Goal: Task Accomplishment & Management: Complete application form

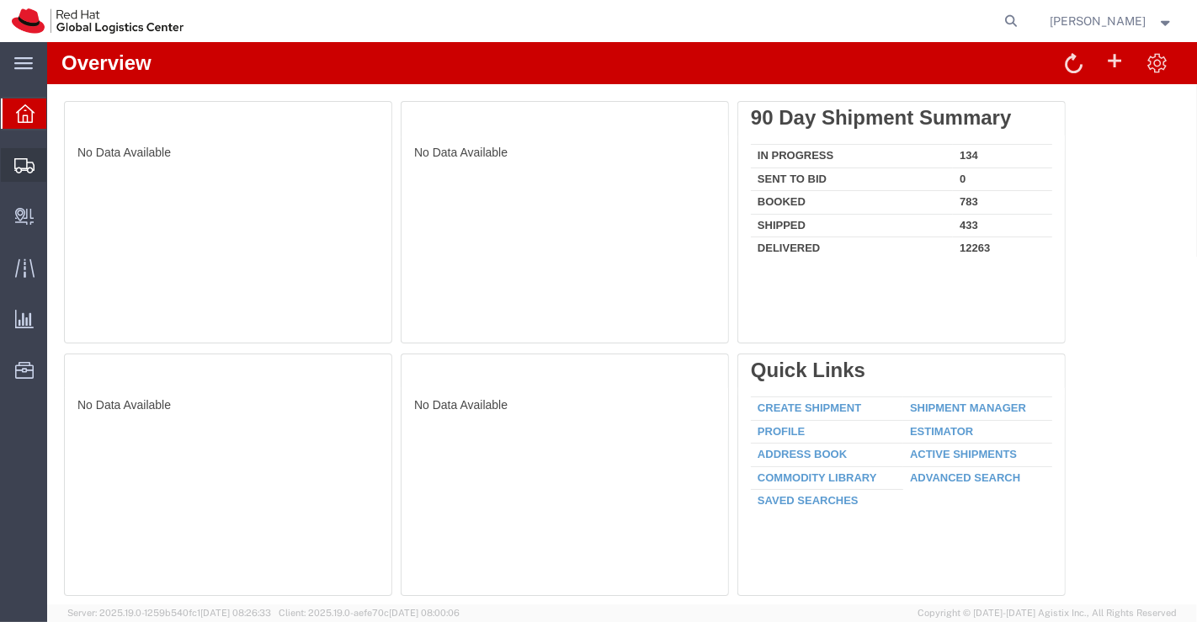
click at [0, 0] on span "Shipment Manager" at bounding box center [0, 0] width 0 height 0
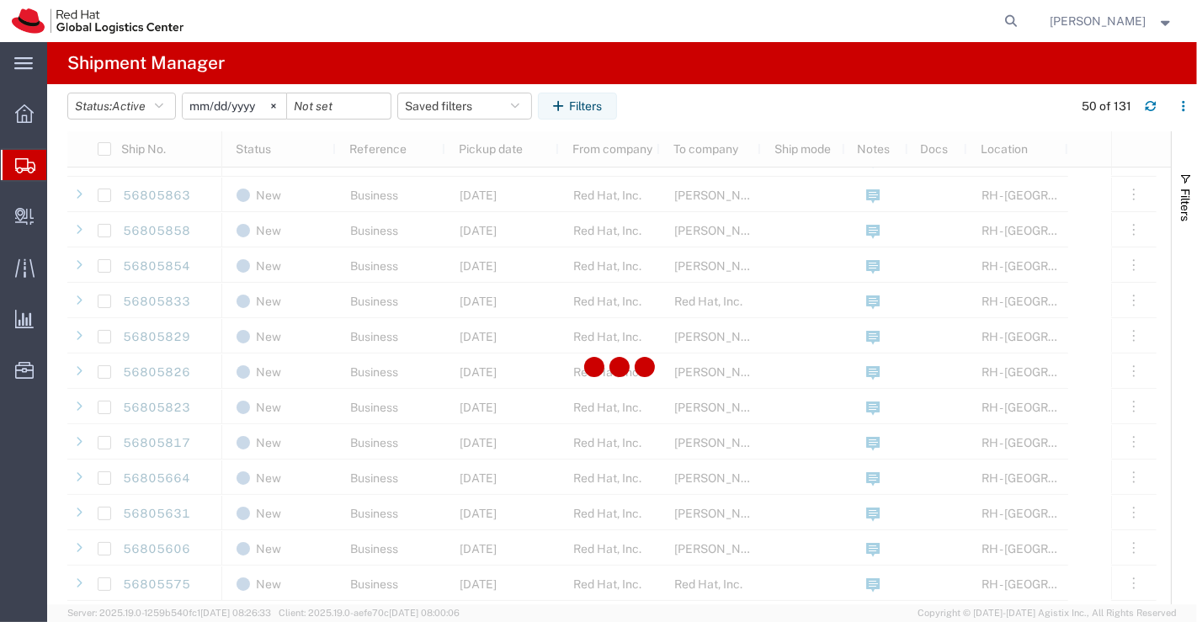
scroll to position [1113, 0]
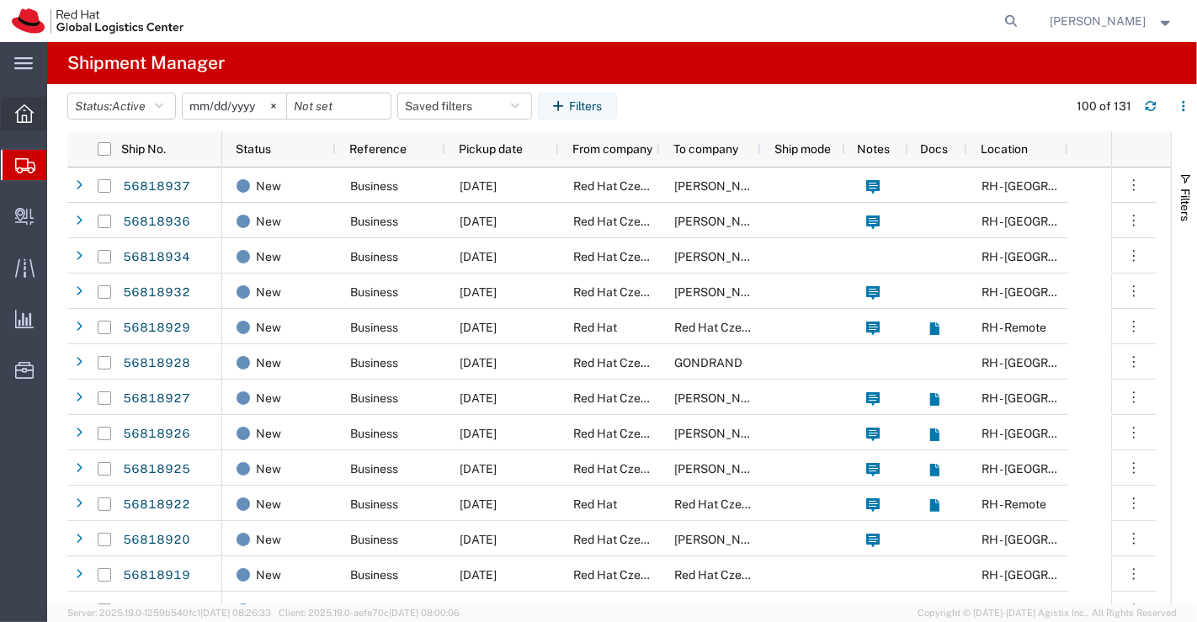
click at [26, 114] on icon at bounding box center [24, 113] width 19 height 19
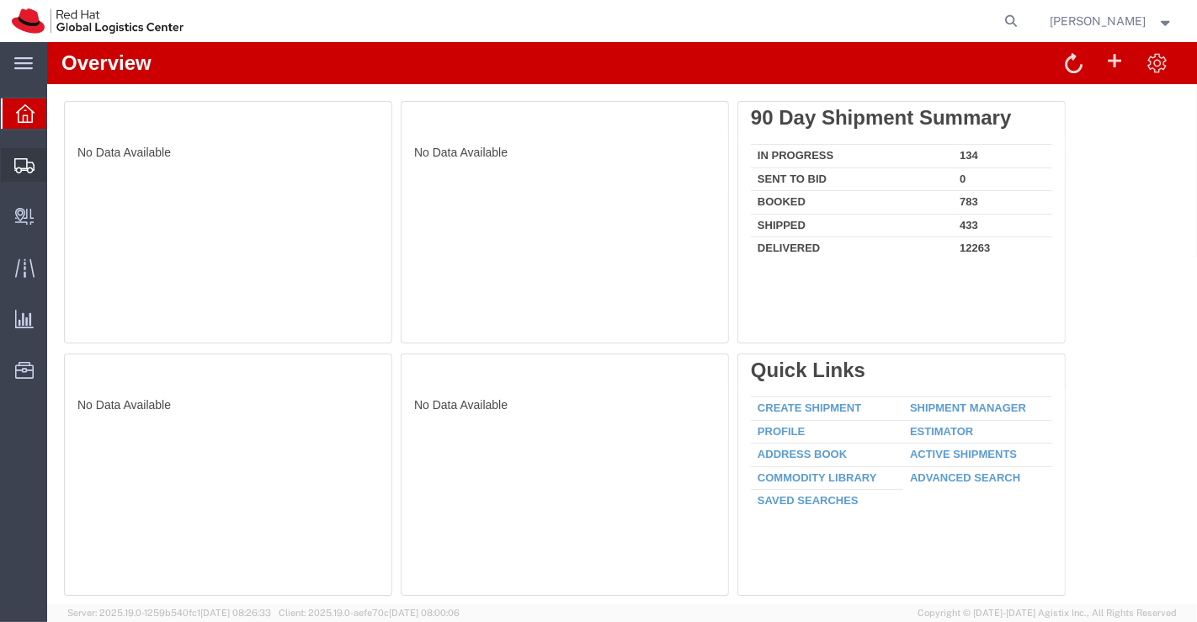
click at [0, 0] on span "Shipment Manager" at bounding box center [0, 0] width 0 height 0
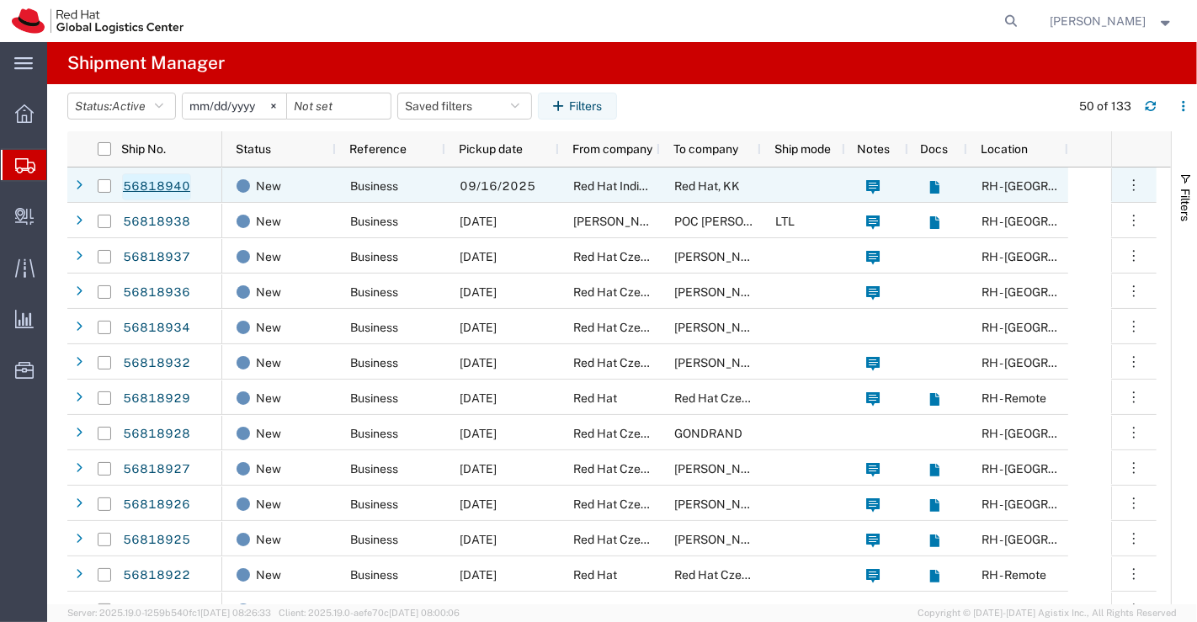
click at [162, 184] on link "56818940" at bounding box center [156, 186] width 69 height 27
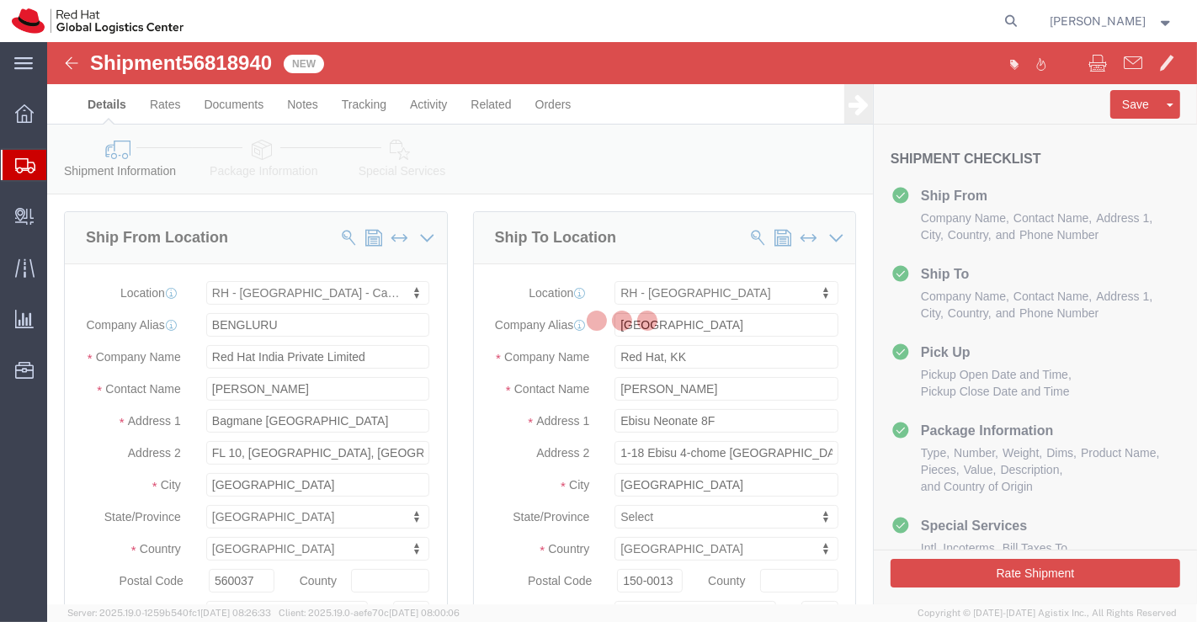
select select "37925"
select select "38034"
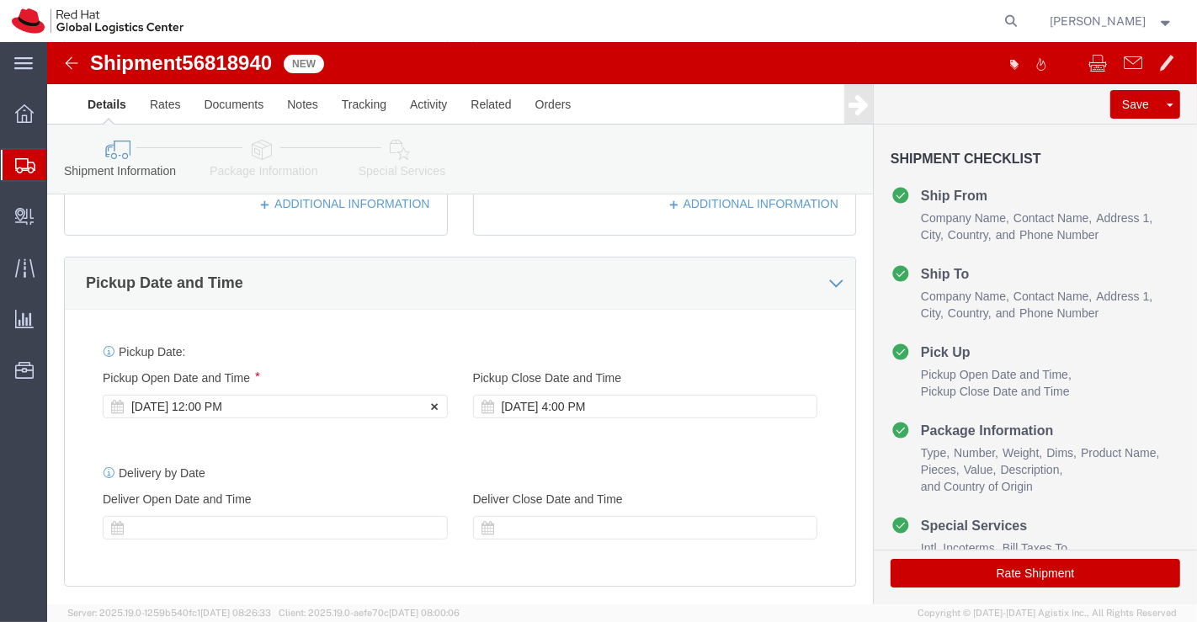
scroll to position [561, 0]
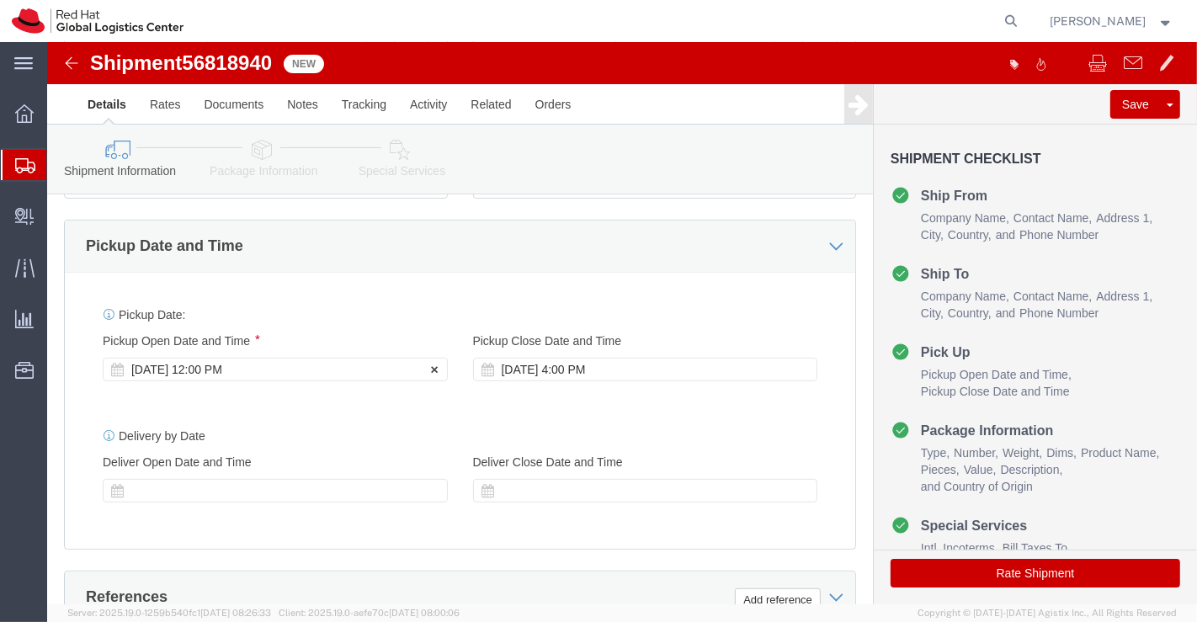
click div "Sep 16 2025 12:00 PM"
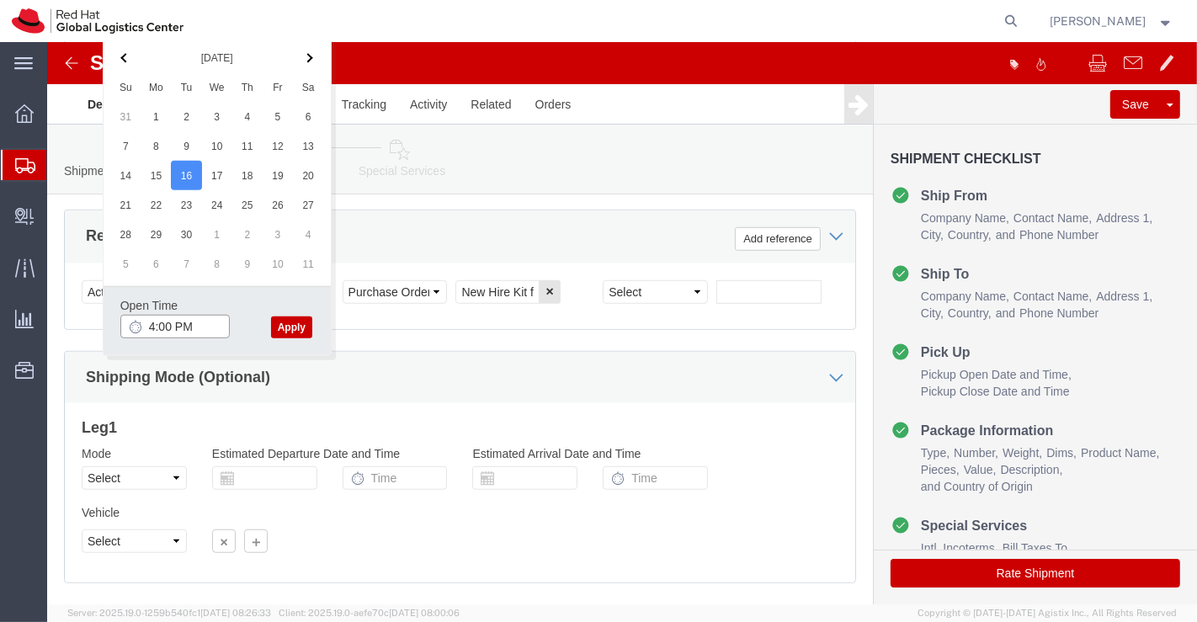
click input "4:00 PM"
type input "4:30 PM"
click button "Apply"
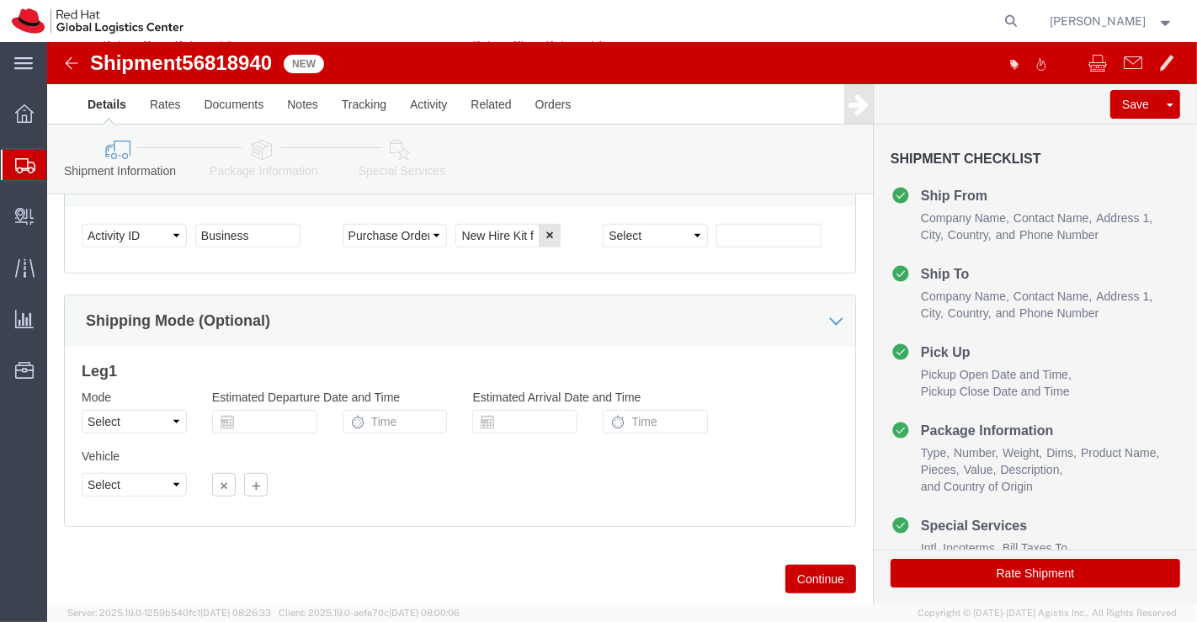
scroll to position [1028, 0]
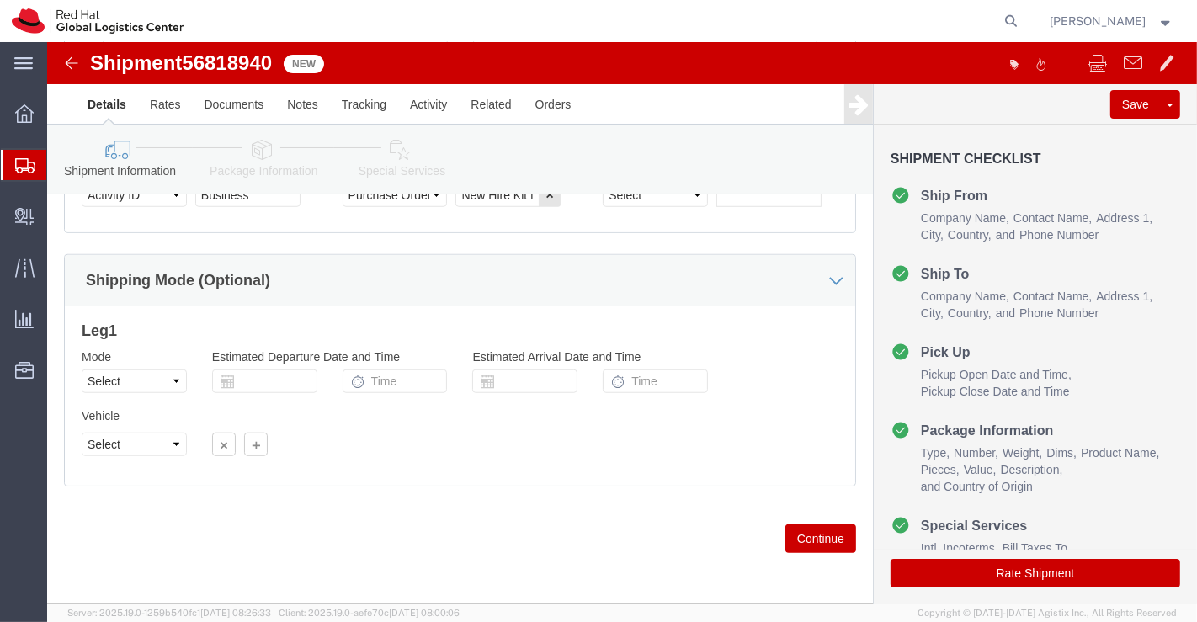
click icon
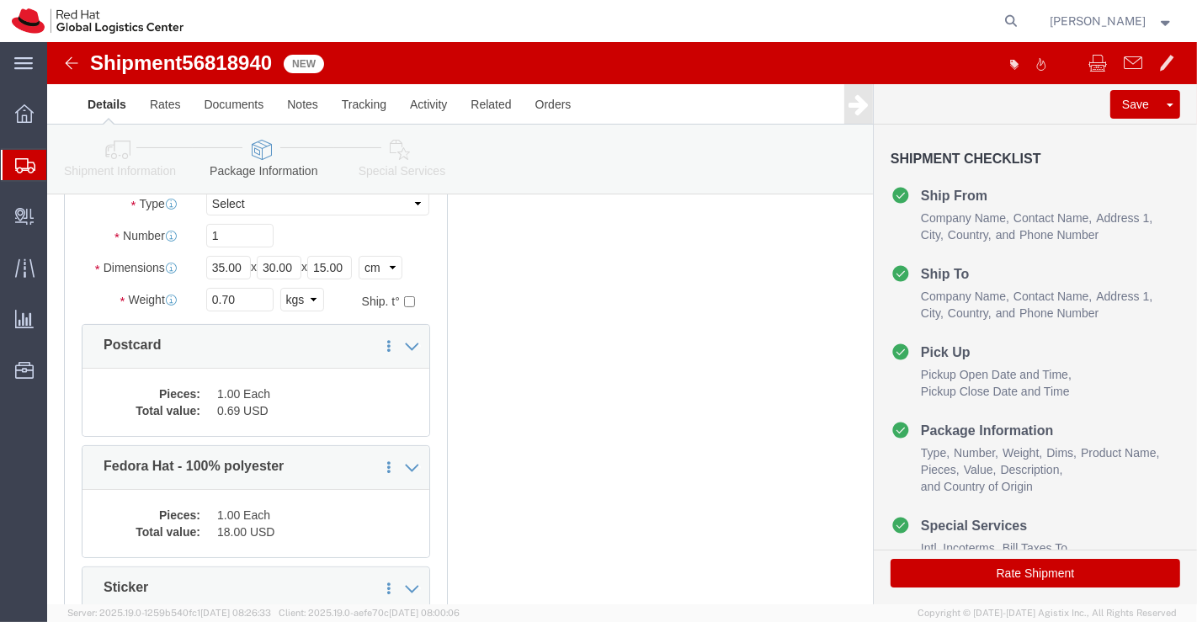
scroll to position [187, 0]
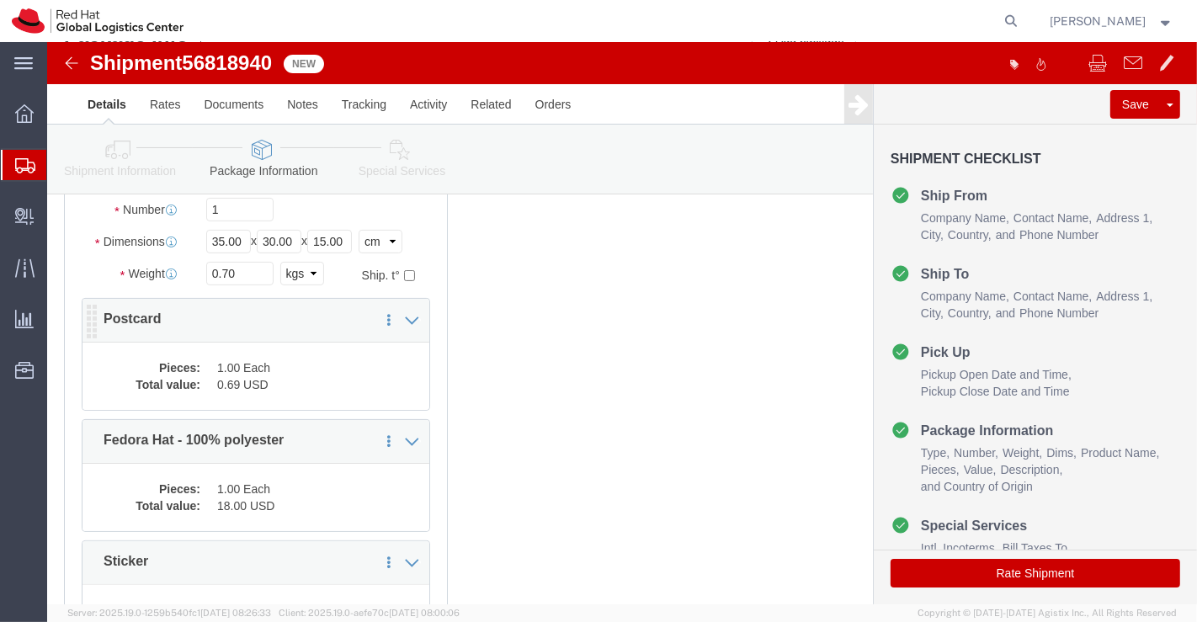
click dd "1.00 Each"
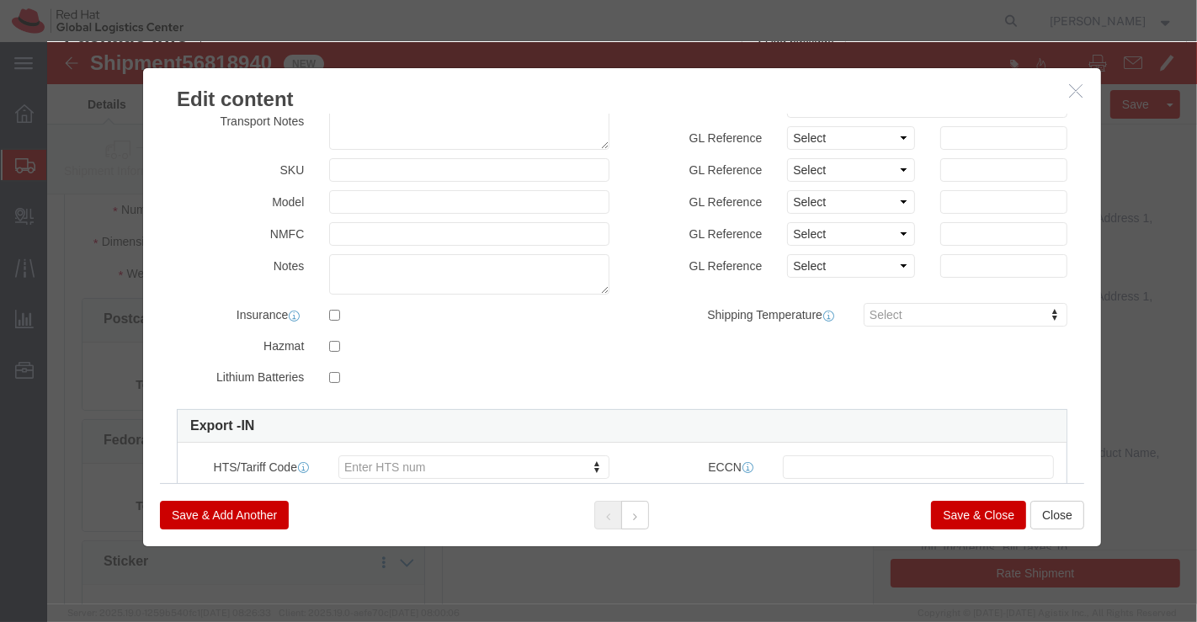
scroll to position [433, 0]
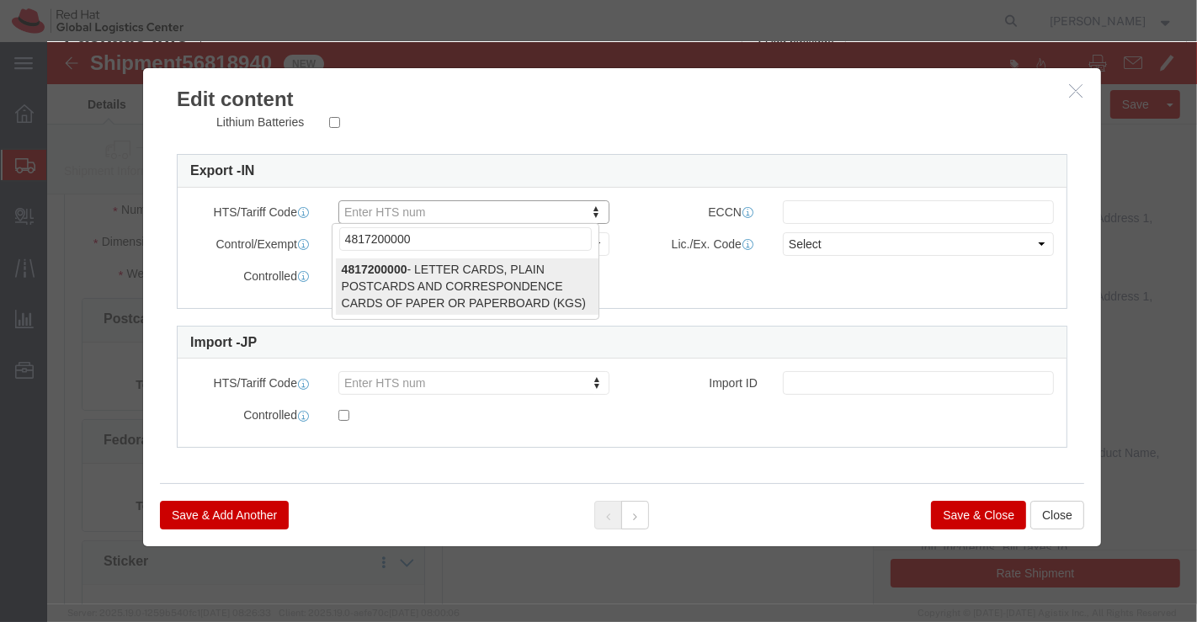
type input "4817200000"
select select "KGS"
type input "4817200000"
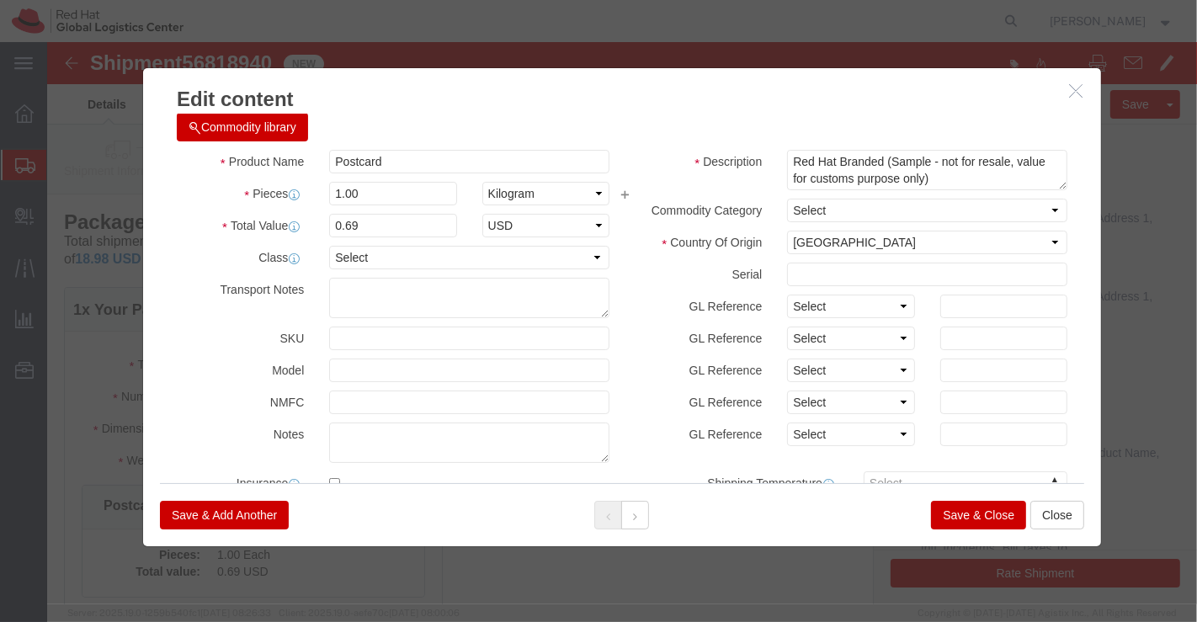
scroll to position [0, 0]
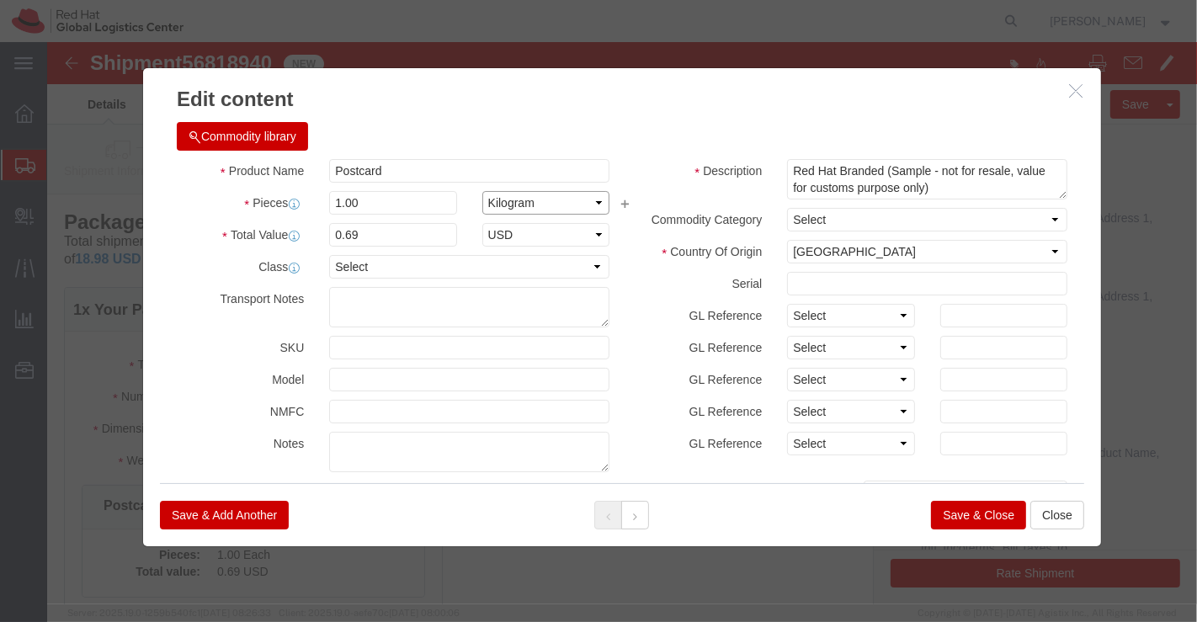
click select "Select Bag Barrels 100Board Feet Bottle Box Blister Pack Carats Can Capsule Car…"
select select "EA"
click select "Select Bag Barrels 100Board Feet Bottle Box Blister Pack Carats Can Capsule Car…"
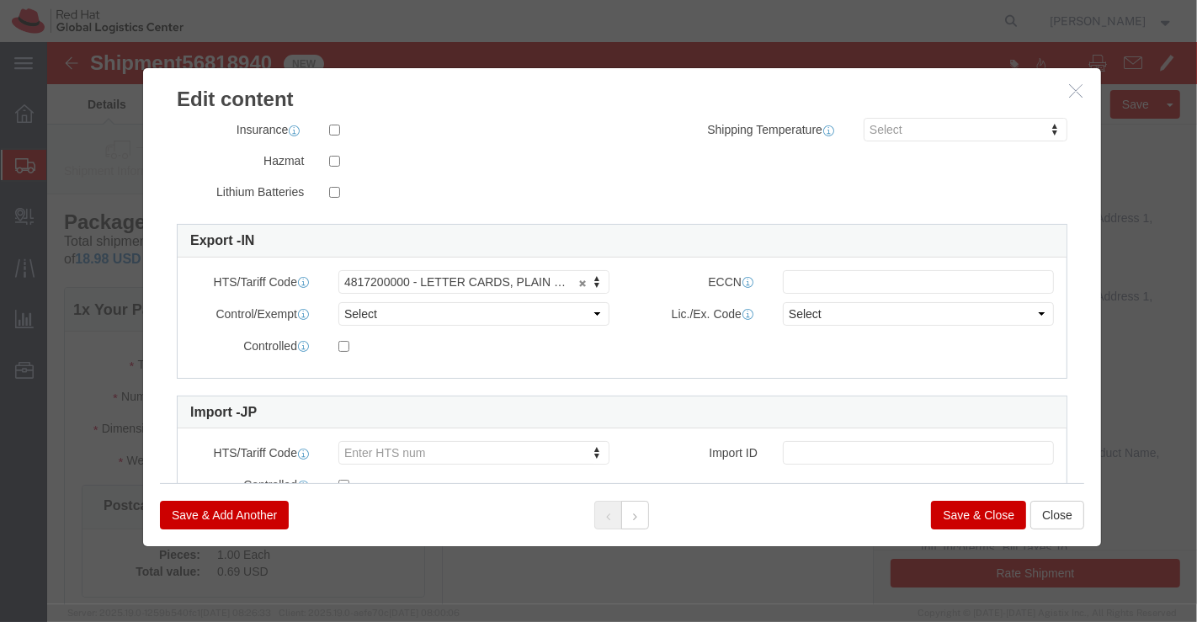
scroll to position [433, 0]
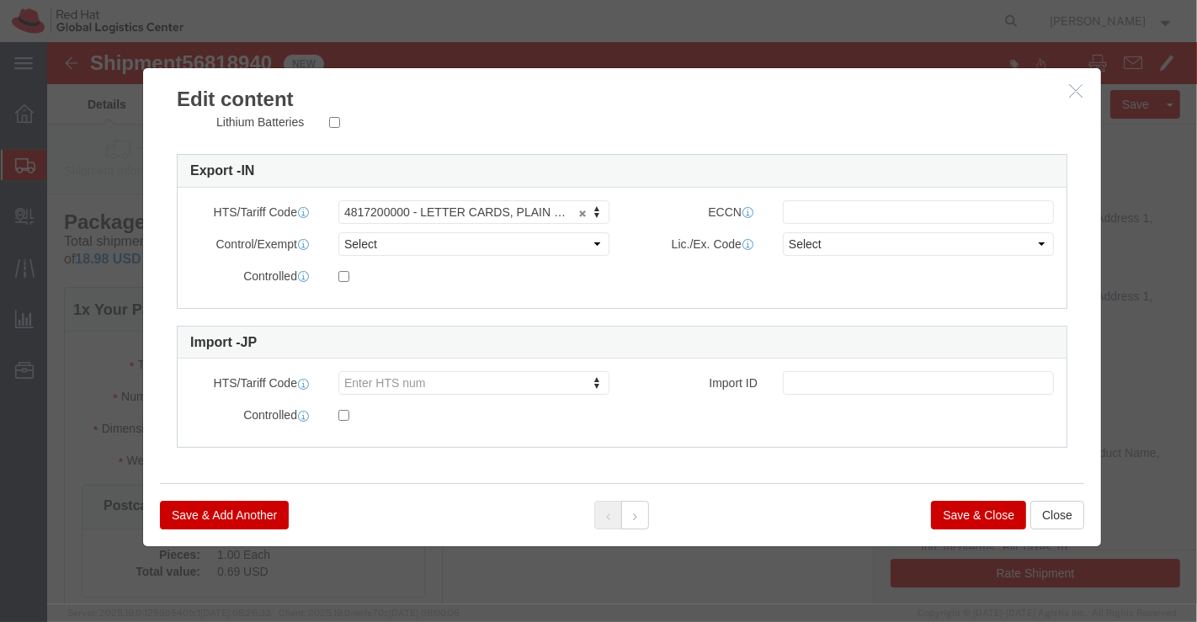
click button "Save & Close"
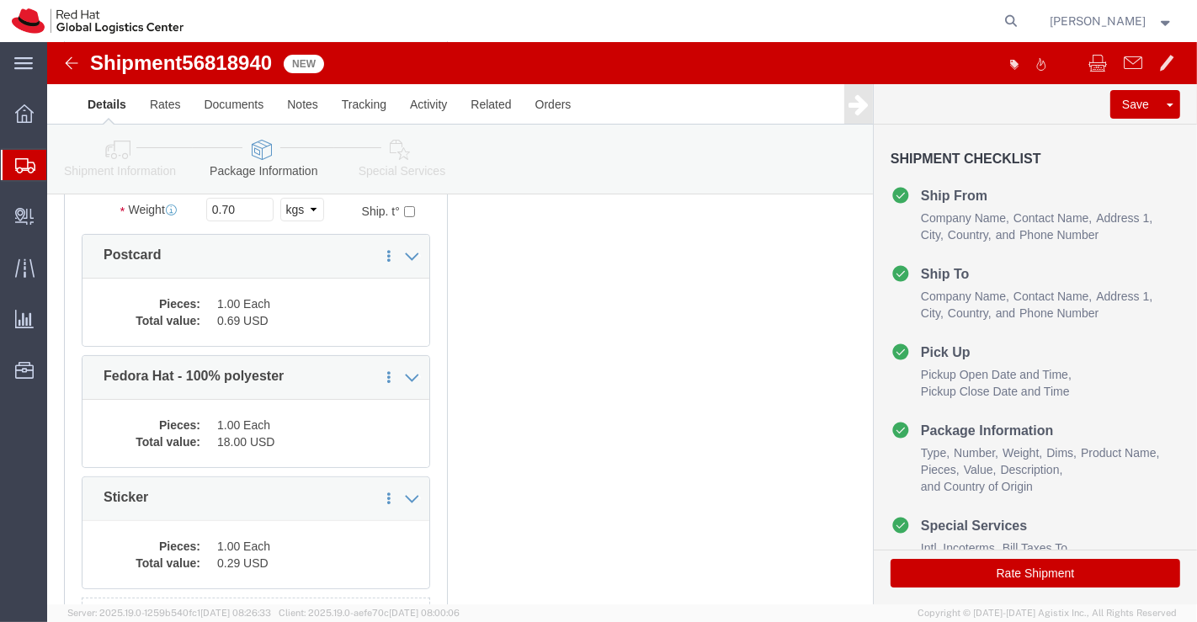
scroll to position [280, 0]
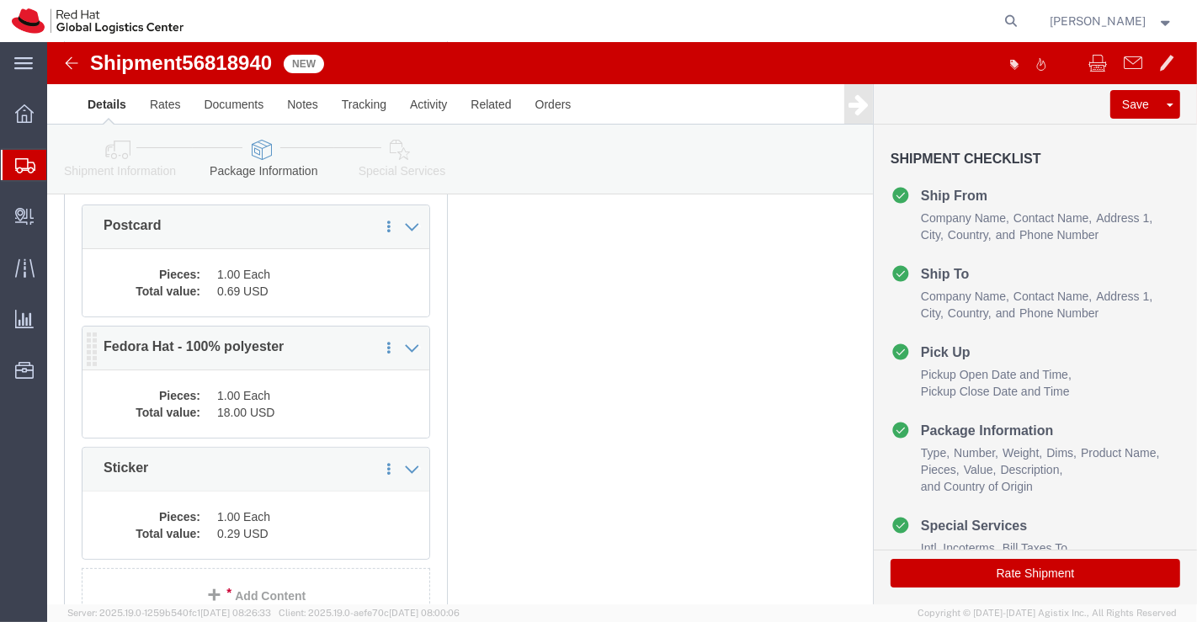
click dd "18.00 USD"
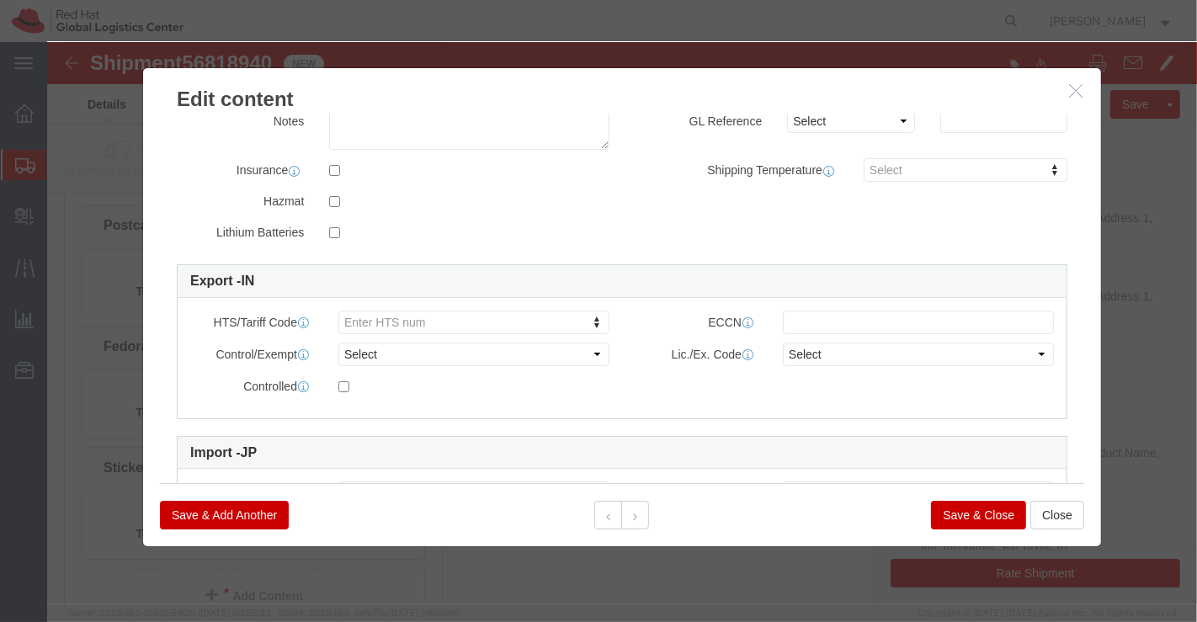
scroll to position [433, 0]
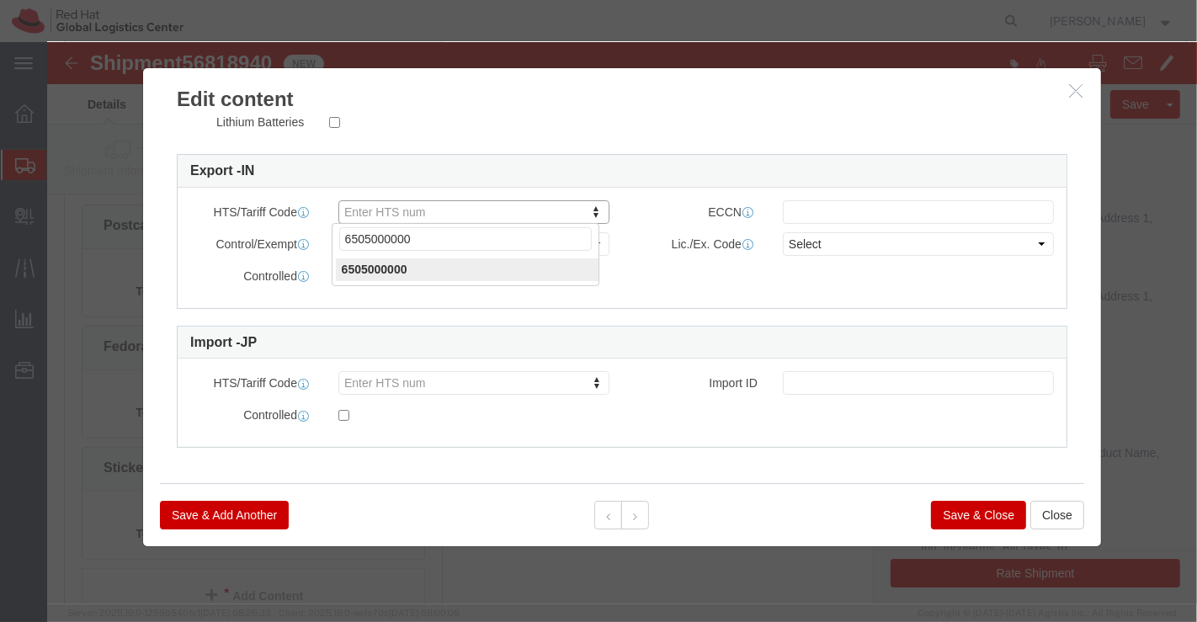
type input "6505000000"
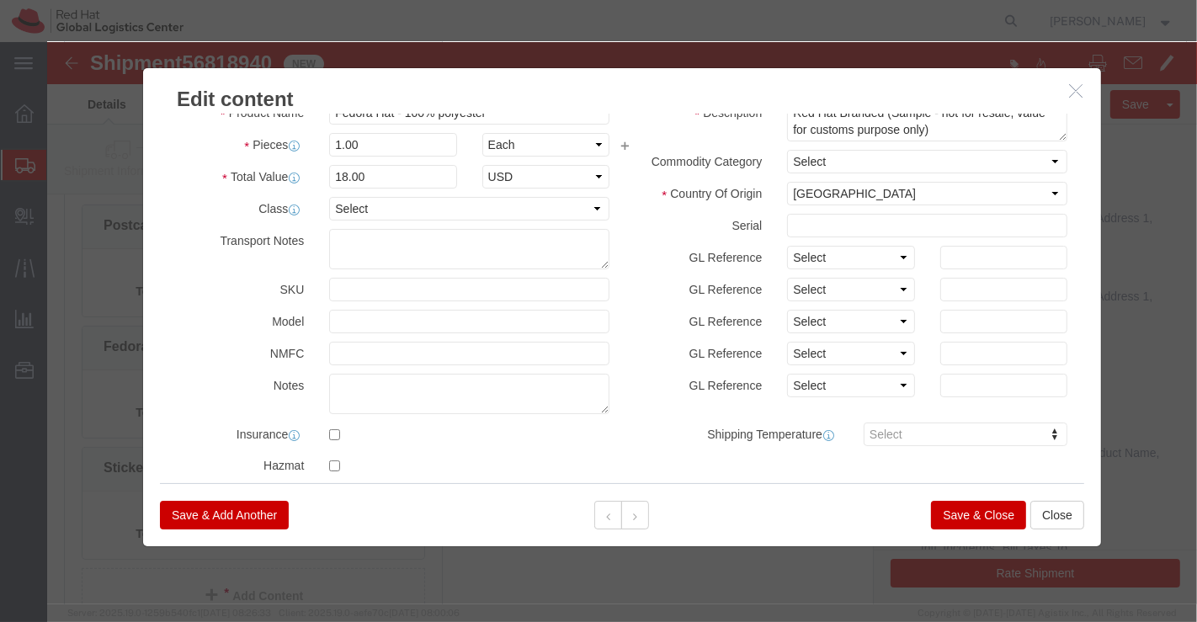
scroll to position [0, 0]
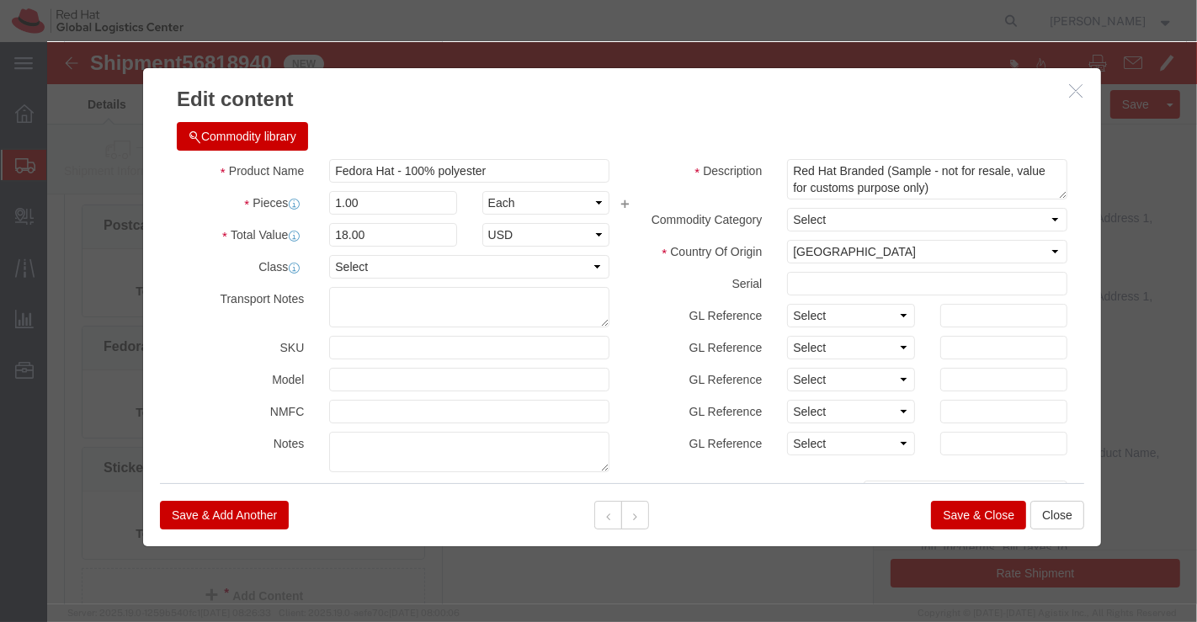
click button "Save & Close"
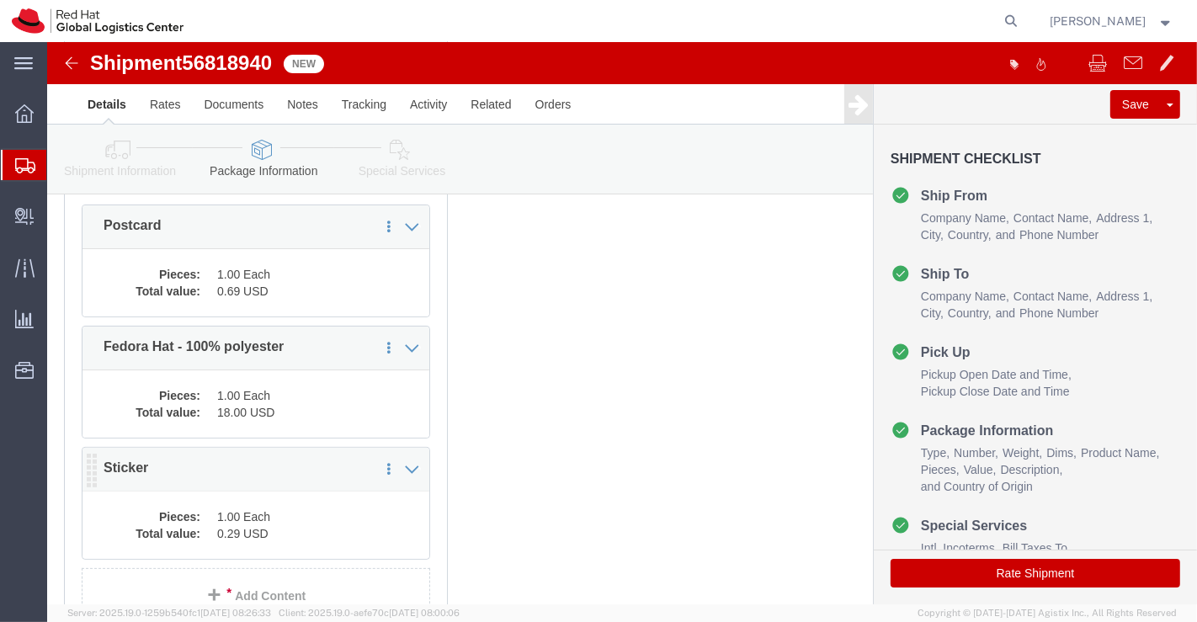
click dd "1.00 Each"
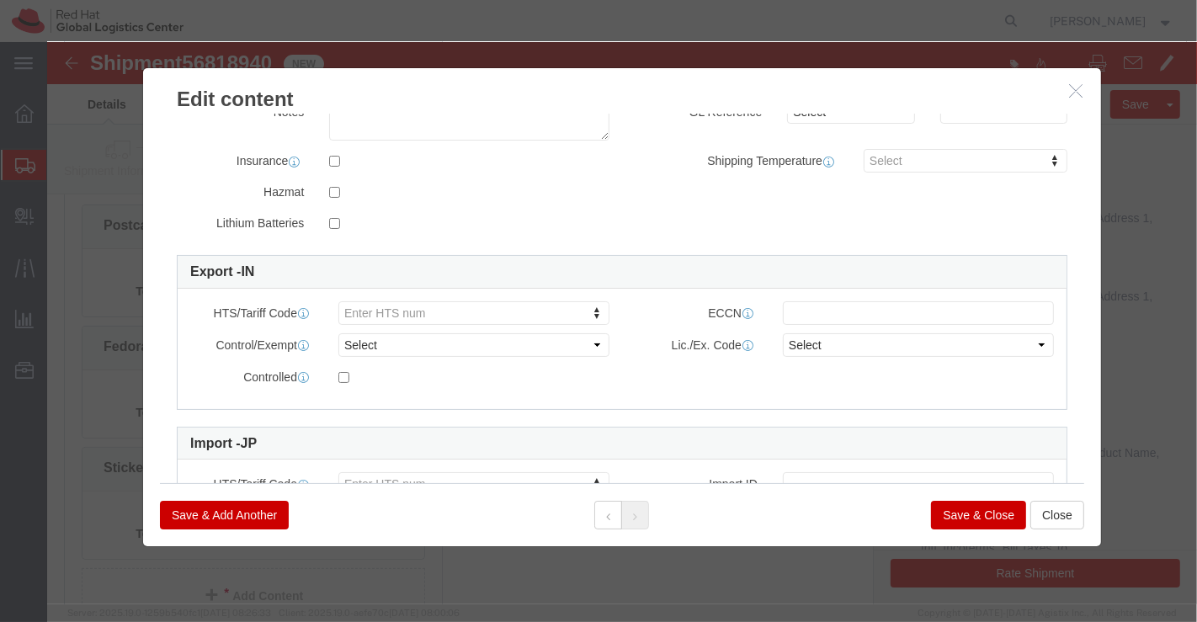
scroll to position [333, 0]
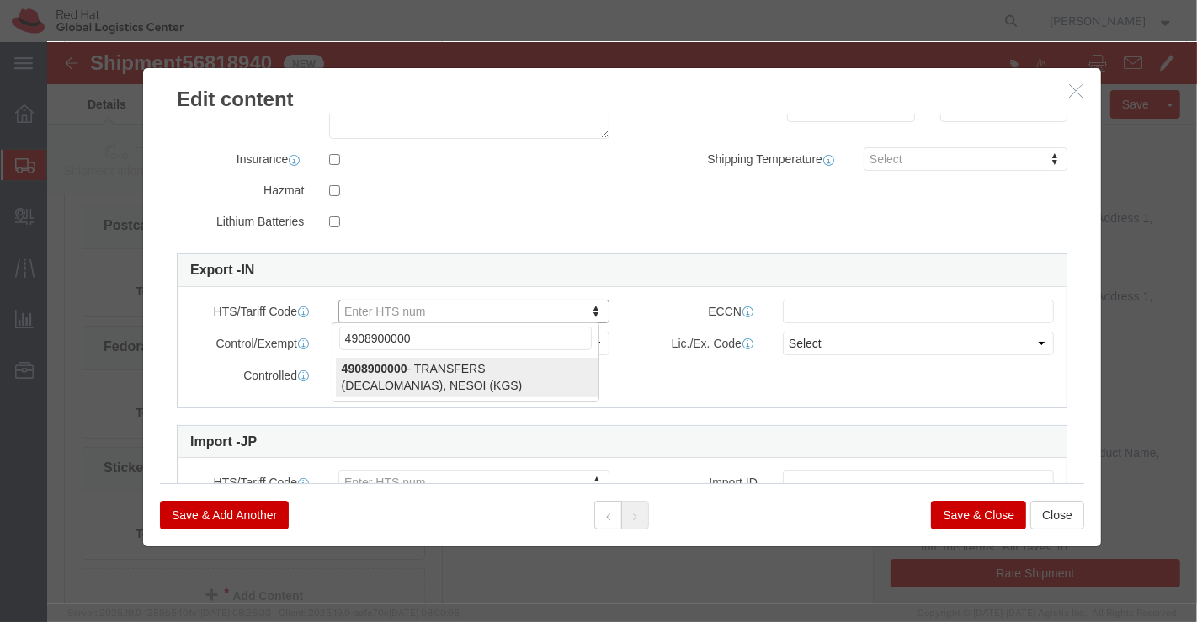
type input "4908900000"
select select "KGS"
type input "4908900000"
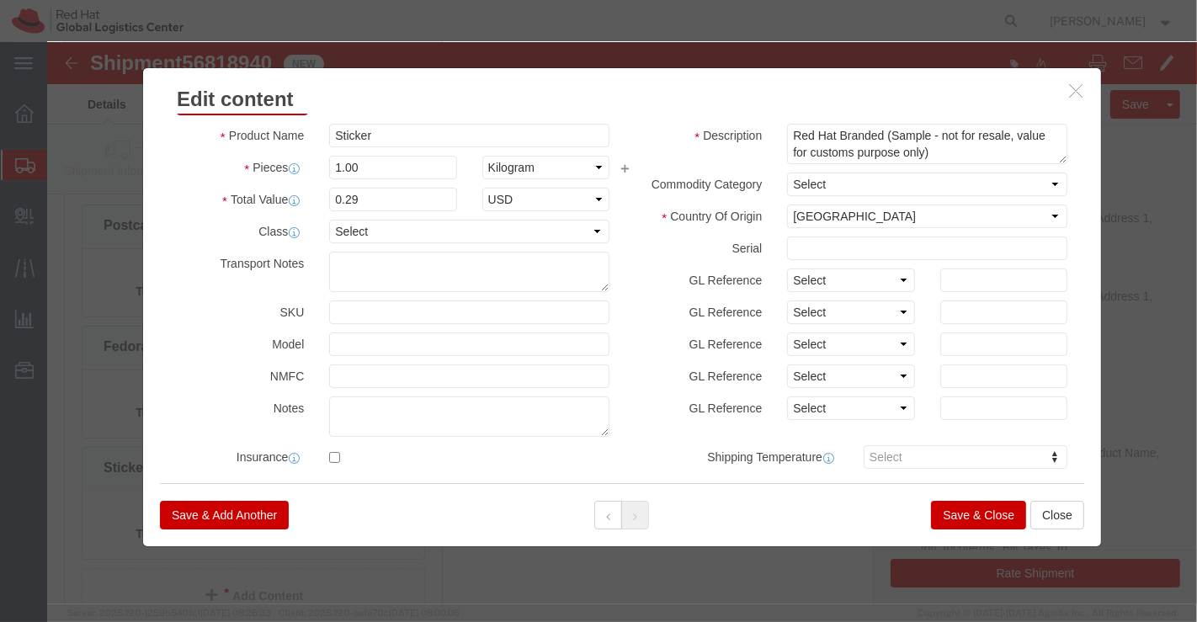
scroll to position [0, 0]
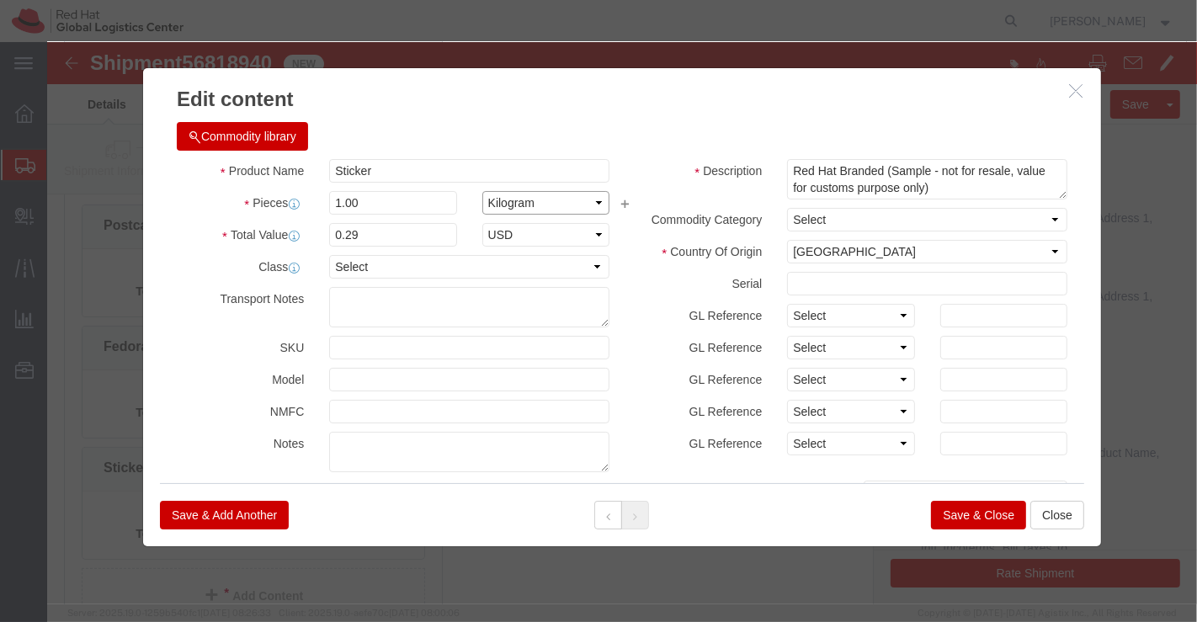
click select "Select Bag Barrels 100Board Feet Bottle Box Blister Pack Carats Can Capsule Car…"
select select "EA"
click select "Select Bag Barrels 100Board Feet Bottle Box Blister Pack Carats Can Capsule Car…"
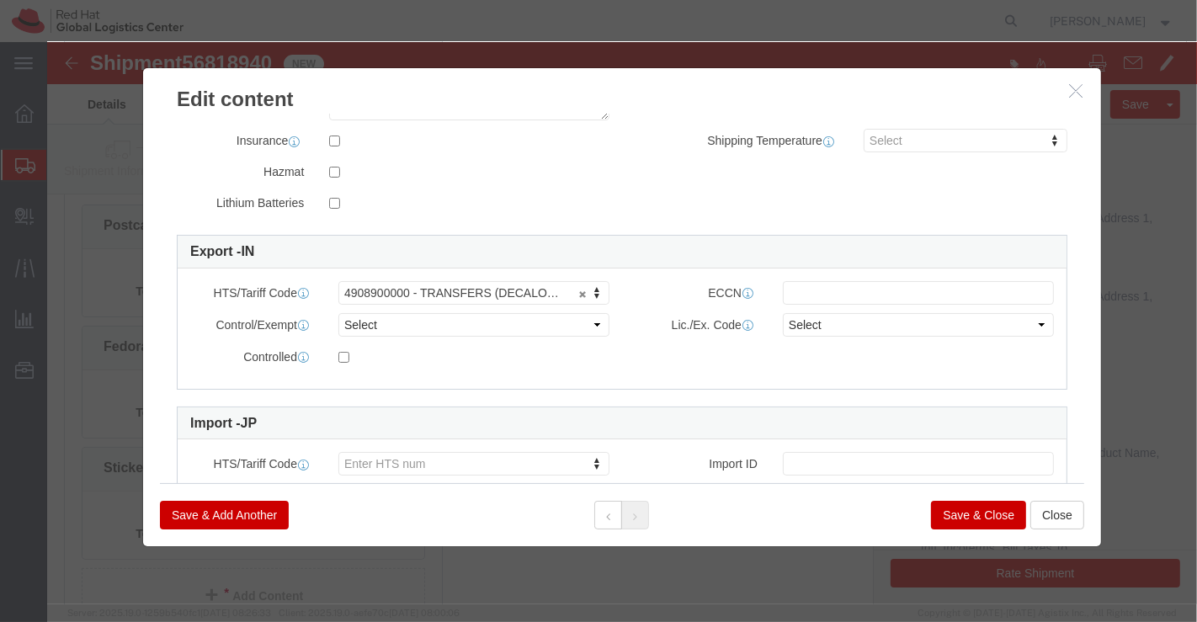
scroll to position [433, 0]
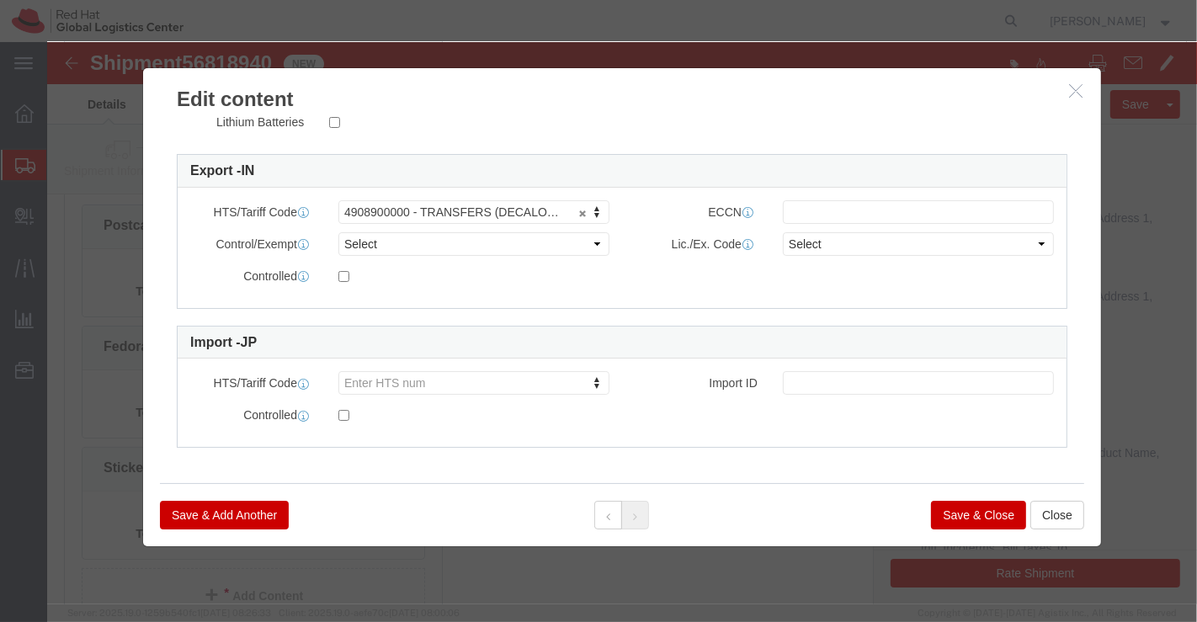
click button "Save & Close"
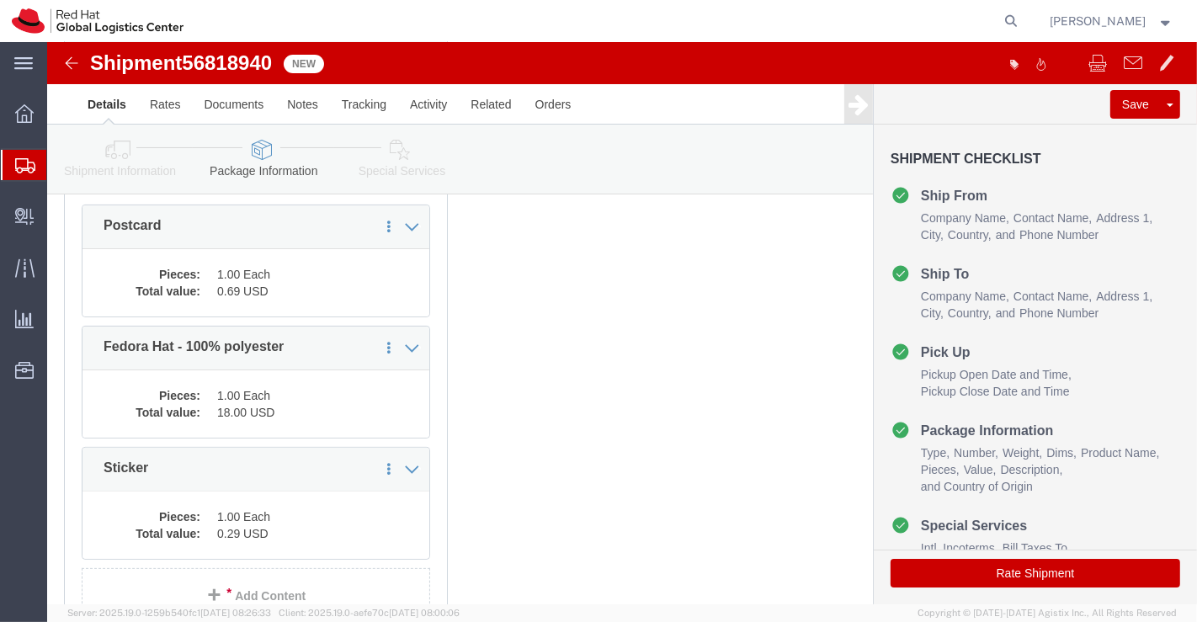
drag, startPoint x: 348, startPoint y: 105, endPoint x: 594, endPoint y: 349, distance: 347.0
click icon
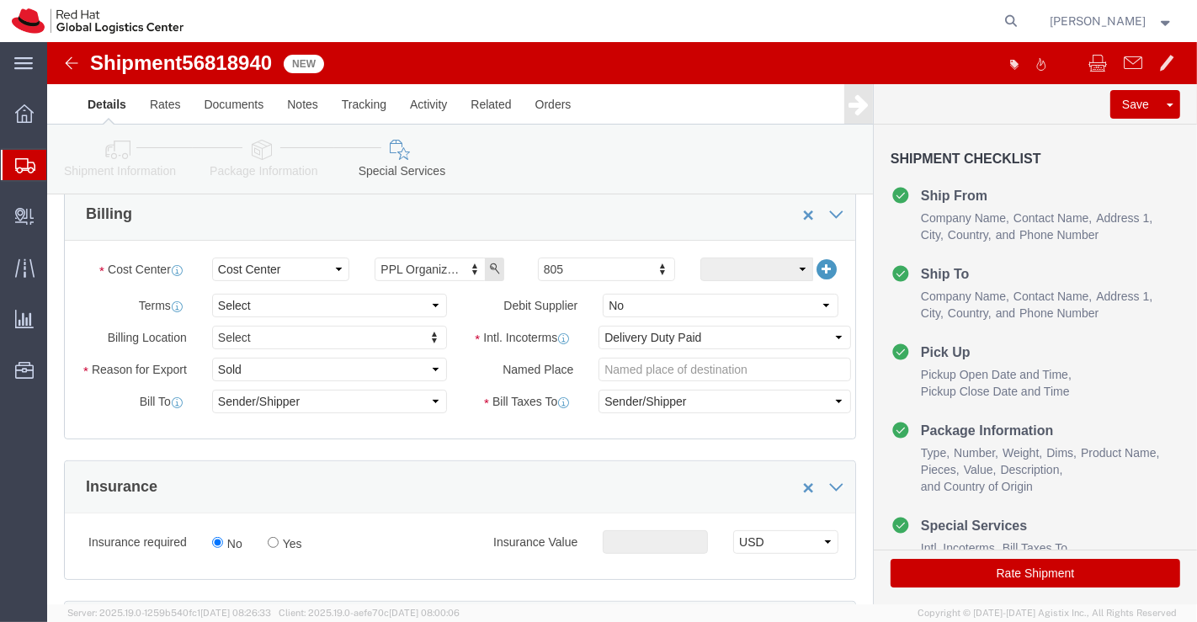
scroll to position [374, 0]
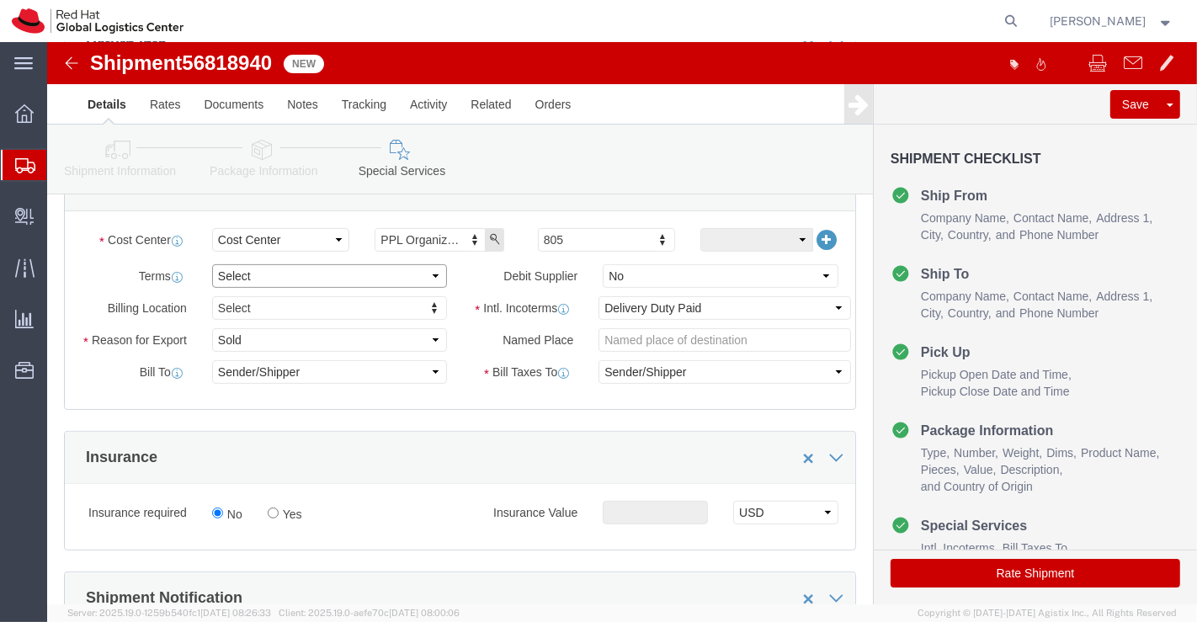
click select "Select Free of Charge Free of Cost NET 30 NET 45 NET 60 See Comment"
select select "FREE_OF_COST"
click select "Select Free of Charge Free of Cost NET 30 NET 45 NET 60 See Comment"
click select "Select Gift Personal Effects Repair/Warranty Return Sample Sold Temporary/Not S…"
select select "SAMPLE"
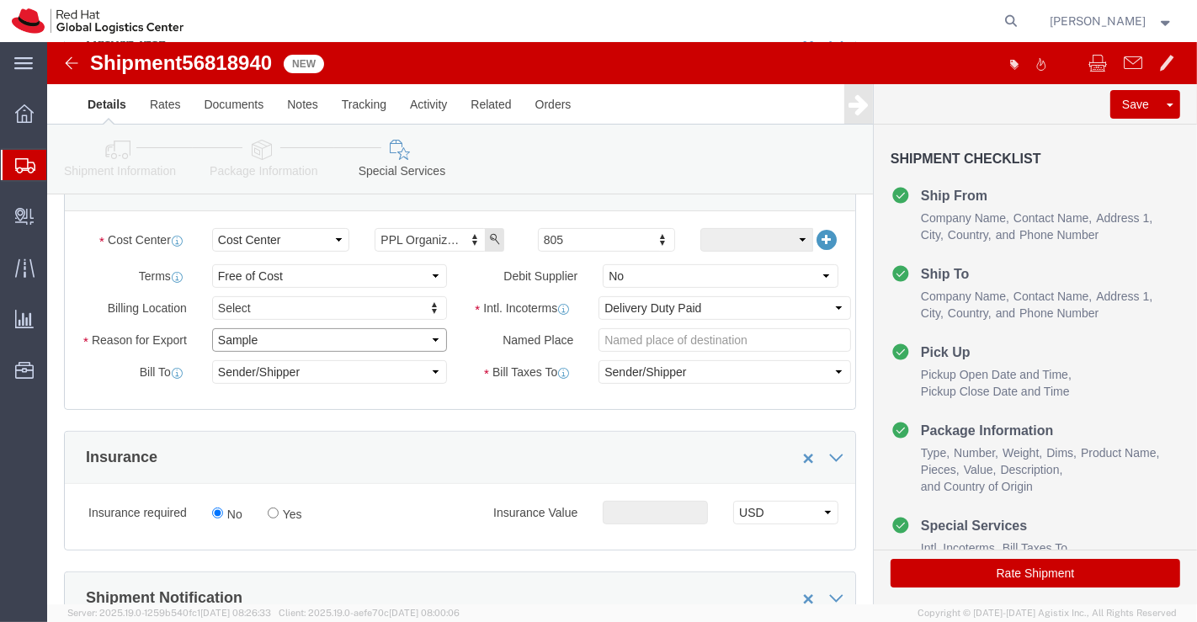
click select "Select Gift Personal Effects Repair/Warranty Return Sample Sold Temporary/Not S…"
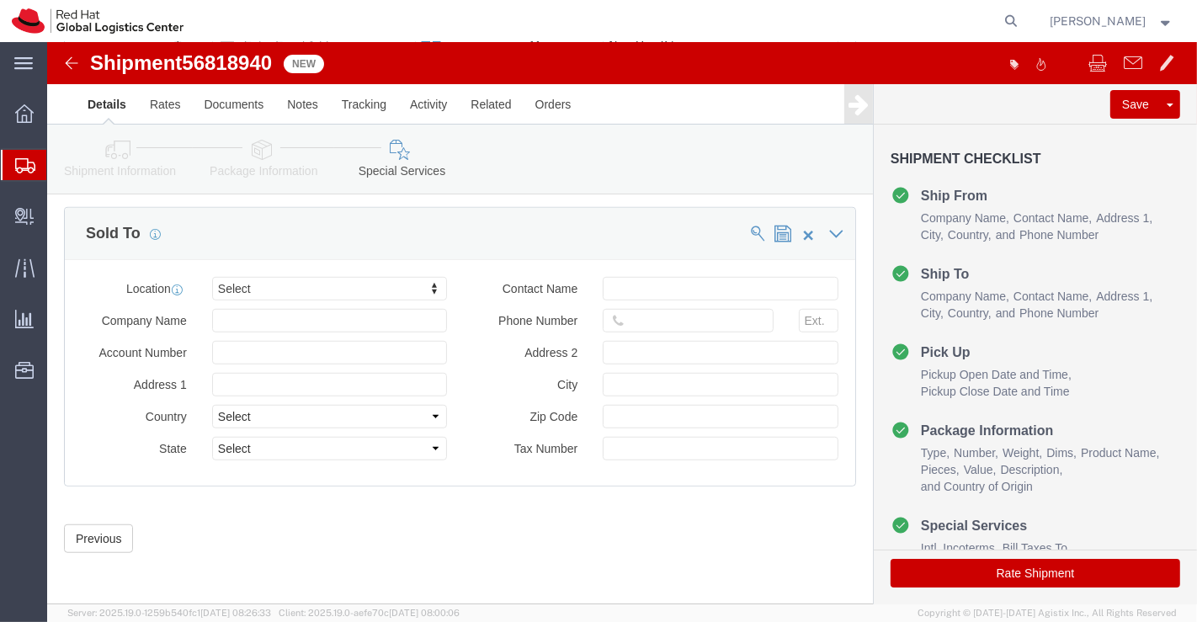
scroll to position [1014, 0]
click icon
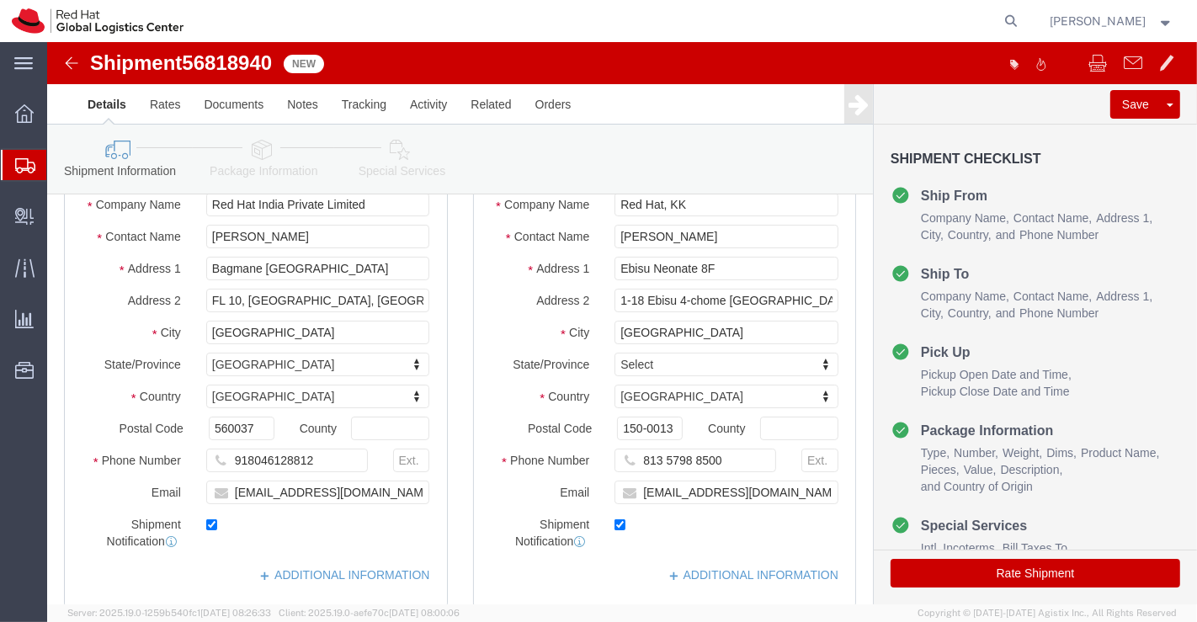
scroll to position [92, 0]
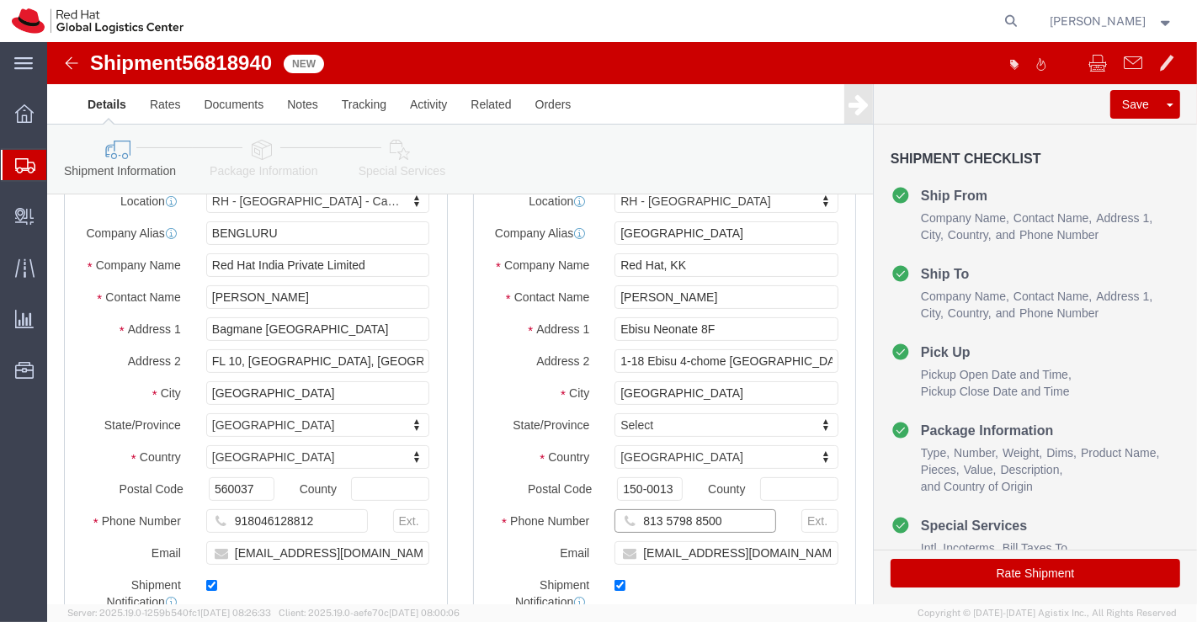
drag, startPoint x: 680, startPoint y: 494, endPoint x: 586, endPoint y: 495, distance: 94.3
click input "813 5798 8500"
paste input "0081-08043468467"
type input "0081-08043468467"
click div "Ship From Location Location RH - Bangalore - Carina My Profile Location RH - Am…"
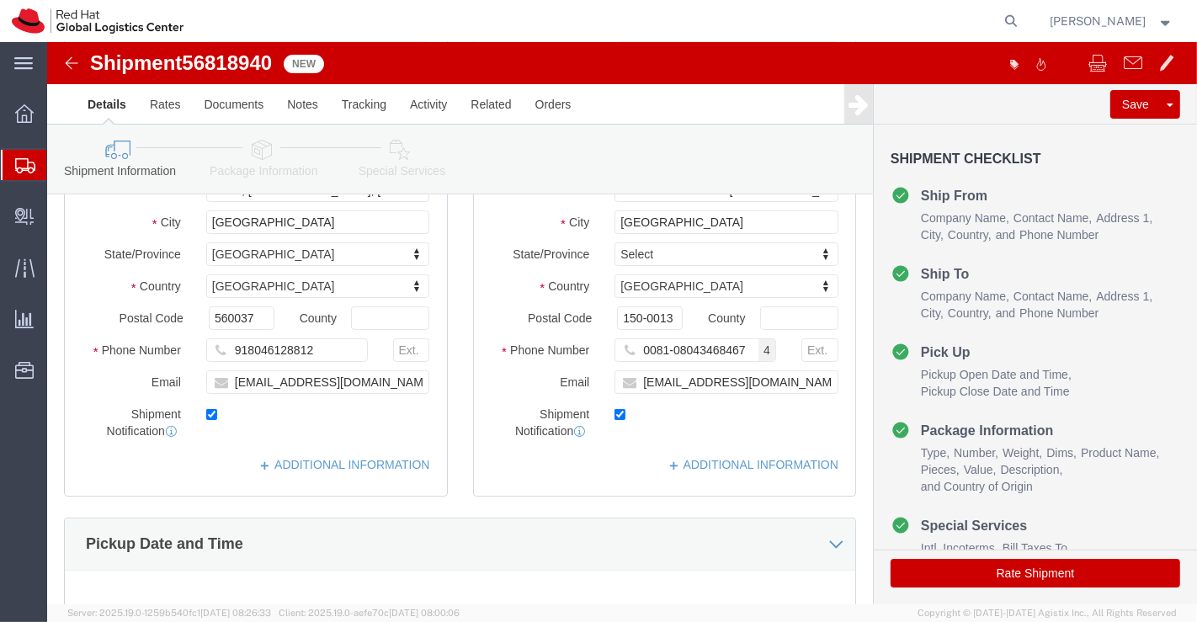
scroll to position [274, 0]
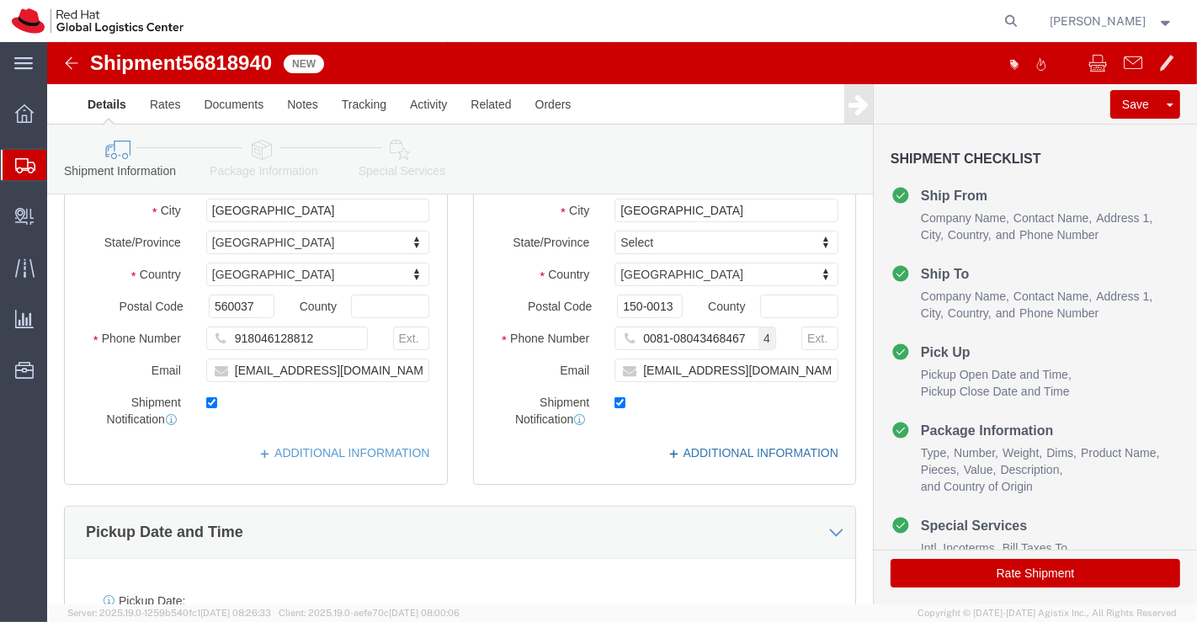
click link "ADDITIONAL INFORMATION"
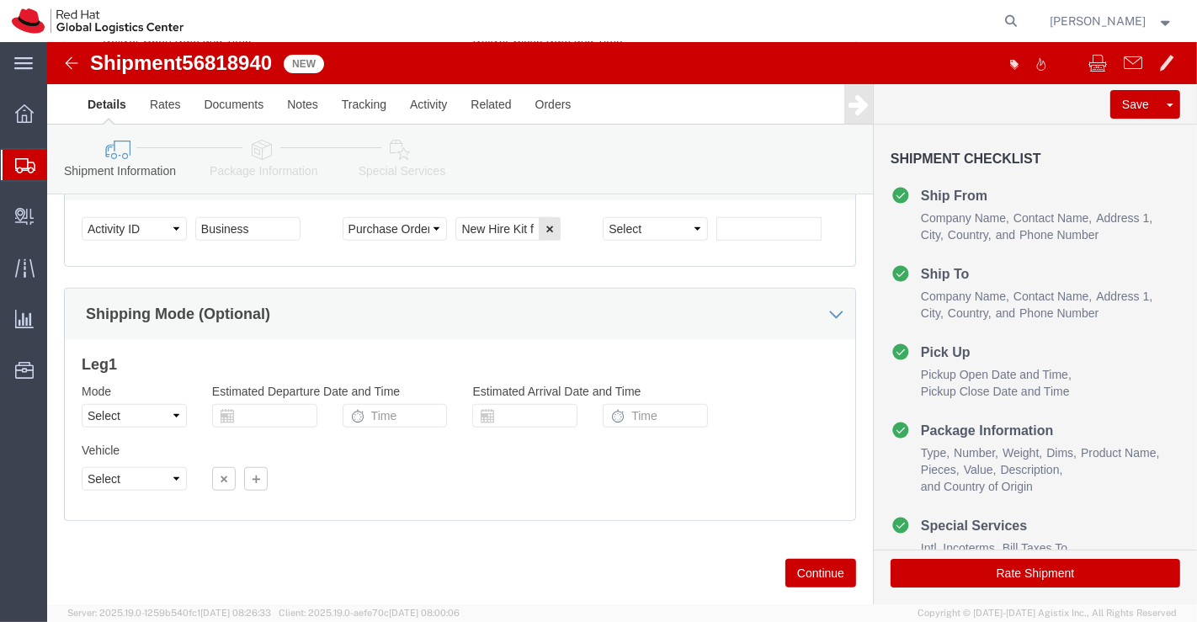
scroll to position [1116, 0]
click icon
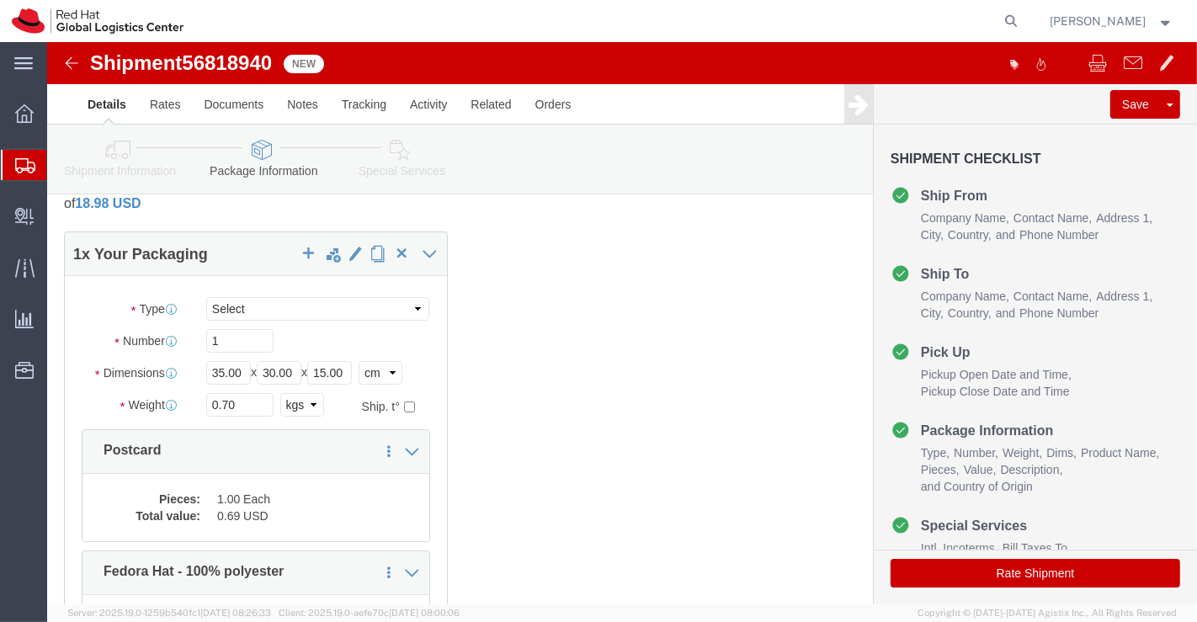
scroll to position [51, 0]
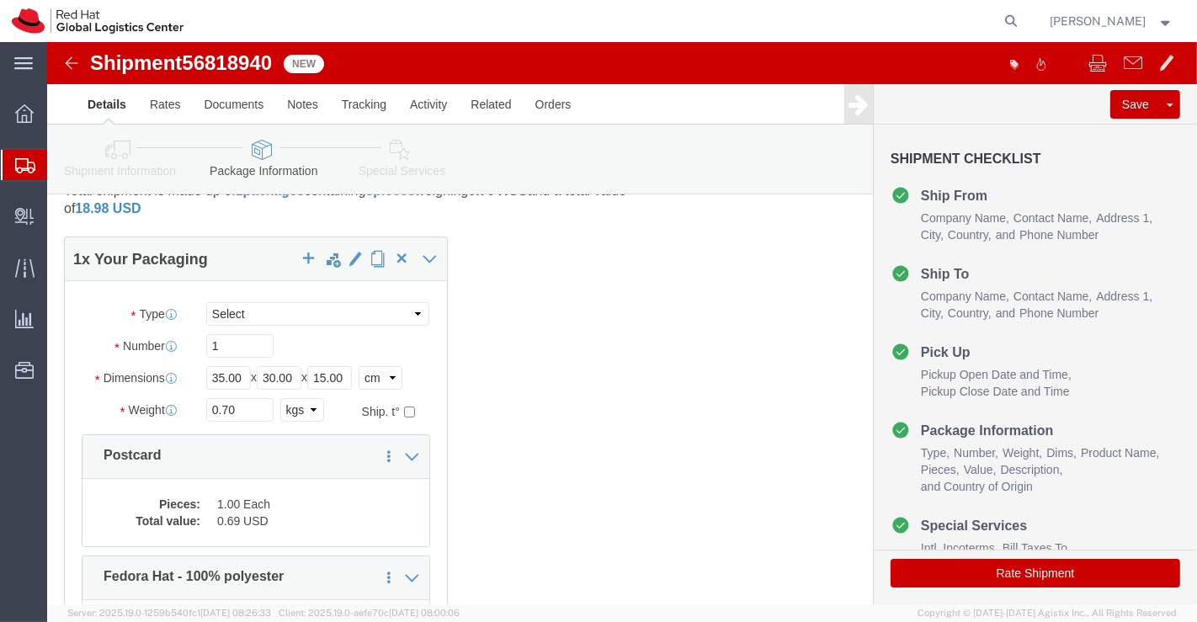
click icon
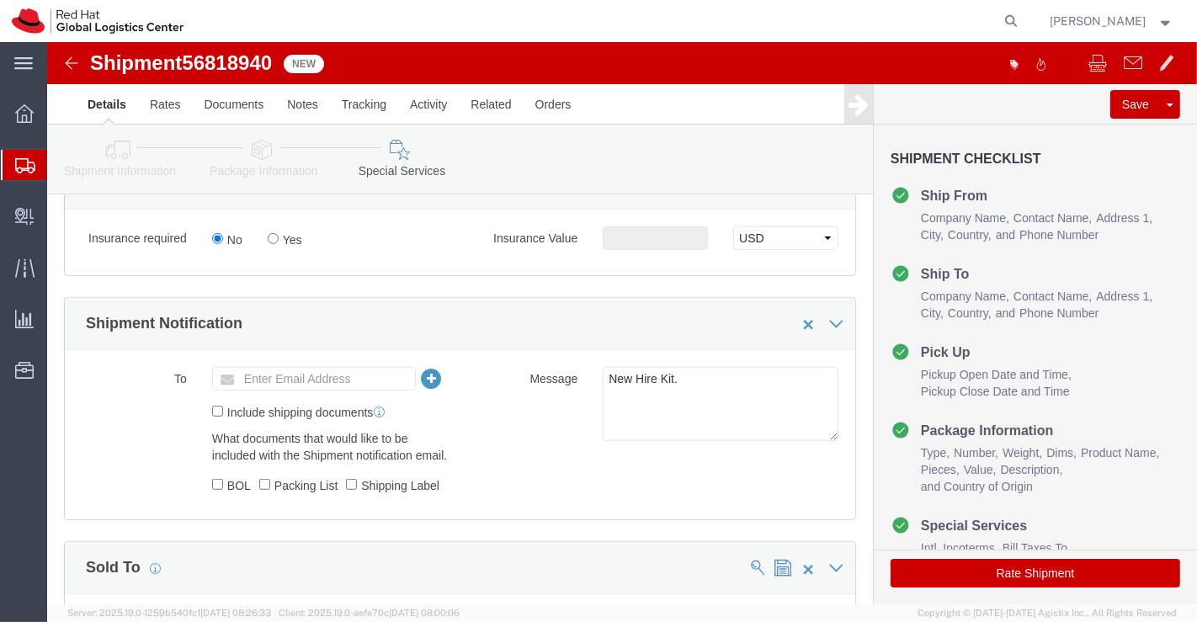
scroll to position [705, 0]
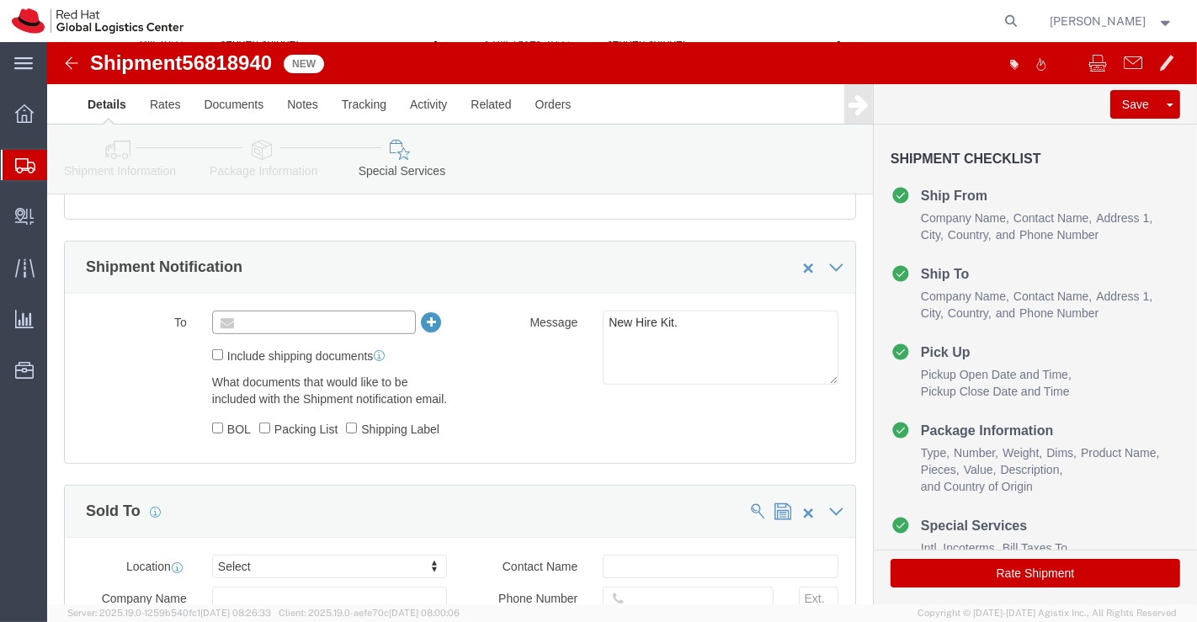
click input "text"
paste input "apaclogistics@redhat.com"
type input "apaclogistics@redhat.com"
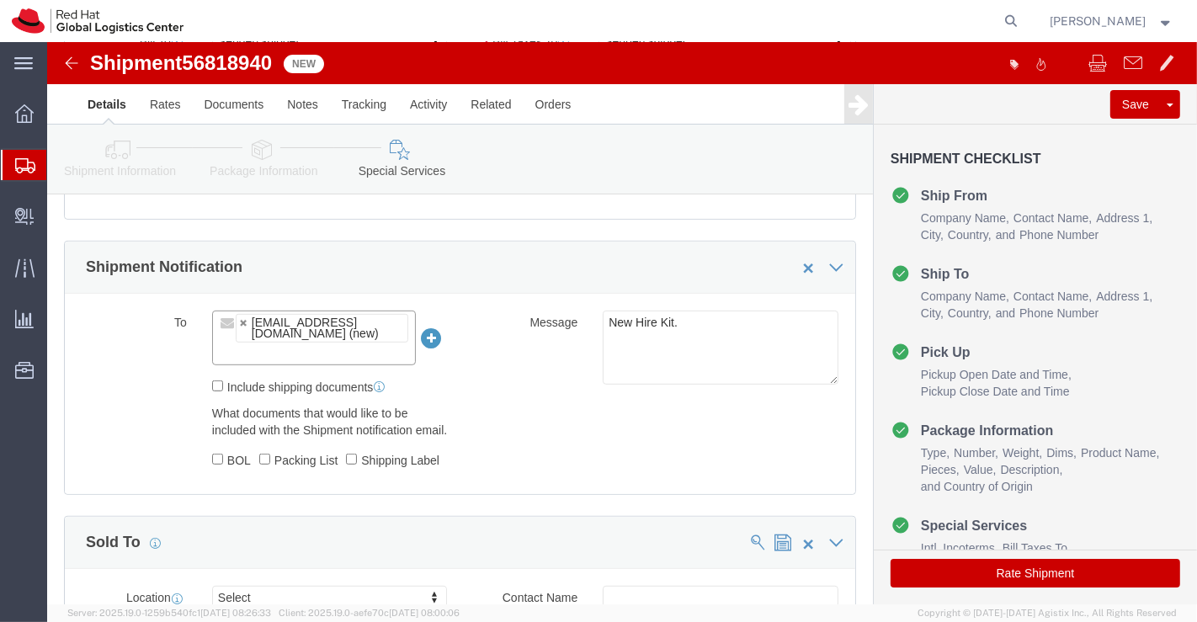
click div "To apaclogistics@redhat.com (new) apaclogistics@redhat.com Include shipping doc…"
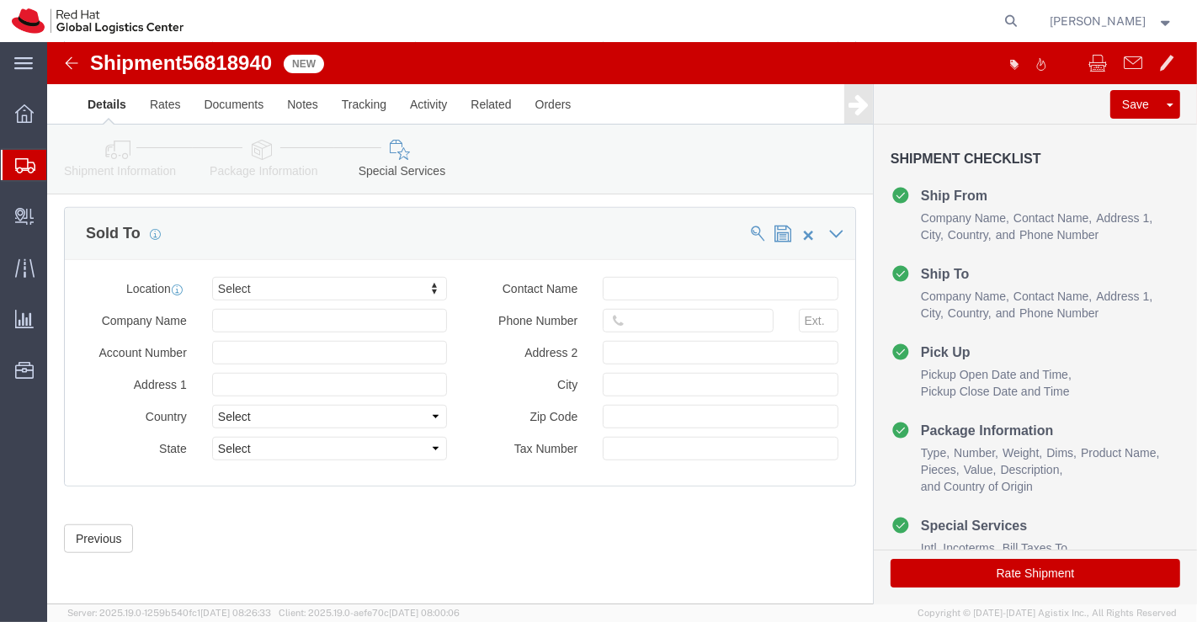
scroll to position [1046, 0]
click button "Rate Shipment"
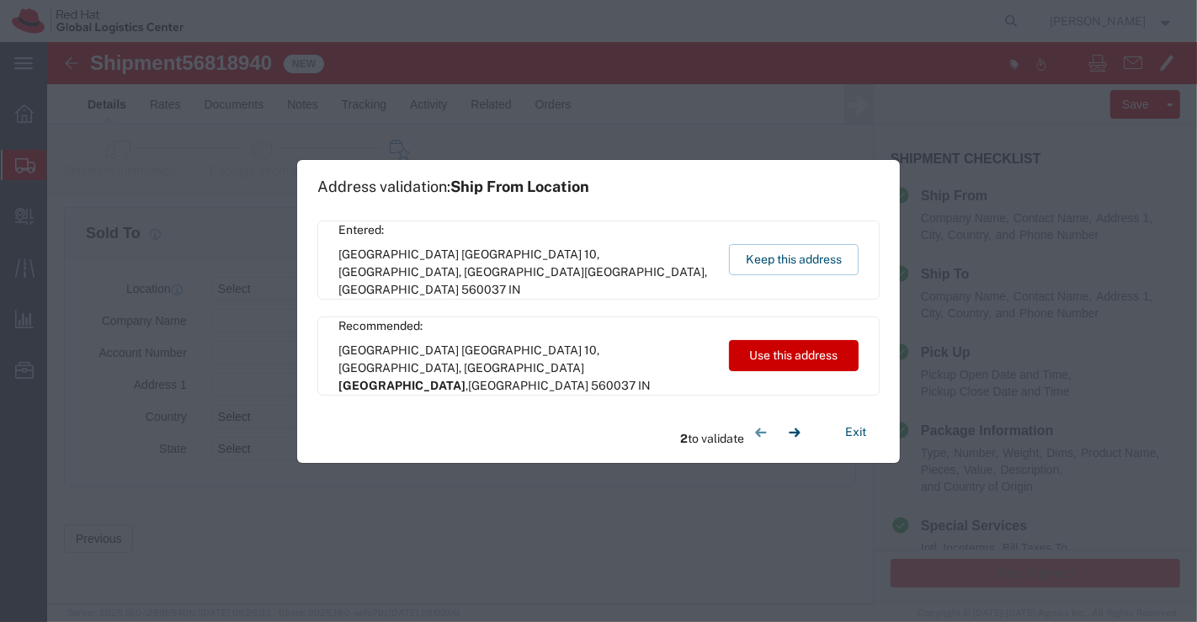
drag, startPoint x: 780, startPoint y: 265, endPoint x: 769, endPoint y: 224, distance: 42.7
click at [781, 263] on button "Keep this address" at bounding box center [794, 259] width 130 height 31
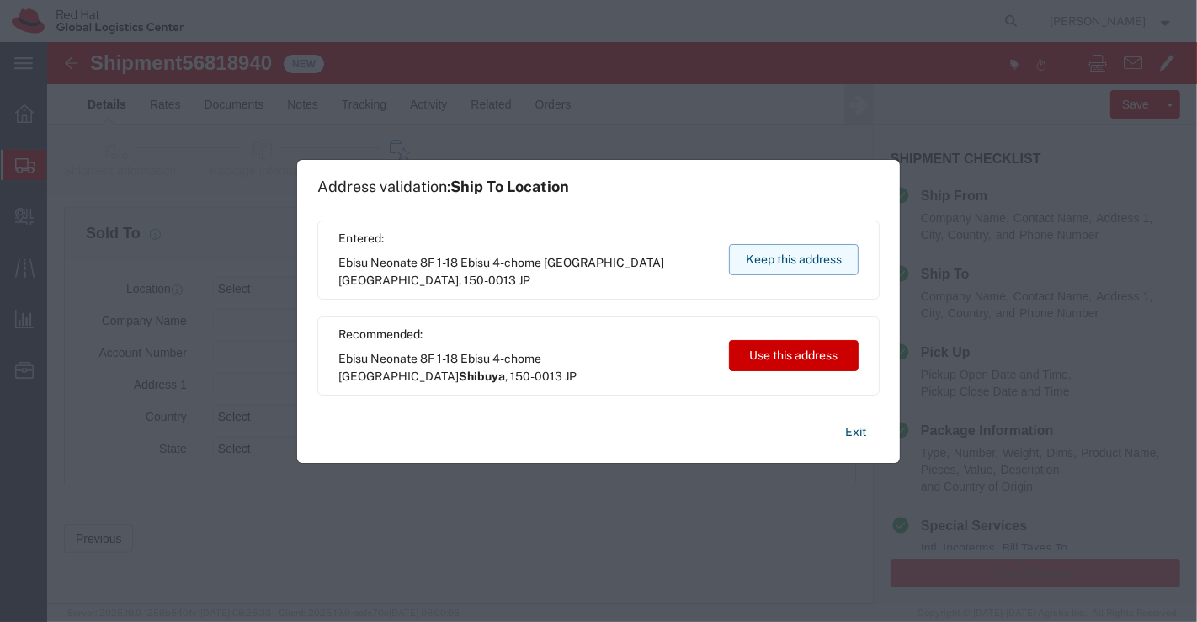
click at [796, 263] on button "Keep this address" at bounding box center [794, 259] width 130 height 31
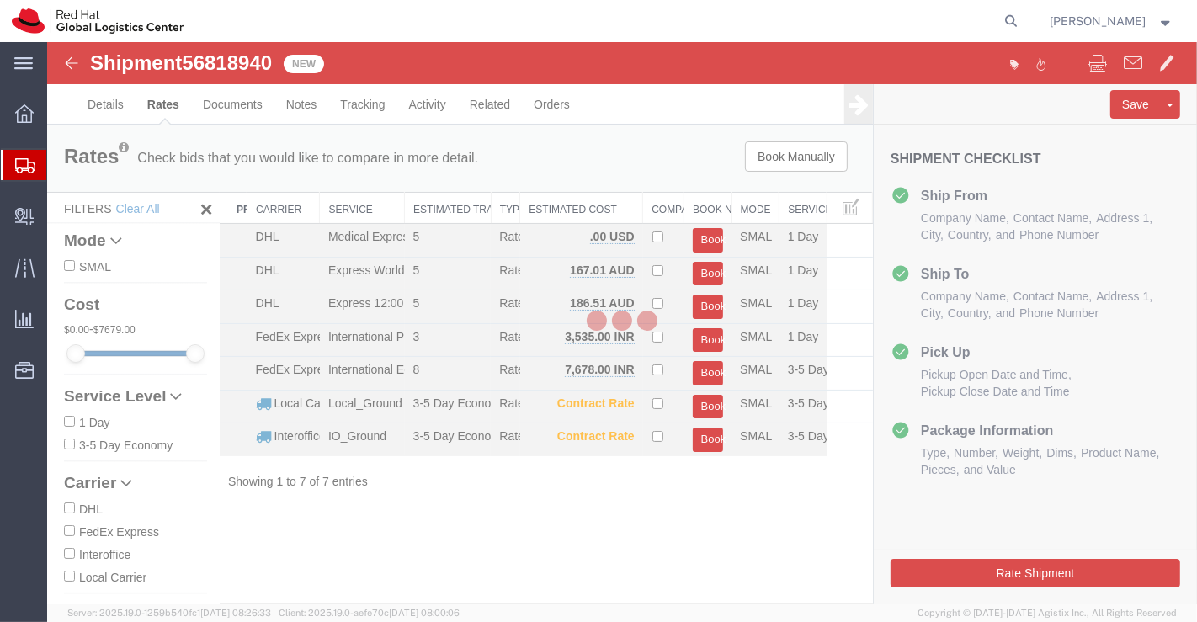
scroll to position [0, 0]
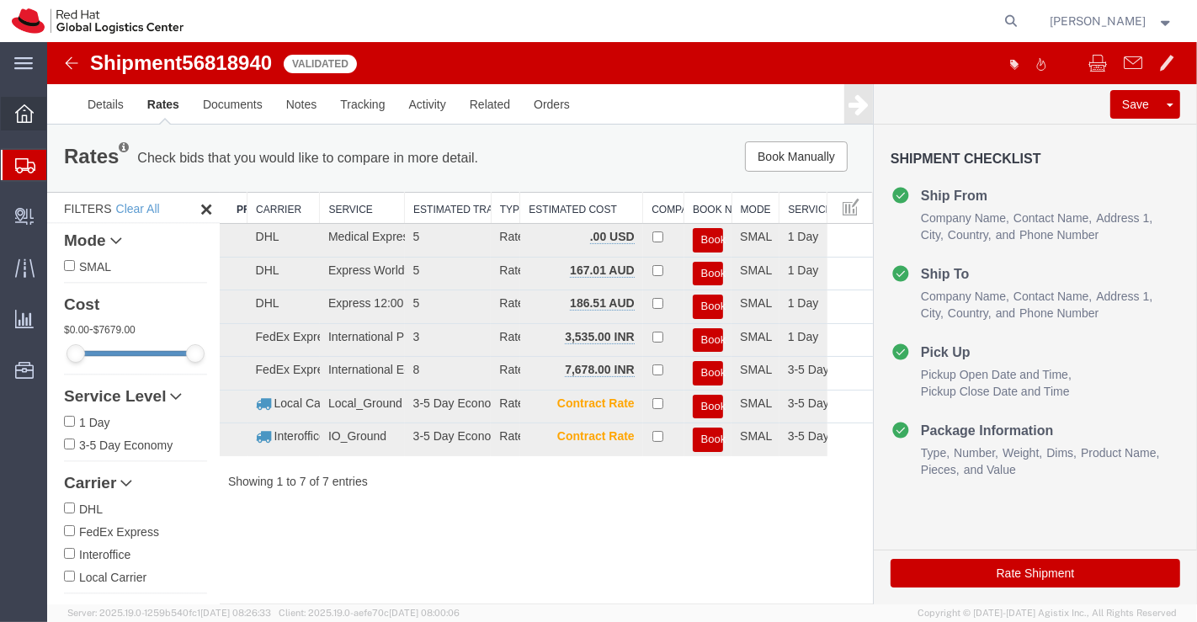
click at [29, 114] on icon at bounding box center [24, 113] width 19 height 19
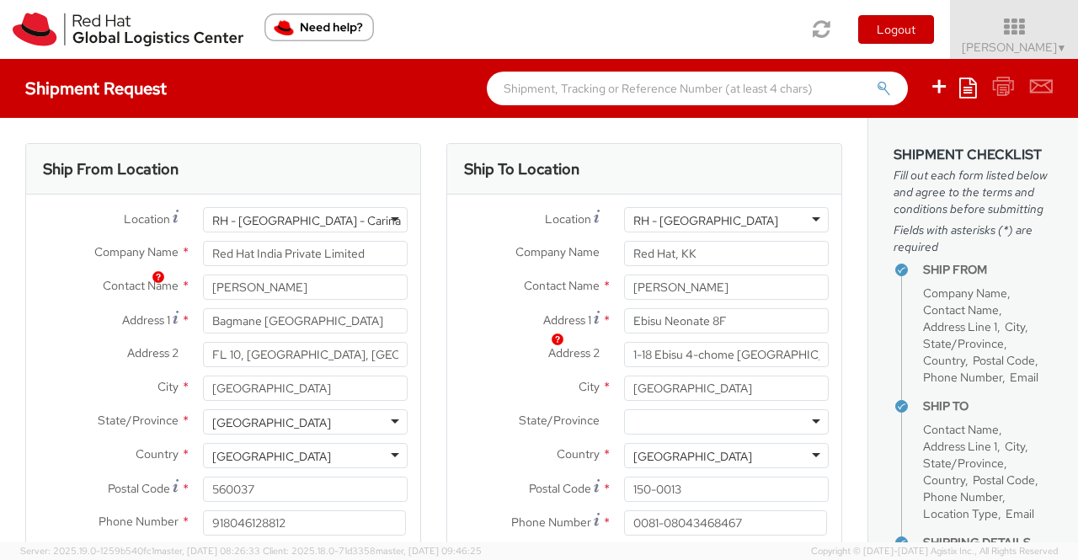
select select "805"
select select "OTHER"
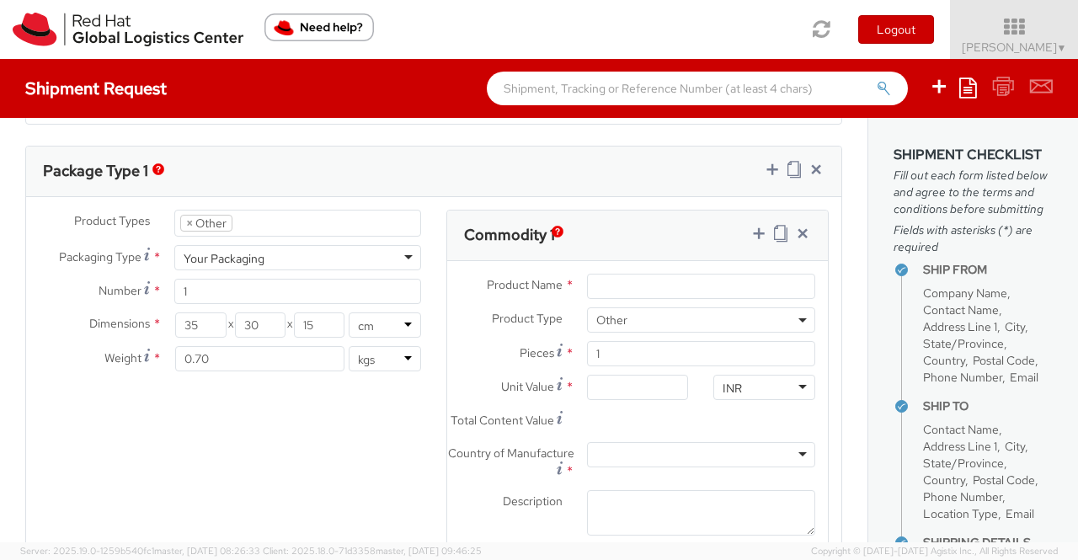
scroll to position [891, 0]
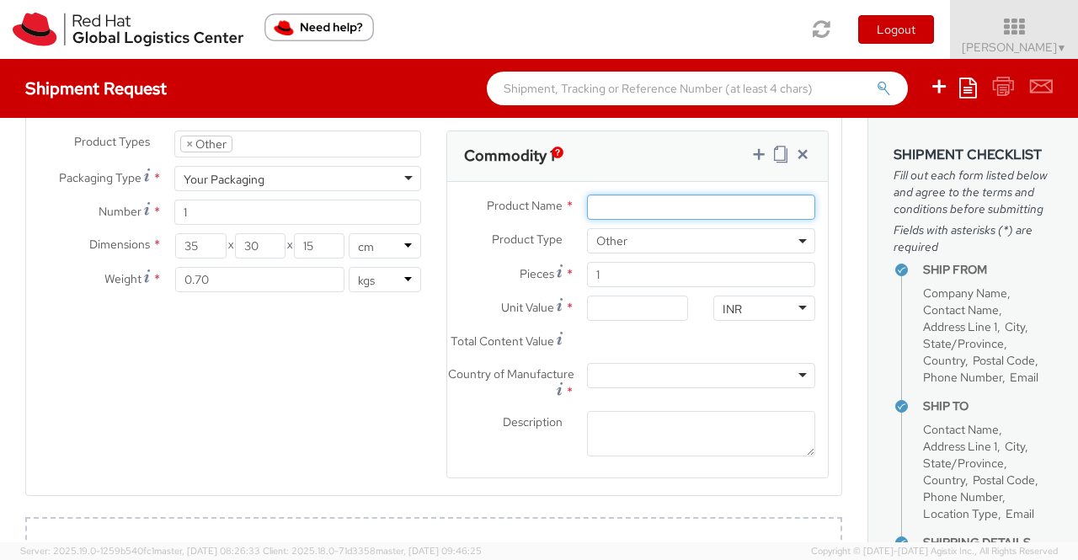
click at [699, 202] on input "Product Name *" at bounding box center [701, 206] width 228 height 25
paste input "Postcard"
type input "Postcard"
click at [791, 301] on div "INR" at bounding box center [764, 307] width 102 height 25
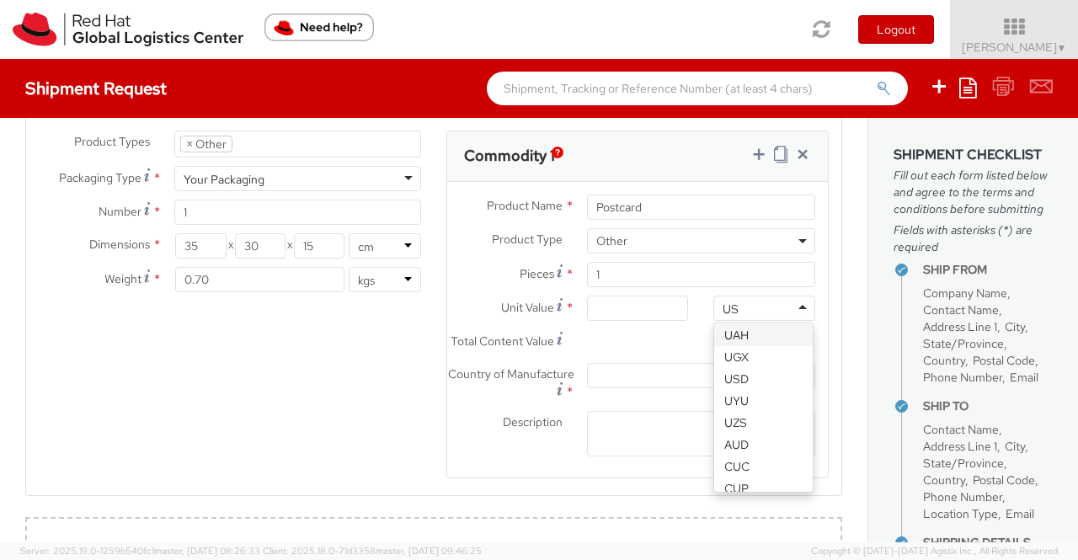
scroll to position [0, 0]
type input "USD"
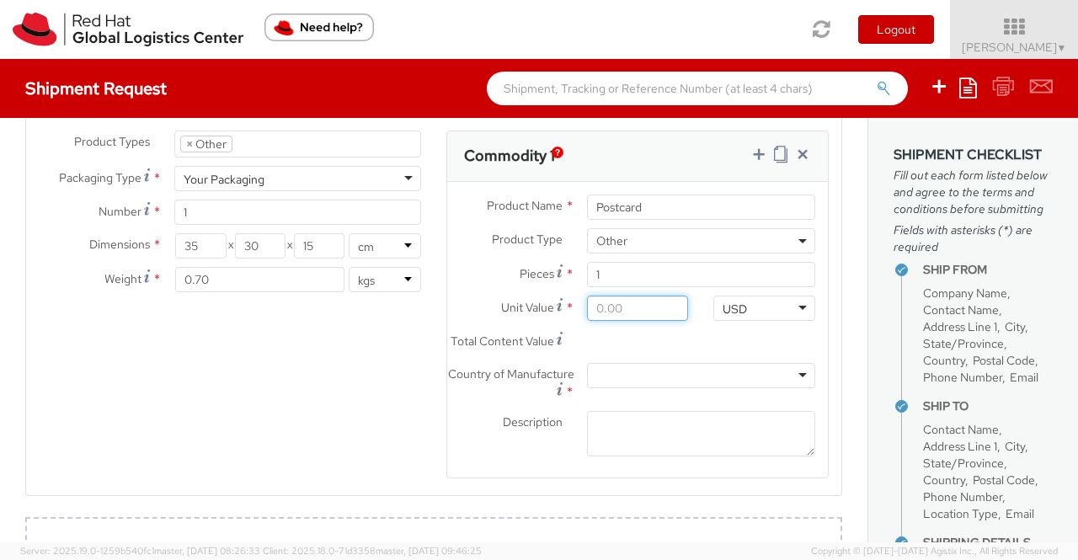
click at [630, 301] on input "Unit Value *" at bounding box center [638, 307] width 102 height 25
type input "0.69"
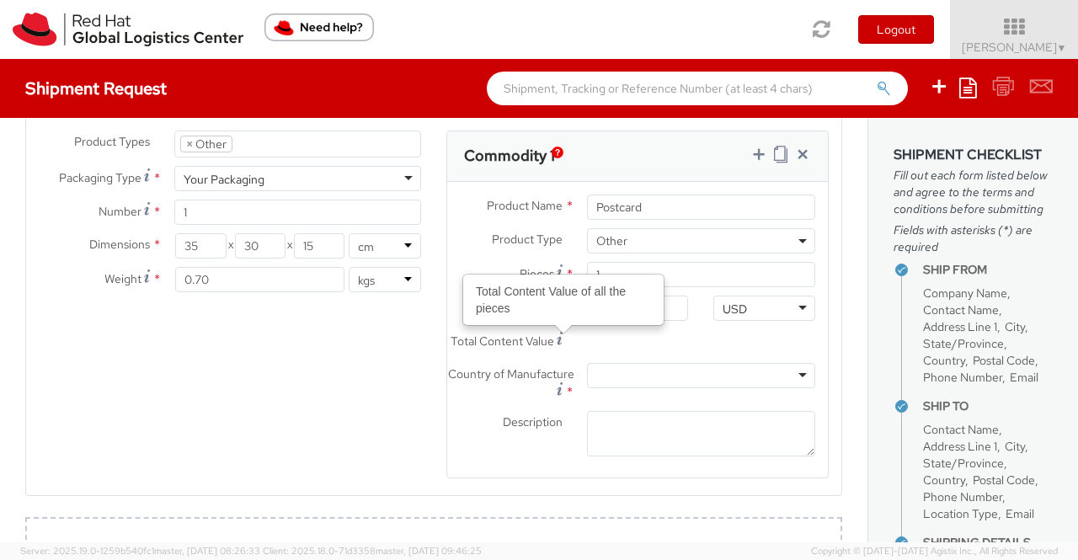
click at [447, 363] on div "Total Content Value Total Content Value of all the pieces *" at bounding box center [573, 346] width 253 height 34
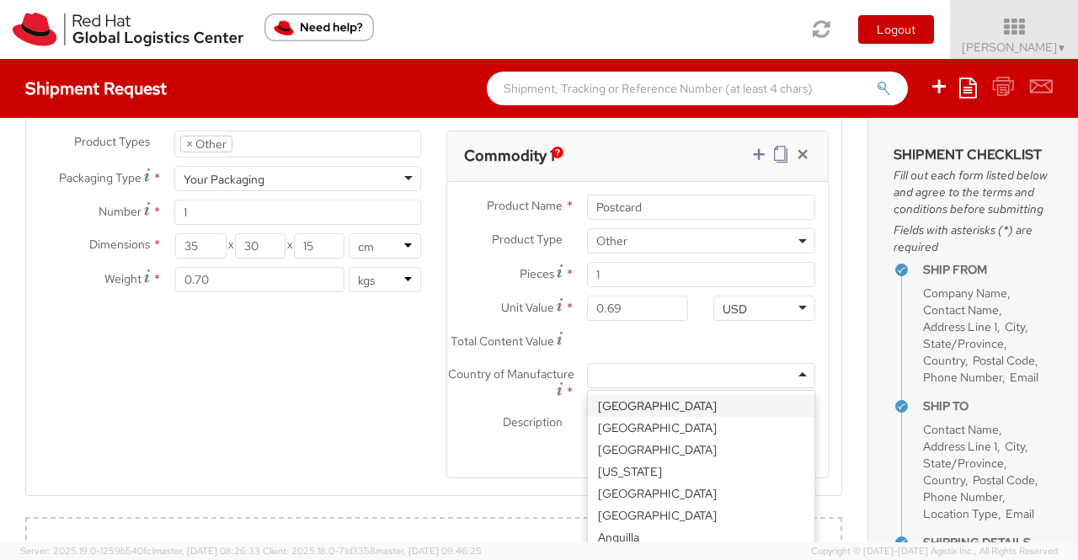
click at [648, 384] on div at bounding box center [701, 375] width 228 height 25
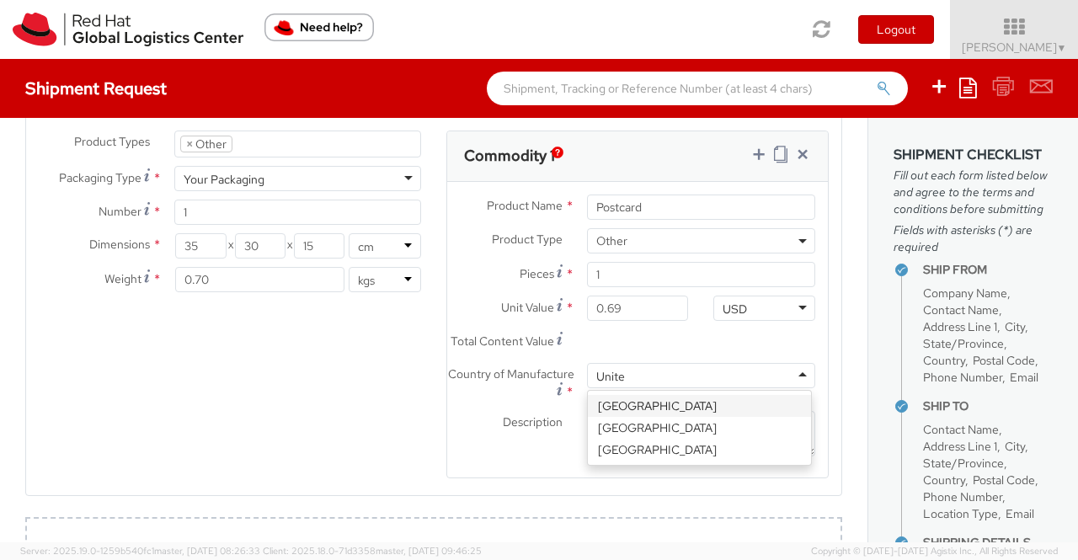
type input "United"
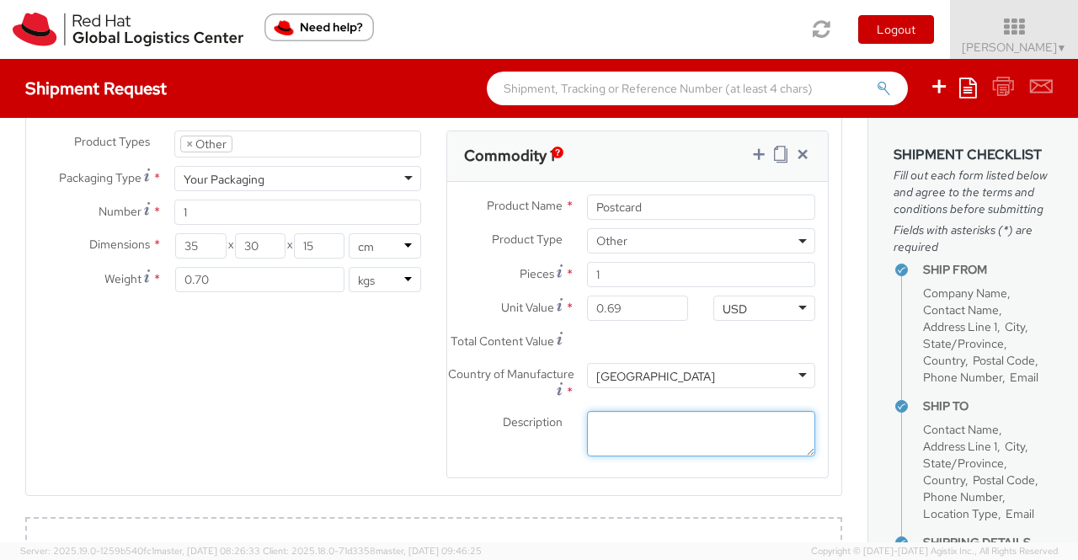
click at [713, 436] on textarea "Description *" at bounding box center [701, 434] width 228 height 46
paste textarea "Red Hat Branded (Sample - not for resale, value for customs purpose only)"
type textarea "Red Hat Branded (Sample - not for resale, value for customs purpose only)"
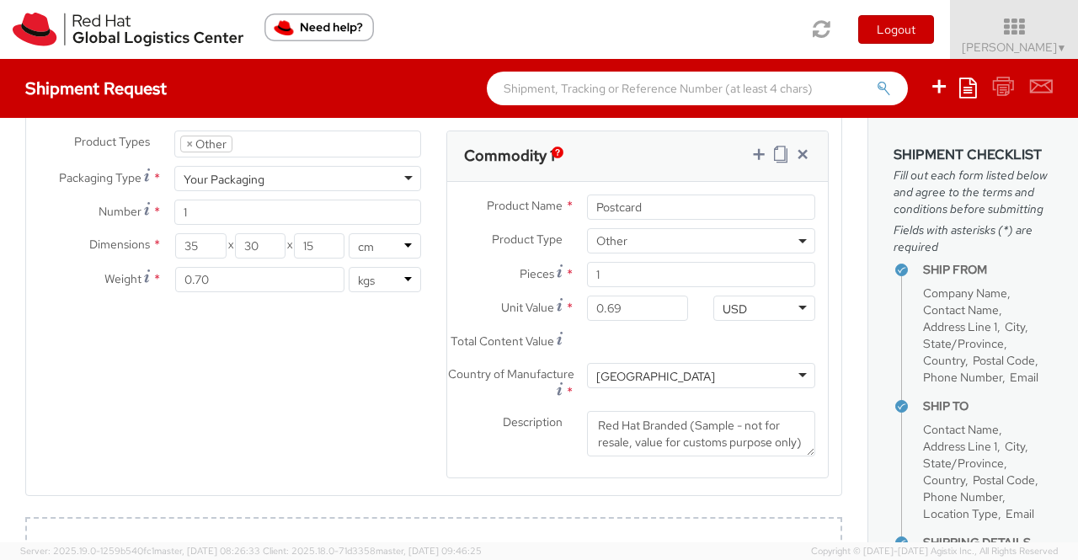
click at [395, 471] on div "Product Types * Documents Docking Station Laptop Monitor Other Hardware Server …" at bounding box center [433, 315] width 815 height 370
drag, startPoint x: 748, startPoint y: 148, endPoint x: 247, endPoint y: 253, distance: 512.5
click at [750, 148] on icon at bounding box center [758, 154] width 17 height 17
select select
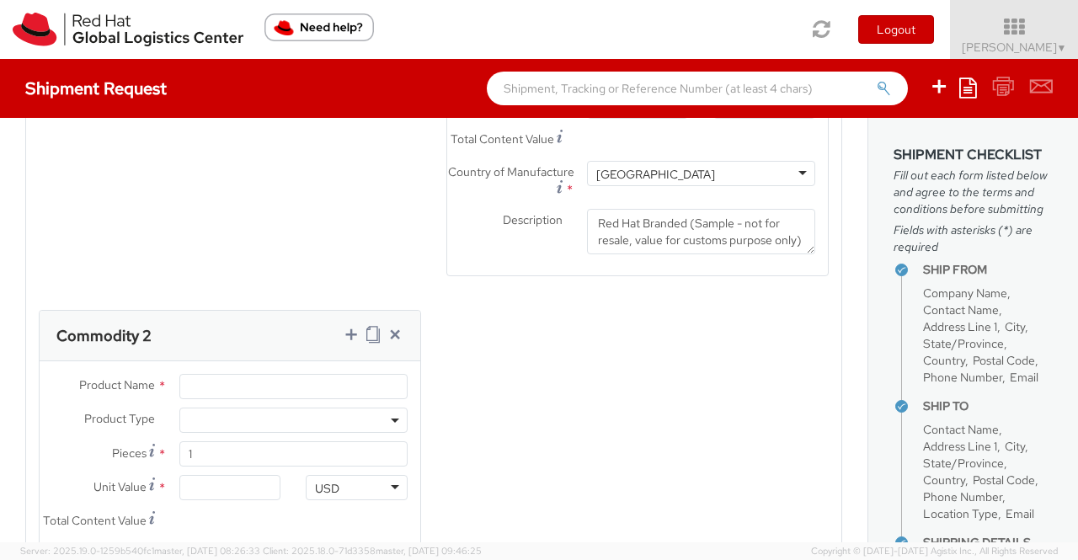
scroll to position [1143, 0]
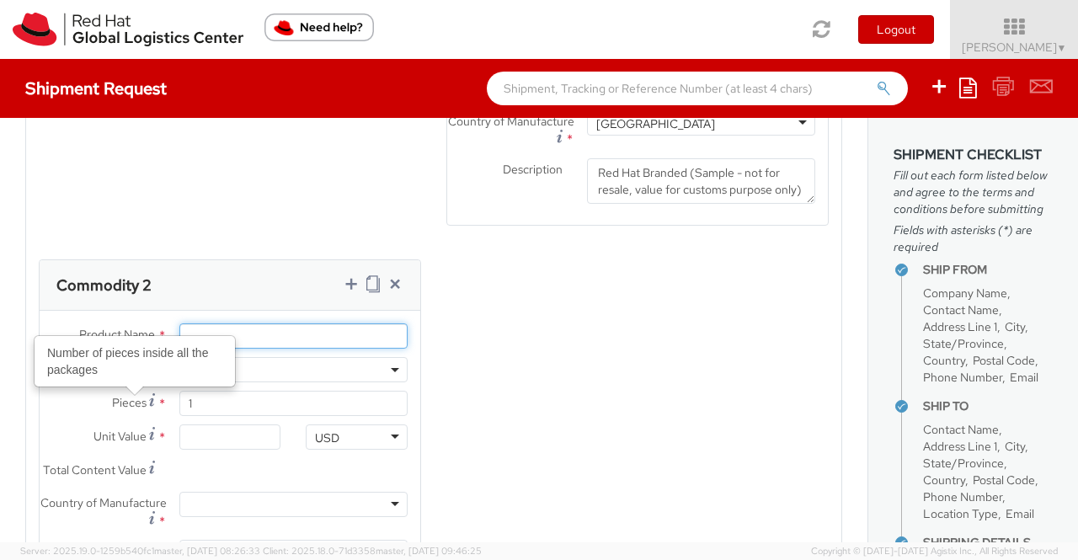
click at [254, 346] on input "Product Name *" at bounding box center [293, 335] width 228 height 25
paste input "Fedora Hat - 100% polyester"
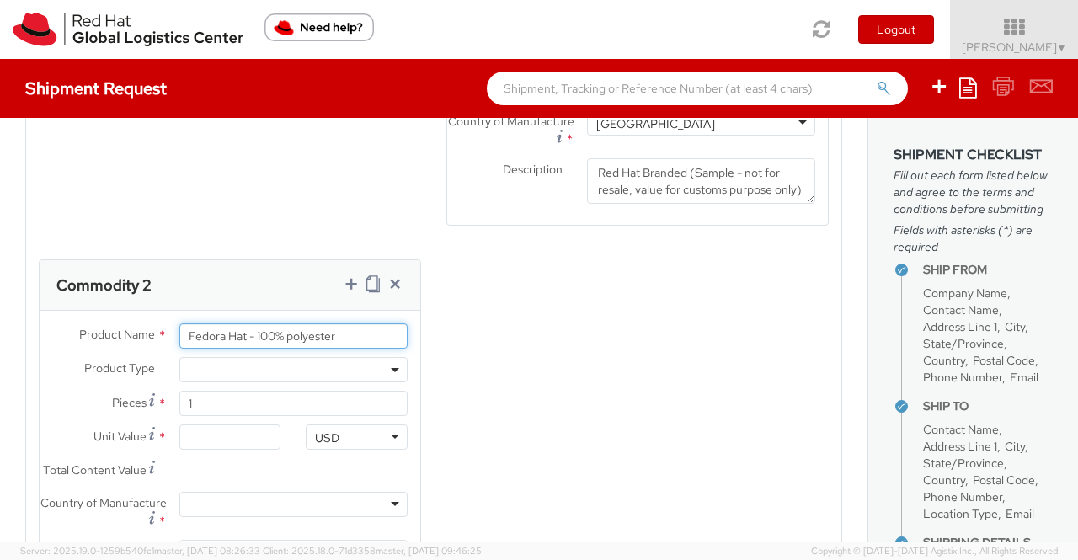
type input "Fedora Hat - 100% polyester"
click at [471, 339] on div "Product Types * Documents Docking Station Laptop Monitor Other Hardware Server …" at bounding box center [433, 253] width 815 height 751
click at [391, 372] on b at bounding box center [395, 370] width 8 height 4
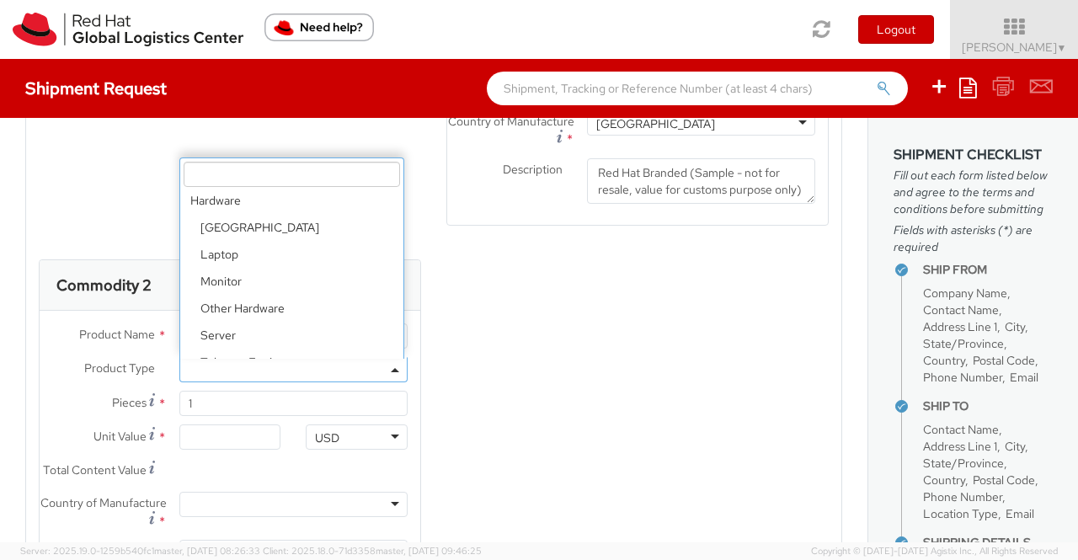
scroll to position [74, 0]
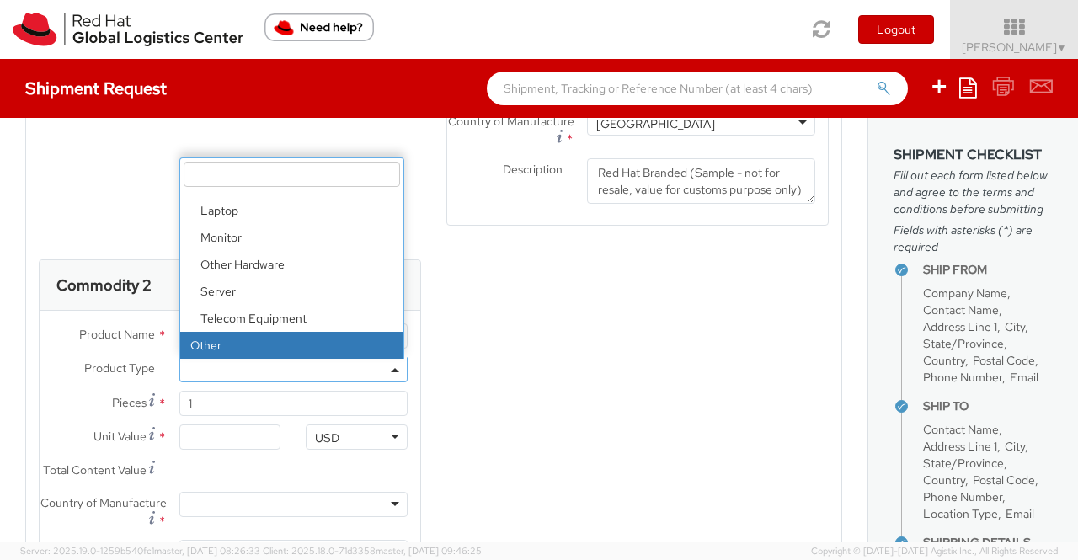
select select "OTHER"
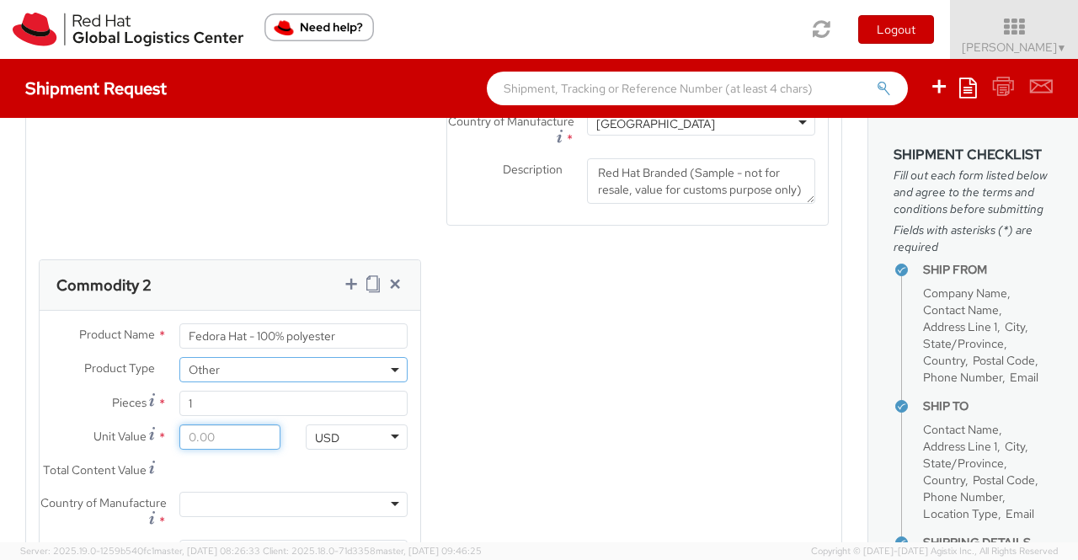
click at [243, 450] on input "Unit Value *" at bounding box center [230, 436] width 102 height 25
type input "1.00"
type input "18.00"
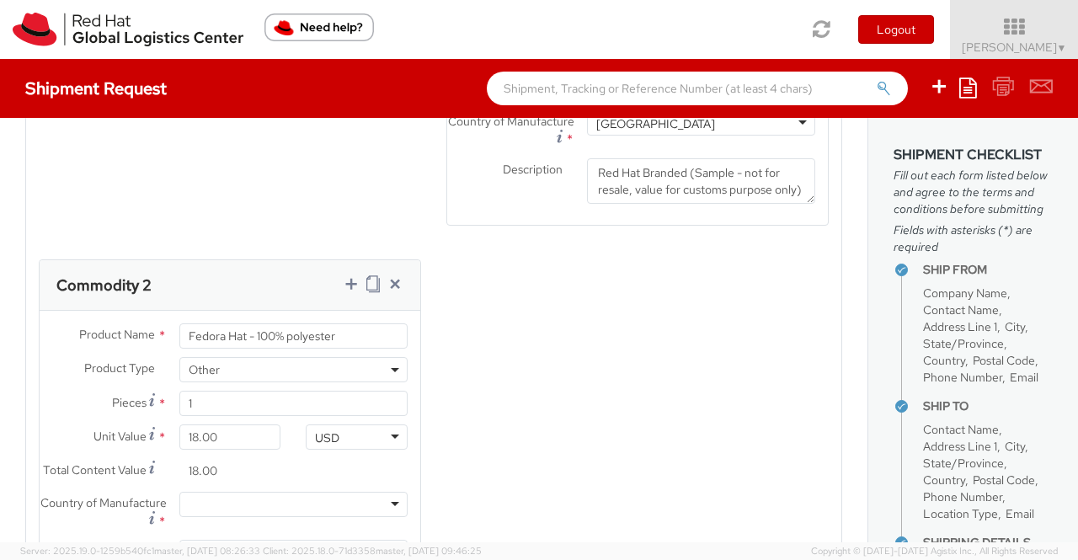
click at [514, 428] on div "Product Types * Documents Docking Station Laptop Monitor Other Hardware Server …" at bounding box center [433, 253] width 815 height 751
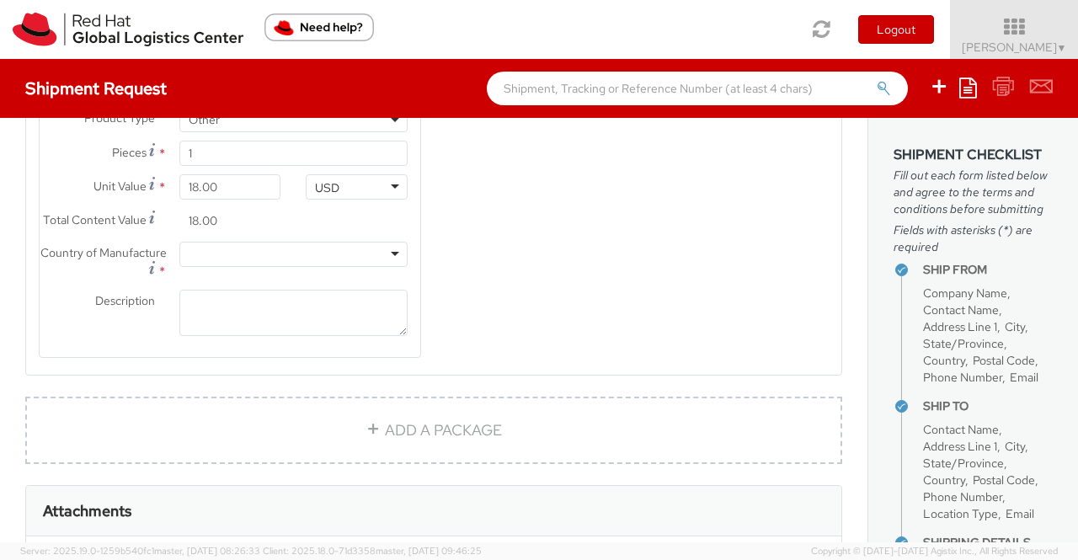
scroll to position [1396, 0]
click at [391, 264] on div at bounding box center [293, 251] width 228 height 25
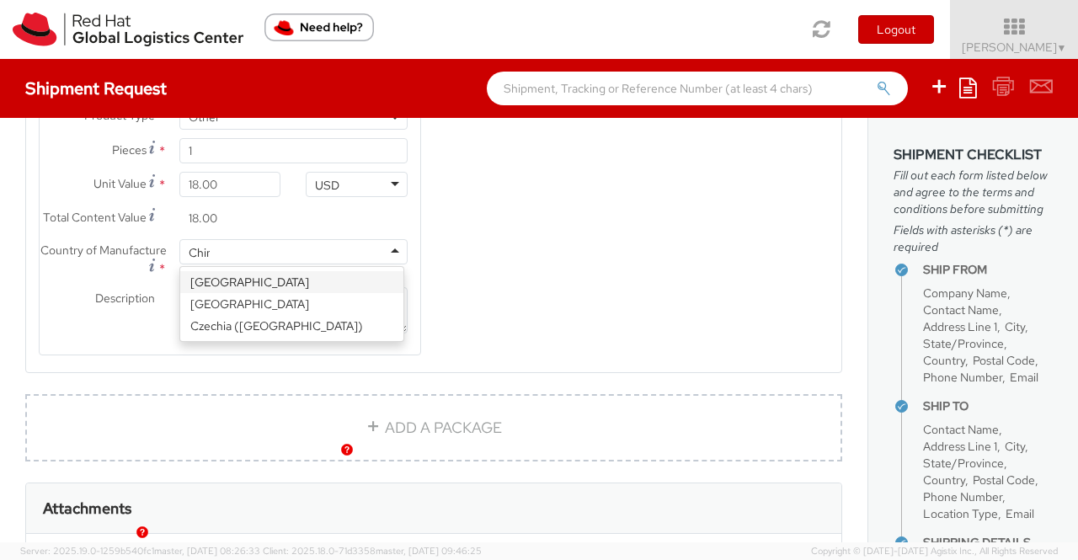
type input "[GEOGRAPHIC_DATA]"
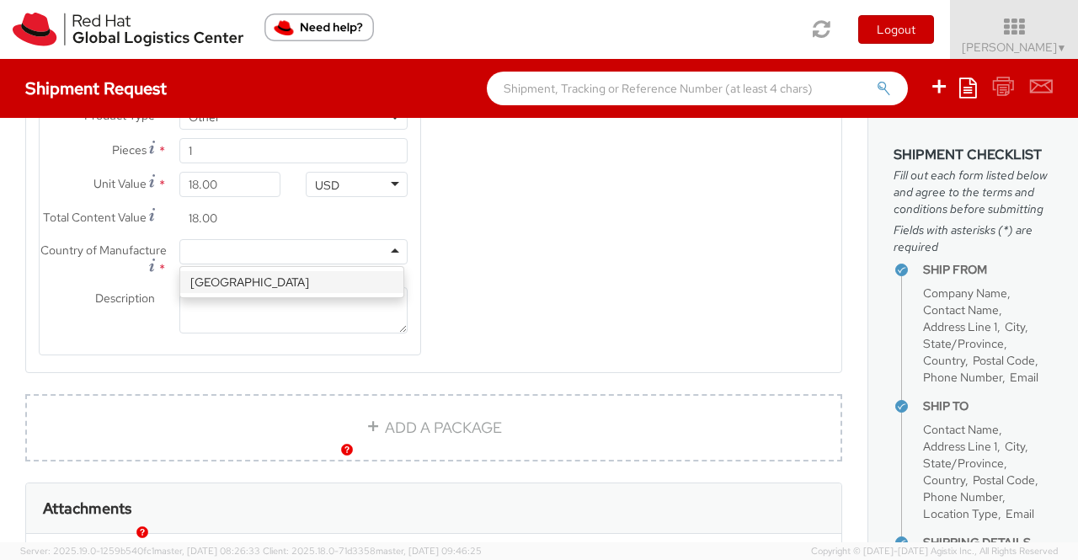
scroll to position [0, 0]
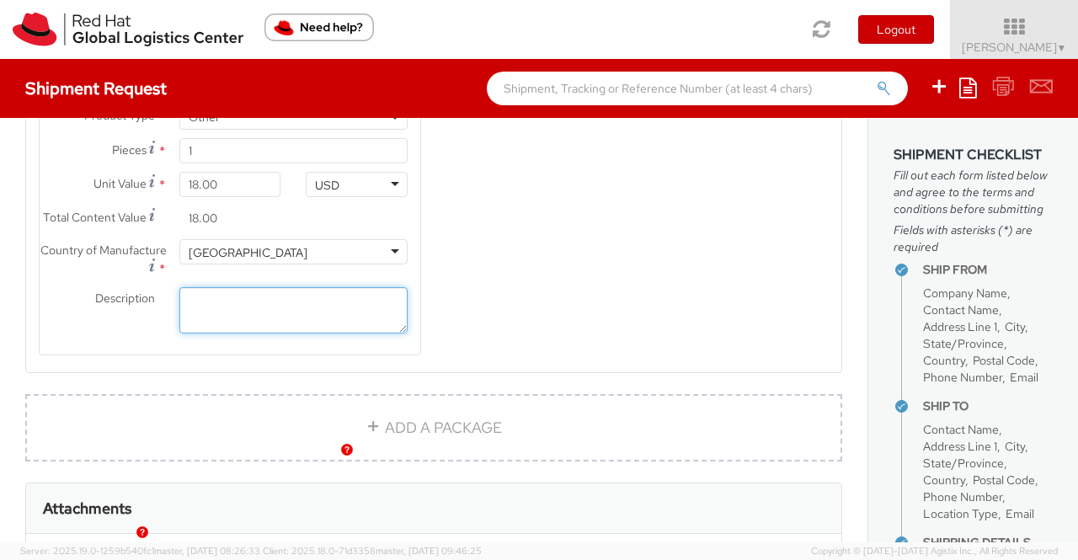
click at [290, 325] on textarea "Description *" at bounding box center [293, 310] width 228 height 46
paste textarea "Red Hat Branded (Sample - not for resale, value for customs purpose only)"
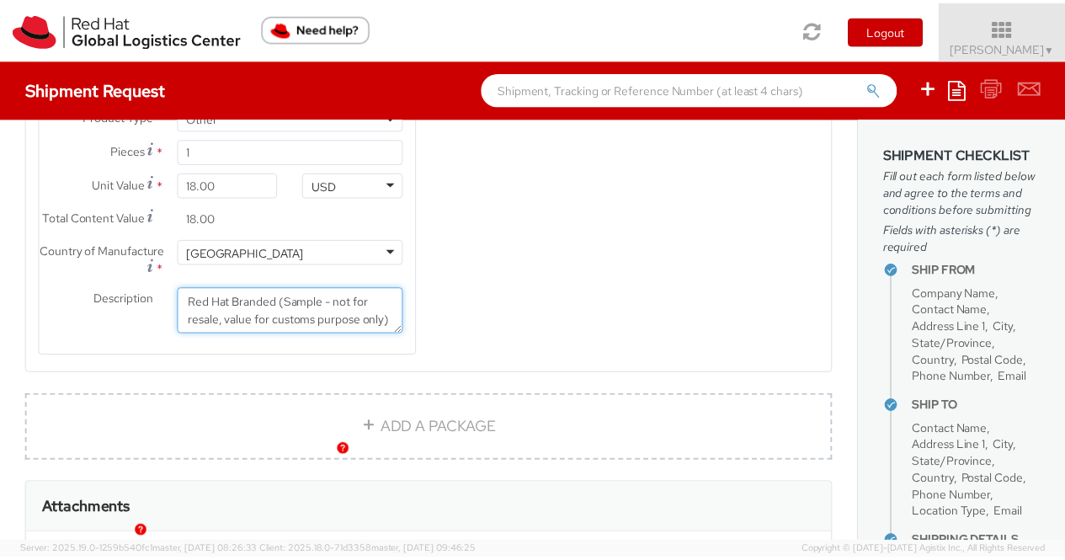
scroll to position [10, 0]
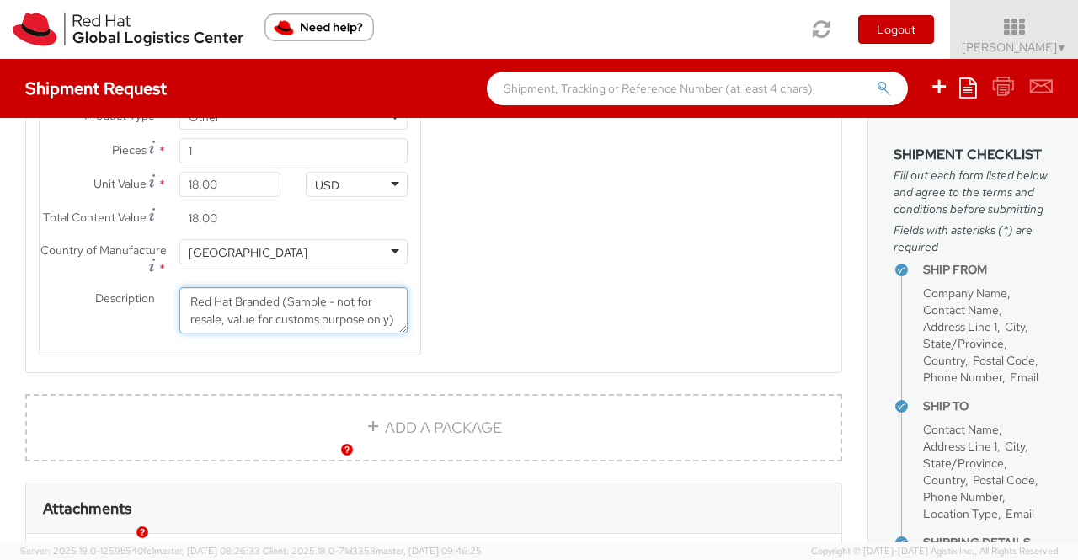
type textarea "Red Hat Branded (Sample - not for resale, value for customs purpose only)"
click at [560, 351] on div "Product Types * Documents Docking Station Laptop Monitor Other Hardware Server …" at bounding box center [433, 0] width 815 height 751
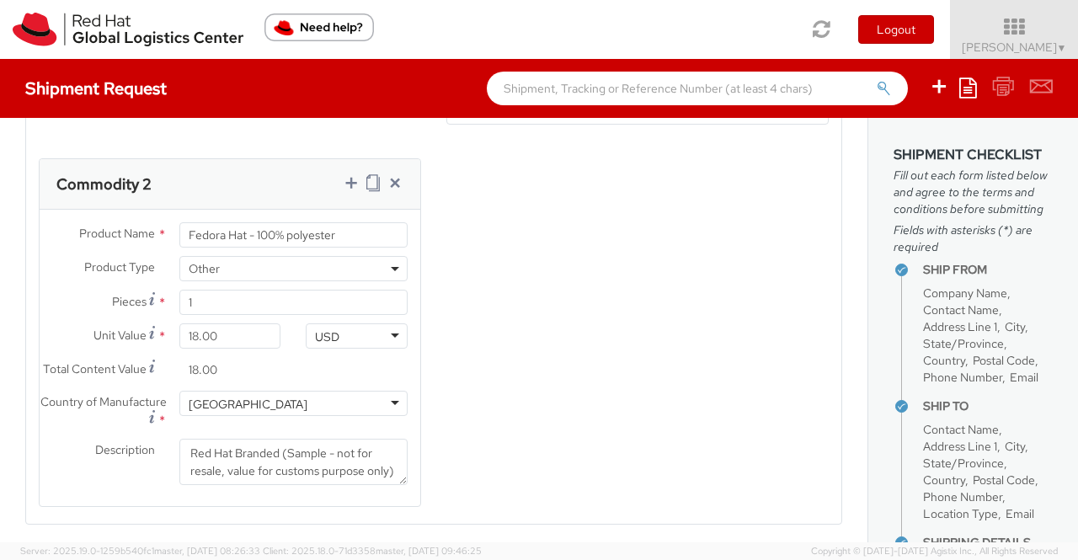
scroll to position [1227, 0]
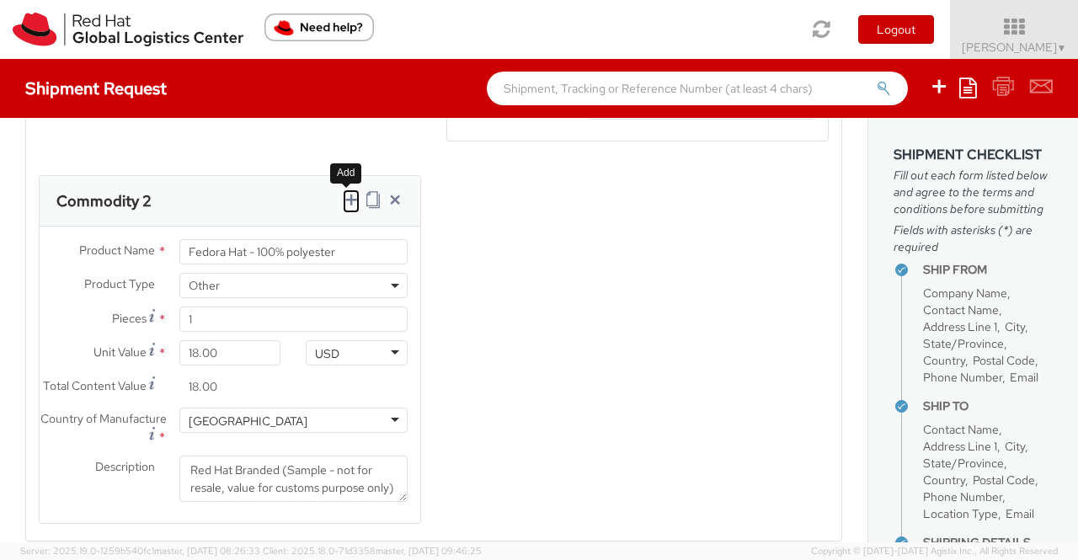
drag, startPoint x: 345, startPoint y: 210, endPoint x: 376, endPoint y: 331, distance: 124.3
click at [345, 208] on icon at bounding box center [351, 199] width 17 height 17
select select
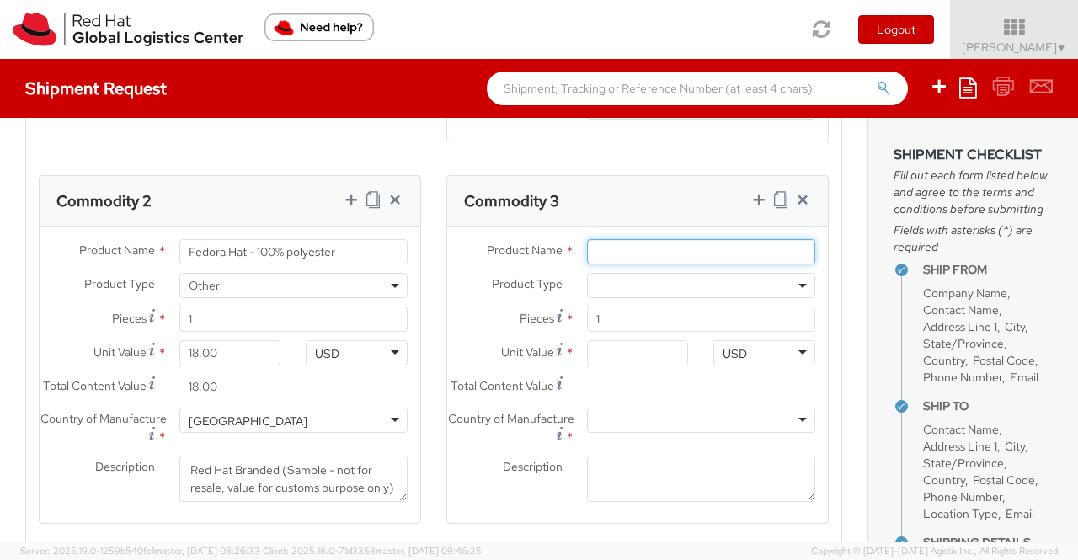
click at [673, 258] on input "Product Name *" at bounding box center [701, 251] width 228 height 25
paste input "Sticker"
type input "Sticker"
click at [798, 288] on b at bounding box center [802, 286] width 8 height 4
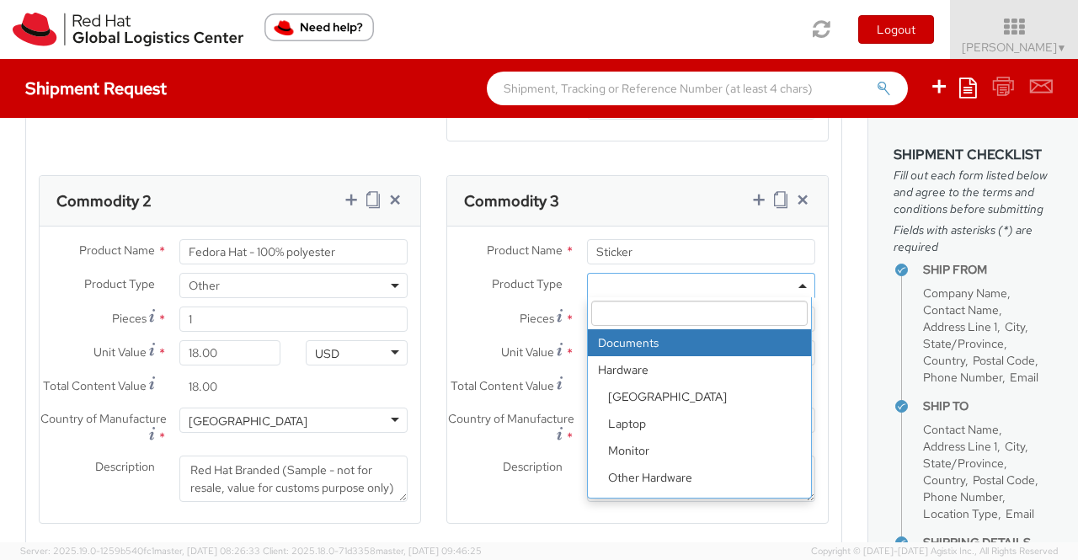
scroll to position [74, 0]
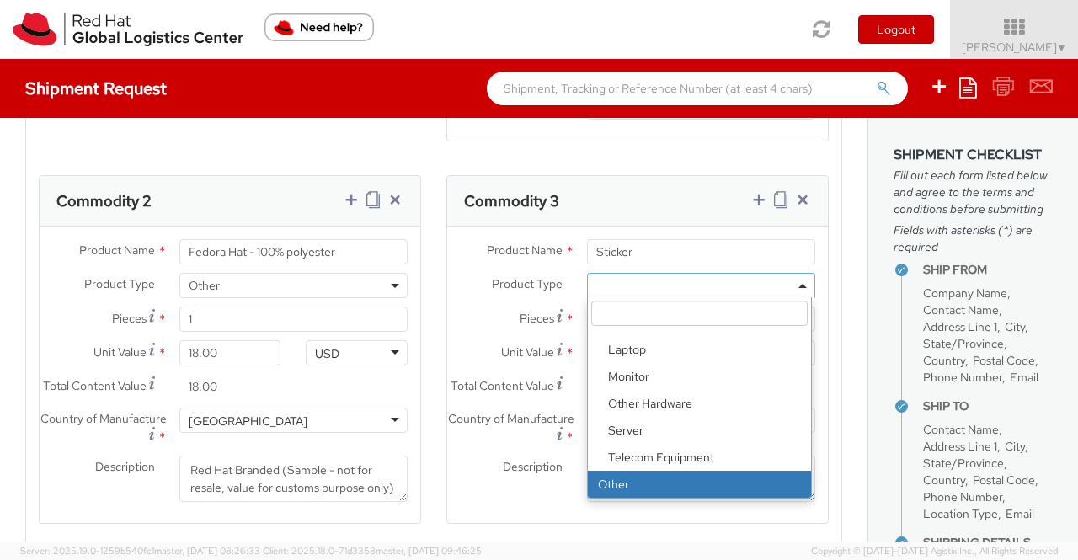
select select "OTHER"
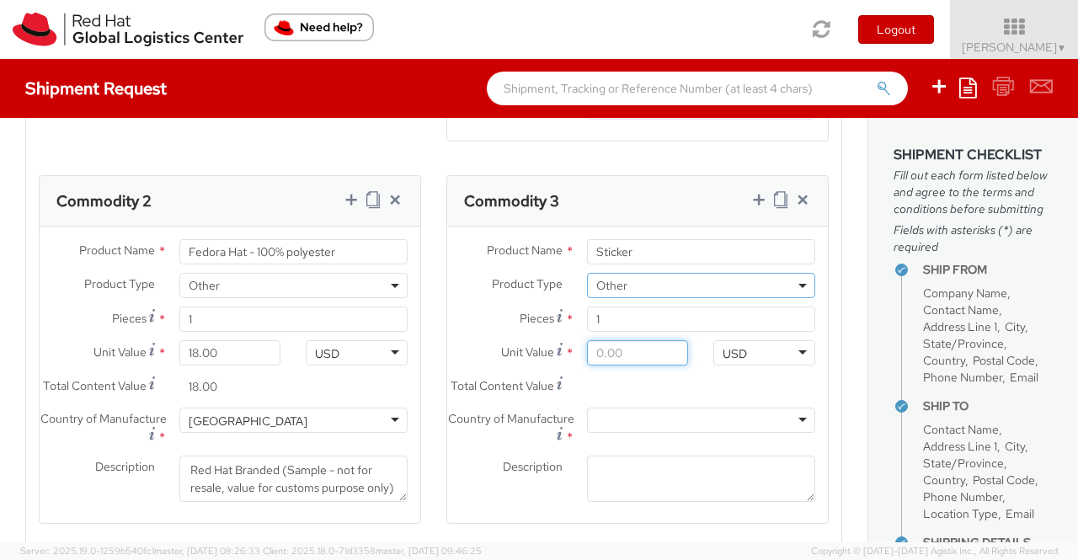
click at [653, 362] on input "Unit Value *" at bounding box center [638, 352] width 102 height 25
type input "0.20"
type input "0.29"
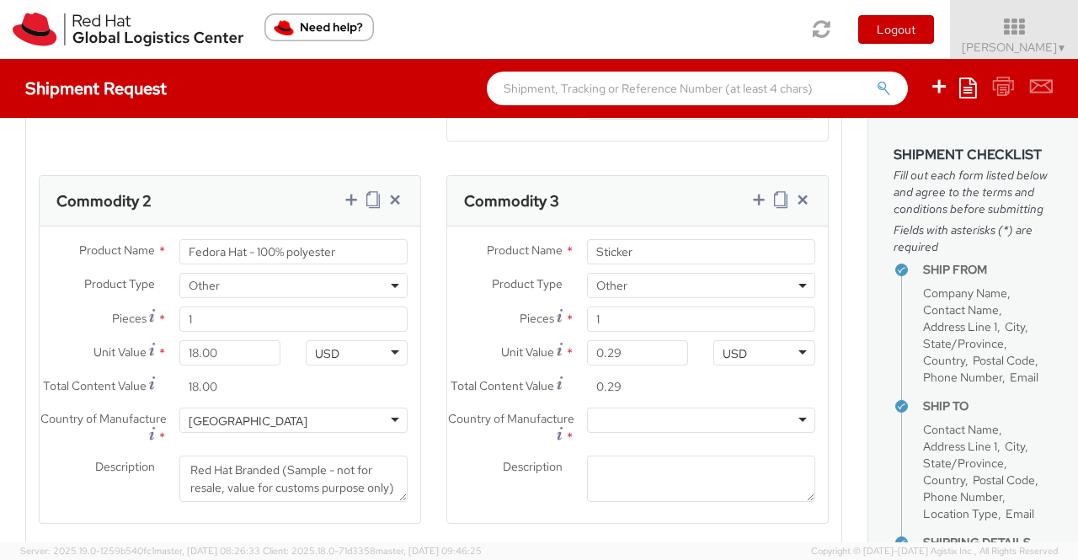
click at [456, 432] on label "Country of Manufacture *" at bounding box center [510, 427] width 127 height 40
click at [594, 433] on div at bounding box center [701, 419] width 228 height 25
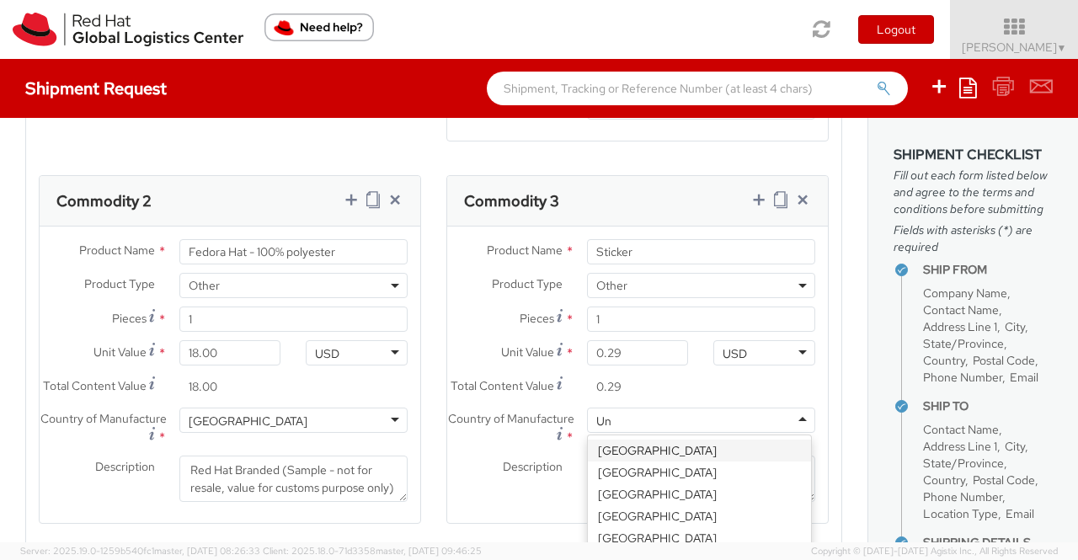
type input "Uni"
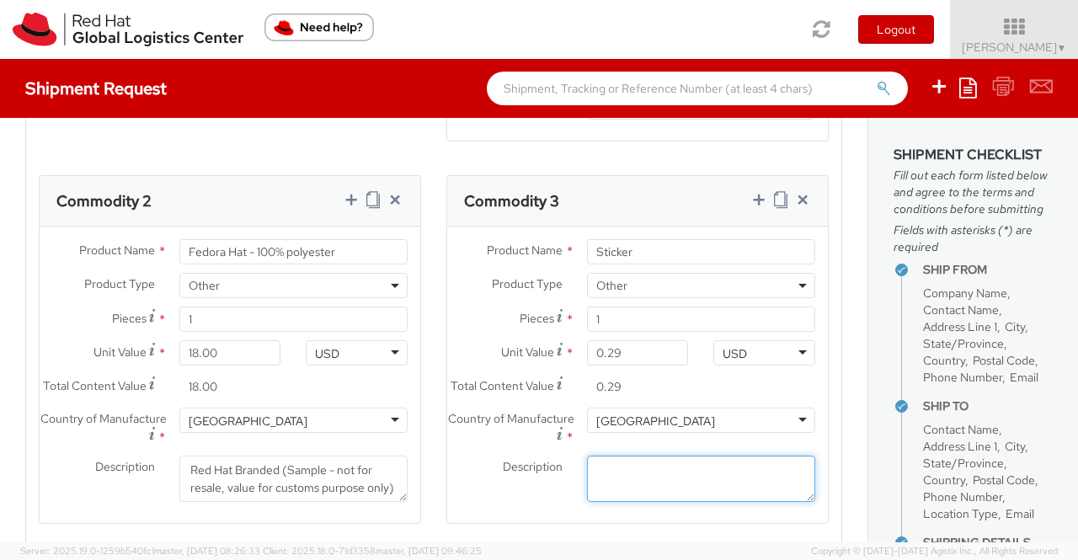
click at [633, 498] on textarea "Description *" at bounding box center [701, 478] width 228 height 46
paste textarea "Red Hat Branded (Sample - not for resale, value for customs purpose only)"
type textarea "Red Hat Branded (Sample - not for resale, value for customs purpose only)"
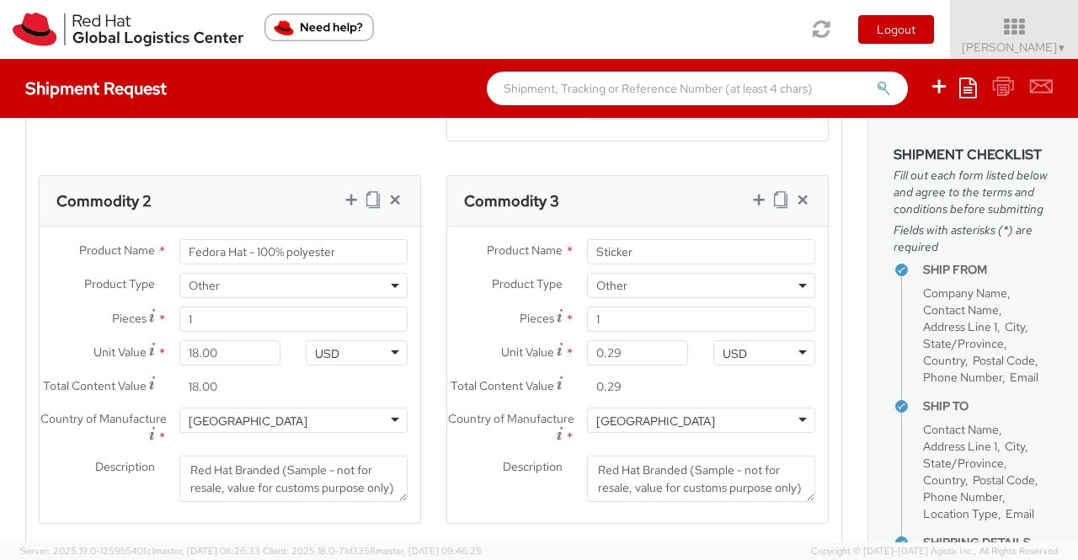
click at [463, 502] on div "Description * Red Hat Branded (Sample - not for resale, value for customs purpo…" at bounding box center [637, 478] width 381 height 46
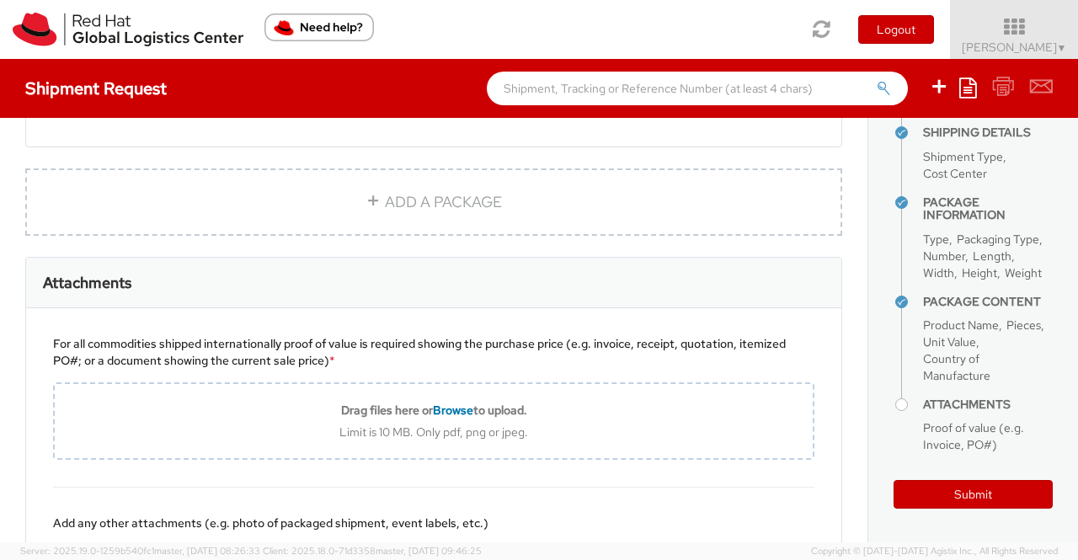
scroll to position [1648, 0]
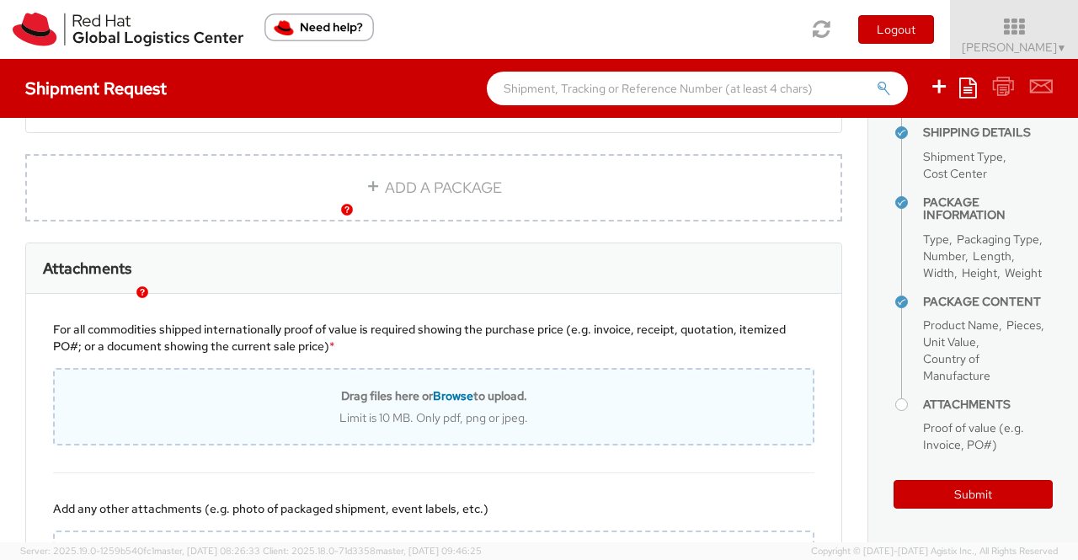
click at [446, 403] on span "Browse" at bounding box center [453, 395] width 40 height 15
type input "C:\fakepath\Value proof for NHO KIT.png"
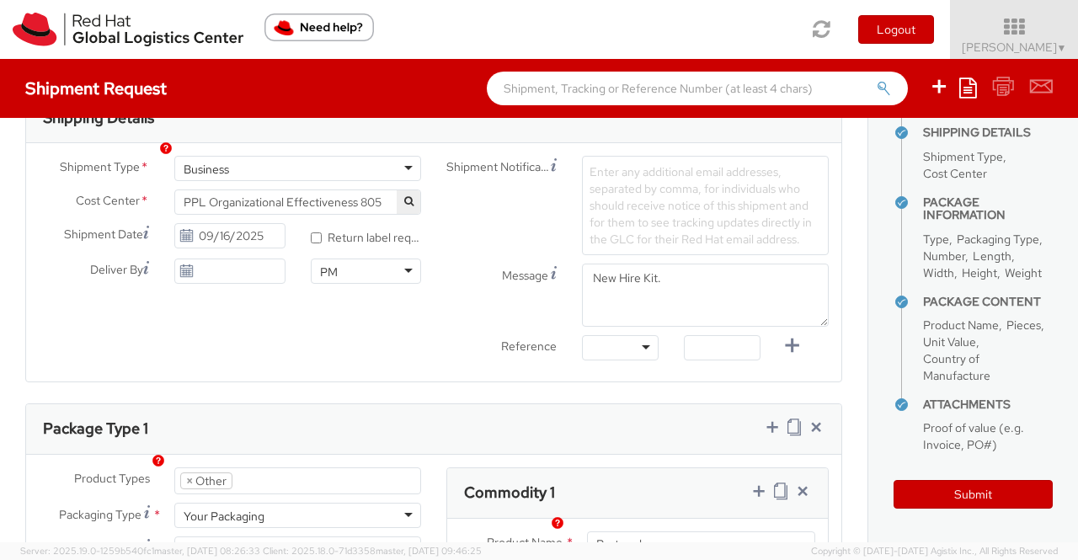
scroll to position [470, 0]
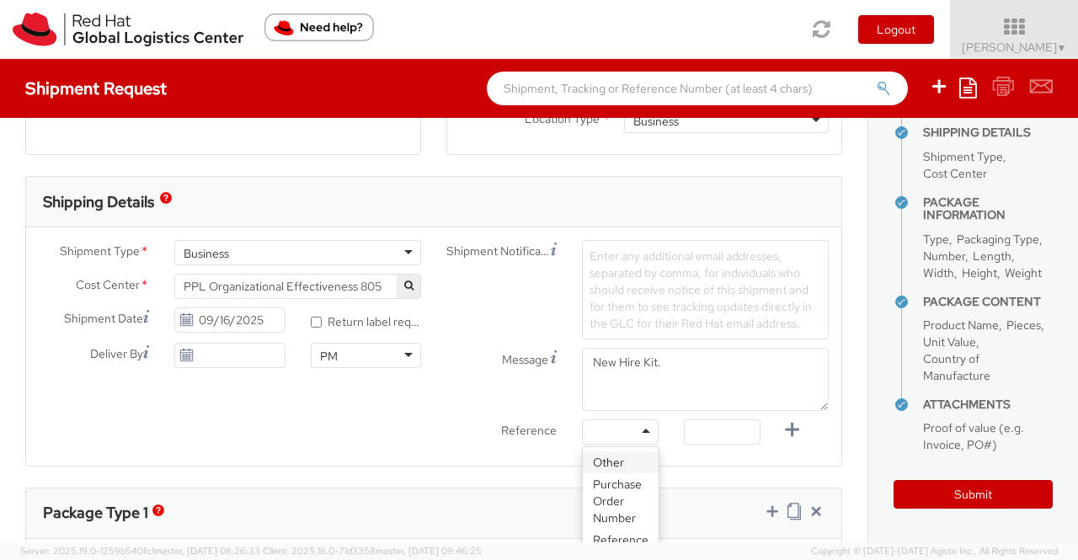
click at [637, 424] on div at bounding box center [620, 431] width 77 height 25
click at [726, 424] on input "text" at bounding box center [722, 431] width 77 height 25
paste input "New Hire Kit for Associate"
type input "New Hire Kit for Associate"
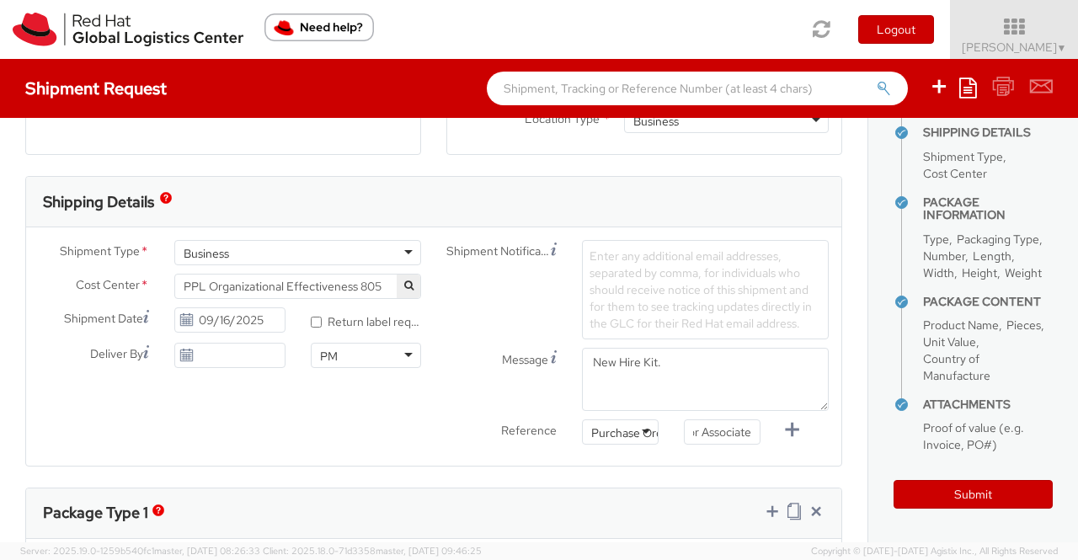
scroll to position [0, 0]
click at [338, 430] on div "Shipment Type * Business Business Business Cost Center * Facilities Admin-Unali…" at bounding box center [433, 346] width 815 height 213
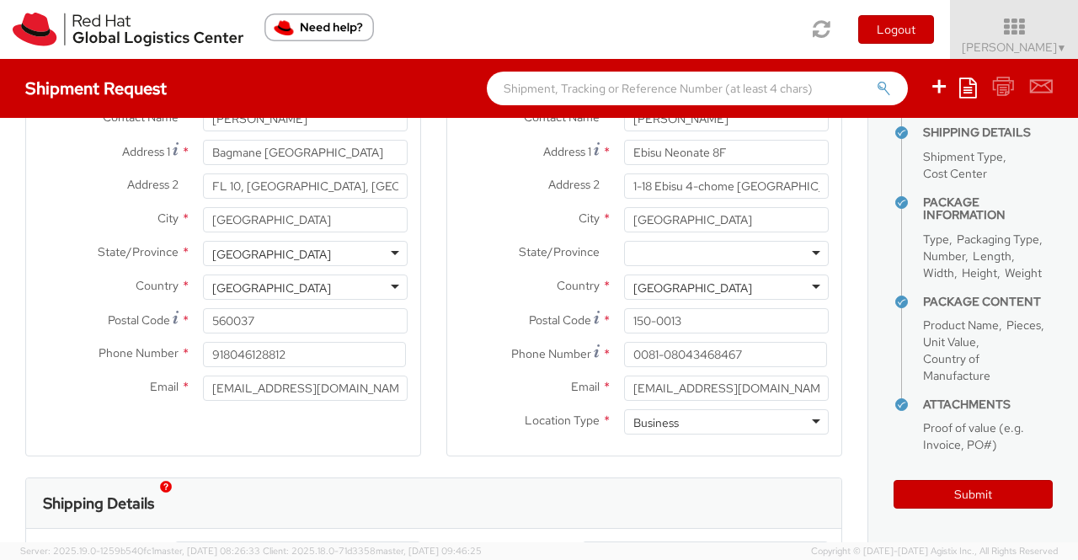
scroll to position [133, 0]
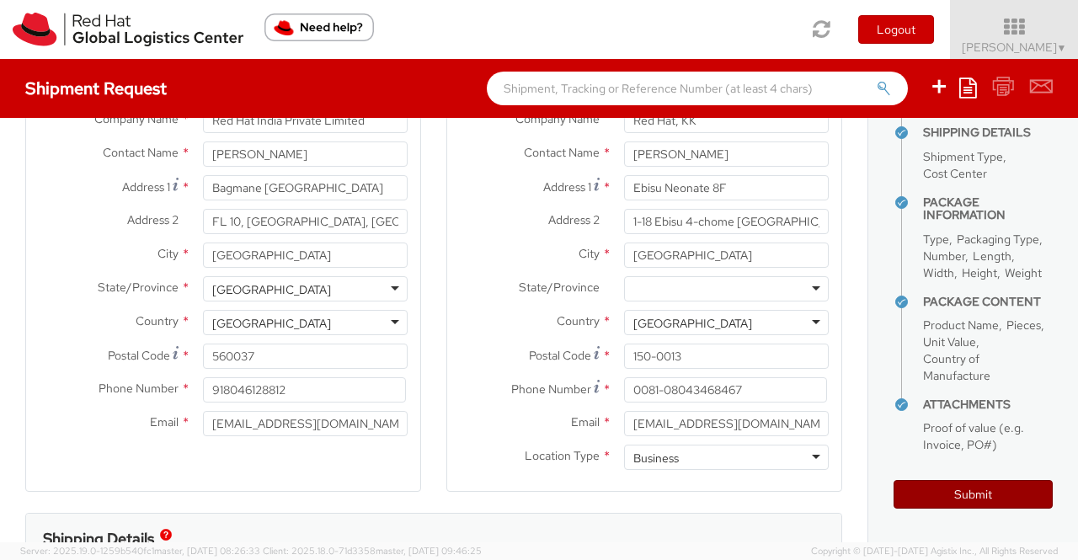
click at [990, 494] on button "Submit" at bounding box center [972, 494] width 159 height 29
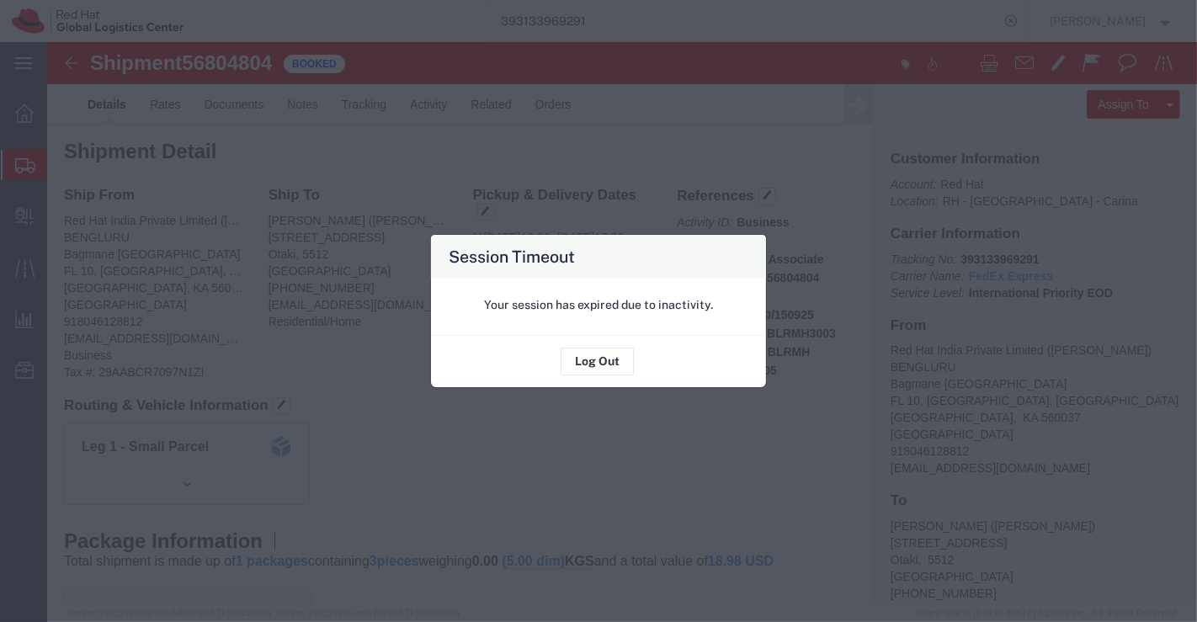
scroll to position [1031, 0]
click at [604, 361] on button "Log Out" at bounding box center [597, 362] width 73 height 27
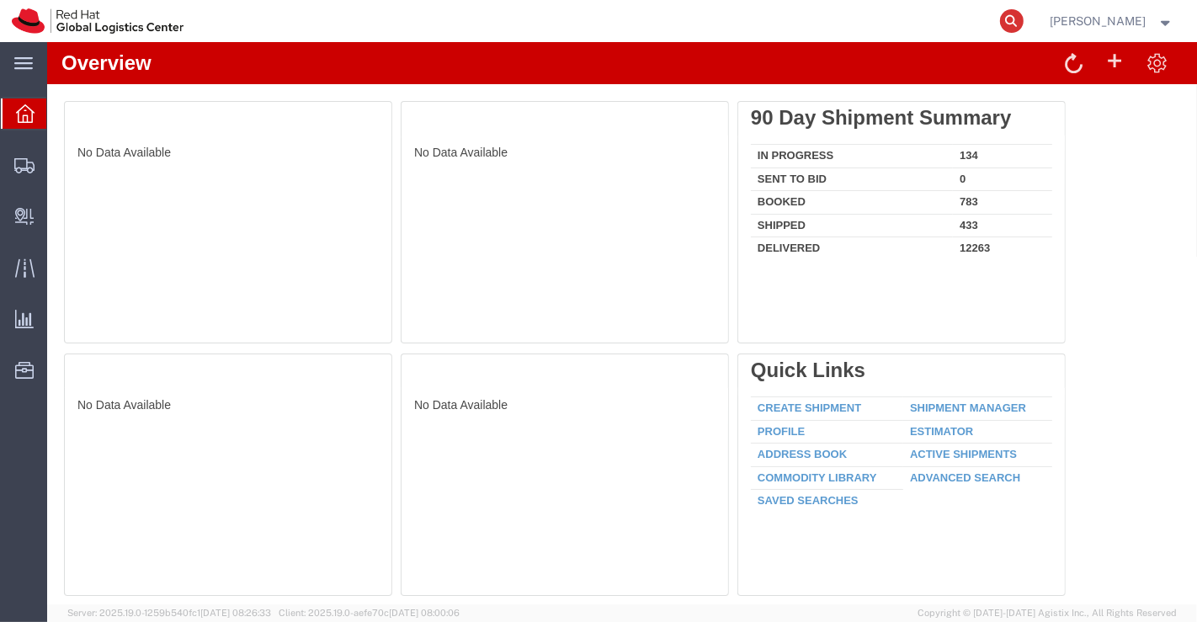
click at [1007, 19] on icon at bounding box center [1012, 21] width 24 height 24
paste input "393048937480"
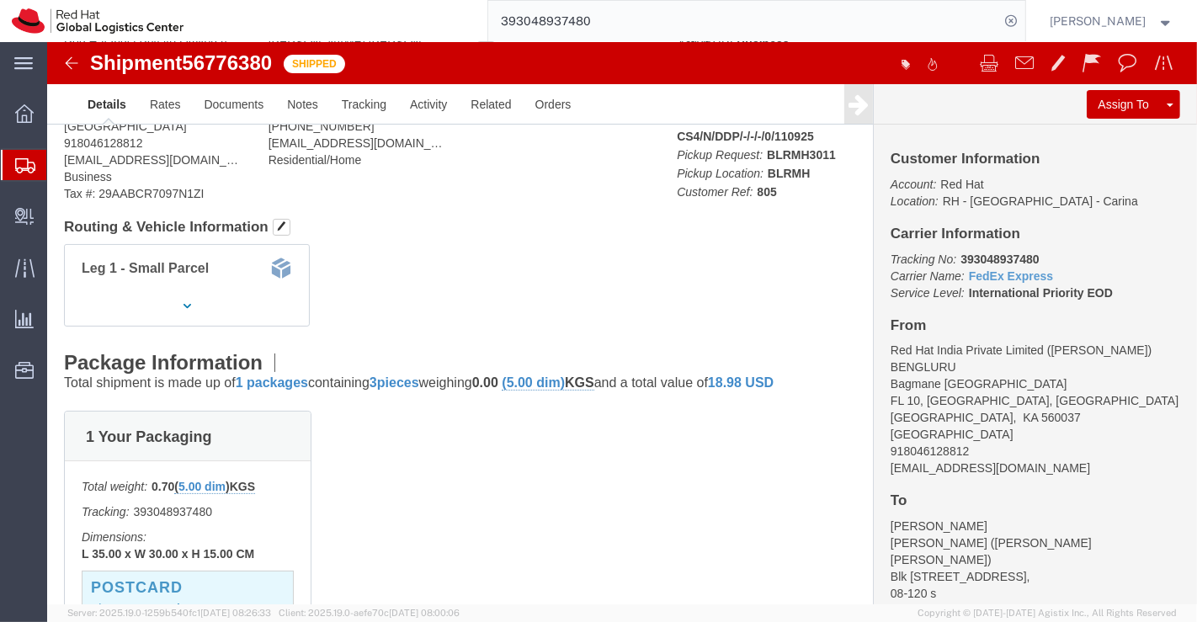
scroll to position [187, 0]
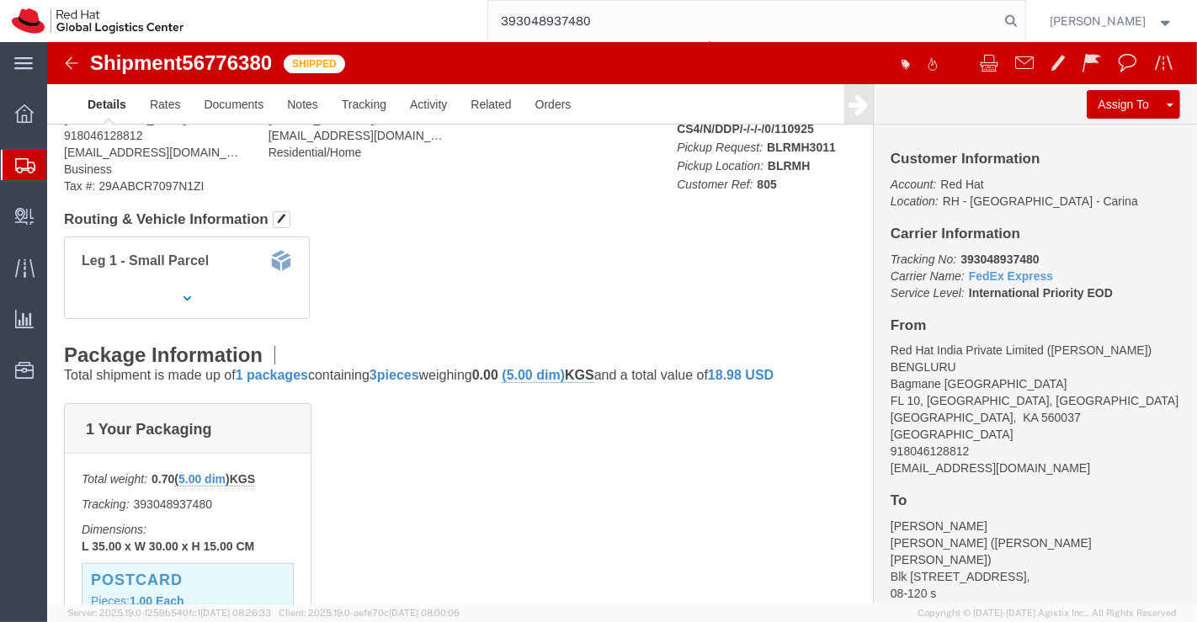
type input "393048937480"
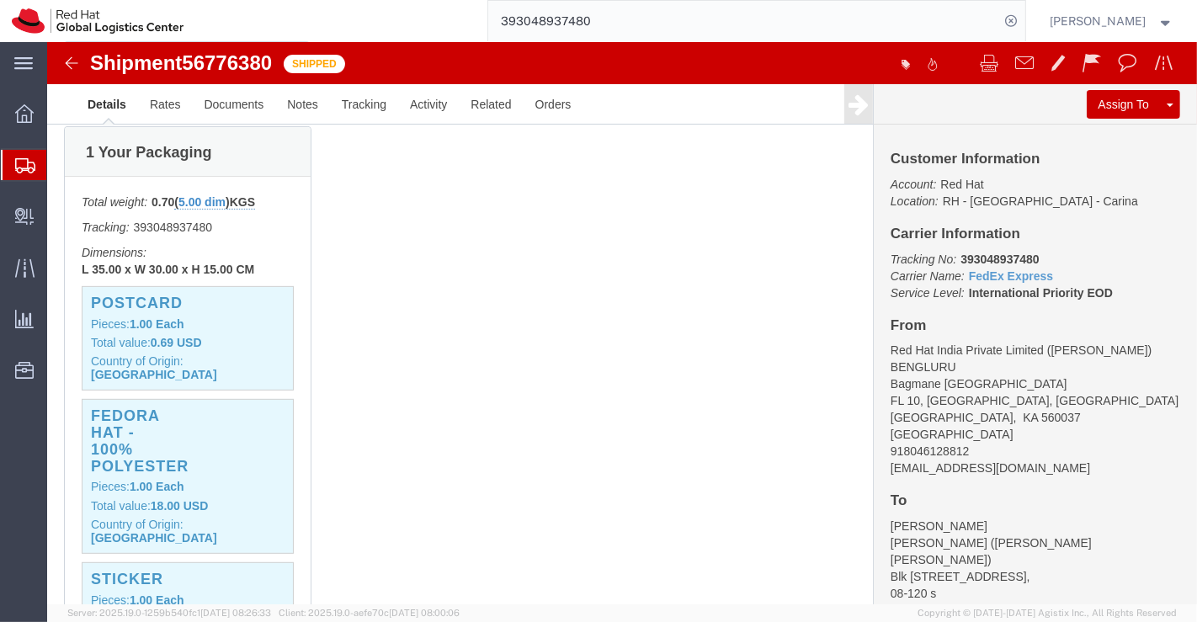
scroll to position [467, 0]
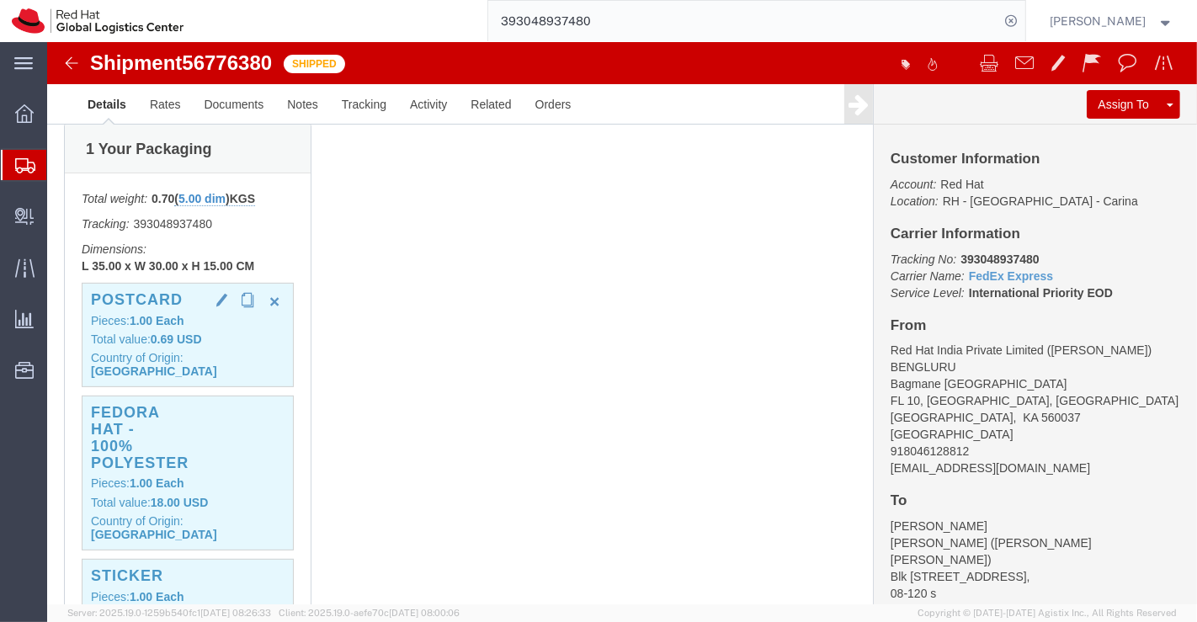
click h3 "Postcard"
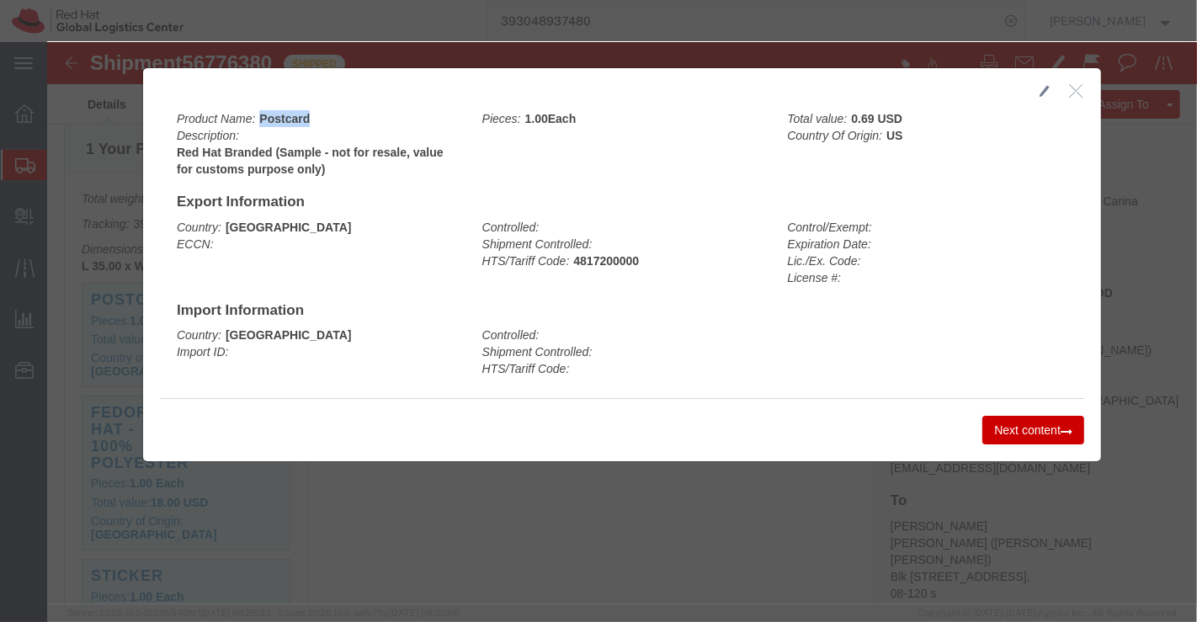
drag, startPoint x: 208, startPoint y: 75, endPoint x: 263, endPoint y: 77, distance: 54.8
click div "Product Name: Postcard Description: Red Hat Branded (Sample - not for resale, v…"
copy b "Postcard"
click div "Country: Singapore Import ID: Controlled: Shipment Controlled: HTS/Tariff Code:"
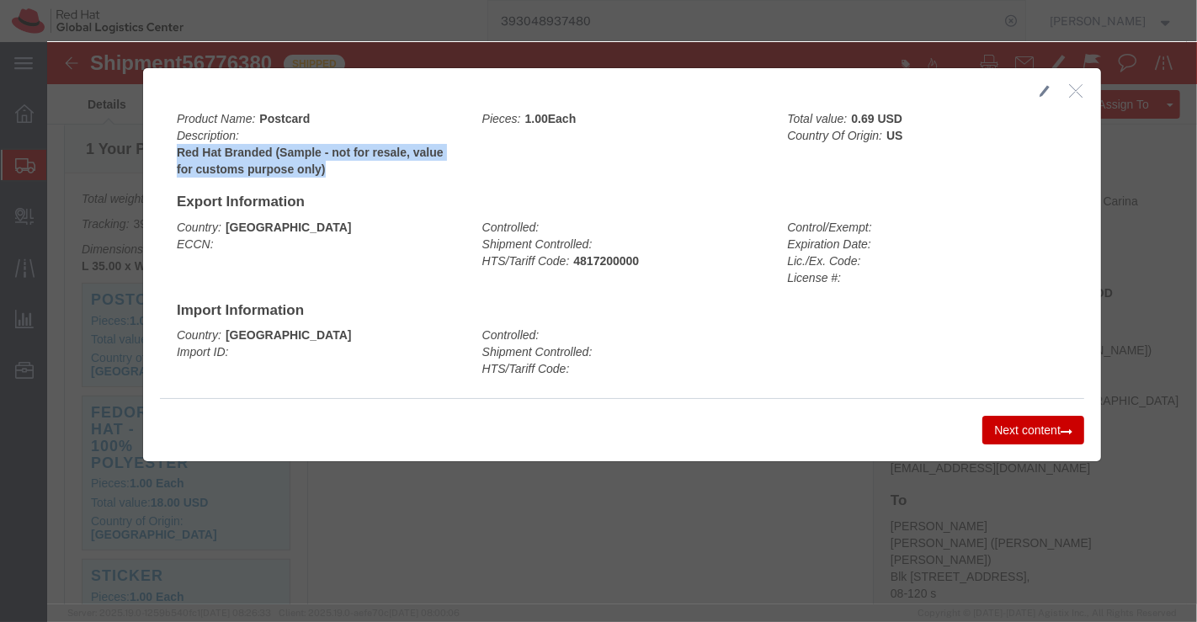
drag, startPoint x: 125, startPoint y: 108, endPoint x: 296, endPoint y: 129, distance: 173.0
click b "Red Hat Branded (Sample - not for resale, value for customs purpose only)"
copy b "Red Hat Branded (Sample - not for resale, value for customs purpose only)"
click button "Next content"
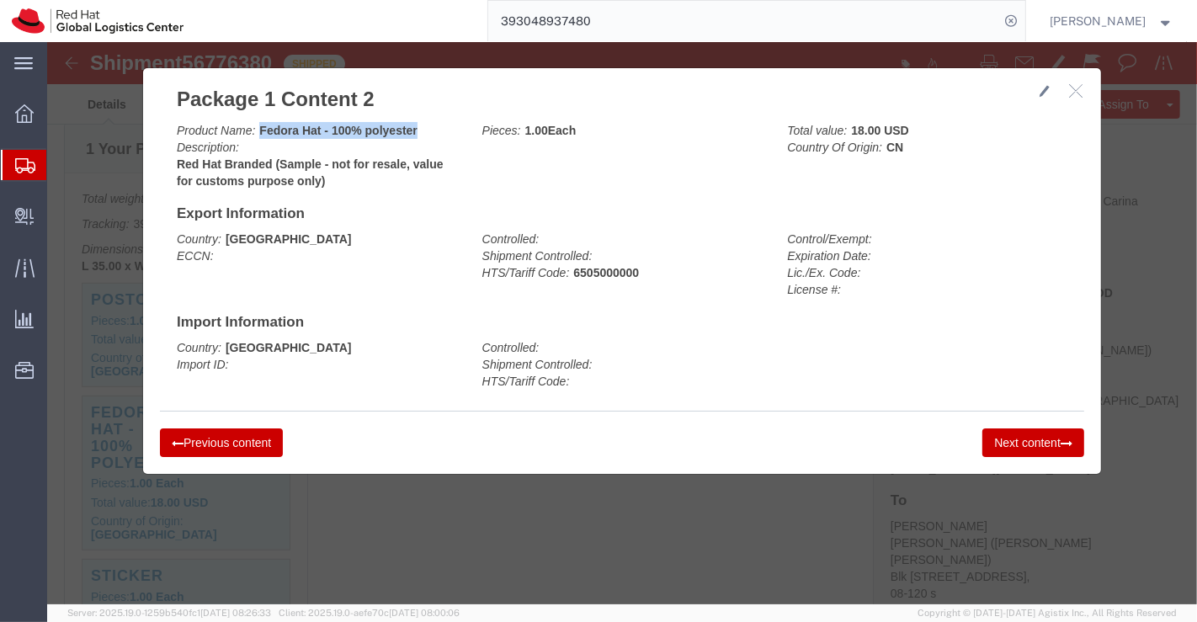
drag, startPoint x: 207, startPoint y: 84, endPoint x: 365, endPoint y: 84, distance: 157.4
click div "Product Name: Fedora Hat - 100% polyester Description: Red Hat Branded (Sample …"
copy b "Fedora Hat - 100% polyester"
click div "Country: Singapore Import ID: Controlled: Shipment Controlled: HTS/Tariff Code:"
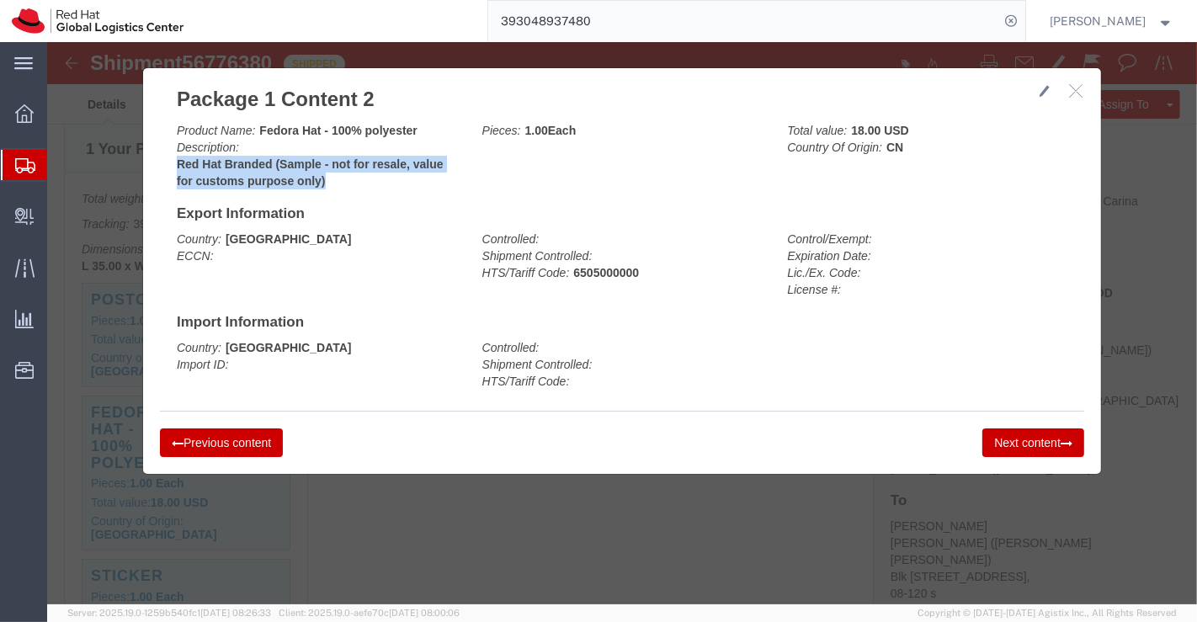
drag, startPoint x: 124, startPoint y: 120, endPoint x: 285, endPoint y: 142, distance: 163.2
click b "Red Hat Branded (Sample - not for resale, value for customs purpose only)"
copy b "Red Hat Branded (Sample - not for resale, value for customs purpose only)"
click button "Next content"
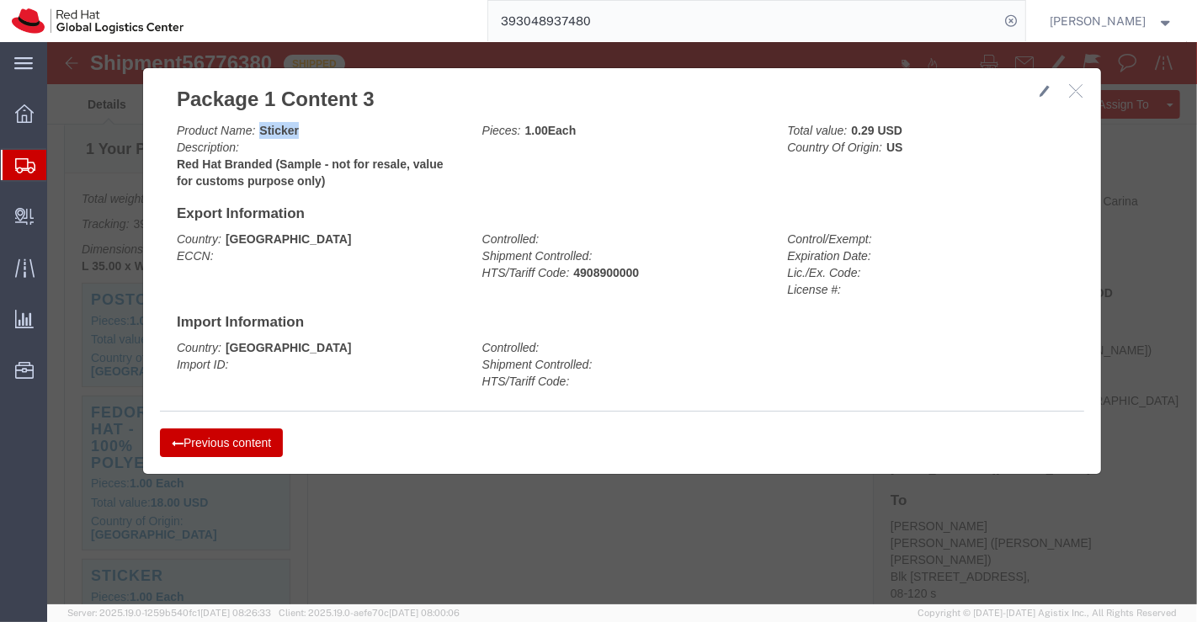
drag, startPoint x: 207, startPoint y: 88, endPoint x: 250, endPoint y: 86, distance: 43.0
click div "Product Name: Sticker Description: Red Hat Branded (Sample - not for resale, va…"
copy b "Sticker"
click div "Country: India ECCN: Controlled: Shipment Controlled: HTS/Tariff Code: 49089000…"
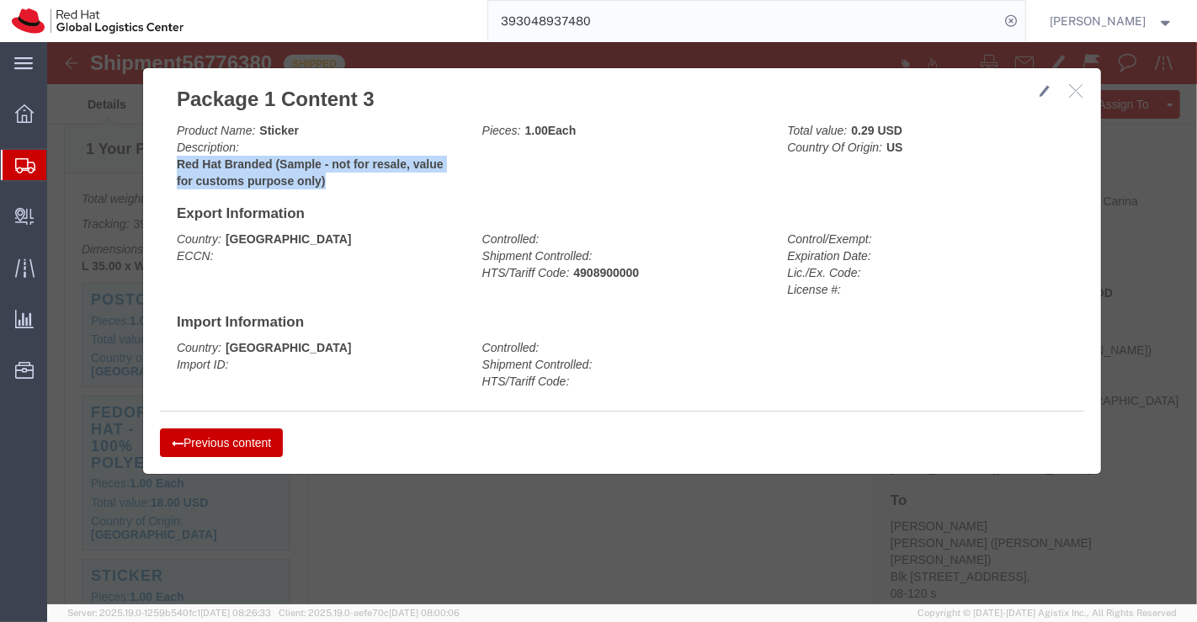
drag, startPoint x: 120, startPoint y: 118, endPoint x: 282, endPoint y: 141, distance: 164.2
click div "Product Name: Sticker Description: Red Hat Branded (Sample - not for resale, va…"
copy b "Red Hat Branded (Sample - not for resale, value for customs purpose only)"
click button "button"
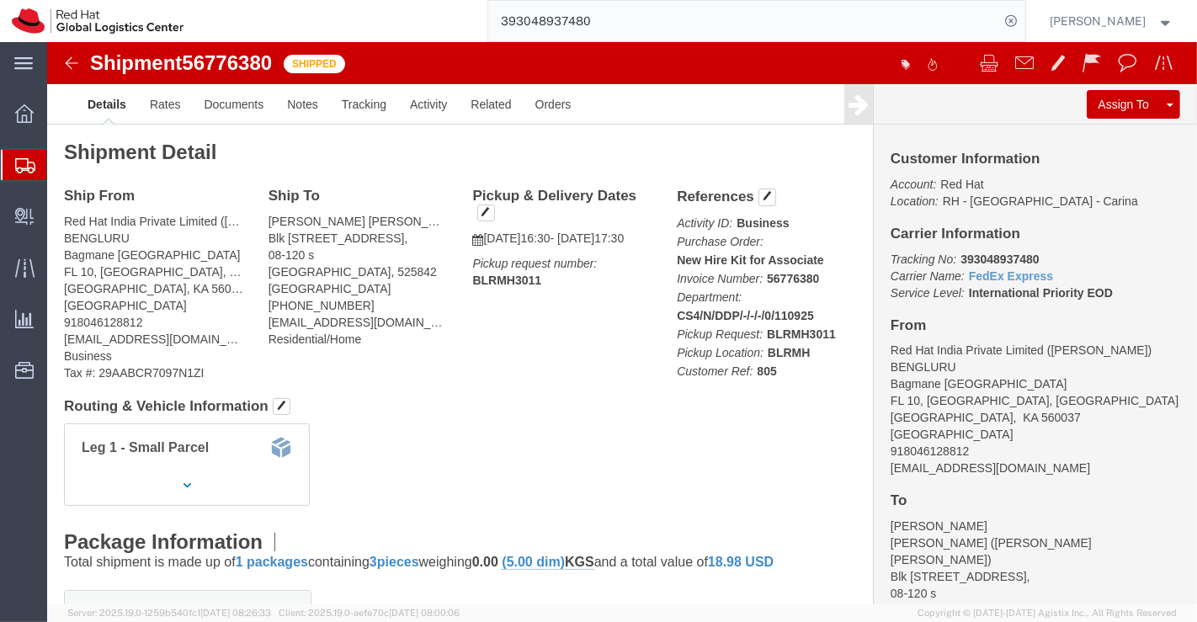
scroll to position [0, 0]
drag, startPoint x: 621, startPoint y: 216, endPoint x: 780, endPoint y: 217, distance: 158.3
click div "References Activity ID: Business Purchase Order: New Hire Kit for Associate Inv…"
copy b "New Hire Kit for Associate"
click div "Shipment Detail Ship From Red Hat India Private Limited (Pallav Sen Gupta) BENG…"
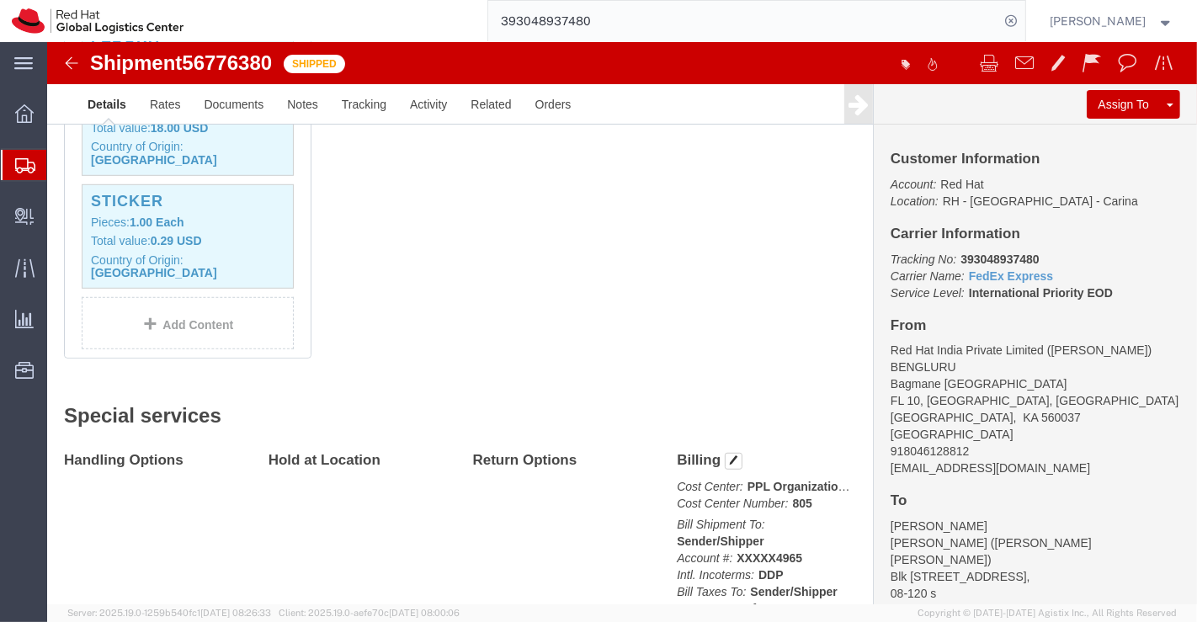
scroll to position [1029, 0]
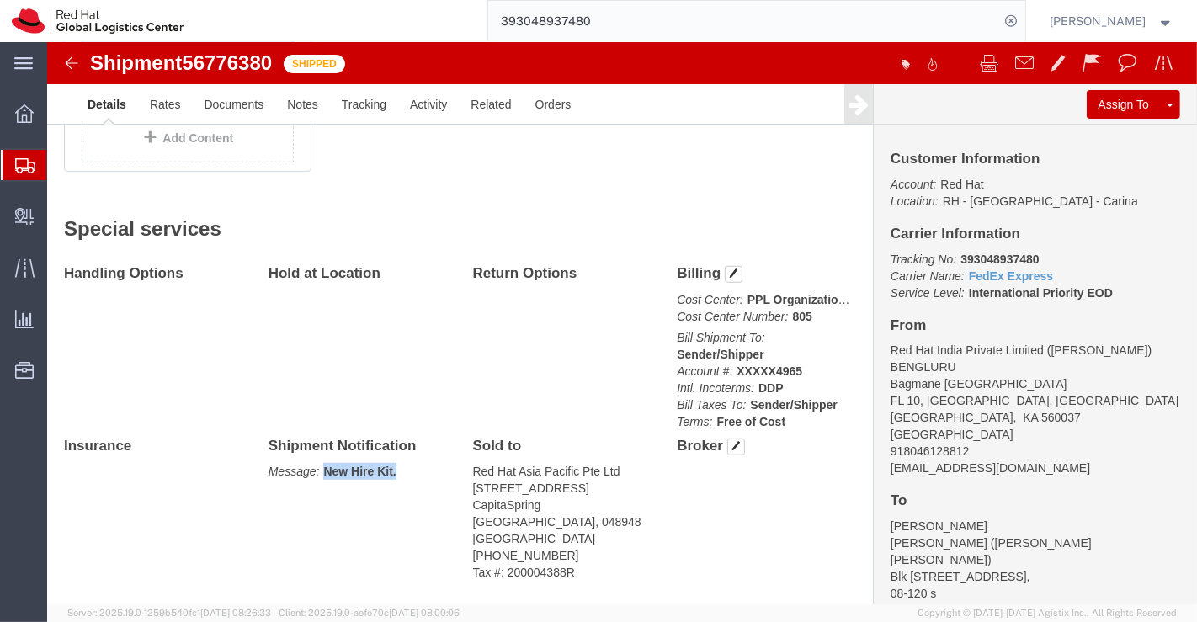
drag, startPoint x: 274, startPoint y: 387, endPoint x: 349, endPoint y: 387, distance: 74.9
click p "Message: New Hire Kit."
copy b "New Hire Kit."
click div "Handling Options Hold at Location Return Options Billing Cost Center: PPL Organ…"
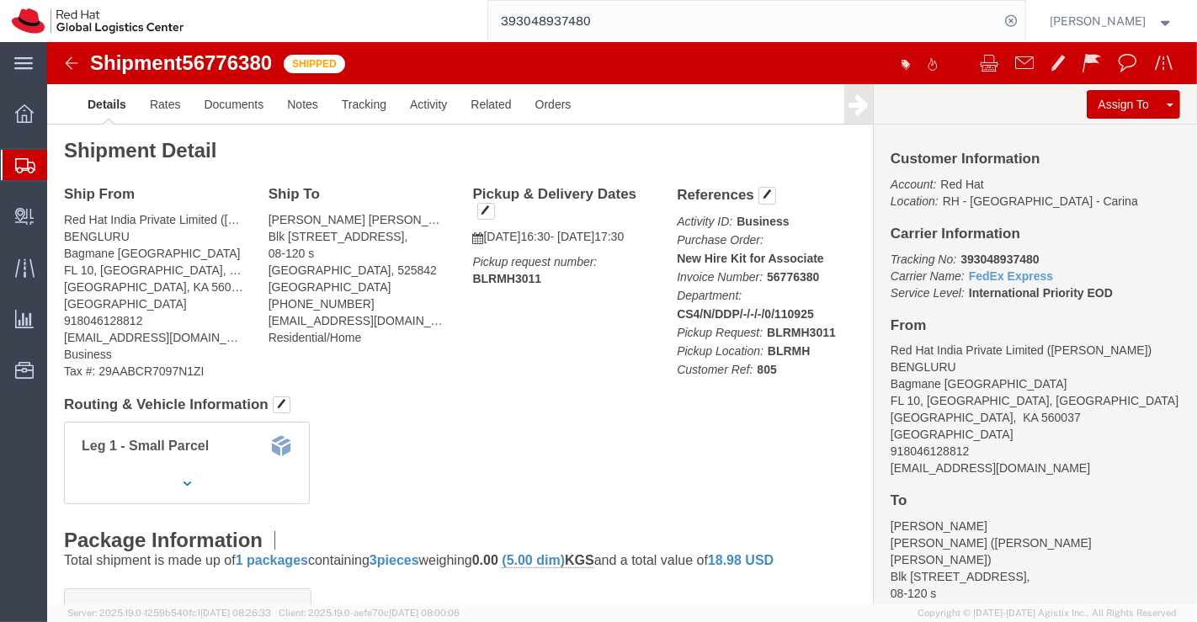
scroll to position [0, 0]
drag, startPoint x: 622, startPoint y: 216, endPoint x: 776, endPoint y: 212, distance: 154.1
click p "Activity ID: Business Purchase Order: New Hire Kit for Associate Invoice Number…"
copy b "New Hire Kit for Associate"
drag, startPoint x: 768, startPoint y: 215, endPoint x: 619, endPoint y: 215, distance: 149.0
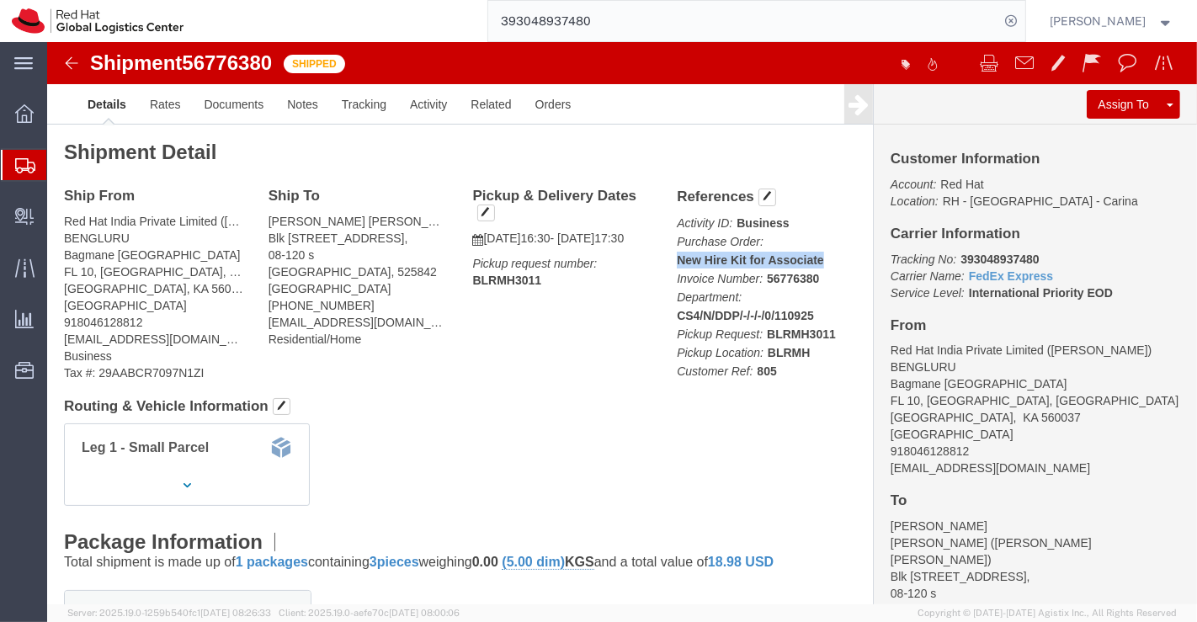
click div "References Activity ID: Business Purchase Order: New Hire Kit for Associate Inv…"
copy b "New Hire Kit for Associate"
click div "Shipment Detail Ship From Red Hat India Private Limited (Pallav Sen Gupta) BENG…"
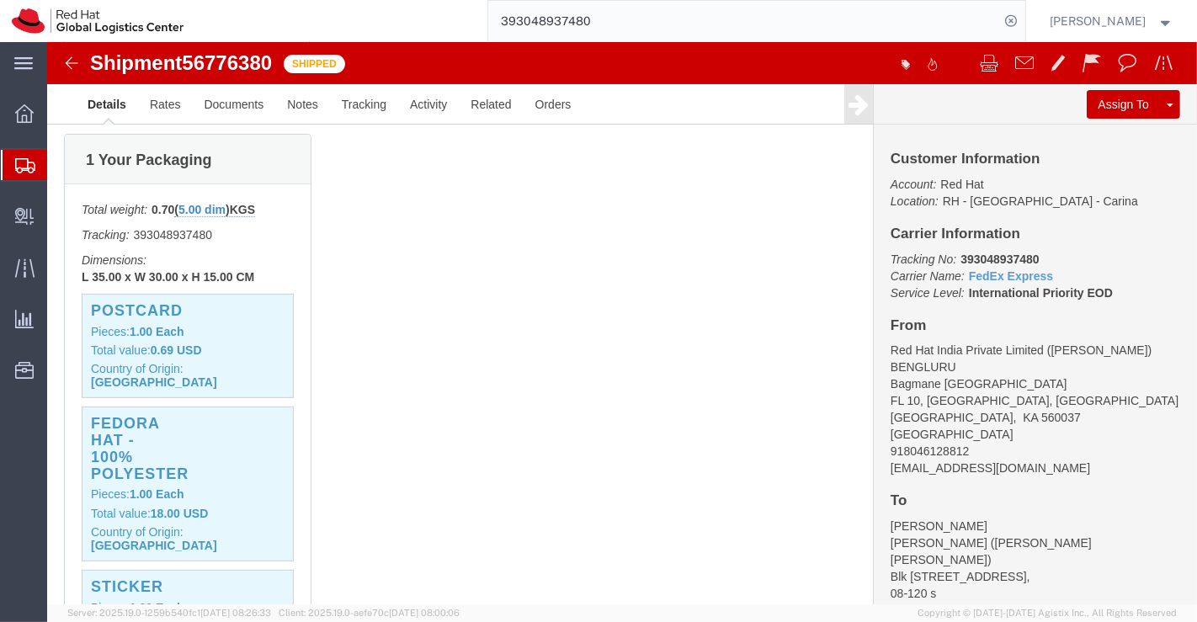
scroll to position [467, 0]
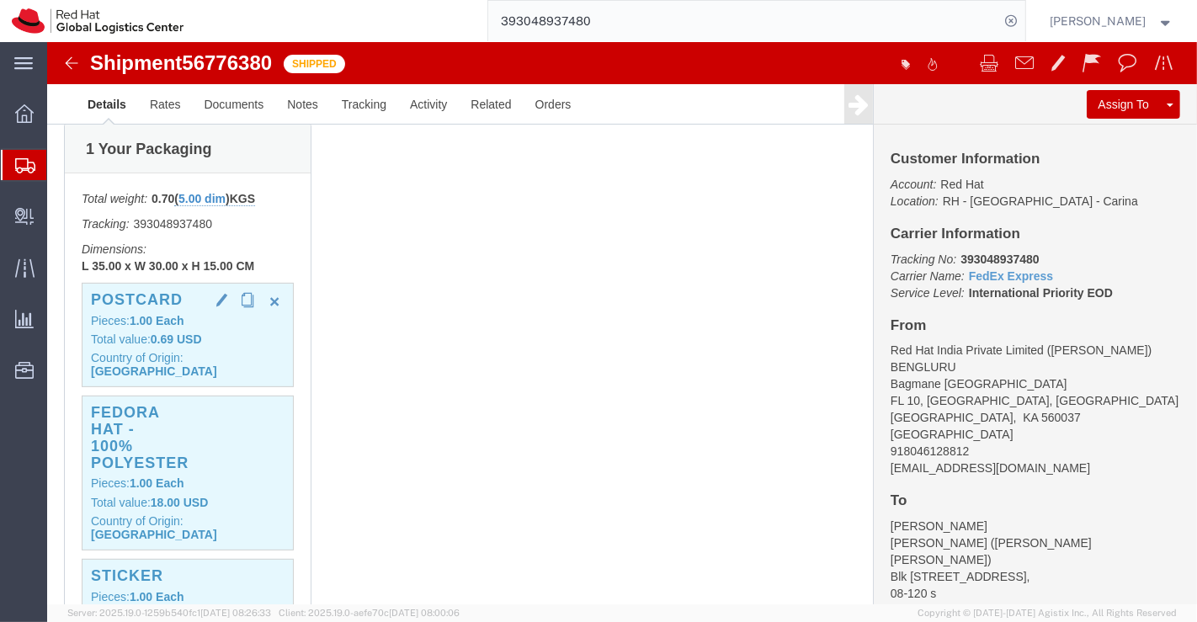
click b "1.00"
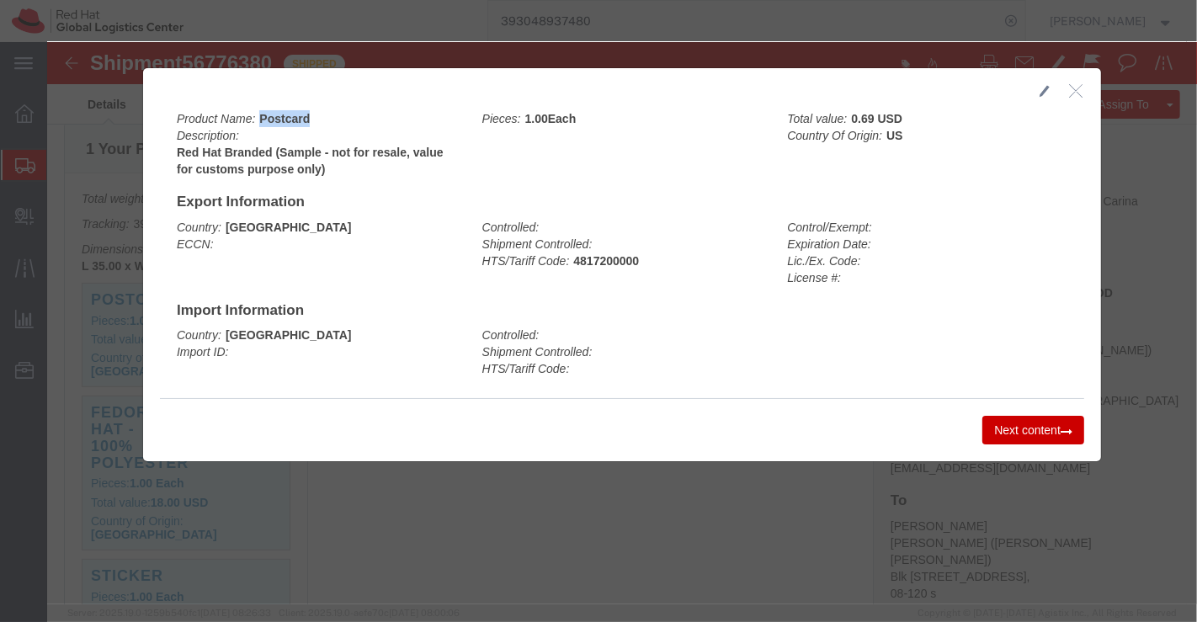
drag, startPoint x: 207, startPoint y: 74, endPoint x: 265, endPoint y: 74, distance: 58.1
click div "Product Name: Postcard Description: Red Hat Branded (Sample - not for resale, v…"
click div "Country: India ECCN:"
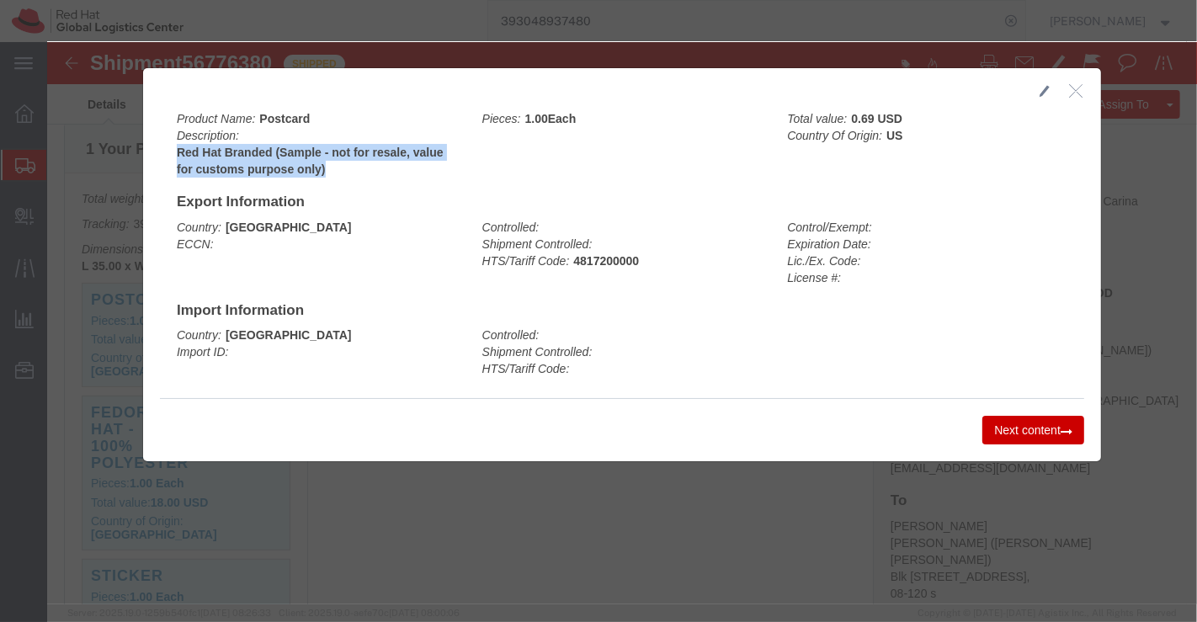
drag, startPoint x: 125, startPoint y: 109, endPoint x: 308, endPoint y: 123, distance: 183.2
click b "Red Hat Branded (Sample - not for resale, value for customs purpose only)"
click button "Next content"
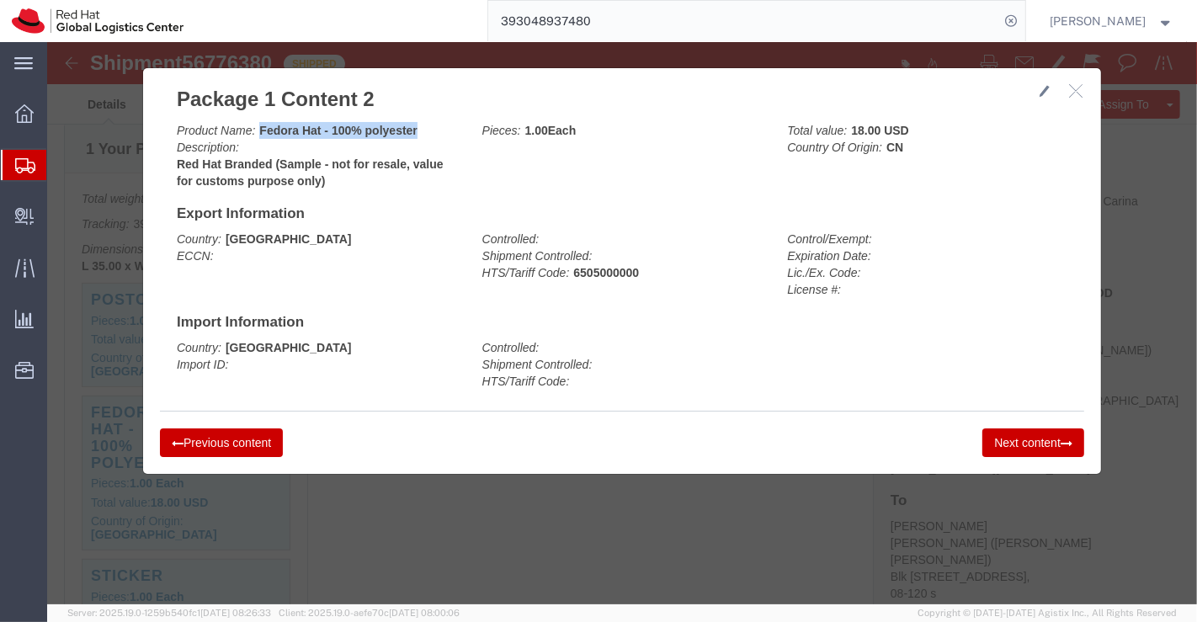
drag, startPoint x: 207, startPoint y: 86, endPoint x: 366, endPoint y: 88, distance: 159.1
click div "Product Name: Fedora Hat - 100% polyester Description: Red Hat Branded (Sample …"
click div "Country: Singapore Import ID:"
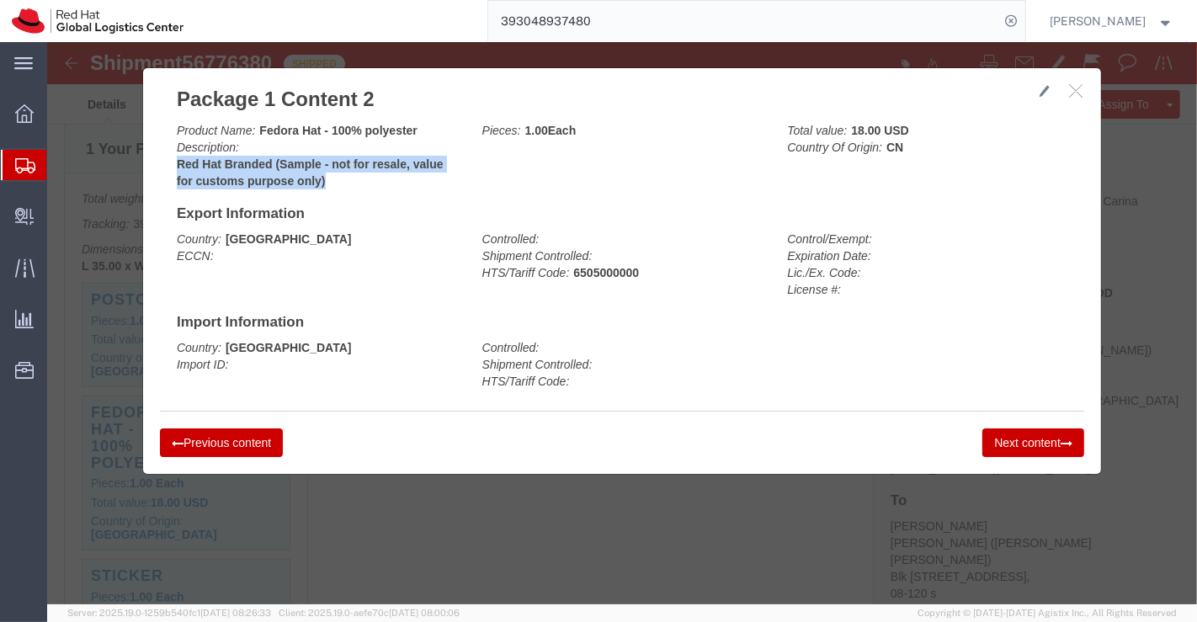
drag, startPoint x: 125, startPoint y: 122, endPoint x: 288, endPoint y: 134, distance: 162.9
click b "Red Hat Branded (Sample - not for resale, value for customs purpose only)"
click button "Next content"
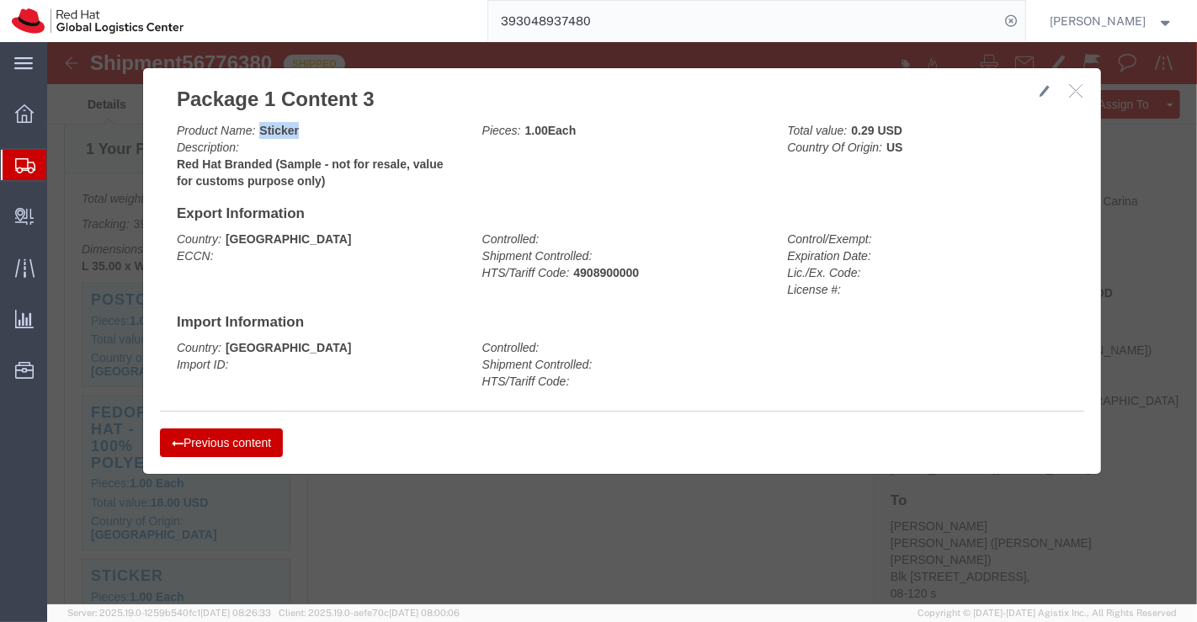
drag, startPoint x: 205, startPoint y: 84, endPoint x: 251, endPoint y: 88, distance: 45.6
click div "Product Name: Sticker Description: Red Hat Branded (Sample - not for resale, va…"
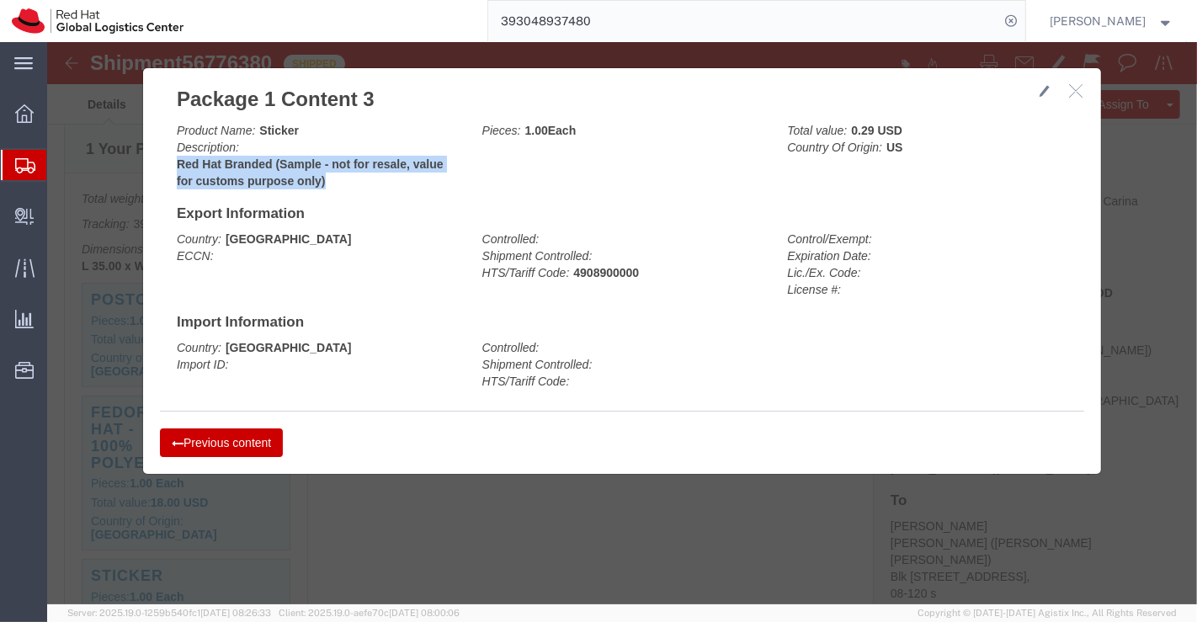
drag, startPoint x: 125, startPoint y: 120, endPoint x: 296, endPoint y: 133, distance: 171.4
click b "Red Hat Branded (Sample - not for resale, value for customs purpose only)"
click button "Previous content"
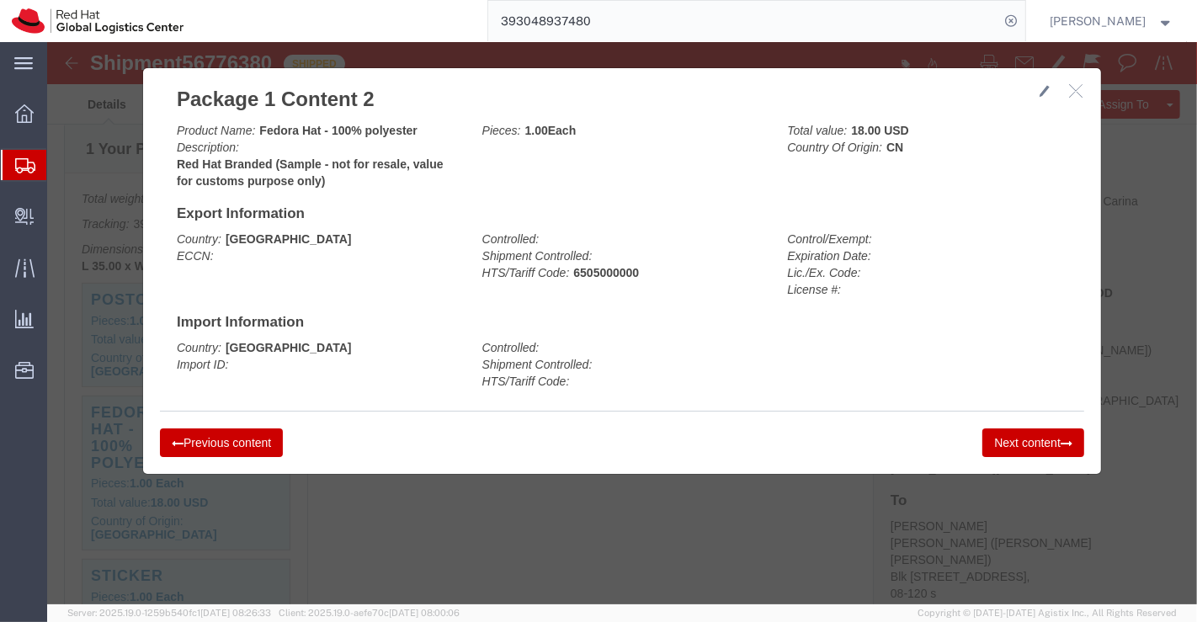
click button "Previous content"
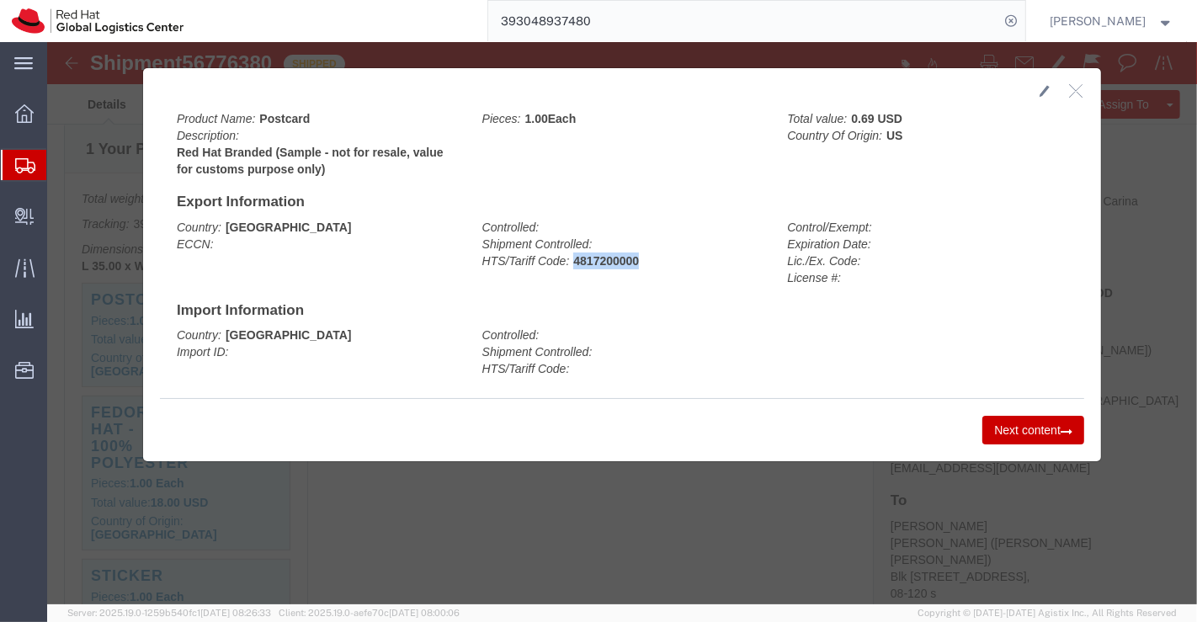
drag, startPoint x: 520, startPoint y: 216, endPoint x: 596, endPoint y: 216, distance: 75.8
click div "Controlled: Shipment Controlled: HTS/Tariff Code: 4817200000"
click button "Next content"
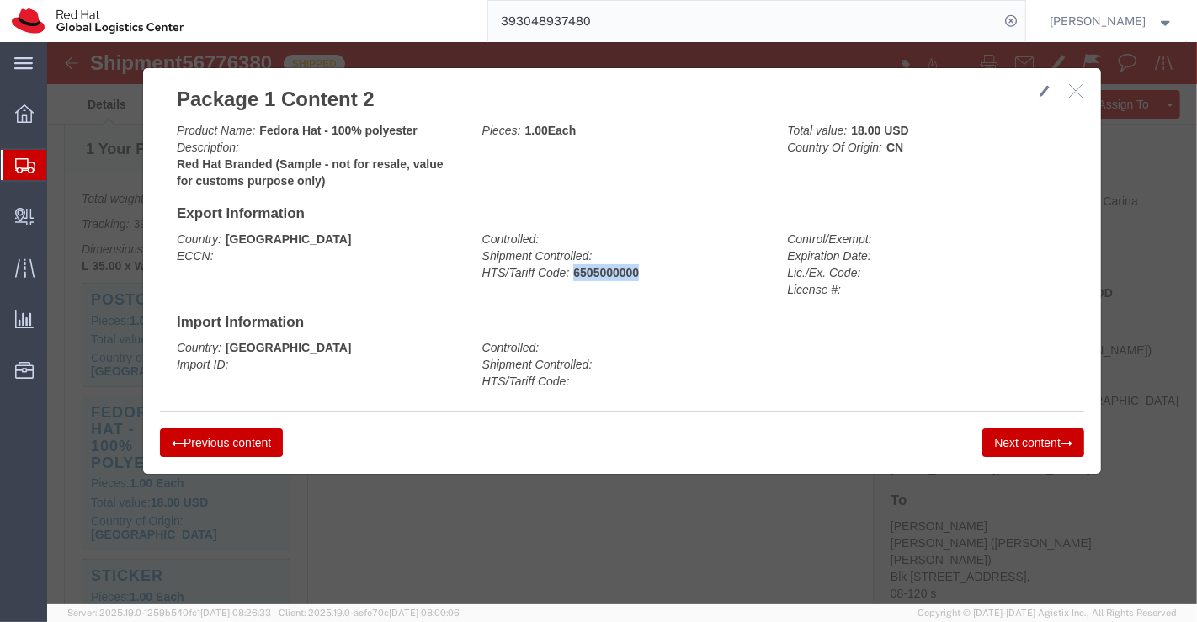
drag, startPoint x: 520, startPoint y: 231, endPoint x: 599, endPoint y: 231, distance: 79.1
click div "Controlled: Shipment Controlled: HTS/Tariff Code: 6505000000"
click button "Next content"
drag, startPoint x: 521, startPoint y: 231, endPoint x: 593, endPoint y: 230, distance: 71.6
click div "Controlled: Shipment Controlled: HTS/Tariff Code: 4908900000"
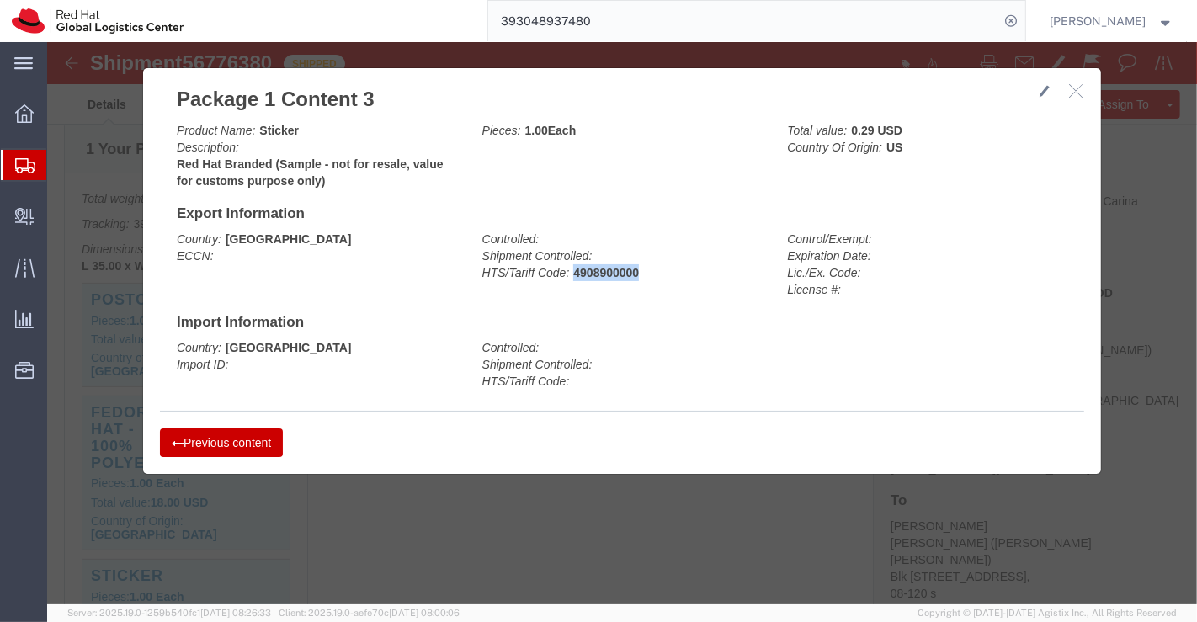
click button "button"
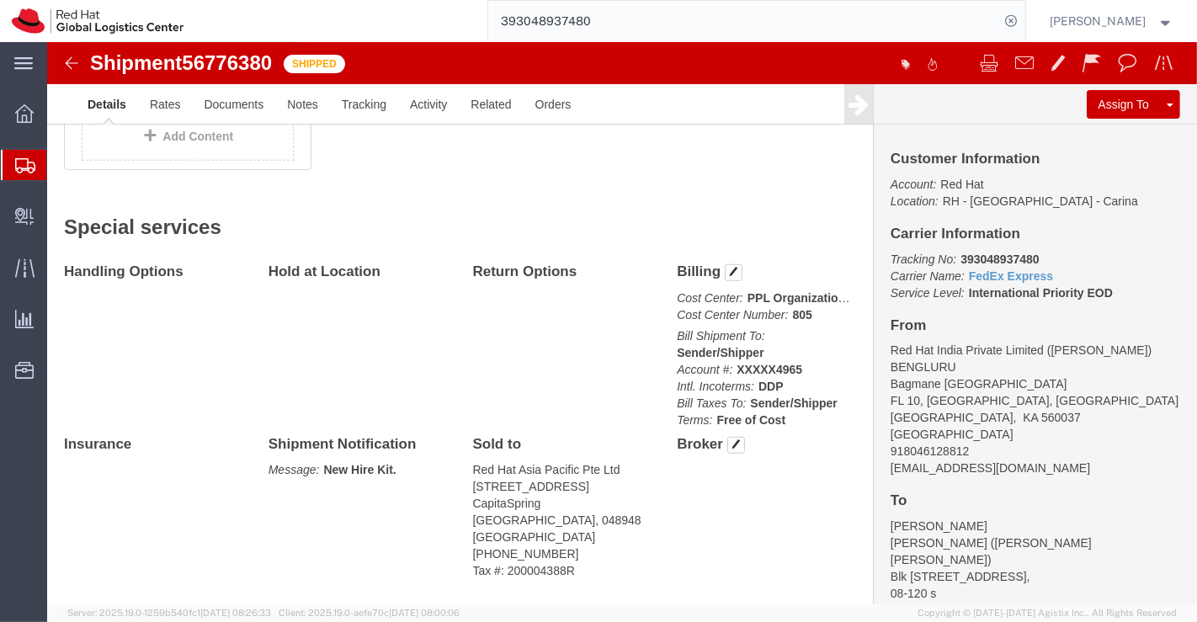
scroll to position [1032, 0]
drag, startPoint x: 274, startPoint y: 385, endPoint x: 374, endPoint y: 384, distance: 100.2
click p "Message: New Hire Kit."
click div "Handling Options Hold at Location Return Options Billing Cost Center: PPL Organ…"
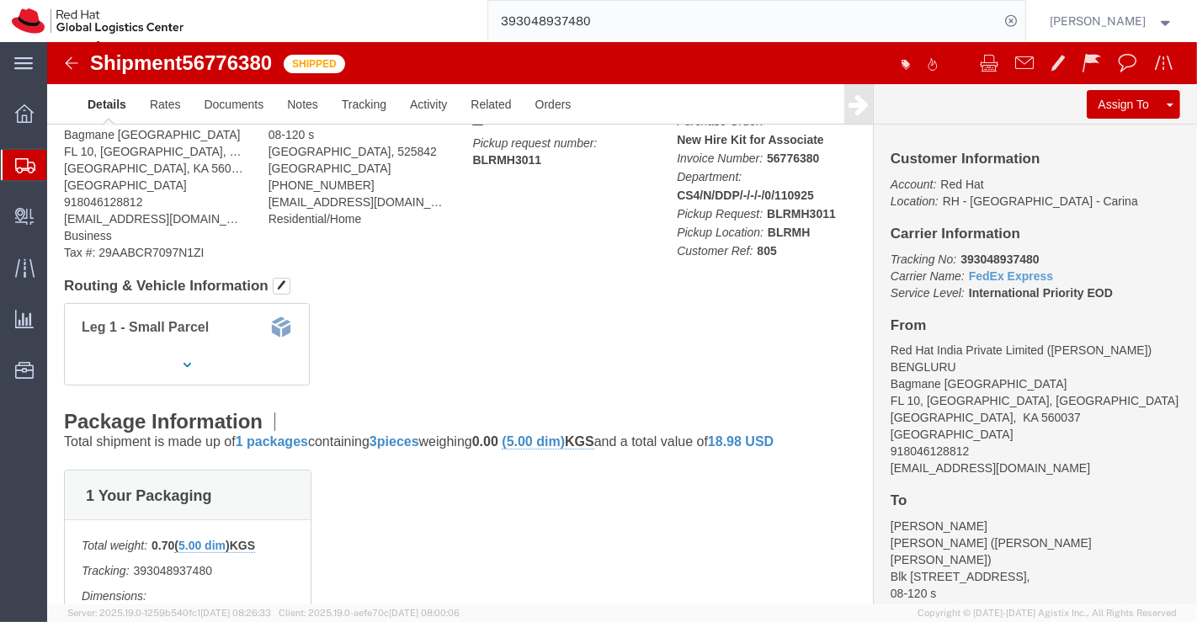
scroll to position [97, 0]
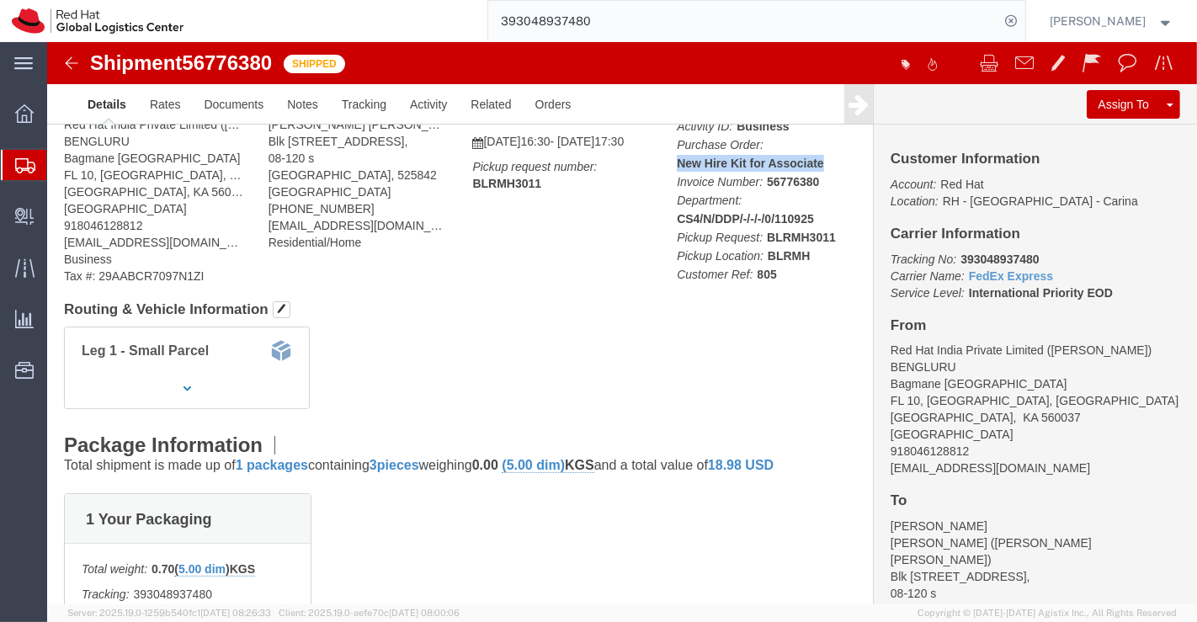
drag, startPoint x: 623, startPoint y: 120, endPoint x: 776, endPoint y: 119, distance: 153.2
click p "Activity ID: Business Purchase Order: New Hire Kit for Associate Invoice Number…"
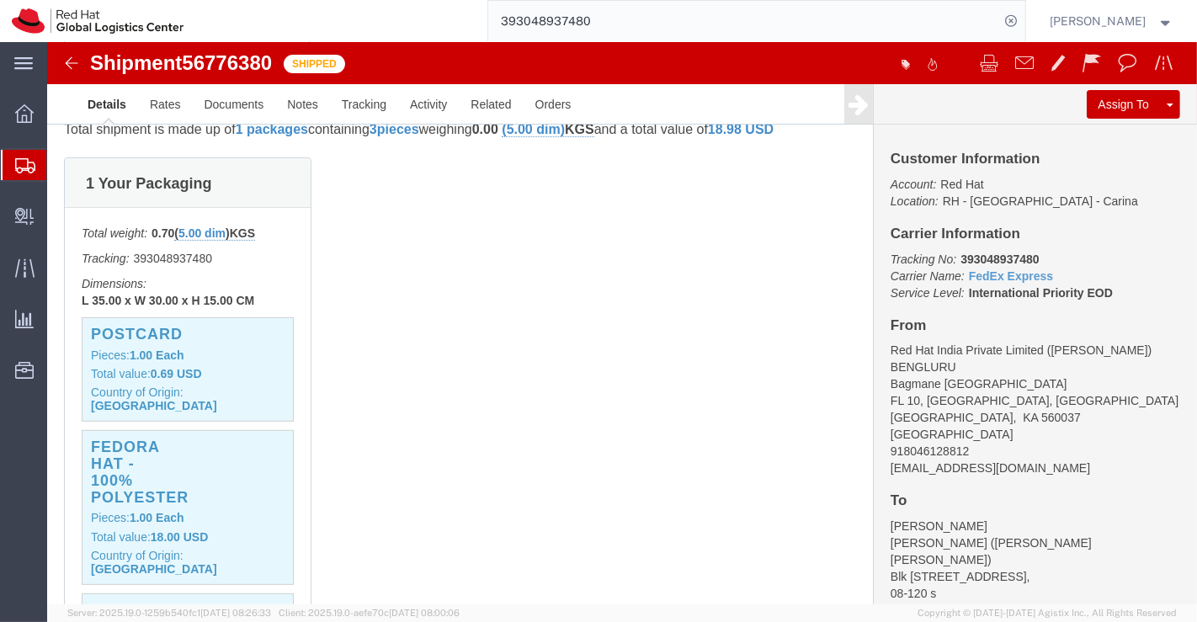
scroll to position [471, 0]
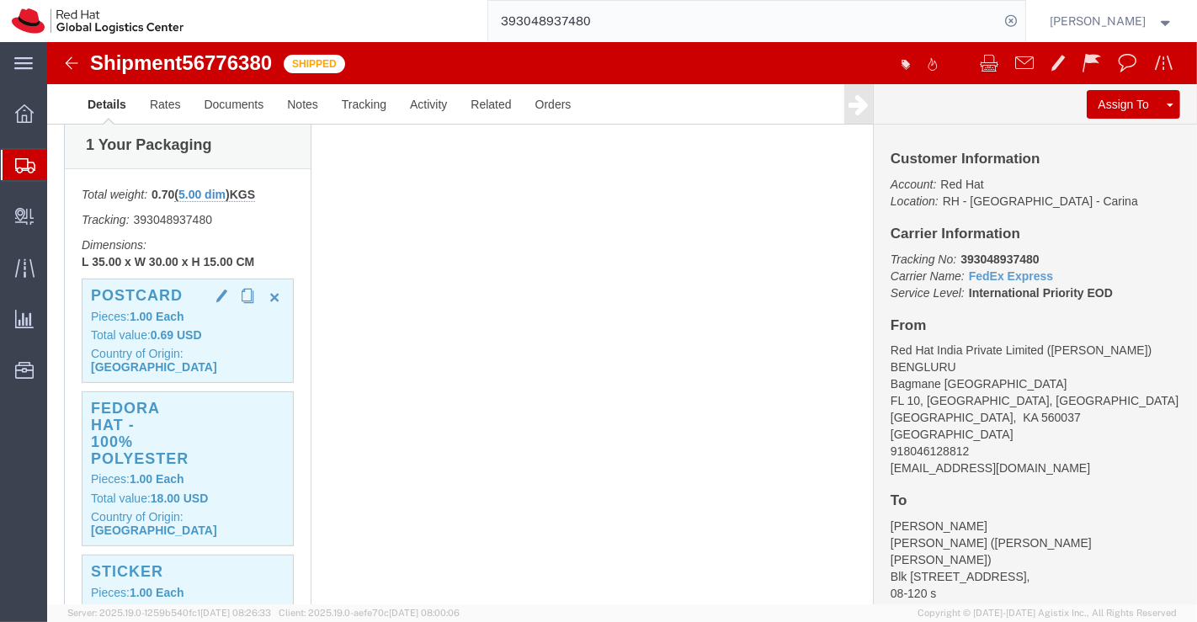
click h3 "Postcard"
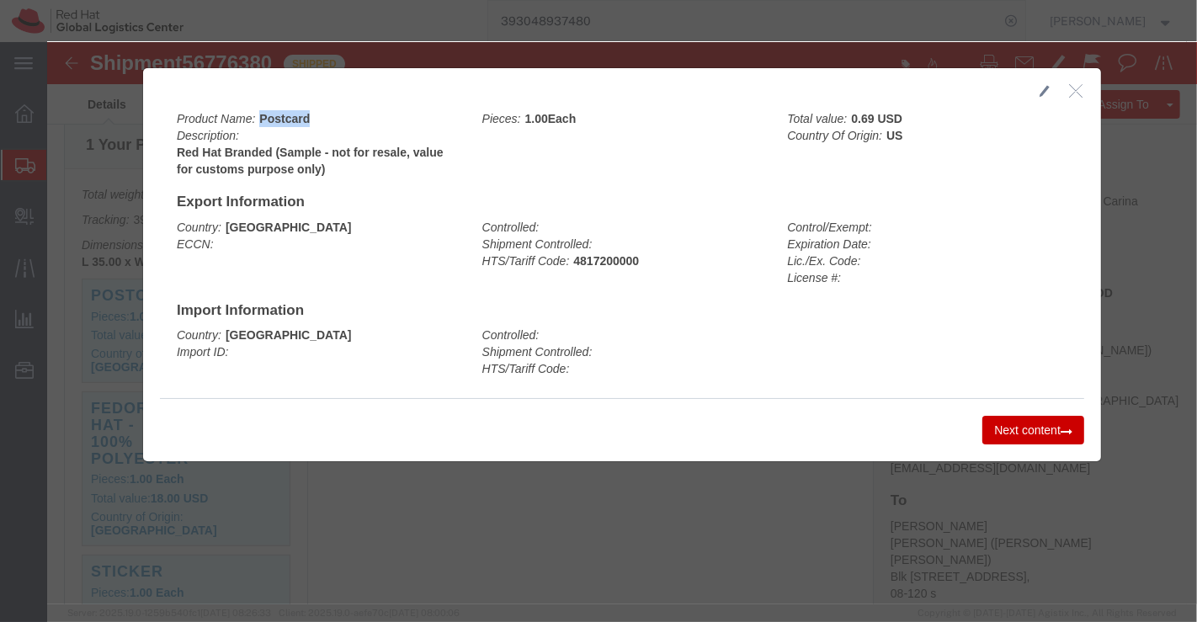
drag, startPoint x: 208, startPoint y: 74, endPoint x: 272, endPoint y: 77, distance: 64.0
click div "Product Name: Postcard Description: Red Hat Branded (Sample - not for resale, v…"
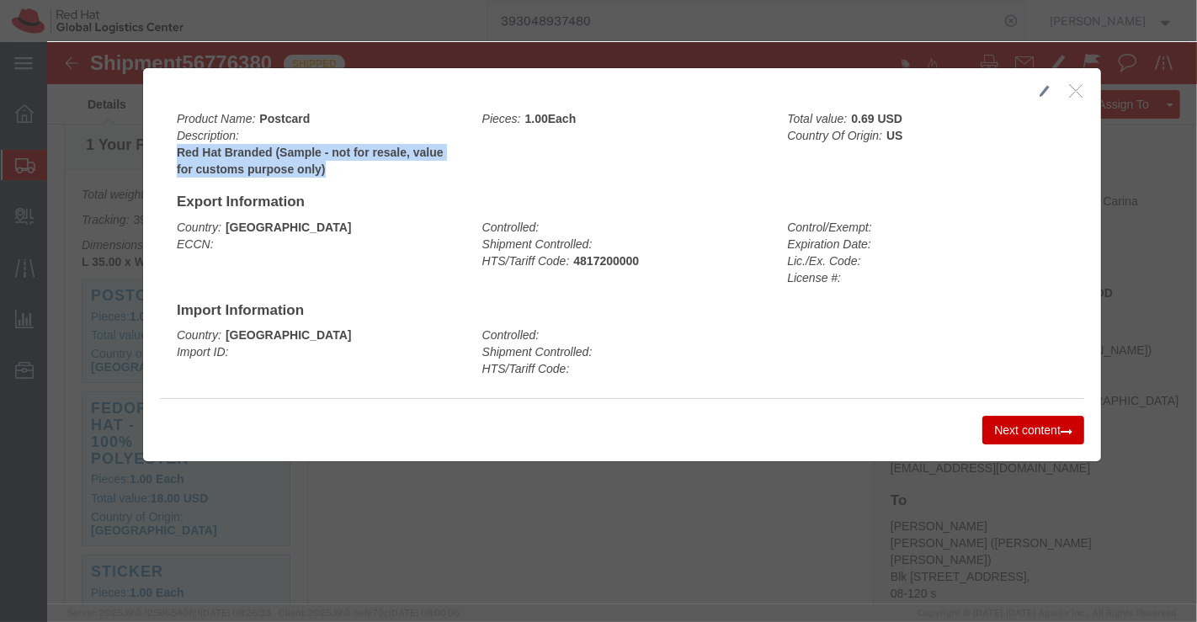
drag, startPoint x: 123, startPoint y: 109, endPoint x: 297, endPoint y: 125, distance: 174.9
click div "Product Name: Postcard Description: Red Hat Branded (Sample - not for resale, v…"
click button "Next content"
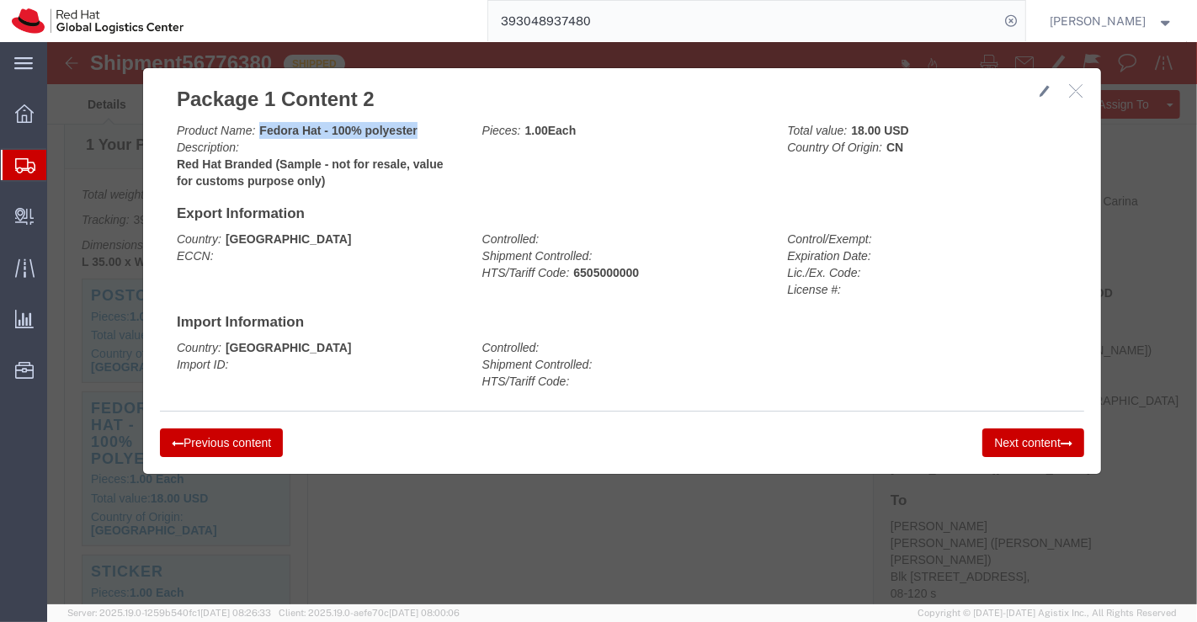
drag, startPoint x: 205, startPoint y: 87, endPoint x: 371, endPoint y: 90, distance: 165.9
click div "Product Name: Fedora Hat - 100% polyester Description: Red Hat Branded (Sample …"
click div "Country: India ECCN: Controlled: Shipment Controlled: HTS/Tariff Code: 65050000…"
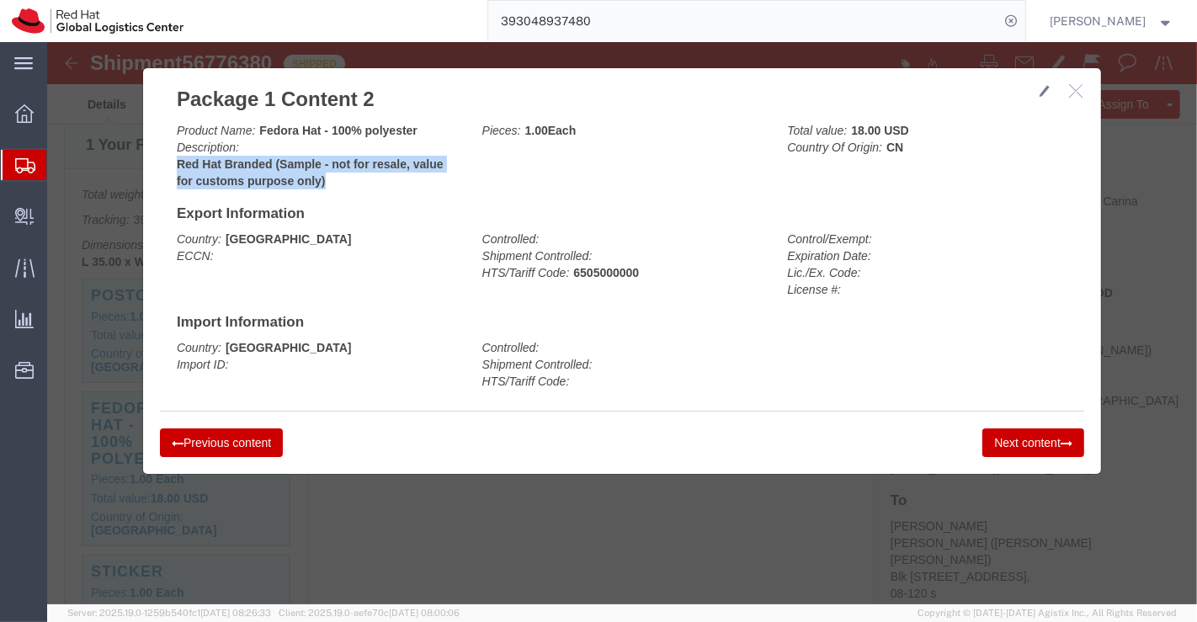
drag, startPoint x: 122, startPoint y: 120, endPoint x: 273, endPoint y: 132, distance: 151.1
click div "Product Name: Fedora Hat - 100% polyester Description: Red Hat Branded (Sample …"
click button "Next content"
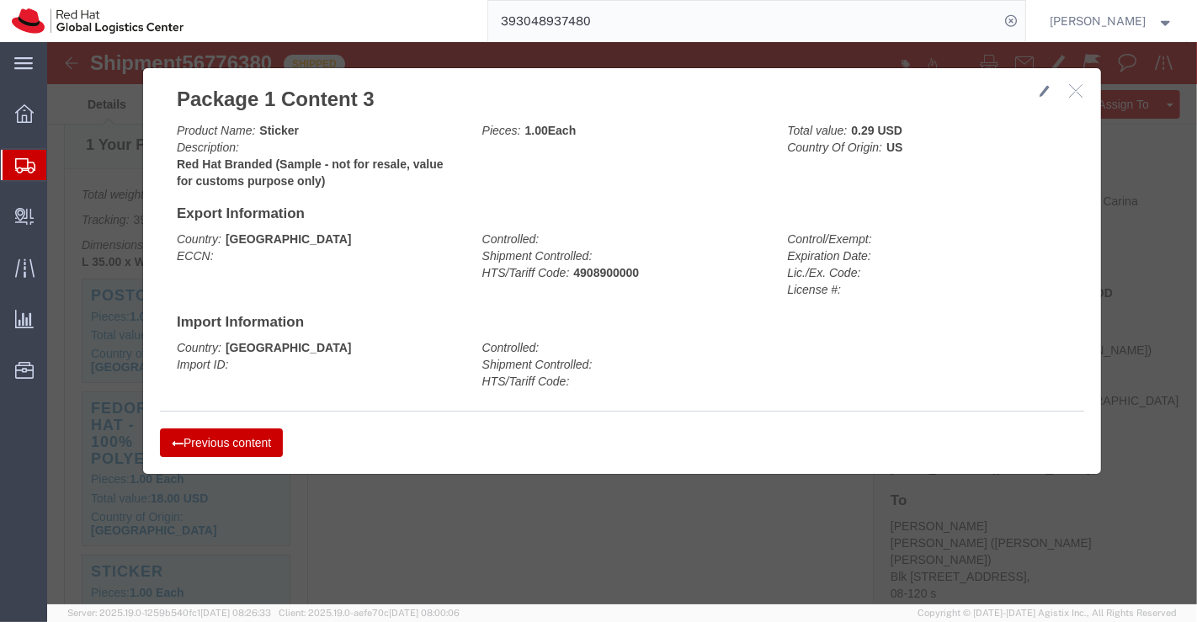
click div "Previous content Next content"
drag, startPoint x: 207, startPoint y: 86, endPoint x: 254, endPoint y: 88, distance: 47.2
click div "Product Name: Sticker Description: Red Hat Branded (Sample - not for resale, va…"
click div "Controlled: Shipment Controlled: HTS/Tariff Code:"
drag, startPoint x: 124, startPoint y: 119, endPoint x: 291, endPoint y: 136, distance: 168.4
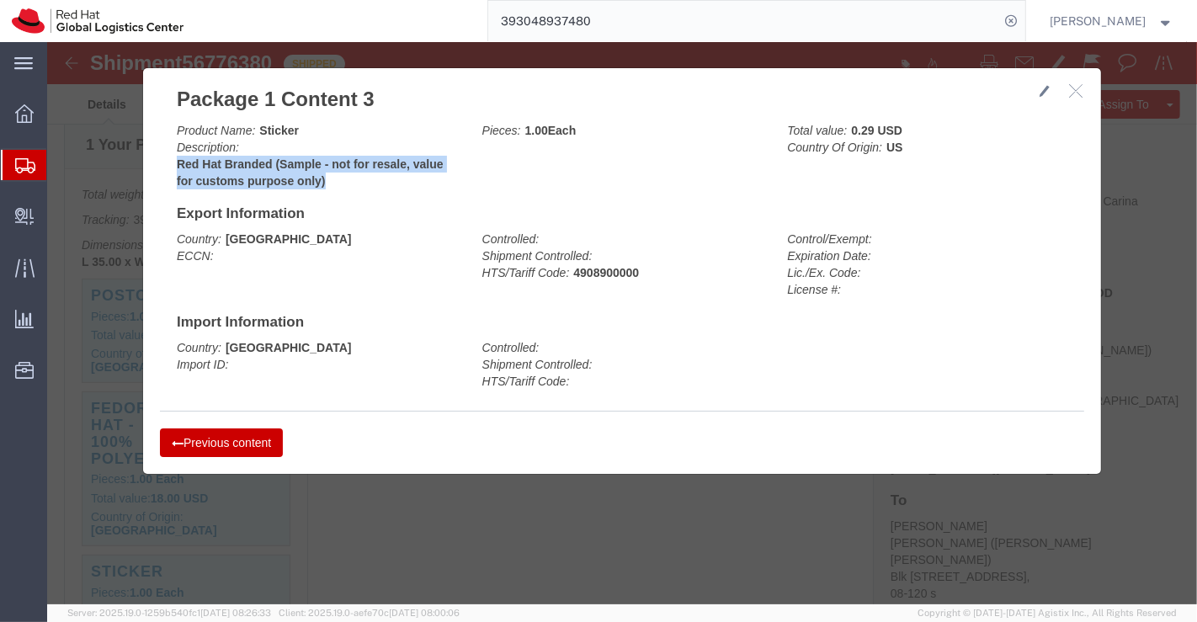
click b "Red Hat Branded (Sample - not for resale, value for customs purpose only)"
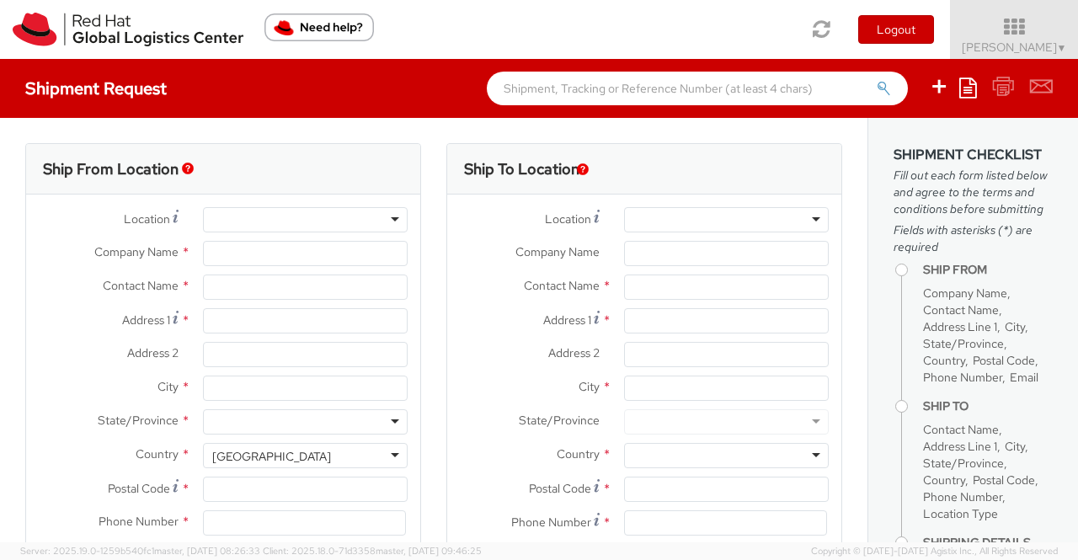
select select "901"
select select
type input "Red Hat India Private Limited"
type input "[PERSON_NAME]"
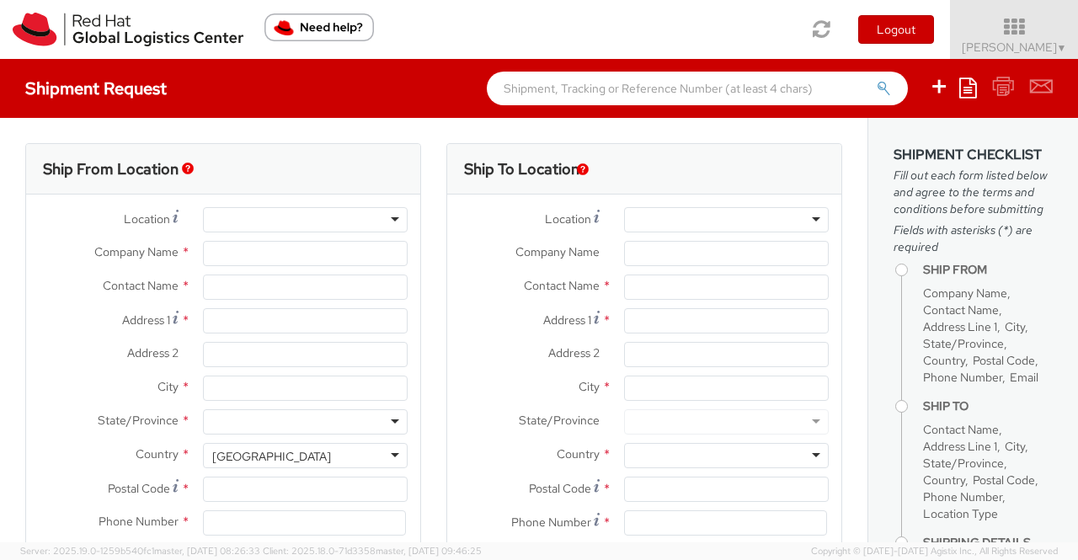
type input "Bagmane [GEOGRAPHIC_DATA]"
type input "FL 10, [GEOGRAPHIC_DATA], [GEOGRAPHIC_DATA]"
type input "[GEOGRAPHIC_DATA]"
type input "560037"
type input "918046128812"
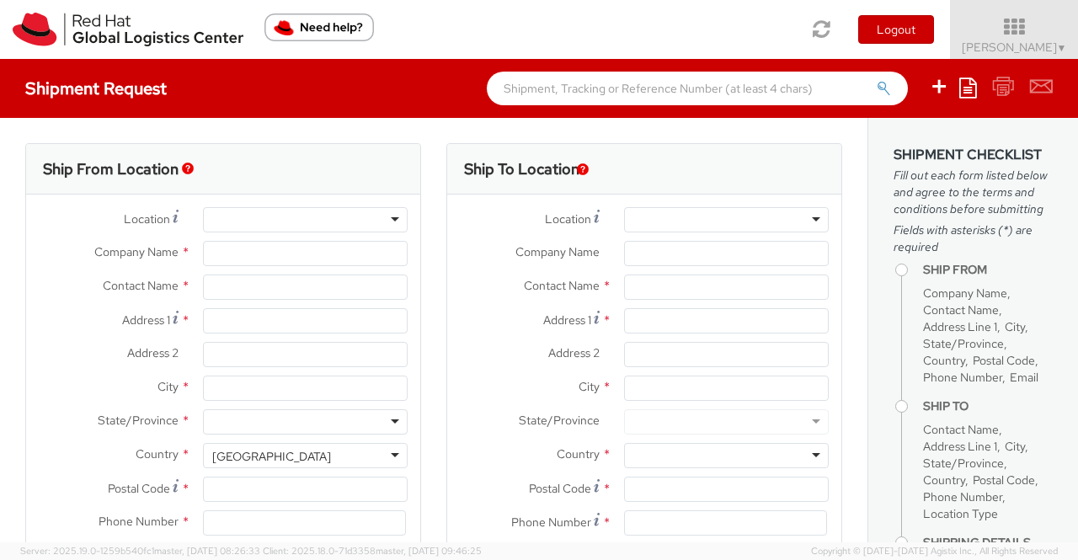
type input "[EMAIL_ADDRESS][DOMAIN_NAME]"
select select "CM"
select select "KGS"
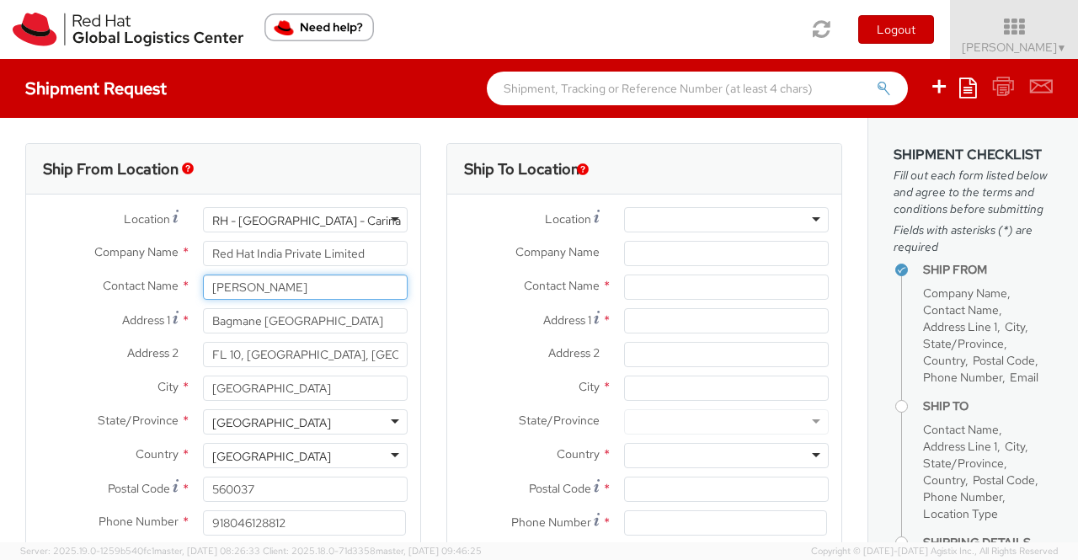
drag, startPoint x: 311, startPoint y: 285, endPoint x: 200, endPoint y: 292, distance: 111.3
click at [203, 292] on input "[PERSON_NAME]" at bounding box center [305, 286] width 205 height 25
type input "[PERSON_NAME]"
click at [311, 144] on div "Ship From Location" at bounding box center [223, 169] width 394 height 51
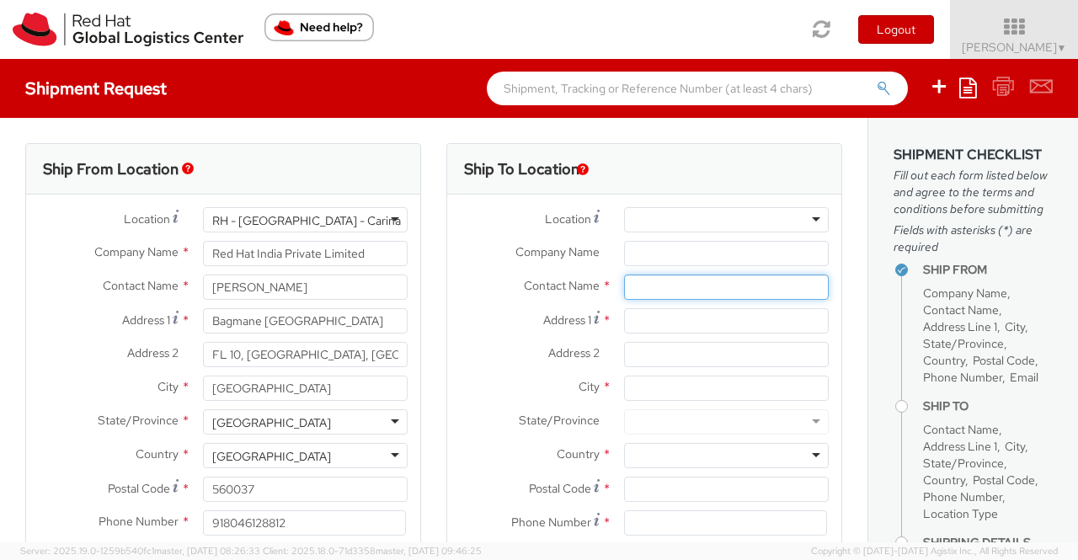
click at [658, 290] on input "text" at bounding box center [726, 286] width 205 height 25
click at [804, 220] on div at bounding box center [726, 219] width 205 height 25
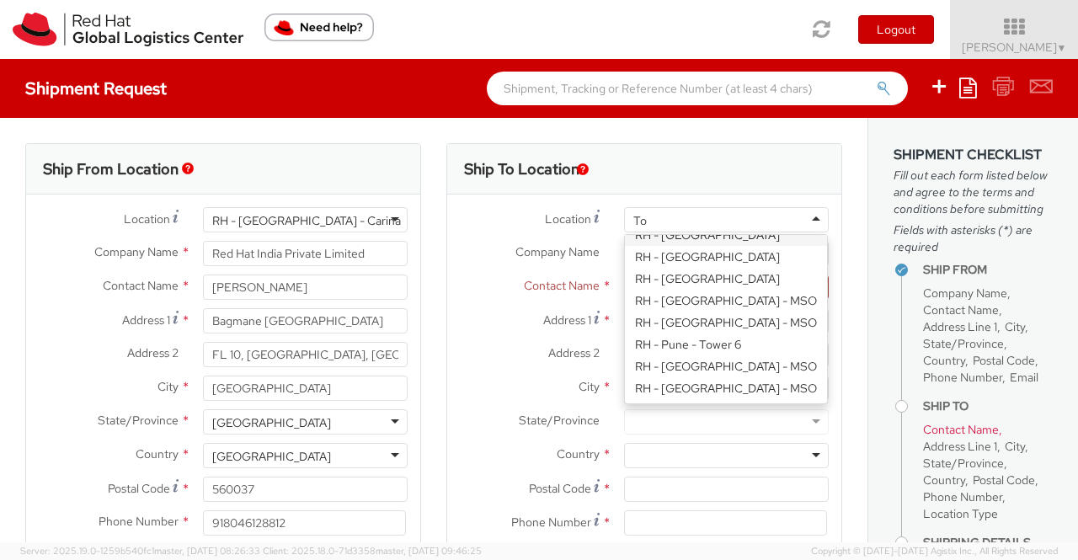
scroll to position [4, 0]
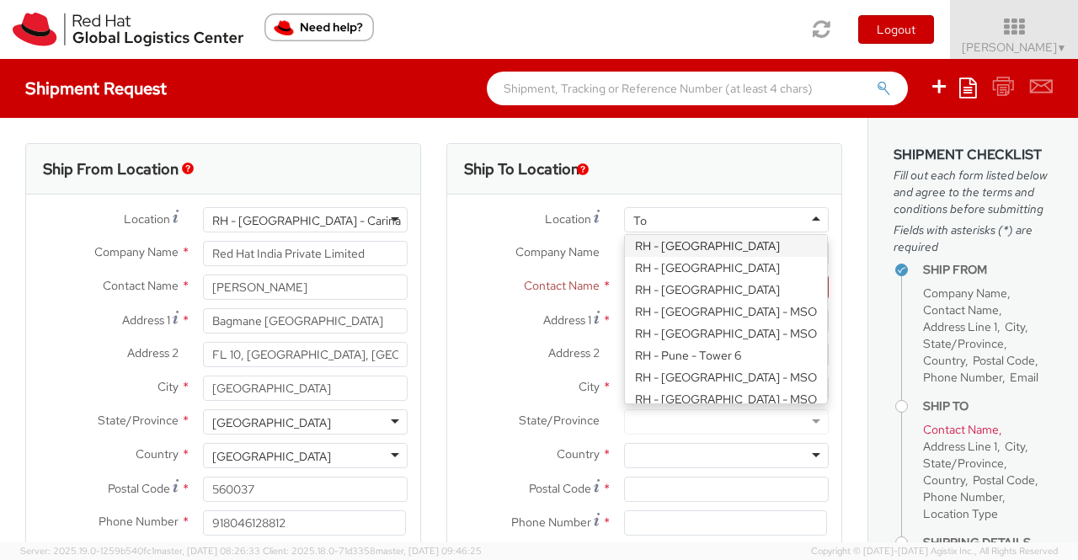
type input "Tok"
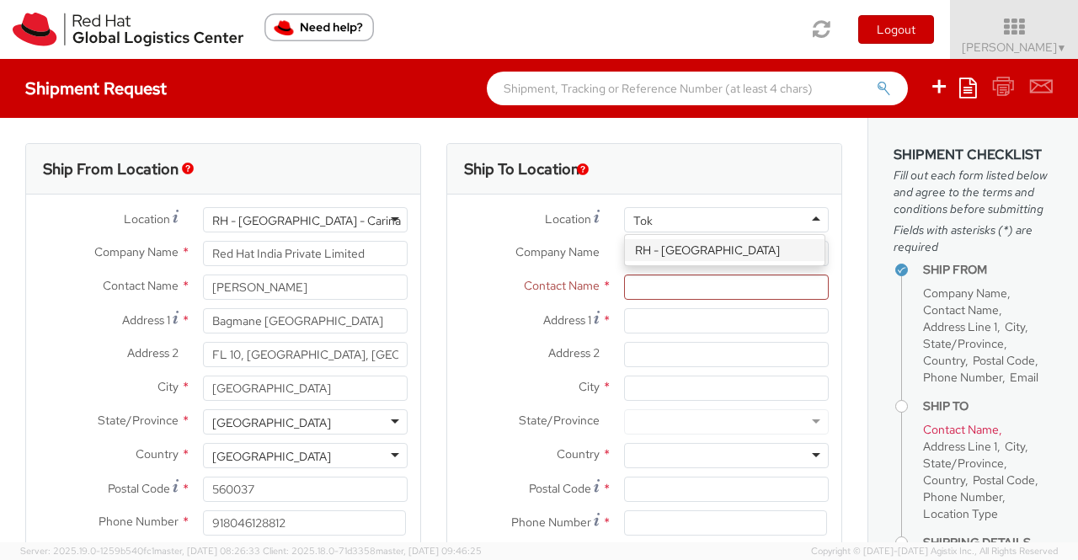
scroll to position [0, 0]
type input "Red Hat, KK"
type input "Ebisu Neonate 8F"
type input "1-18 Ebisu 4-chome [GEOGRAPHIC_DATA]"
type input "[GEOGRAPHIC_DATA]"
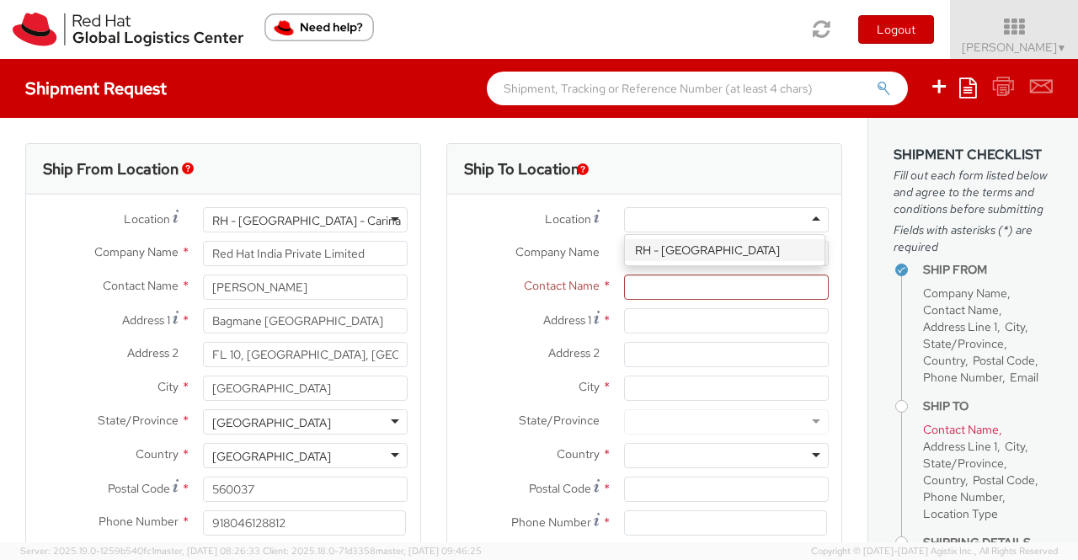
type input "150-0013"
type input "813 5798 8500"
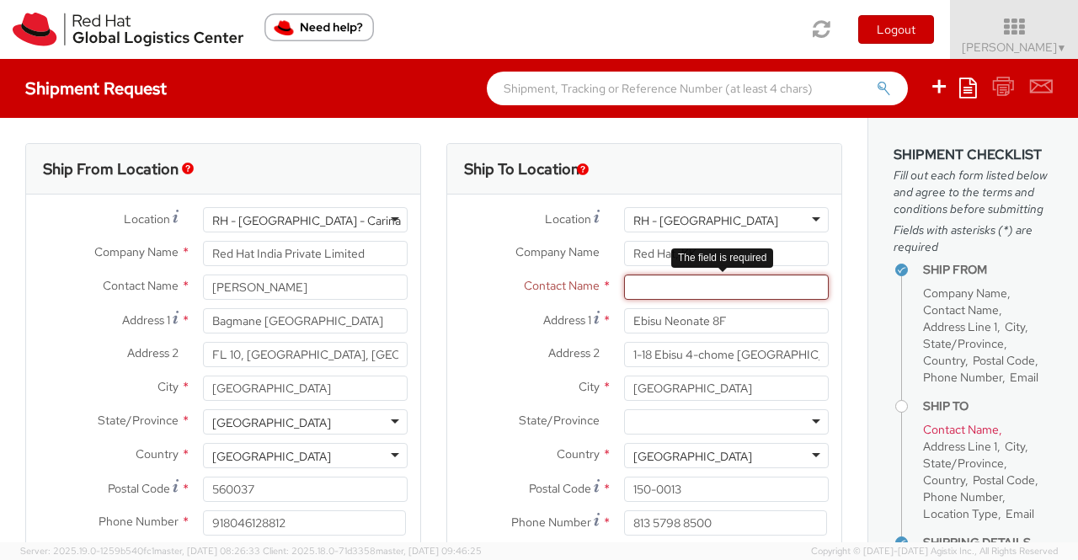
click at [694, 282] on input "text" at bounding box center [726, 286] width 205 height 25
paste input "[PERSON_NAME]"
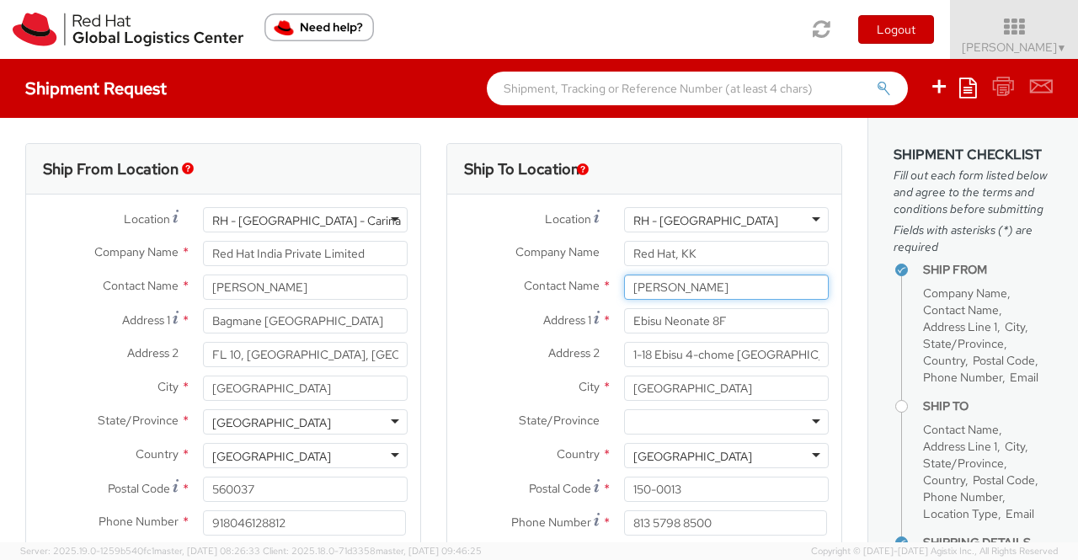
type input "[PERSON_NAME]"
click at [478, 397] on label "City *" at bounding box center [529, 386] width 164 height 22
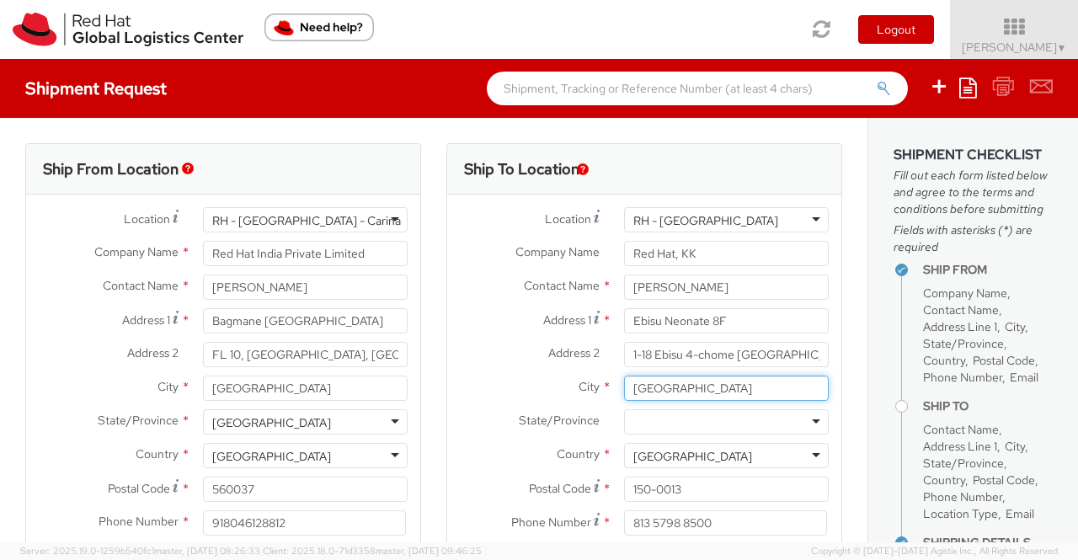
click at [624, 397] on input "[GEOGRAPHIC_DATA]" at bounding box center [726, 387] width 205 height 25
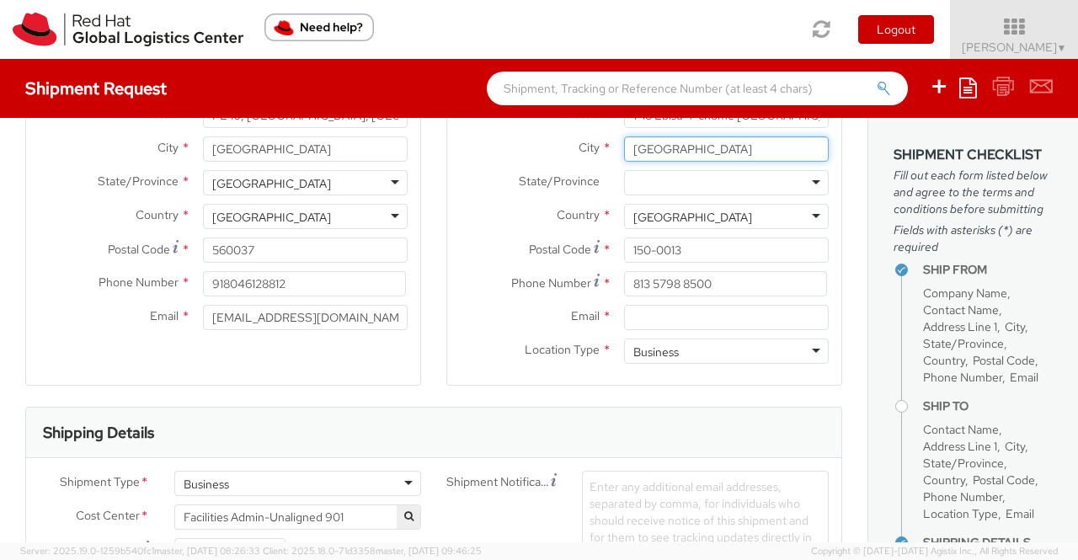
scroll to position [306, 0]
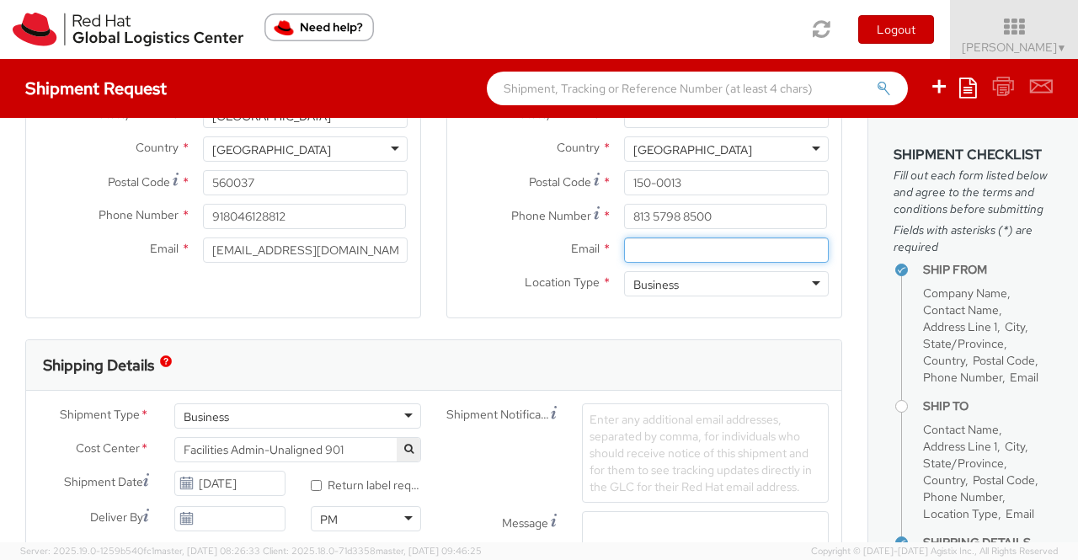
click at [659, 248] on input "Email *" at bounding box center [726, 249] width 205 height 25
paste input "[EMAIL_ADDRESS][DOMAIN_NAME]"
type input "[EMAIL_ADDRESS][DOMAIN_NAME]"
click at [482, 366] on div "Shipping Details" at bounding box center [433, 365] width 815 height 51
click at [357, 444] on span "Facilities Admin-Unaligned 901" at bounding box center [298, 449] width 228 height 15
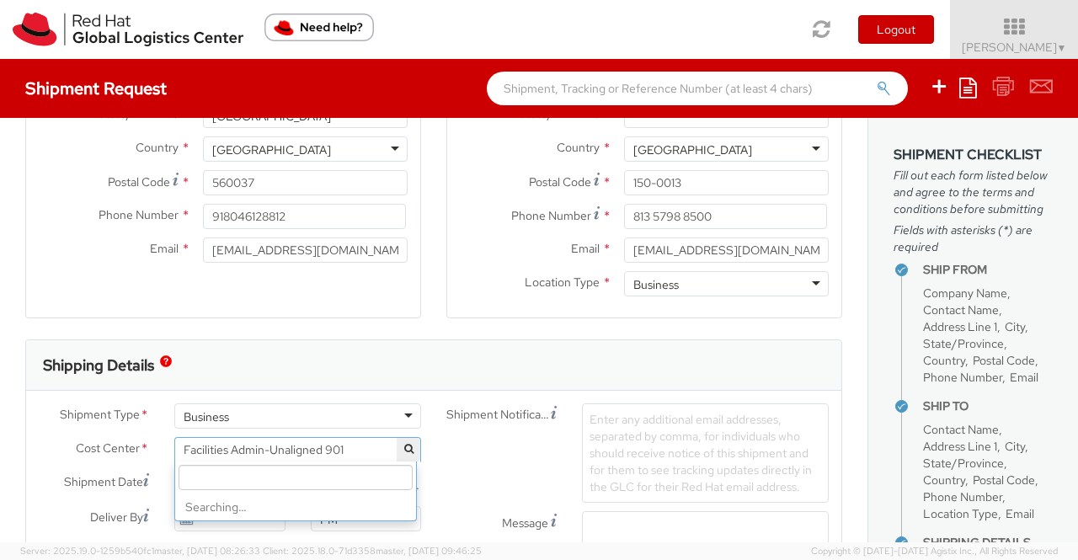
click at [344, 476] on input "search" at bounding box center [295, 477] width 234 height 25
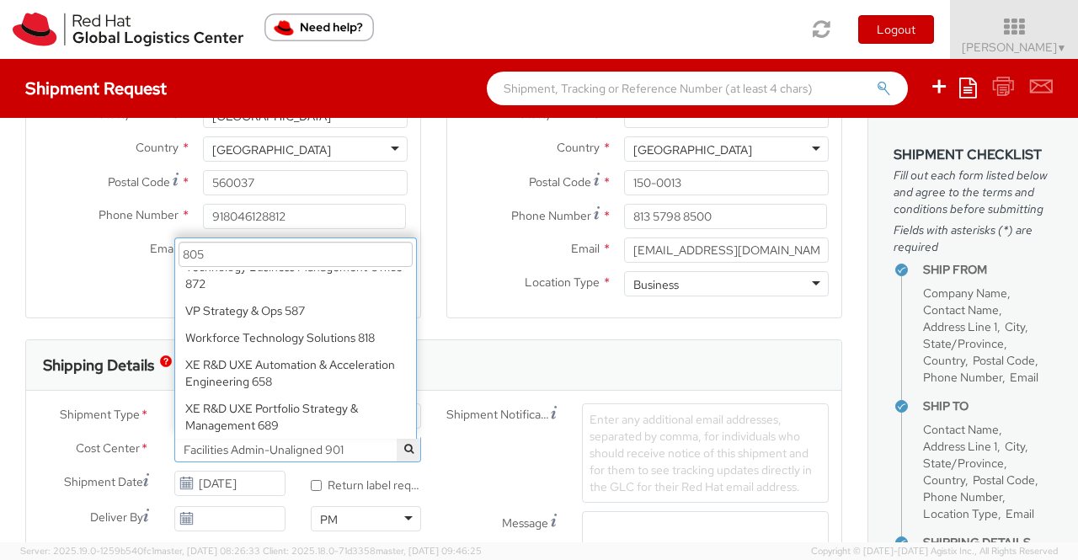
scroll to position [0, 0]
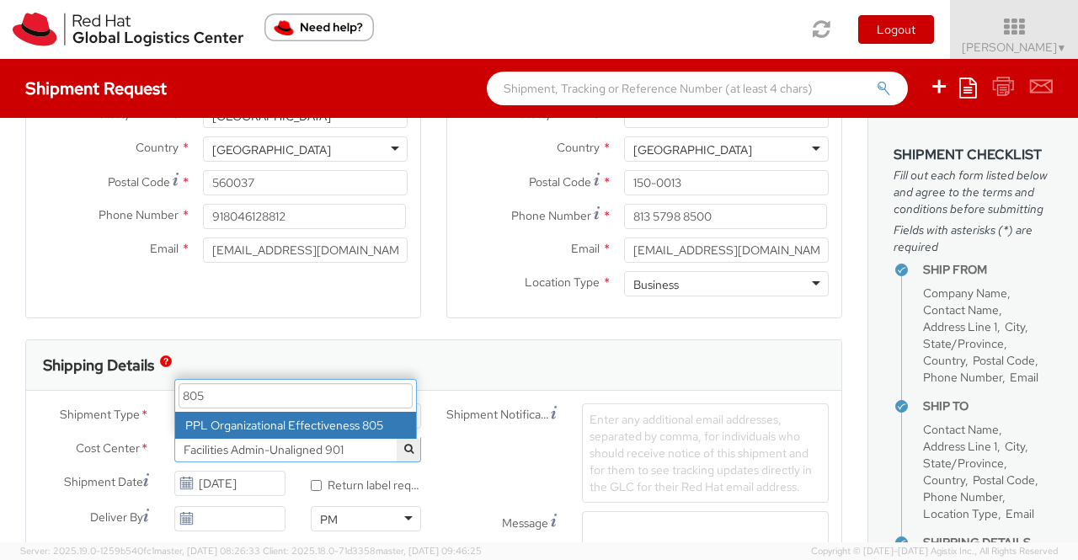
type input "805"
select select "805"
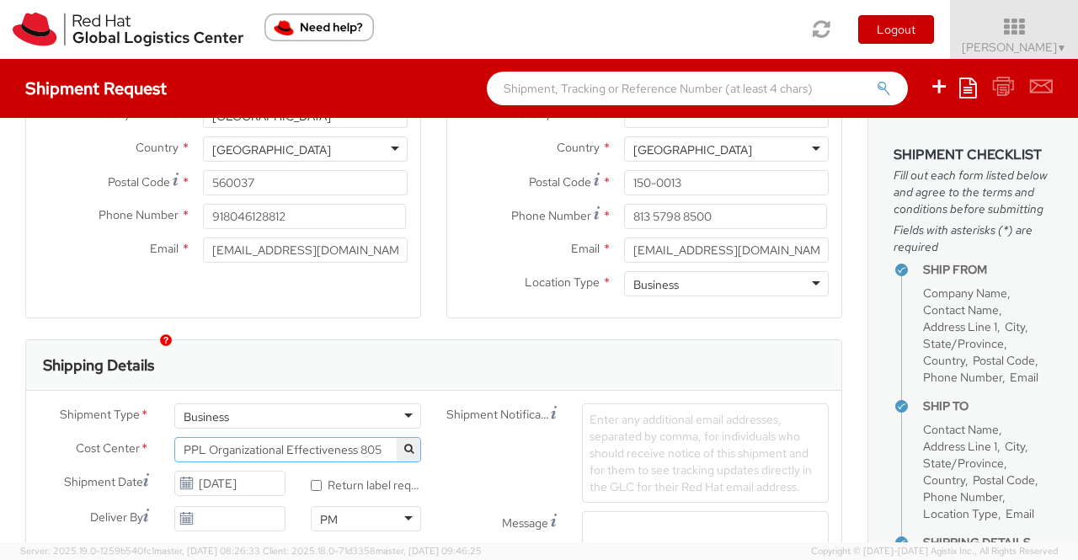
scroll to position [391, 0]
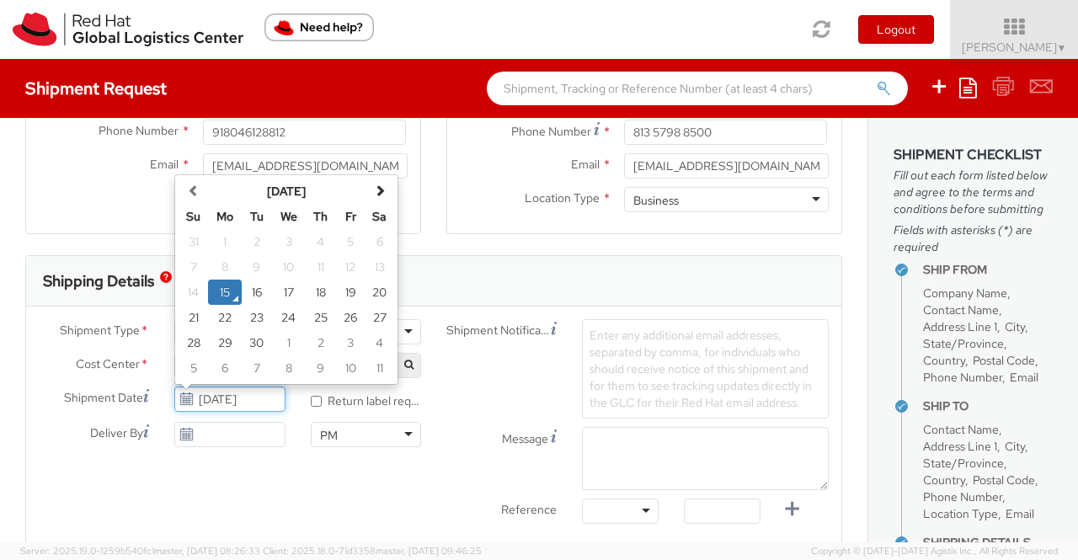
click at [226, 397] on input "[DATE]" at bounding box center [229, 398] width 110 height 25
click at [258, 295] on td "16" at bounding box center [257, 291] width 30 height 25
type input "09/16/2025"
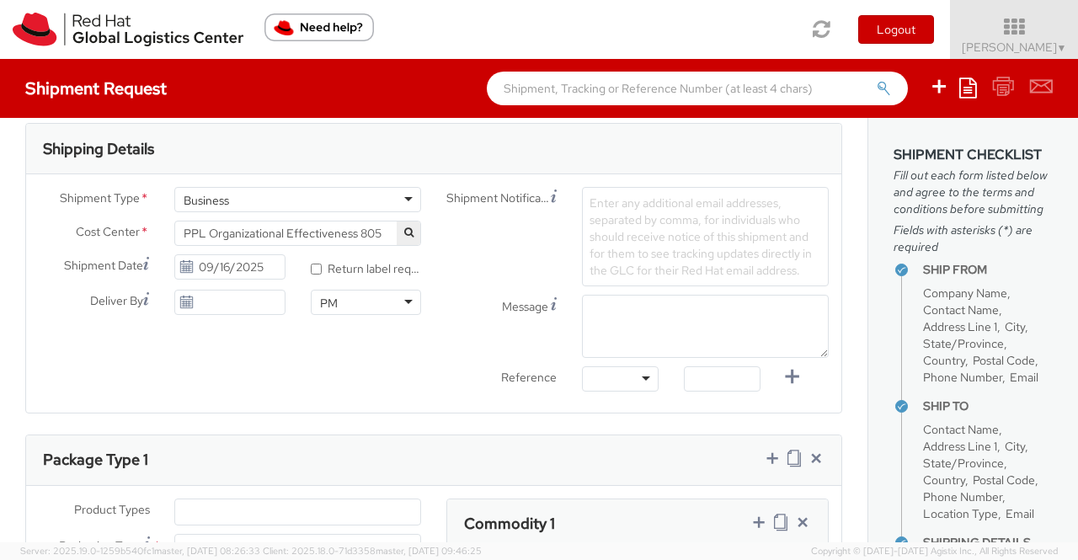
scroll to position [559, 0]
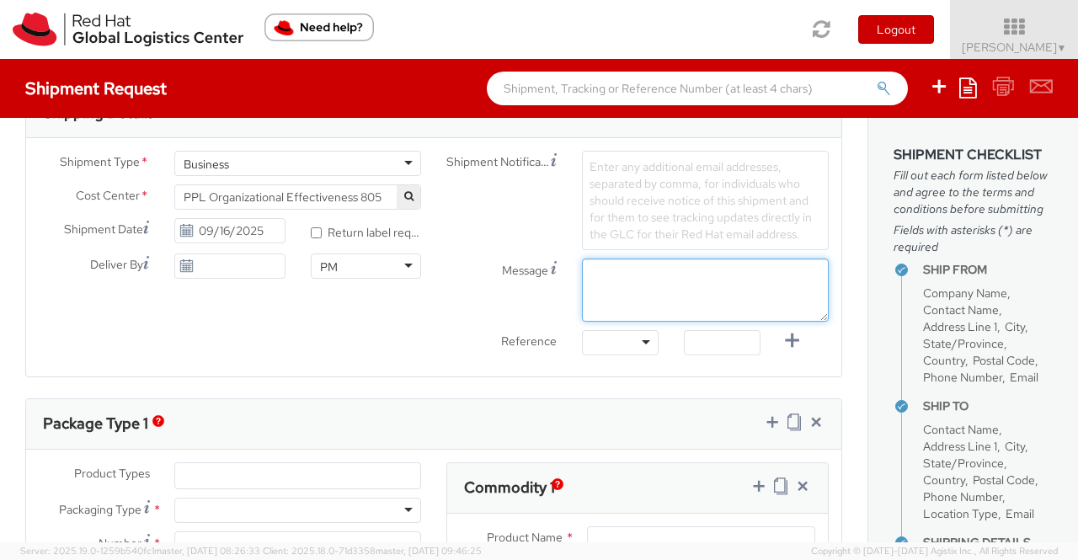
click at [599, 264] on textarea "Message" at bounding box center [705, 289] width 247 height 63
paste textarea "New Hire Kit."
type textarea "New Hire Kit."
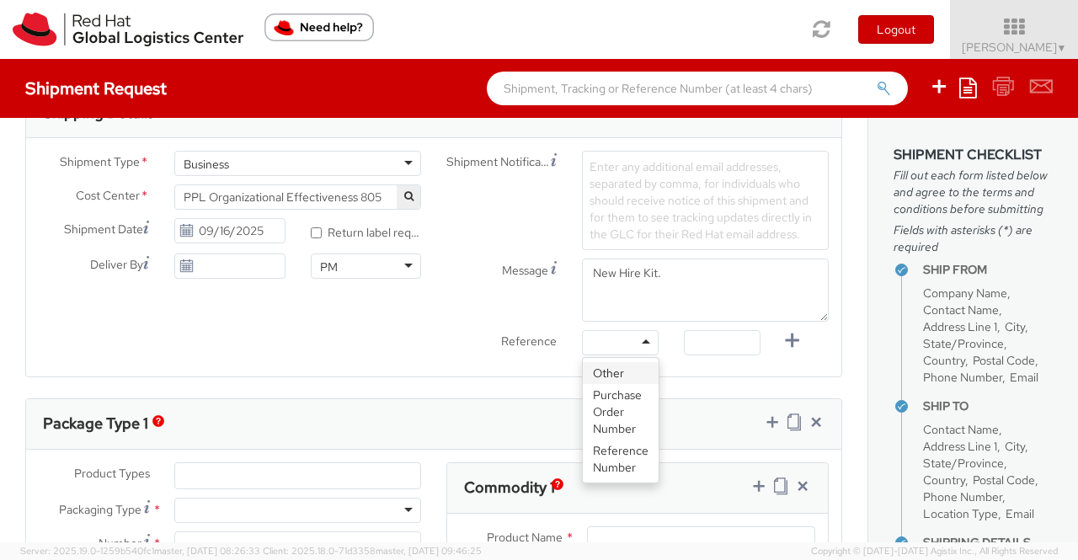
click at [639, 341] on div at bounding box center [620, 342] width 77 height 25
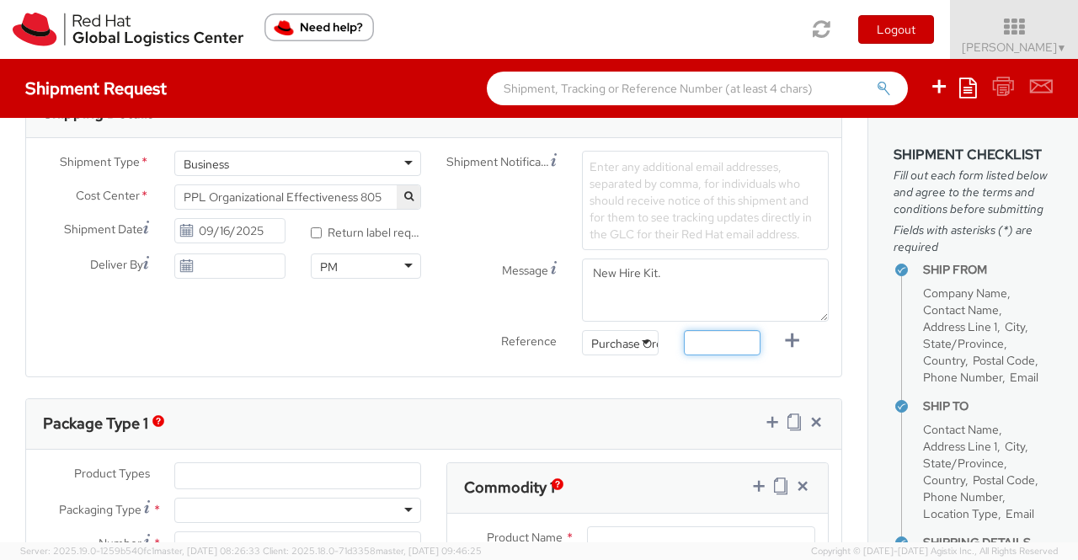
click at [705, 335] on input "text" at bounding box center [722, 342] width 77 height 25
paste input "New Hire Kit for Associate"
type input "New Hire Kit for Associate"
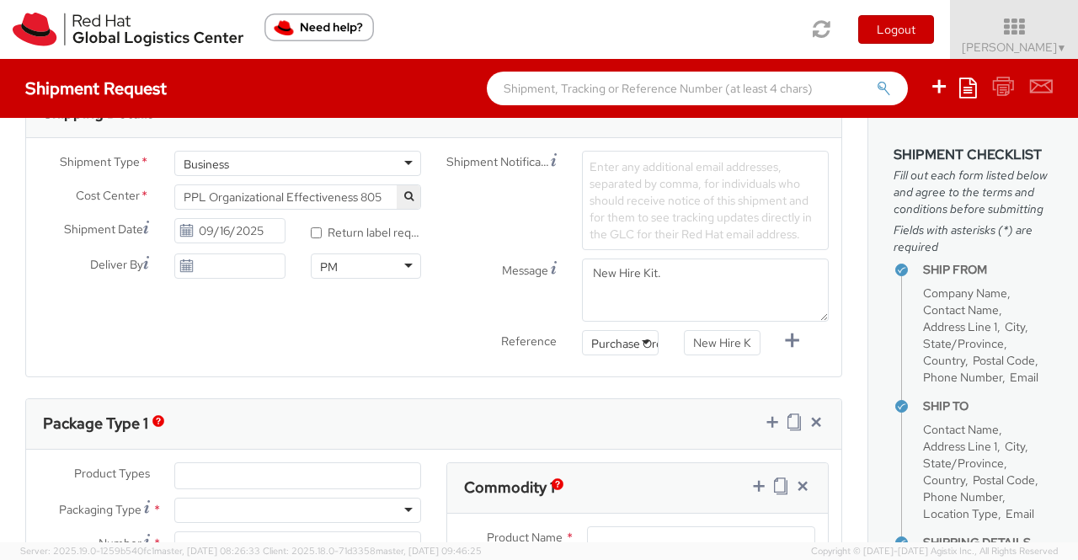
click at [434, 355] on div "Reference Purchase Order Number Purchase Order Number Other Purchase Order Numb…" at bounding box center [637, 347] width 407 height 34
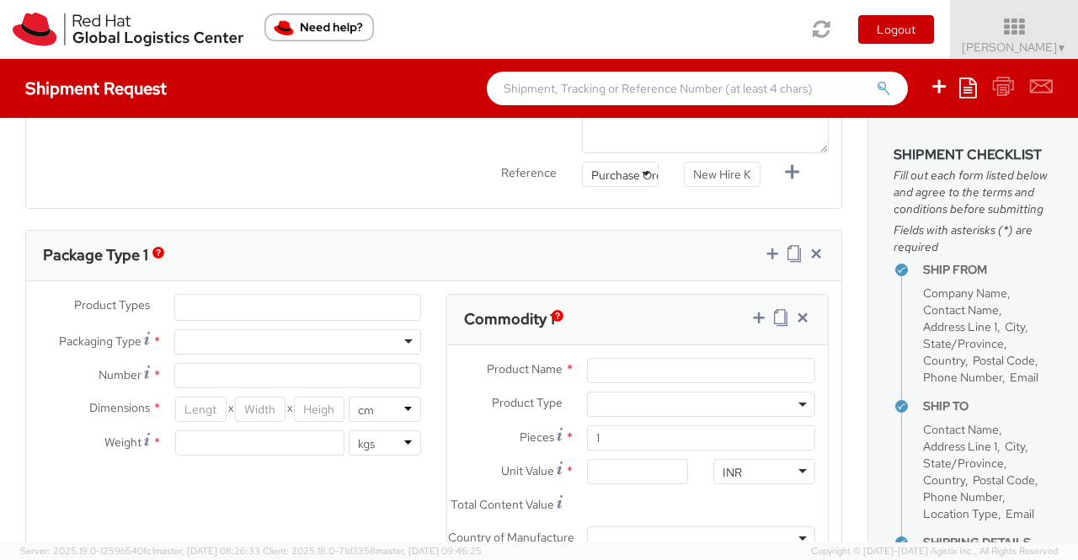
click at [355, 305] on ul at bounding box center [297, 307] width 245 height 25
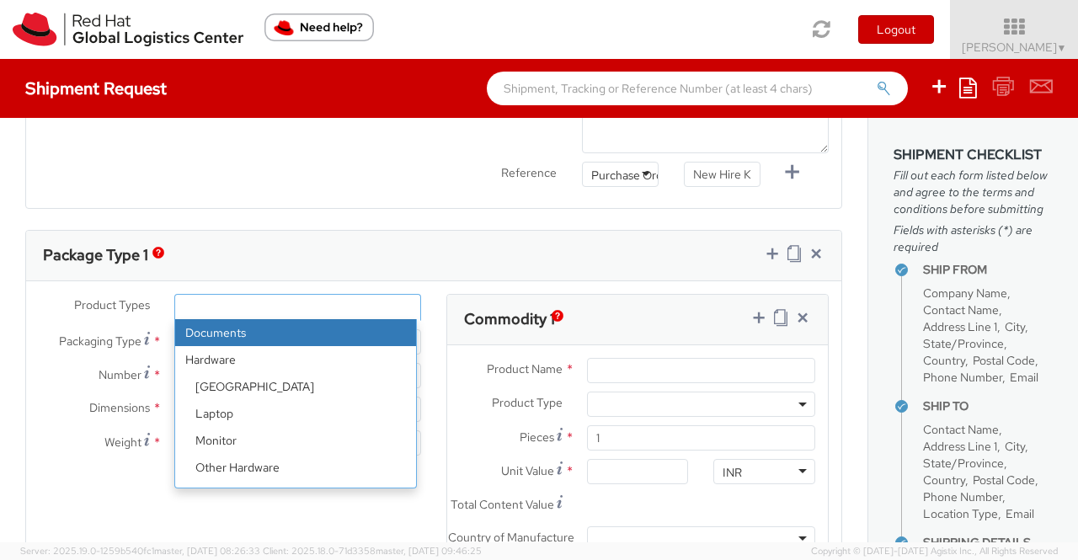
scroll to position [74, 0]
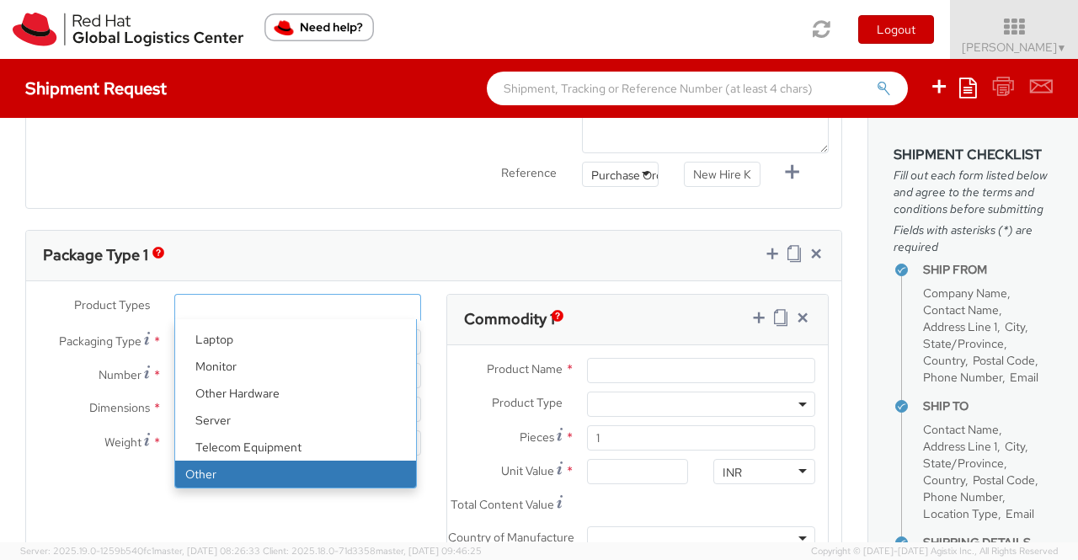
select select "OTHER"
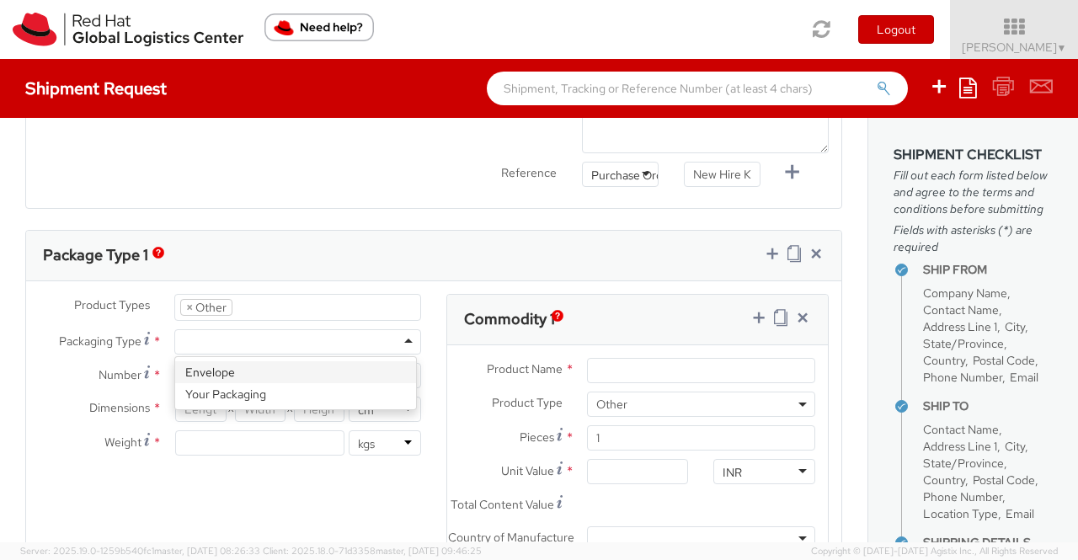
click at [333, 339] on div at bounding box center [297, 341] width 247 height 25
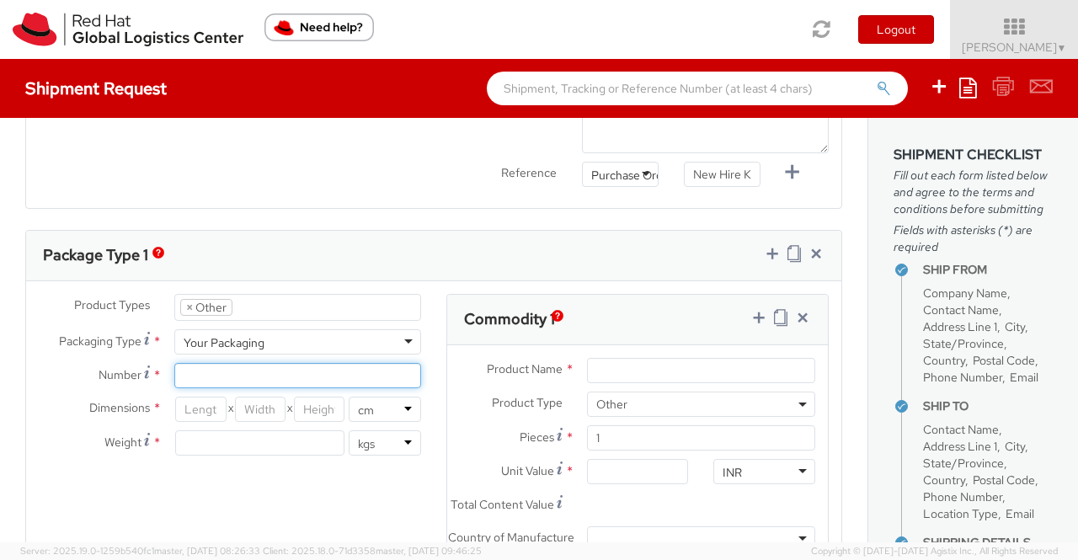
click at [325, 375] on input "Number *" at bounding box center [297, 375] width 247 height 25
type input "1"
click at [190, 405] on input "number" at bounding box center [200, 409] width 51 height 25
type input "35"
click at [250, 405] on input "number" at bounding box center [260, 409] width 51 height 25
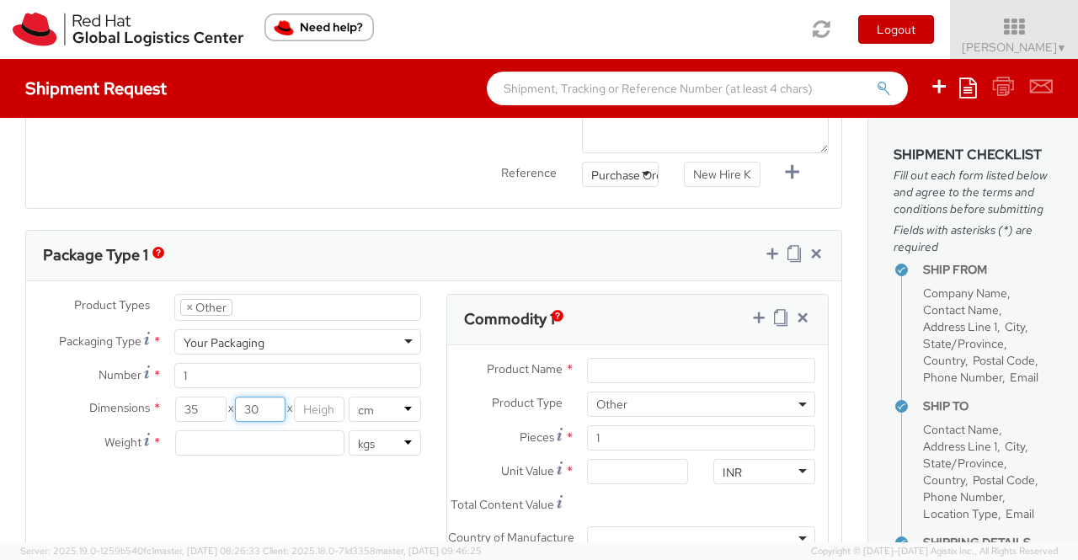
type input "30"
click at [300, 402] on input "number" at bounding box center [319, 409] width 51 height 25
type input "15"
click at [281, 442] on input "number" at bounding box center [259, 442] width 169 height 25
type input "0.70"
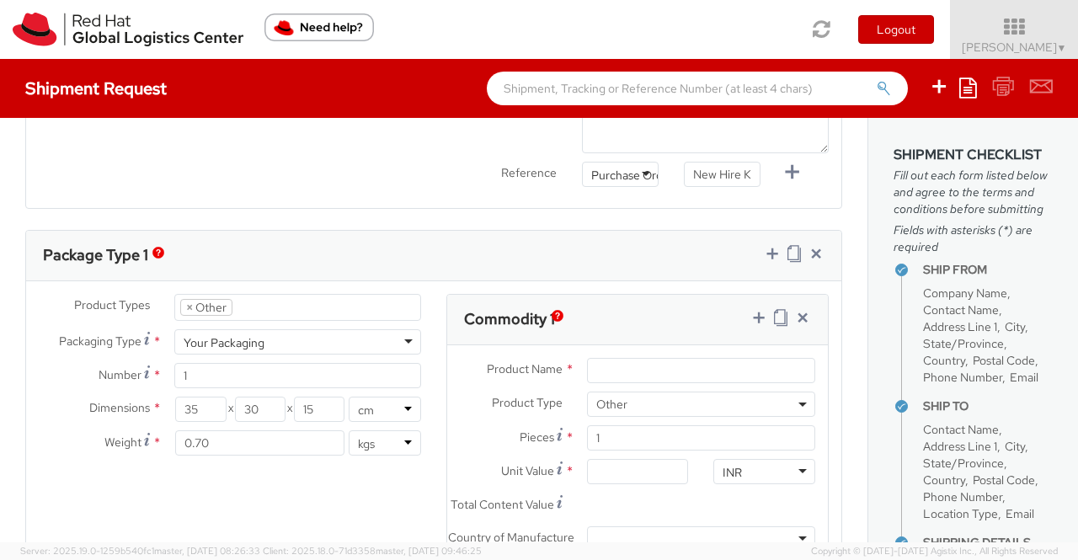
click at [288, 471] on div "Product Types * Documents Docking Station Laptop Monitor Other Hardware Server …" at bounding box center [433, 479] width 815 height 370
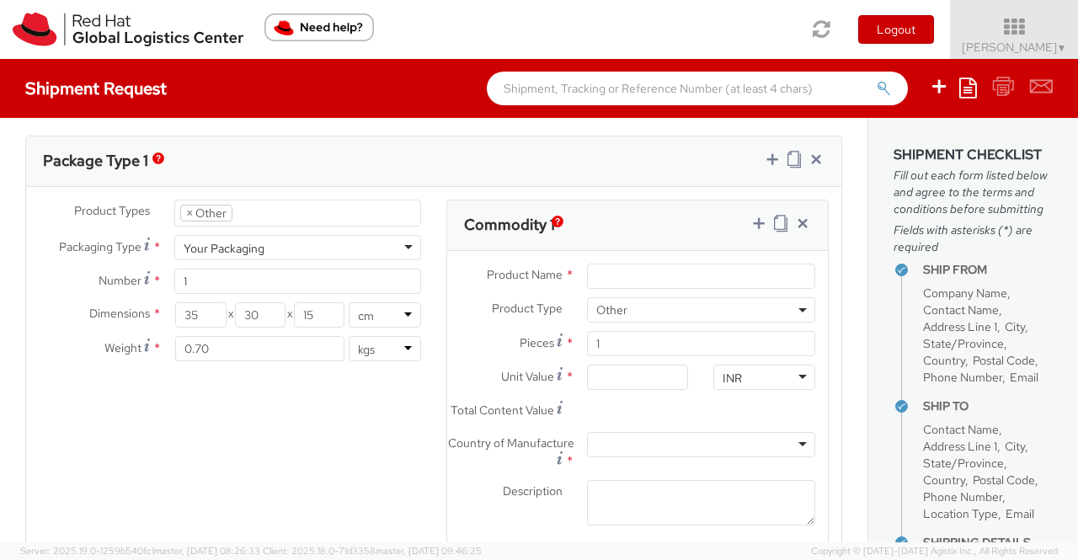
scroll to position [886, 0]
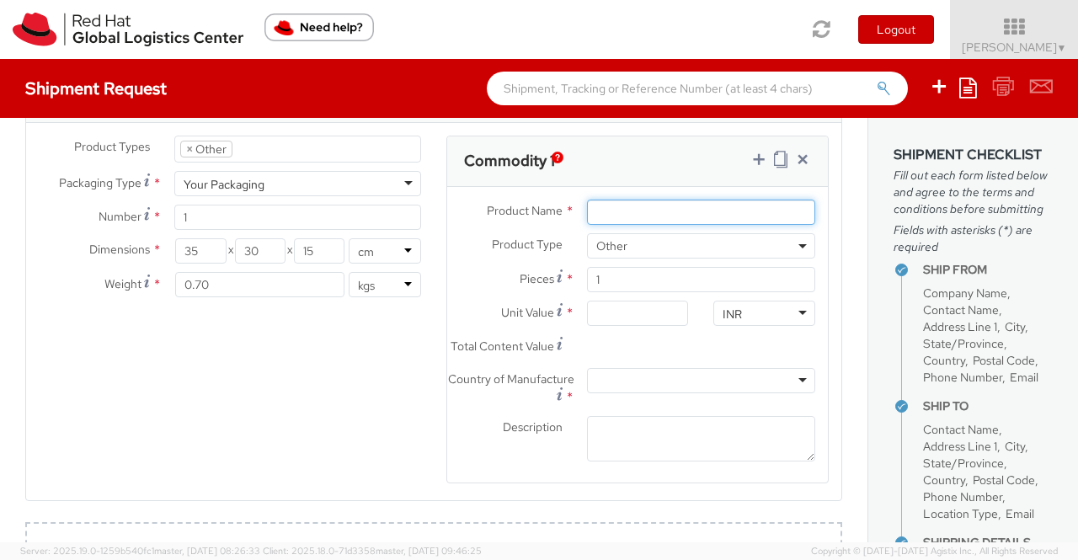
click at [636, 200] on input "Product Name *" at bounding box center [701, 212] width 228 height 25
paste input "Postcard"
type input "Postcard"
click at [746, 307] on div "INR" at bounding box center [764, 313] width 102 height 25
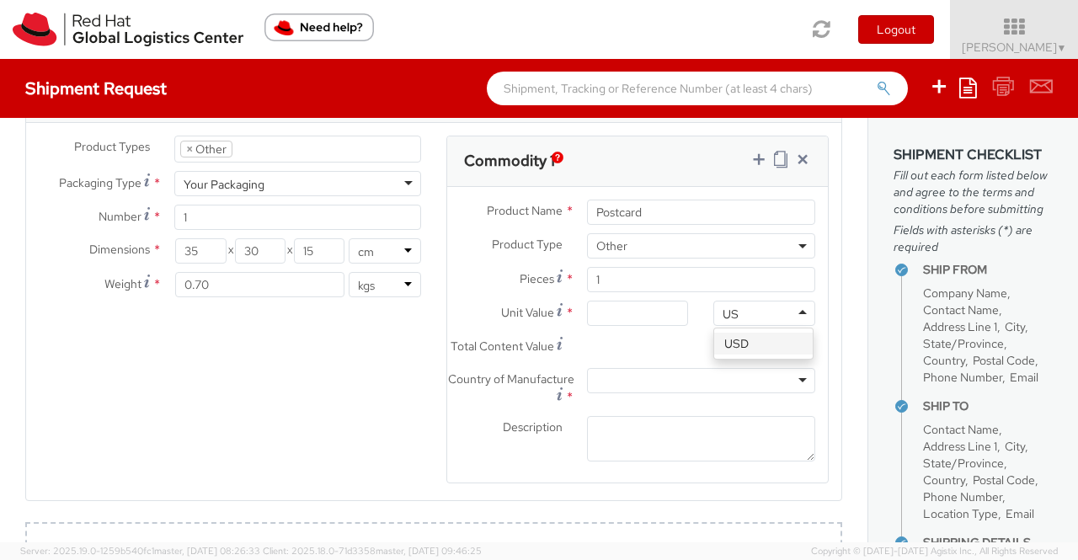
scroll to position [0, 0]
type input "USD"
click at [636, 302] on input "Unit Value *" at bounding box center [638, 313] width 102 height 25
type input "0.60"
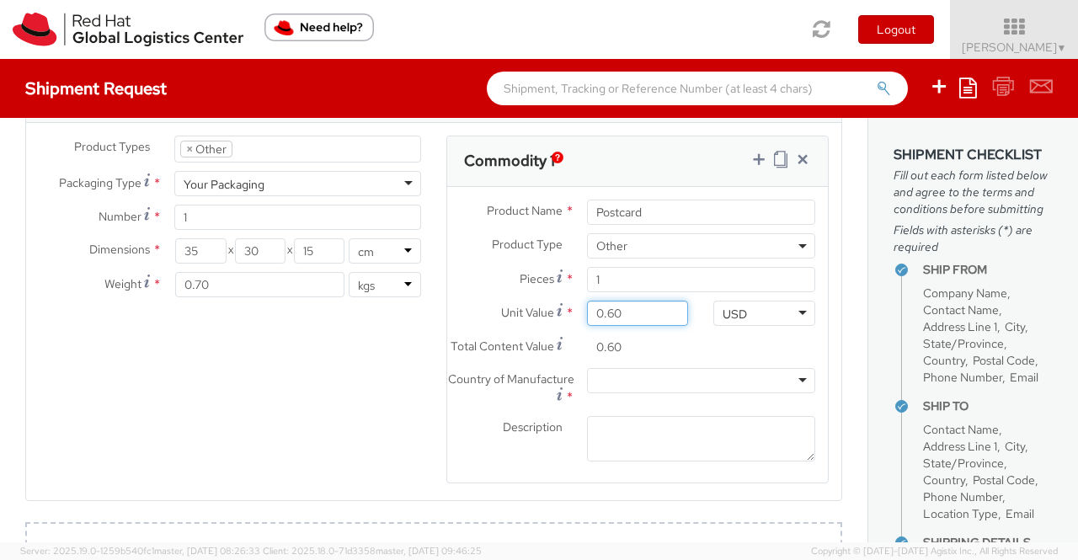
type input "0.69"
click at [630, 385] on div at bounding box center [701, 380] width 228 height 25
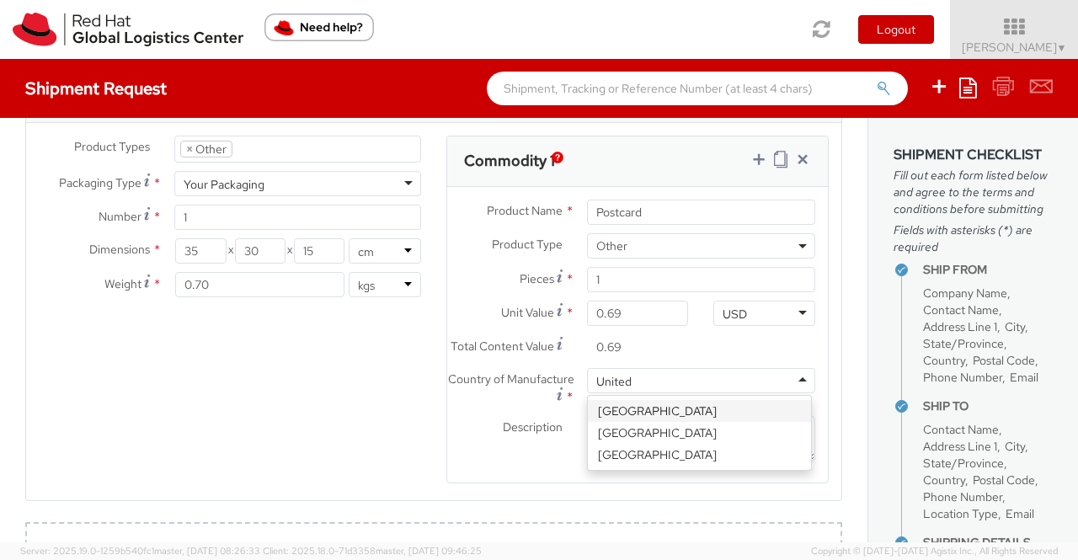
type input "United S"
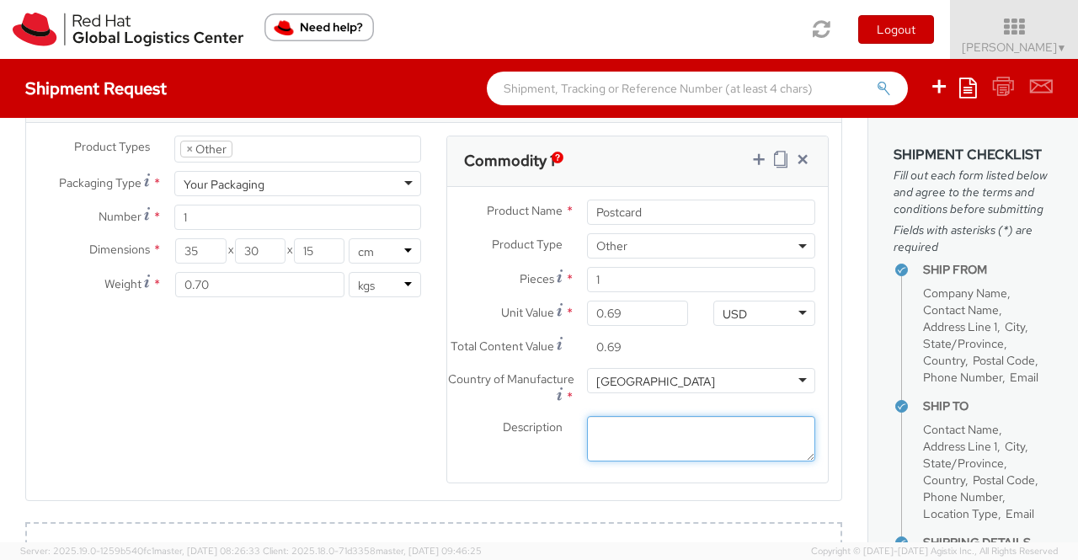
click at [689, 438] on textarea "Description *" at bounding box center [701, 439] width 228 height 46
paste textarea "Red Hat Branded (Sample - not for resale, value for customs purpose only)"
type textarea "Red Hat Branded (Sample - not for resale, value for customs purpose only)"
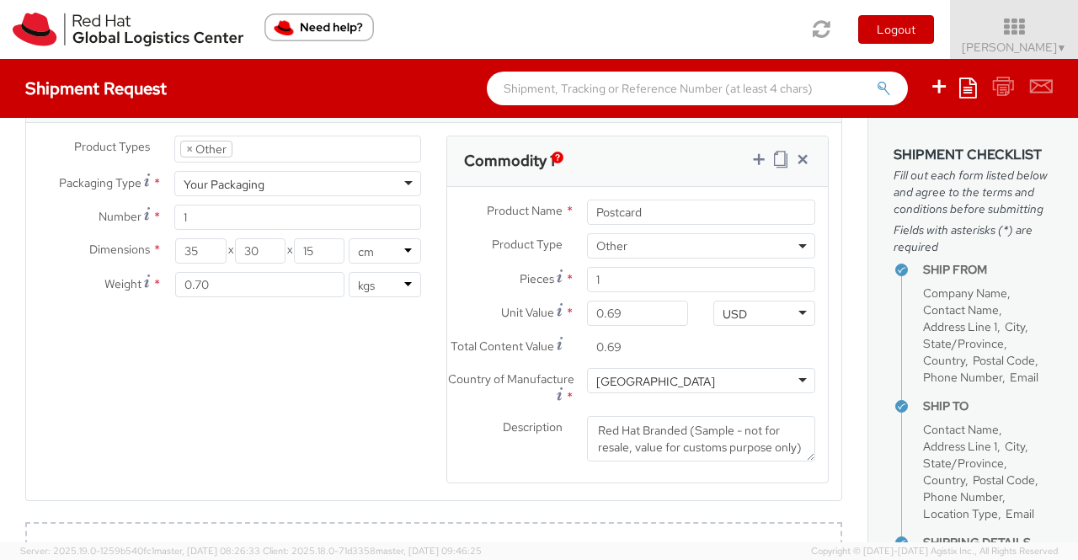
click at [406, 470] on div "Product Types * Documents Docking Station Laptop Monitor Other Hardware Server …" at bounding box center [433, 321] width 815 height 370
drag, startPoint x: 745, startPoint y: 157, endPoint x: 518, endPoint y: 134, distance: 228.5
click at [750, 157] on icon at bounding box center [758, 159] width 17 height 17
select select
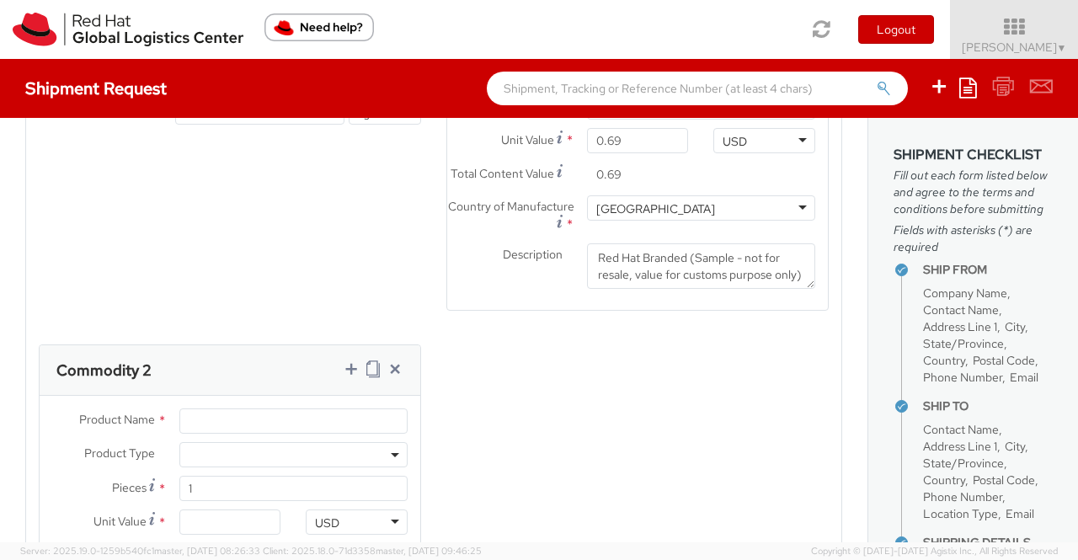
scroll to position [1243, 0]
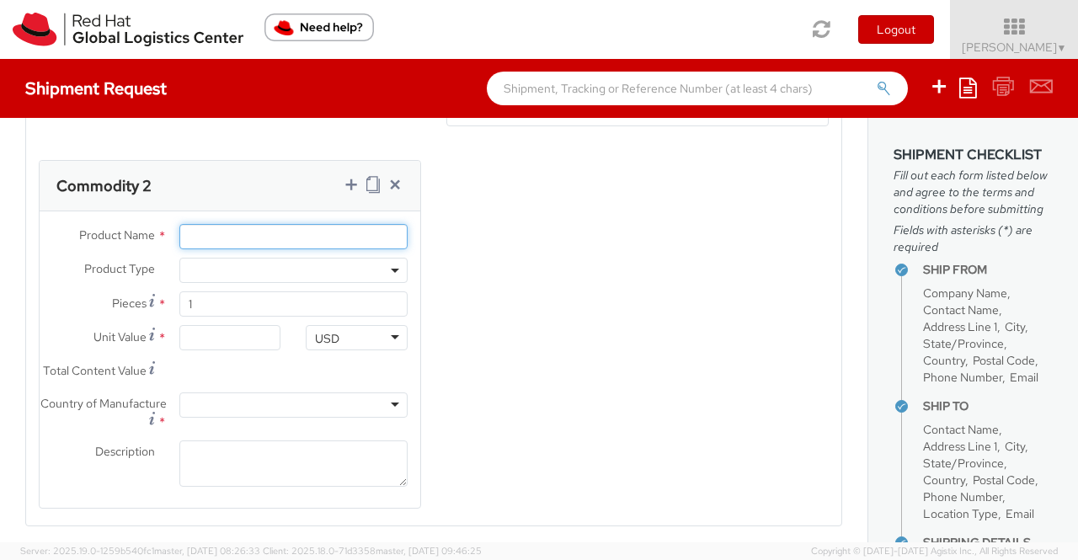
click at [221, 247] on input "Product Name *" at bounding box center [293, 236] width 228 height 25
paste input "Fedora Hat - 100% polyester"
type input "Fedora Hat - 100% polyester"
click at [391, 273] on b at bounding box center [395, 271] width 8 height 4
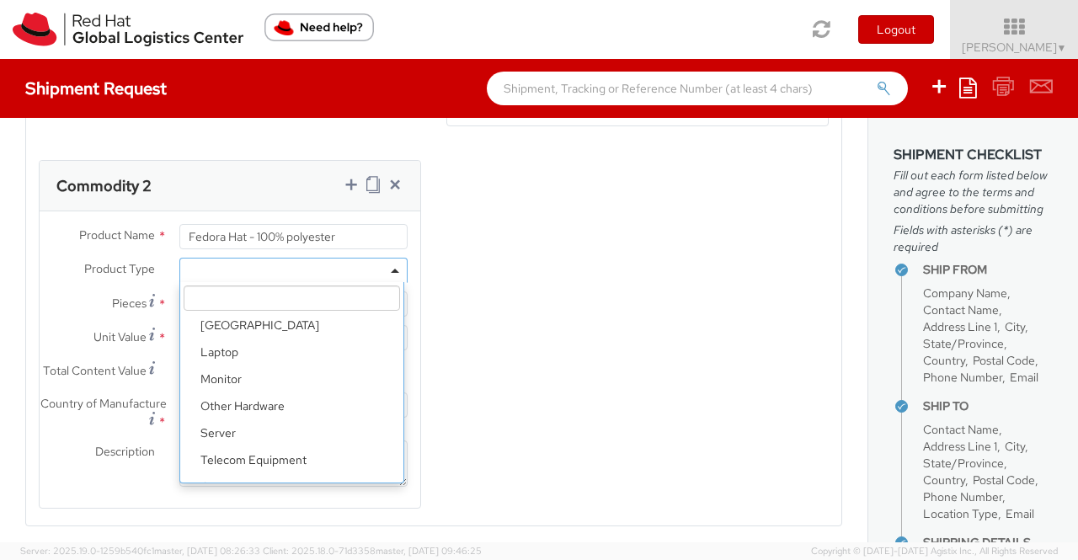
scroll to position [74, 0]
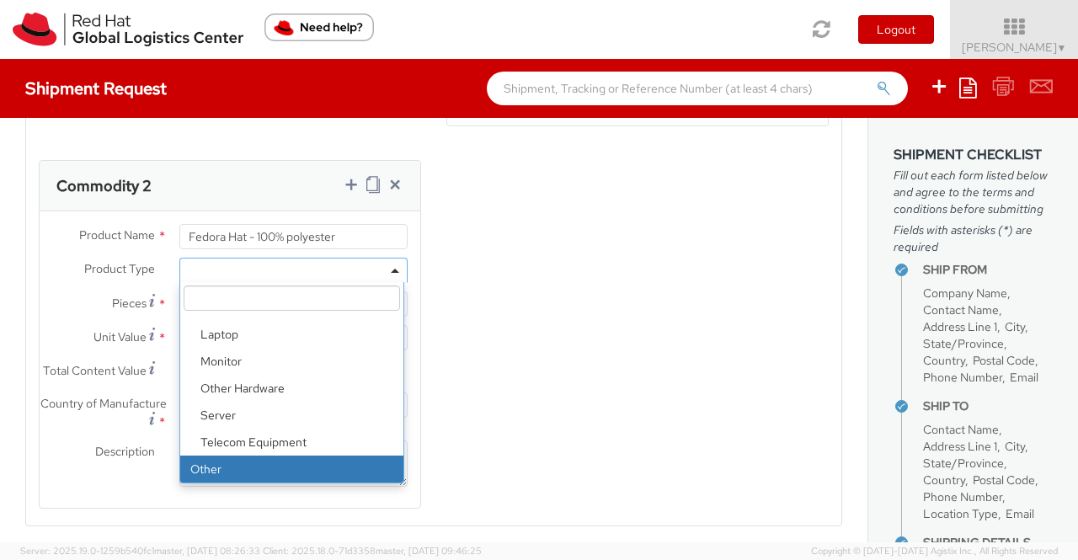
select select "OTHER"
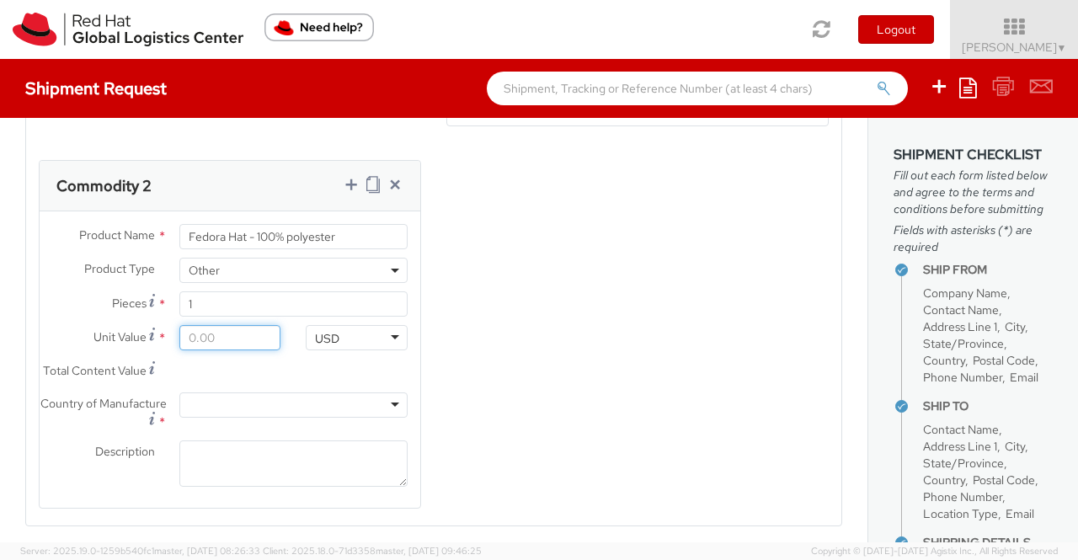
click at [241, 350] on input "Unit Value *" at bounding box center [230, 337] width 102 height 25
type input "1.00"
type input "18.00"
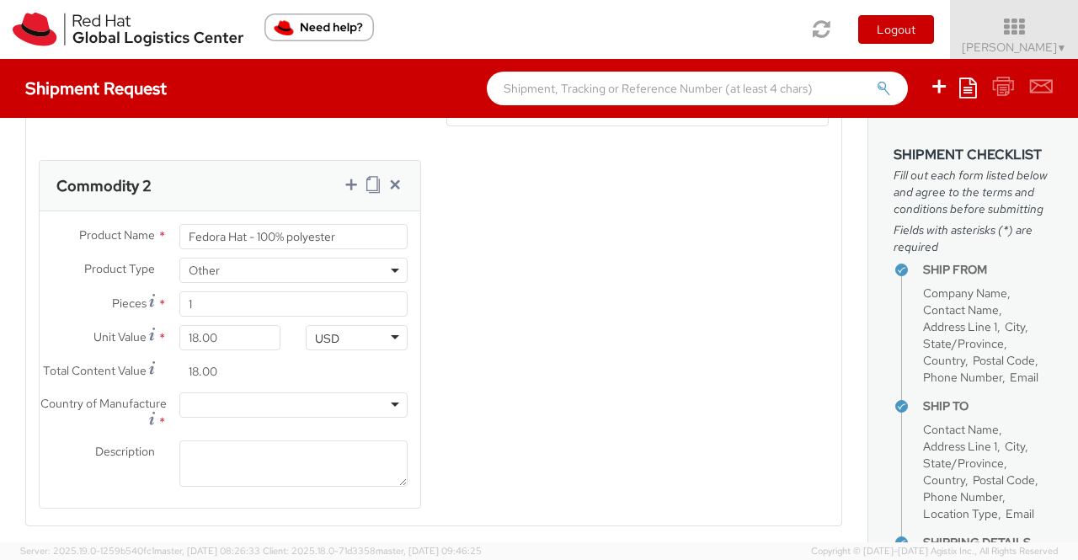
click at [488, 373] on div "Product Types * Documents Docking Station Laptop Monitor Other Hardware Server …" at bounding box center [433, 154] width 815 height 751
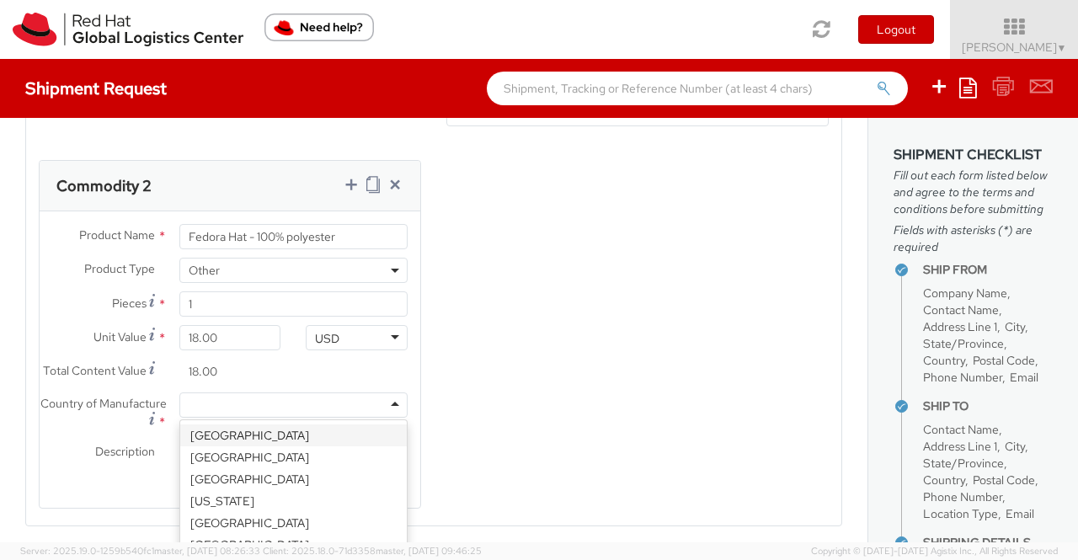
click at [388, 418] on div at bounding box center [293, 404] width 228 height 25
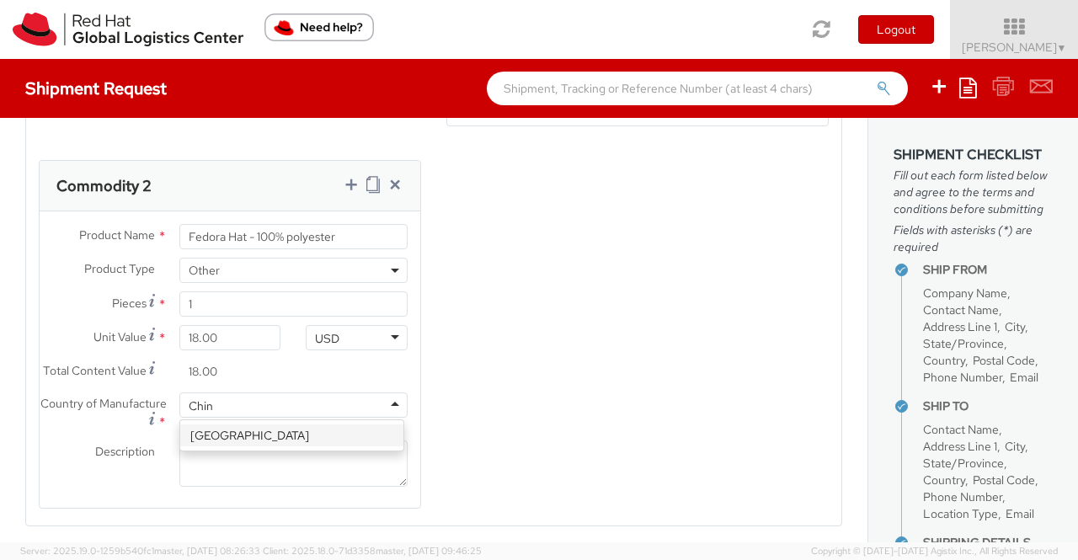
type input "[GEOGRAPHIC_DATA]"
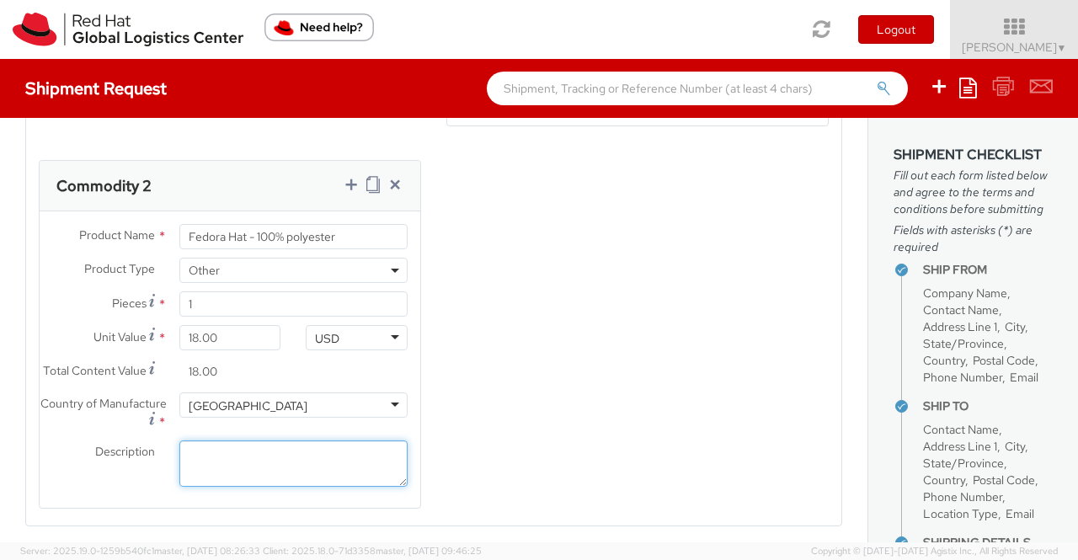
click at [261, 482] on textarea "Description *" at bounding box center [293, 463] width 228 height 46
paste textarea "Red Hat Branded (Sample - not for resale, value for customs purpose only)"
type textarea "Red Hat Branded (Sample - not for resale, value for customs purpose only)"
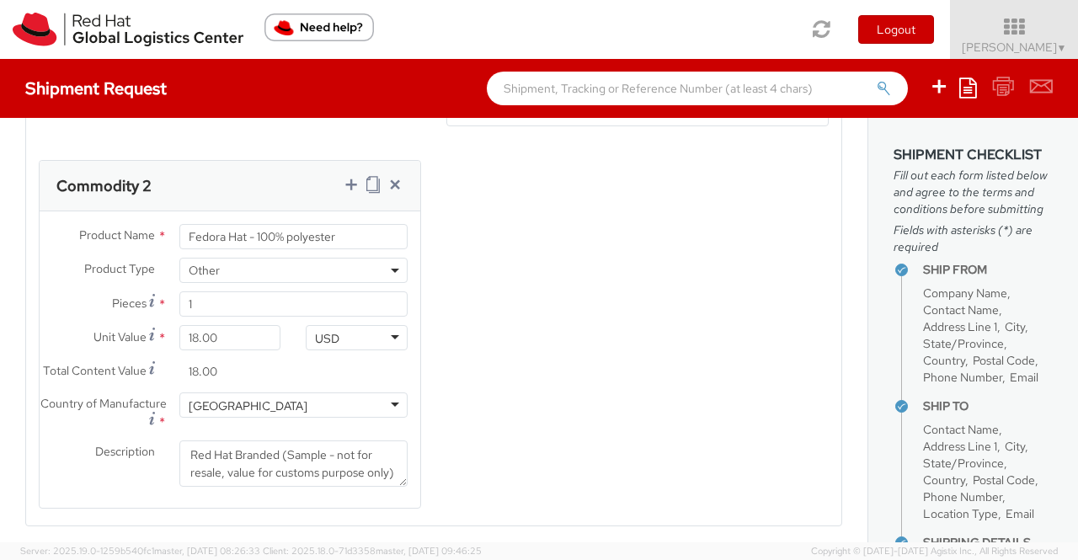
click at [510, 395] on div "Product Types * Documents Docking Station Laptop Monitor Other Hardware Server …" at bounding box center [433, 154] width 815 height 751
click at [343, 193] on icon at bounding box center [351, 184] width 17 height 17
select select
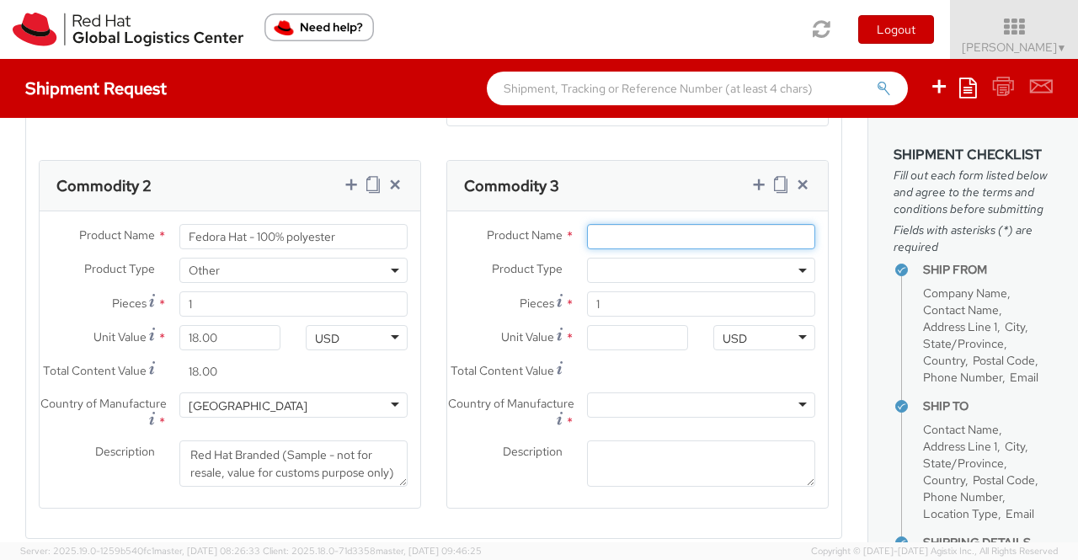
click at [655, 245] on input "Product Name *" at bounding box center [701, 236] width 228 height 25
paste input "Sticker"
type input "Sticker"
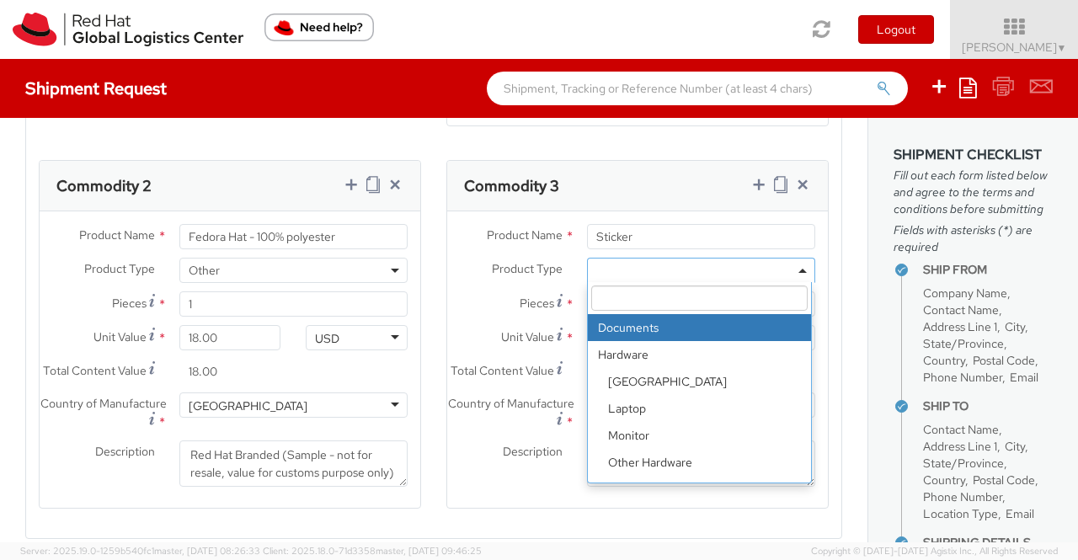
click at [787, 277] on span at bounding box center [701, 270] width 228 height 25
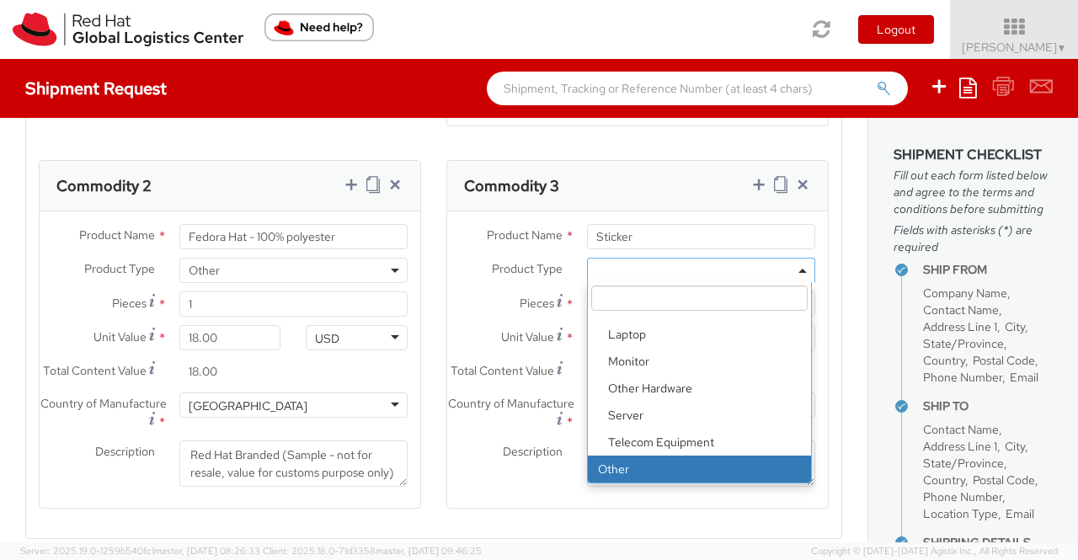
select select "OTHER"
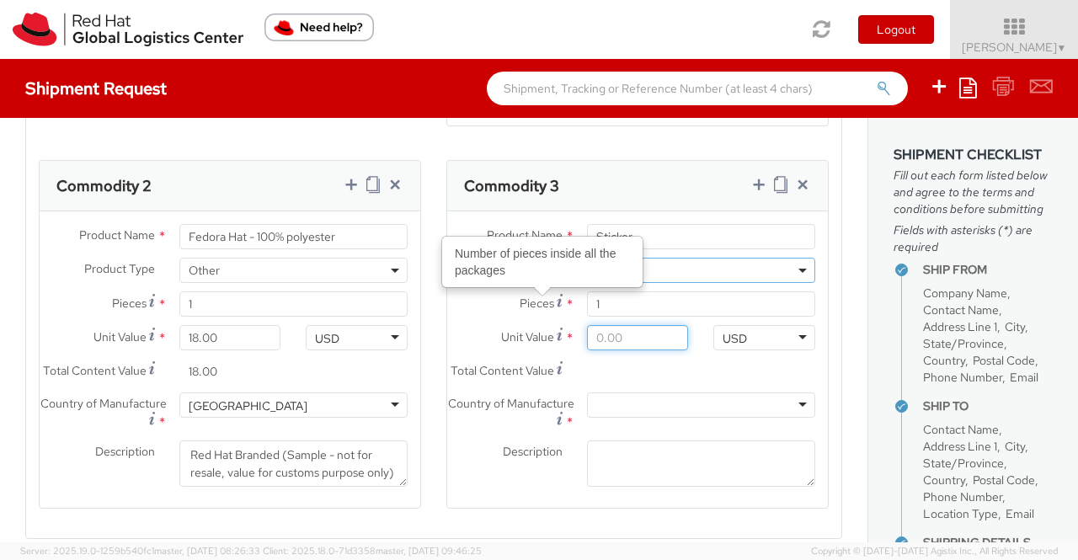
click at [618, 346] on input "Unit Value *" at bounding box center [638, 337] width 102 height 25
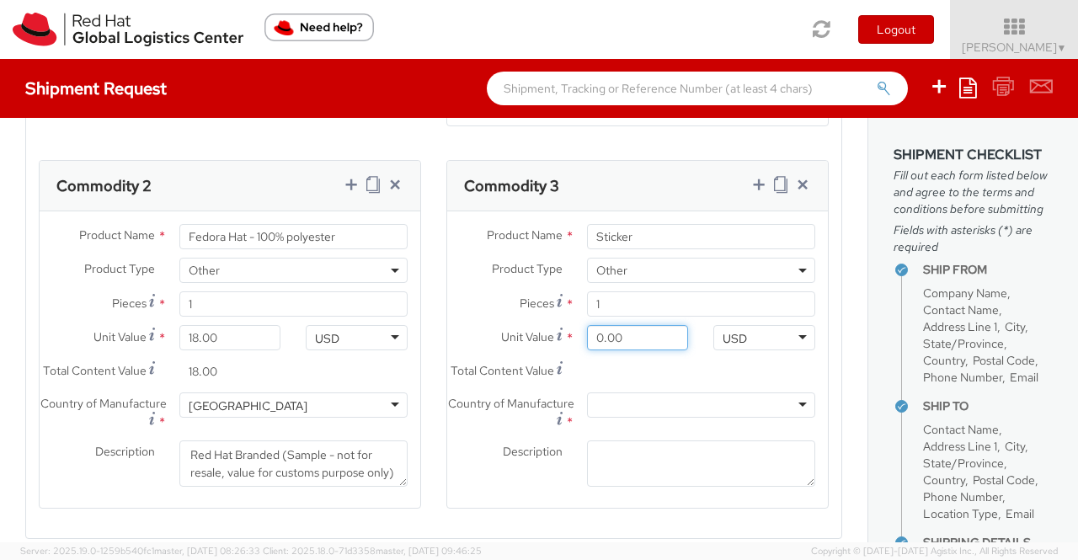
type input "0.20"
type input "0.29"
click at [658, 418] on div at bounding box center [701, 404] width 228 height 25
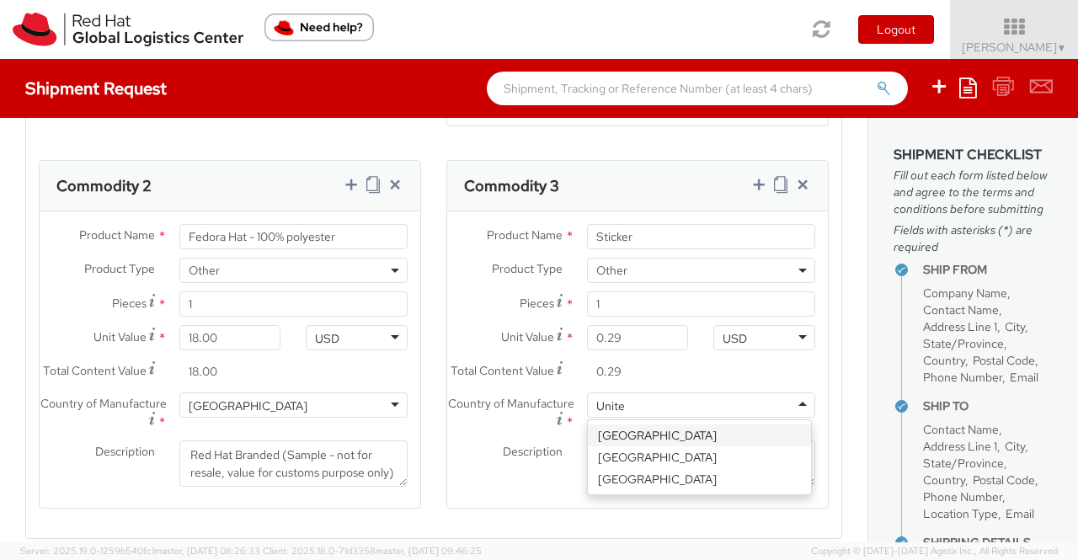
type input "United"
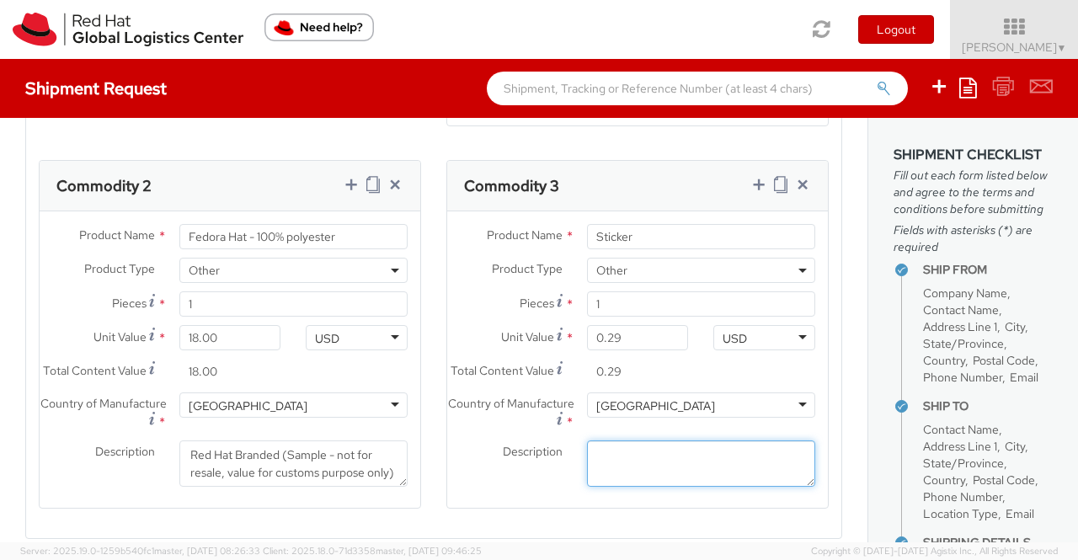
click at [626, 485] on textarea "Description *" at bounding box center [701, 463] width 228 height 46
paste textarea "Red Hat Branded (Sample - not for resale, value for customs purpose only)"
type textarea "Red Hat Branded (Sample - not for resale, value for customs purpose only)"
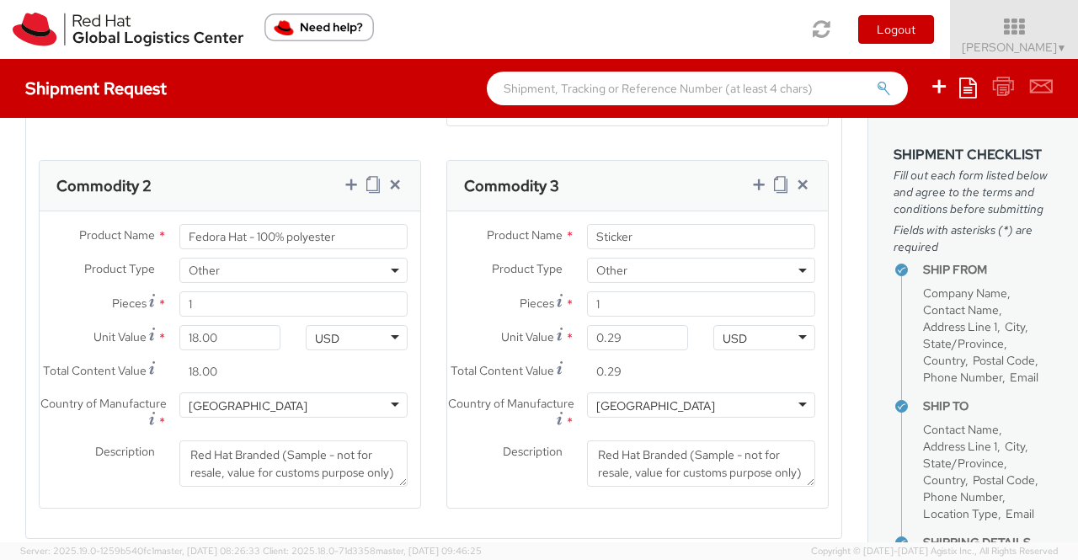
click at [448, 487] on div "Description * Red Hat Branded (Sample - not for resale, value for customs purpo…" at bounding box center [637, 463] width 381 height 46
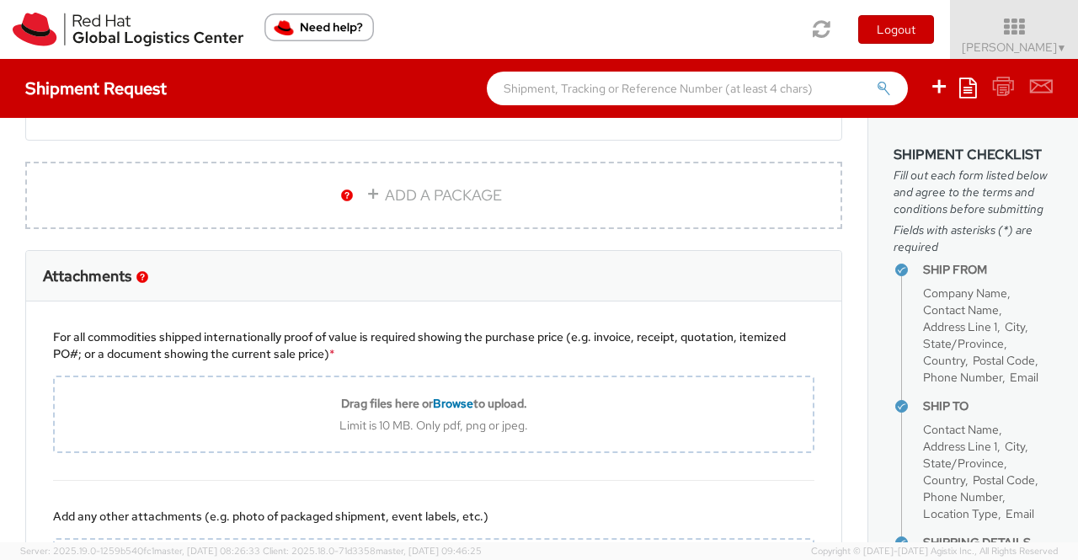
scroll to position [1663, 0]
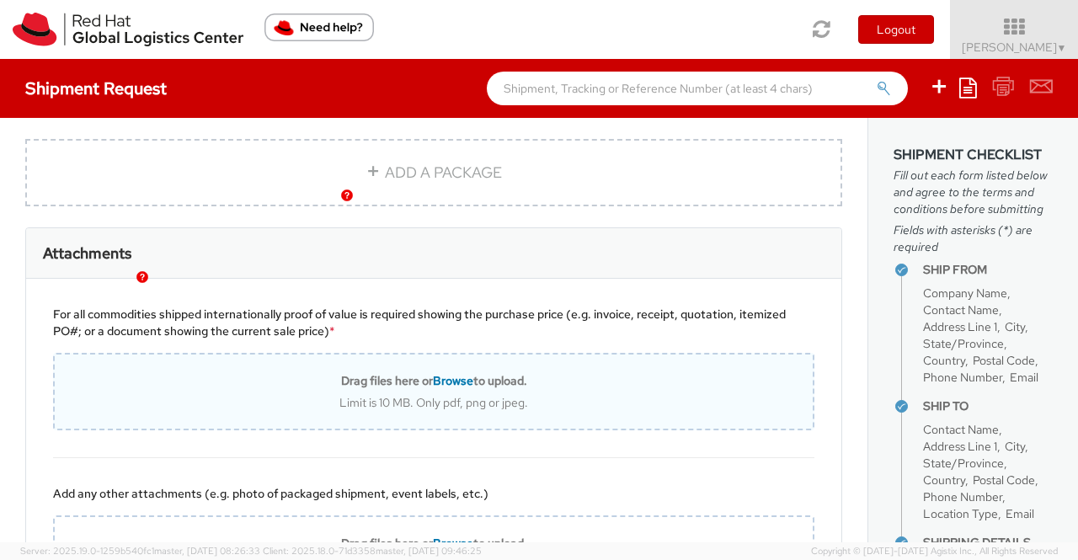
click at [450, 388] on span "Browse" at bounding box center [453, 380] width 40 height 15
type input "C:\fakepath\Value proof for NHO KIT.png"
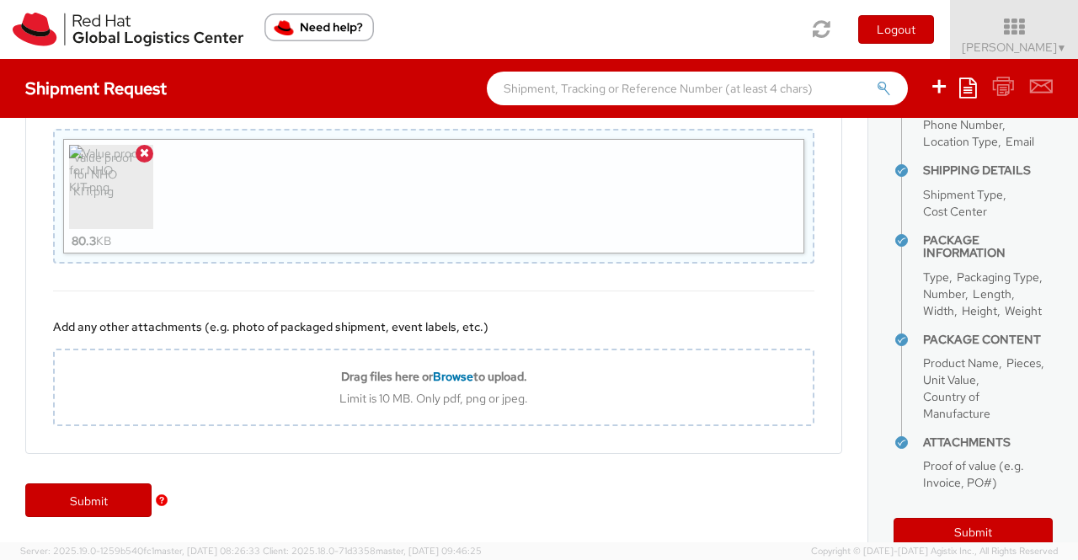
scroll to position [508, 0]
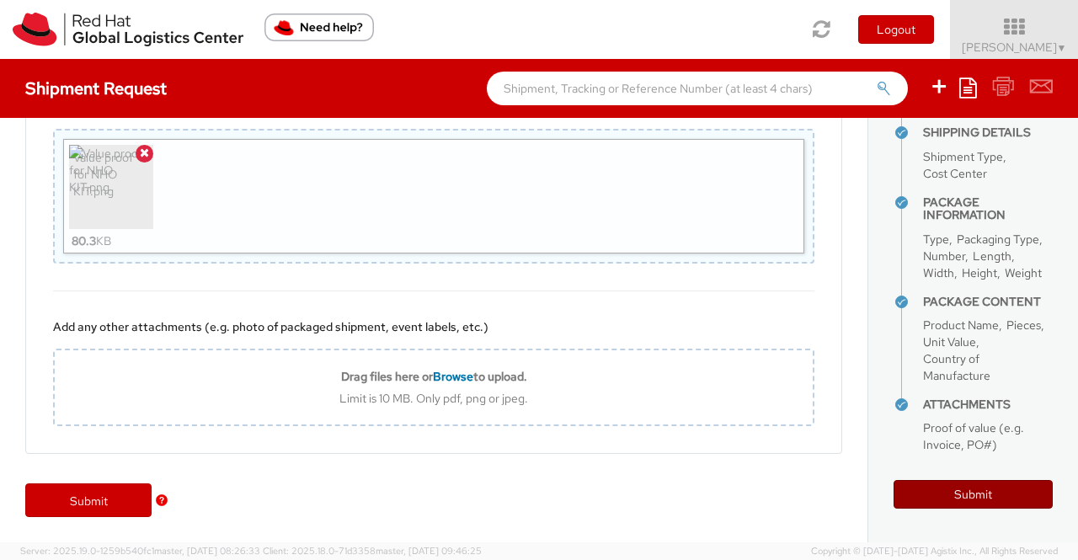
click at [972, 508] on button "Submit" at bounding box center [972, 494] width 159 height 29
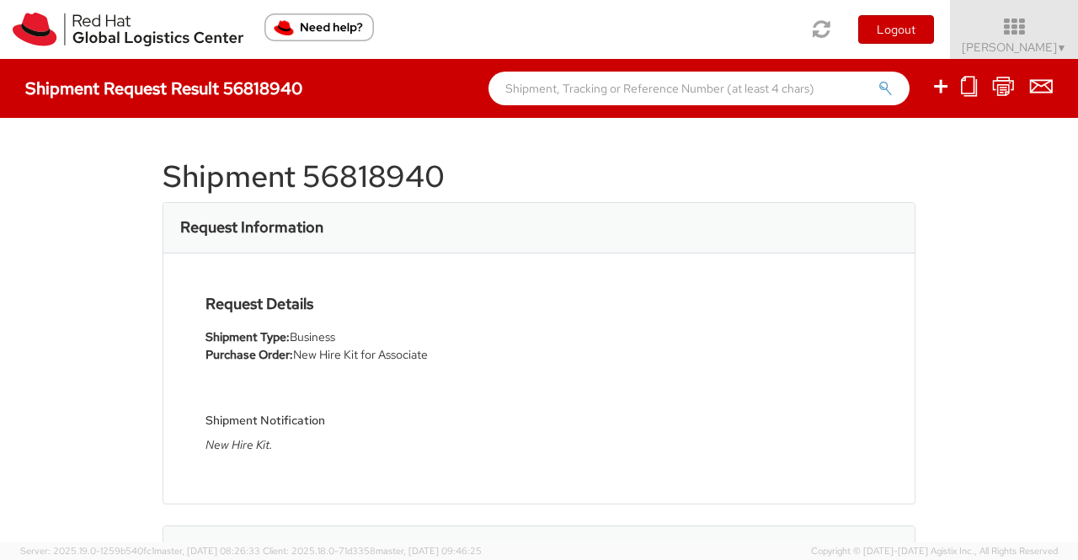
select select
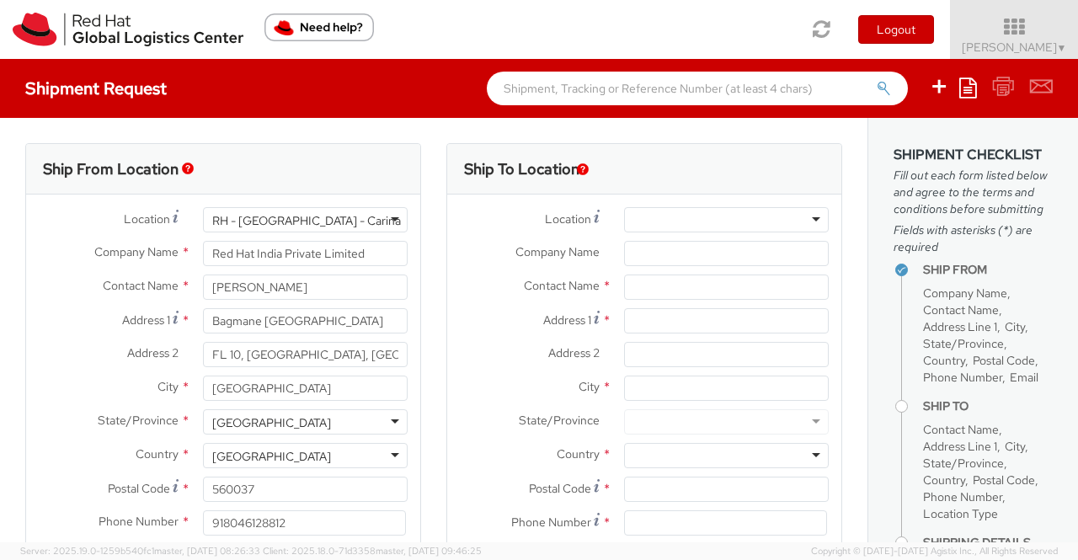
select select "901"
drag, startPoint x: 317, startPoint y: 286, endPoint x: 205, endPoint y: 301, distance: 112.0
click at [205, 301] on div "Contact Name * [PERSON_NAME]" at bounding box center [223, 291] width 394 height 34
type input "[PERSON_NAME]"
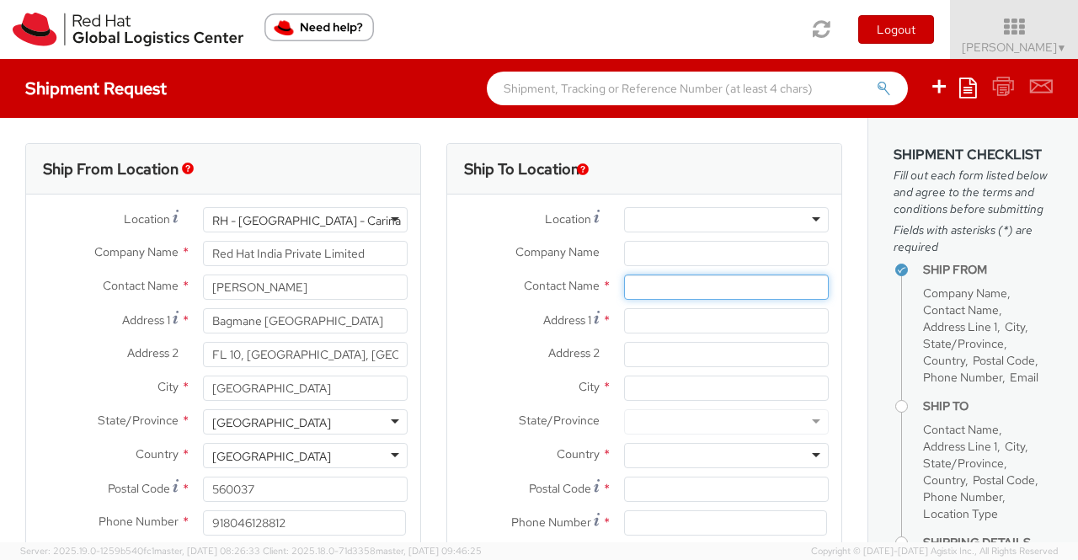
click at [641, 291] on input "text" at bounding box center [726, 286] width 205 height 25
paste input "[PERSON_NAME] [PERSON_NAME]"
type input "[PERSON_NAME] [PERSON_NAME]"
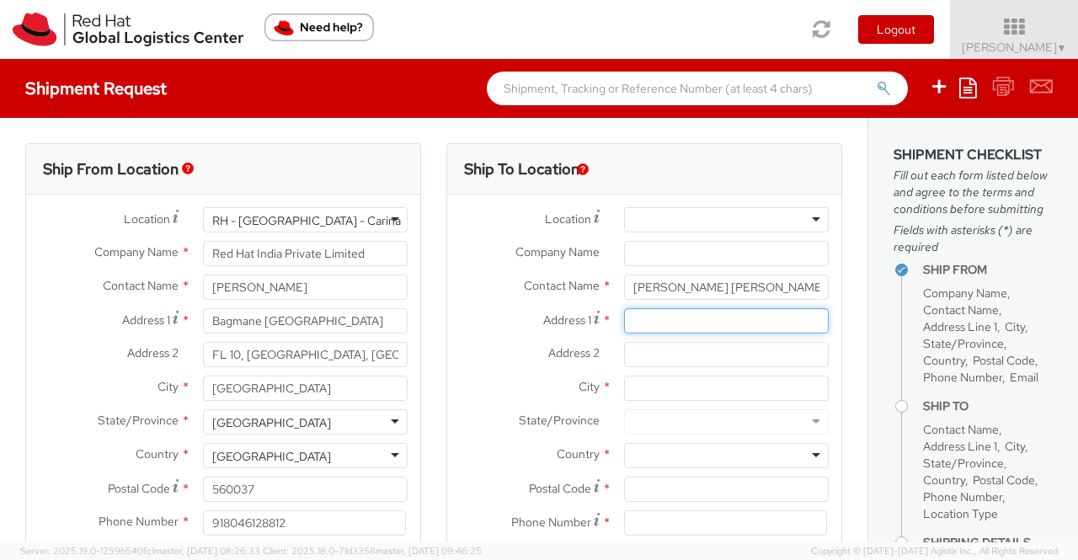
click at [447, 340] on div "Address 1 *" at bounding box center [644, 325] width 394 height 34
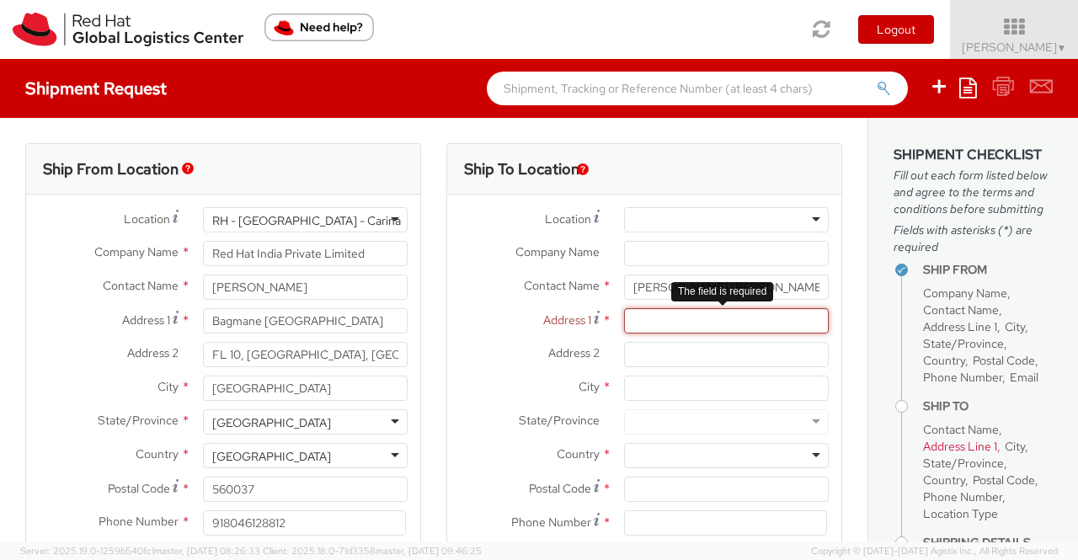
paste input "[STREET_ADDRESS]"
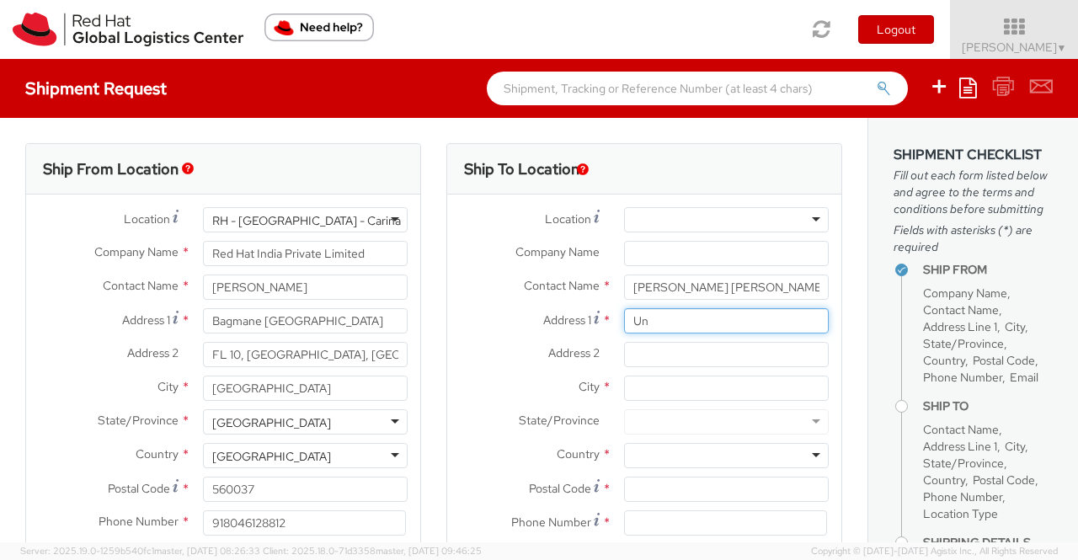
type input "U"
paste input "Unit [GEOGRAPHIC_DATA],"
type input "Unit [GEOGRAPHIC_DATA],"
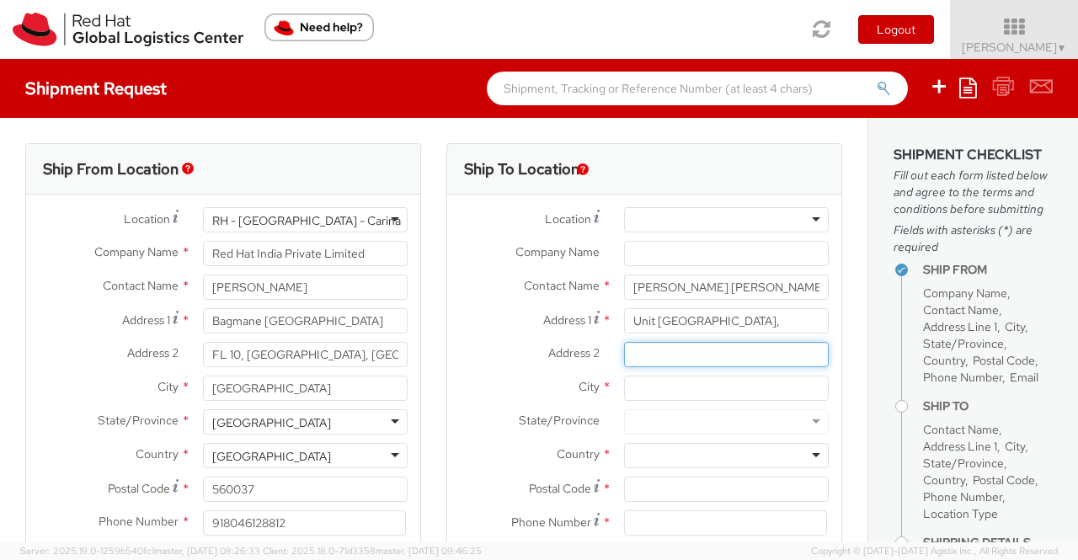
click at [641, 351] on input "Address 2 *" at bounding box center [726, 354] width 205 height 25
paste input "[GEOGRAPHIC_DATA]"
type input "[GEOGRAPHIC_DATA]"
click at [498, 378] on label "City *" at bounding box center [529, 386] width 164 height 22
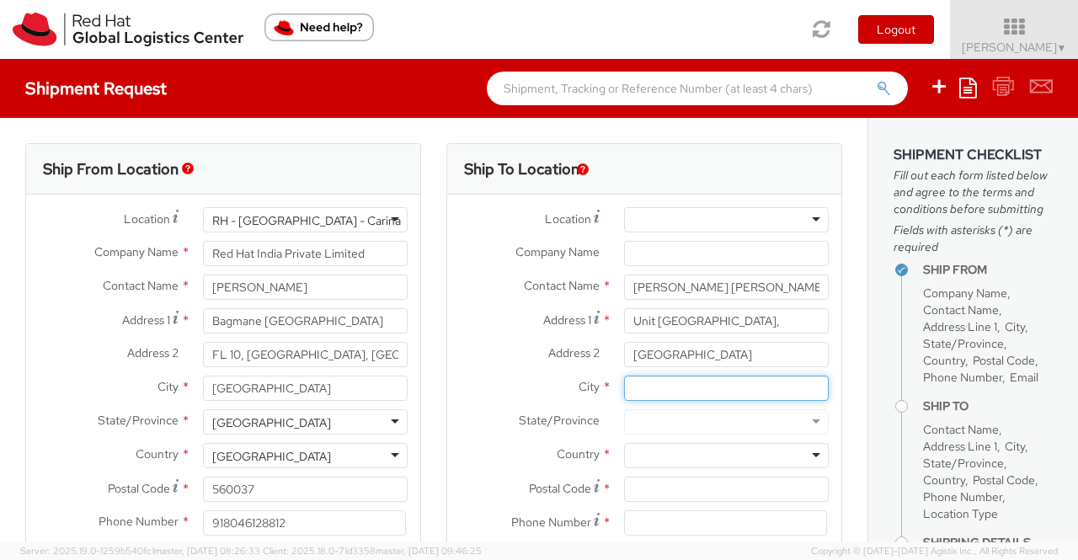
click at [624, 378] on input "City *" at bounding box center [726, 387] width 205 height 25
type input "[GEOGRAPHIC_DATA]"
click at [488, 441] on div "State/Province *" at bounding box center [644, 426] width 394 height 34
click at [803, 454] on div at bounding box center [726, 455] width 205 height 25
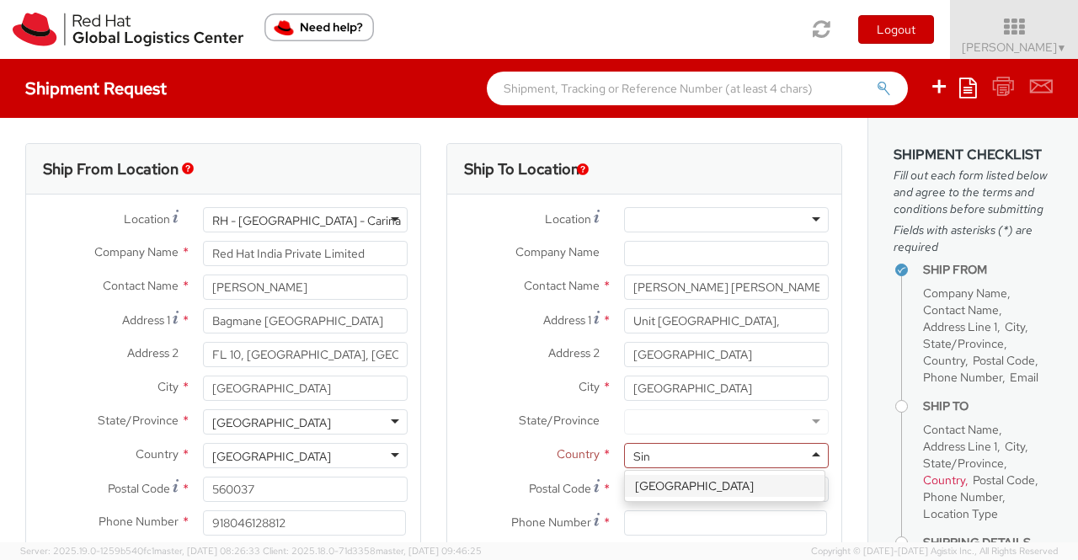
type input "Sing"
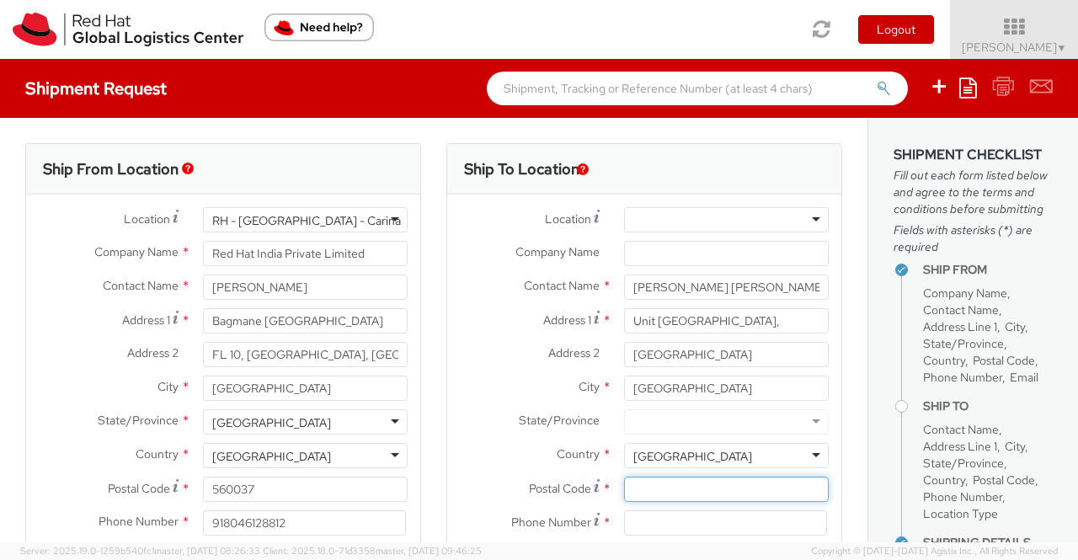
click at [657, 482] on input "Postal Code *" at bounding box center [726, 488] width 205 height 25
paste input "486897"
type input "486897"
click at [422, 454] on div "Ship From Location Location * [GEOGRAPHIC_DATA] - [GEOGRAPHIC_DATA] - [GEOGRAPH…" at bounding box center [223, 394] width 421 height 503
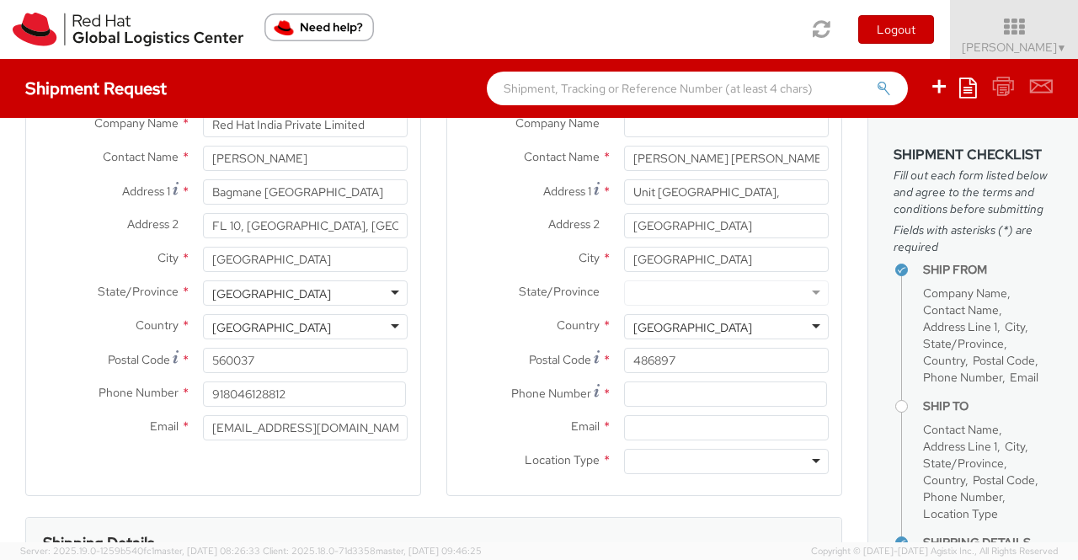
scroll to position [168, 0]
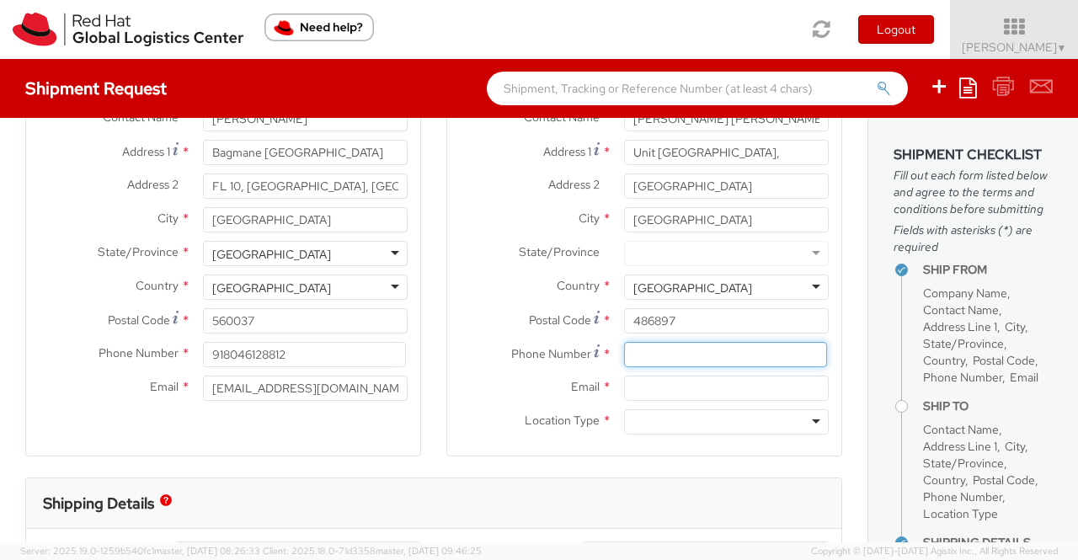
click at [628, 353] on input at bounding box center [725, 354] width 203 height 25
paste input "[PHONE_NUMBER]"
type input "[PHONE_NUMBER]"
click at [425, 412] on div "Ship From Location Location * [GEOGRAPHIC_DATA] - [GEOGRAPHIC_DATA] - [GEOGRAPH…" at bounding box center [223, 226] width 421 height 503
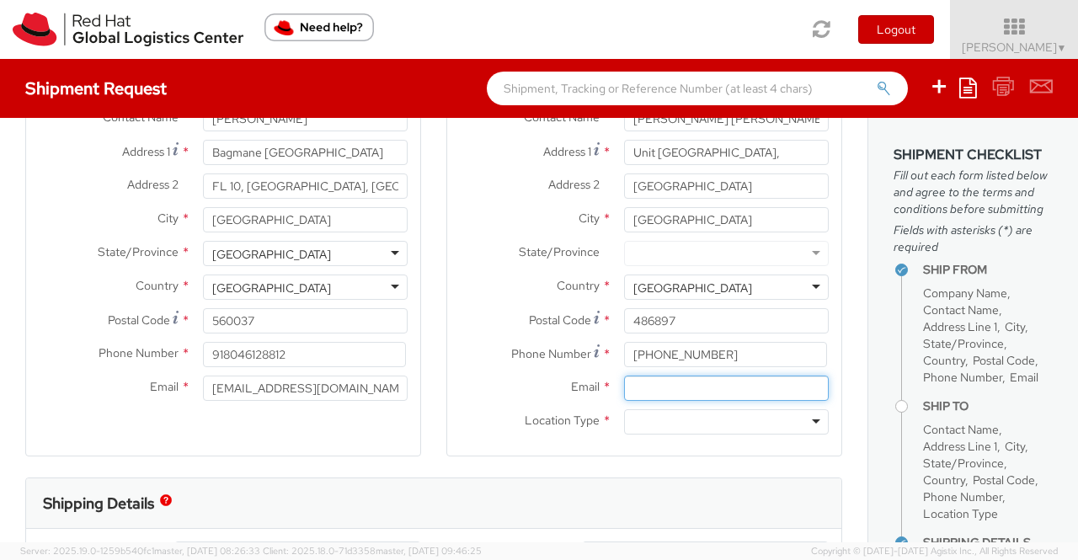
click at [688, 388] on input "Email *" at bounding box center [726, 387] width 205 height 25
paste input "[EMAIL_ADDRESS][DOMAIN_NAME]"
type input "[EMAIL_ADDRESS][DOMAIN_NAME]"
click at [459, 388] on label "Email *" at bounding box center [529, 386] width 164 height 22
click at [624, 388] on input "[EMAIL_ADDRESS][DOMAIN_NAME]" at bounding box center [726, 387] width 205 height 25
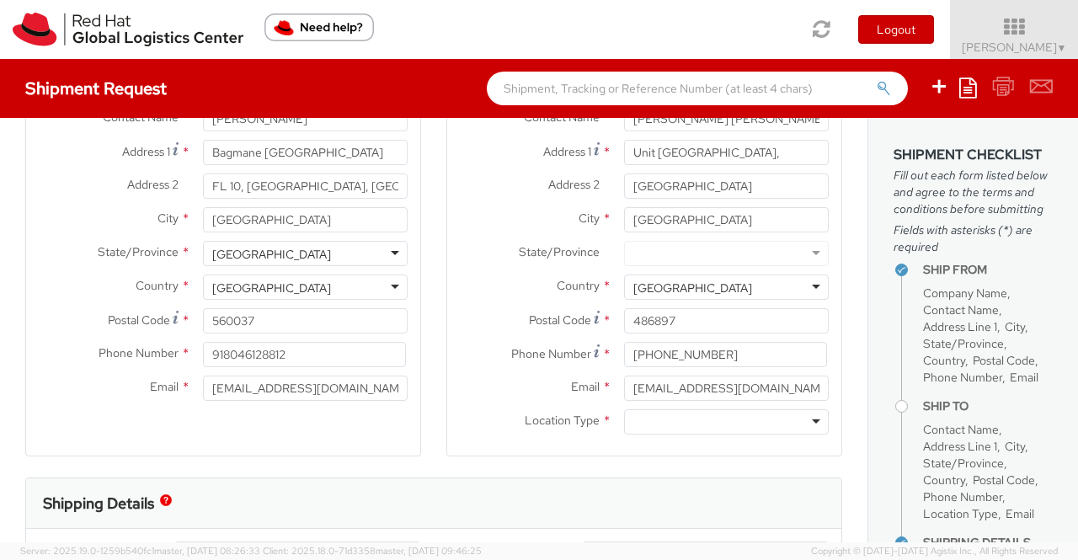
click at [806, 423] on div at bounding box center [726, 421] width 205 height 25
click at [434, 467] on div "Ship To Location Location * [GEOGRAPHIC_DATA] - [GEOGRAPHIC_DATA] - [GEOGRAPHIC…" at bounding box center [644, 226] width 421 height 503
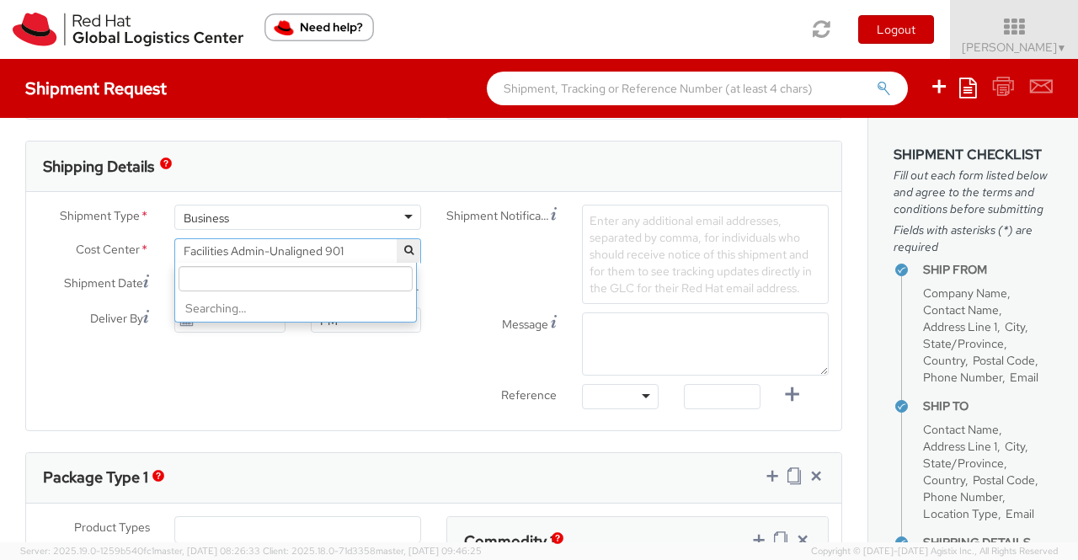
scroll to position [7240, 0]
click at [358, 247] on span "Facilities Admin-Unaligned 901" at bounding box center [298, 250] width 228 height 15
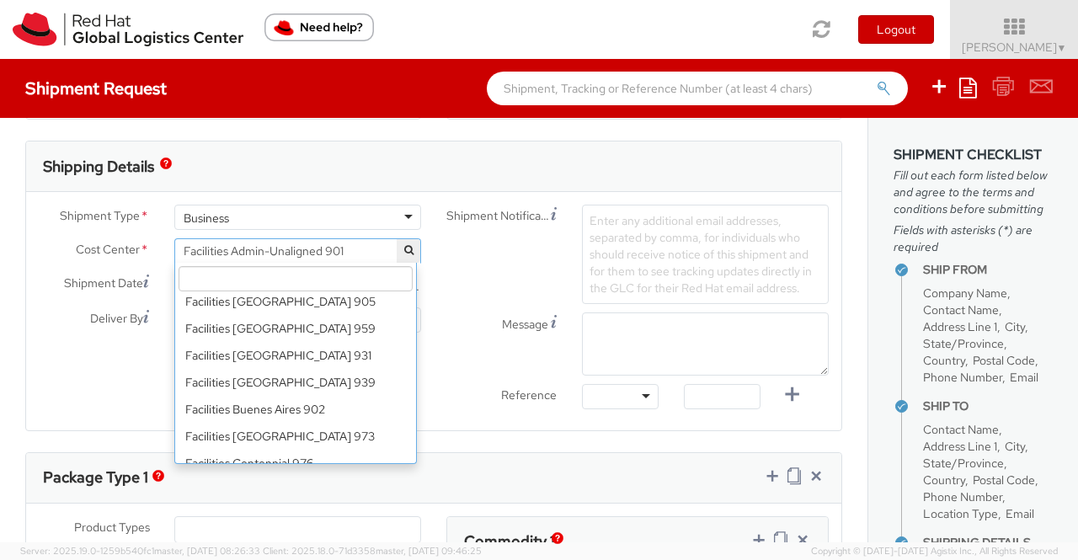
click at [347, 274] on input "search" at bounding box center [295, 278] width 234 height 25
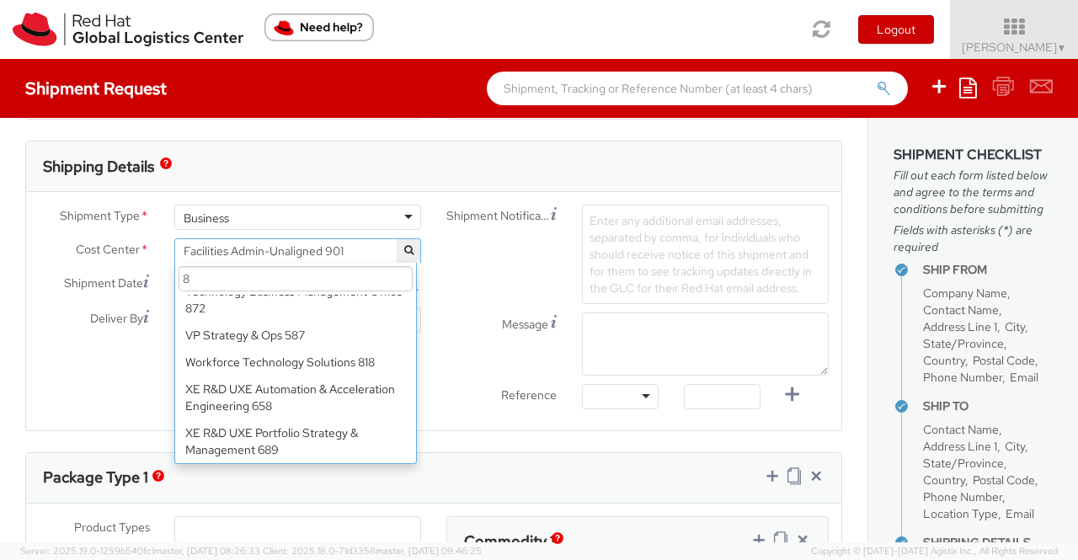
scroll to position [0, 0]
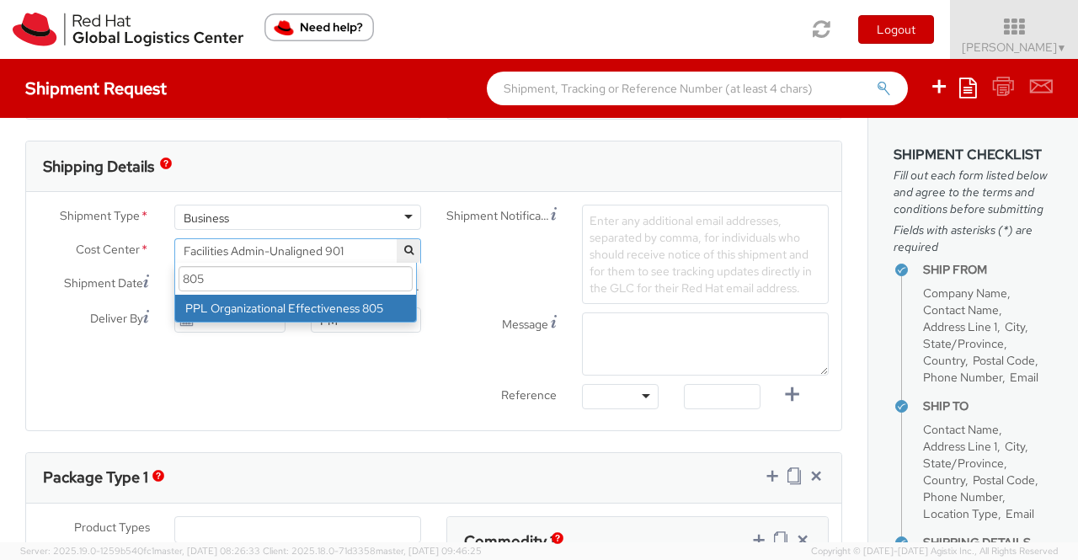
type input "805"
select select "805"
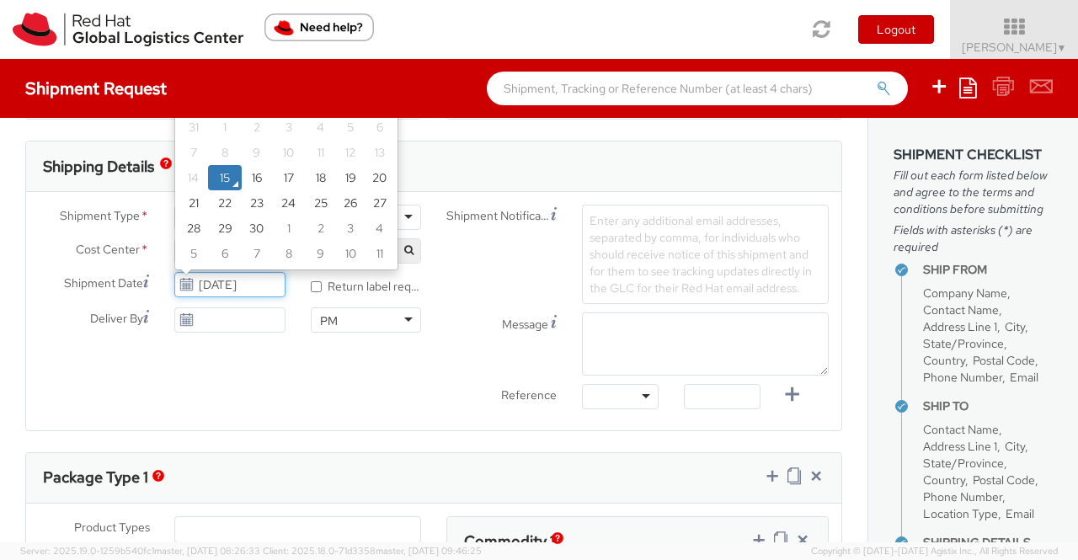
click at [223, 288] on input "[DATE]" at bounding box center [229, 284] width 110 height 25
click at [251, 175] on td "16" at bounding box center [257, 177] width 30 height 25
type input "09/16/2025"
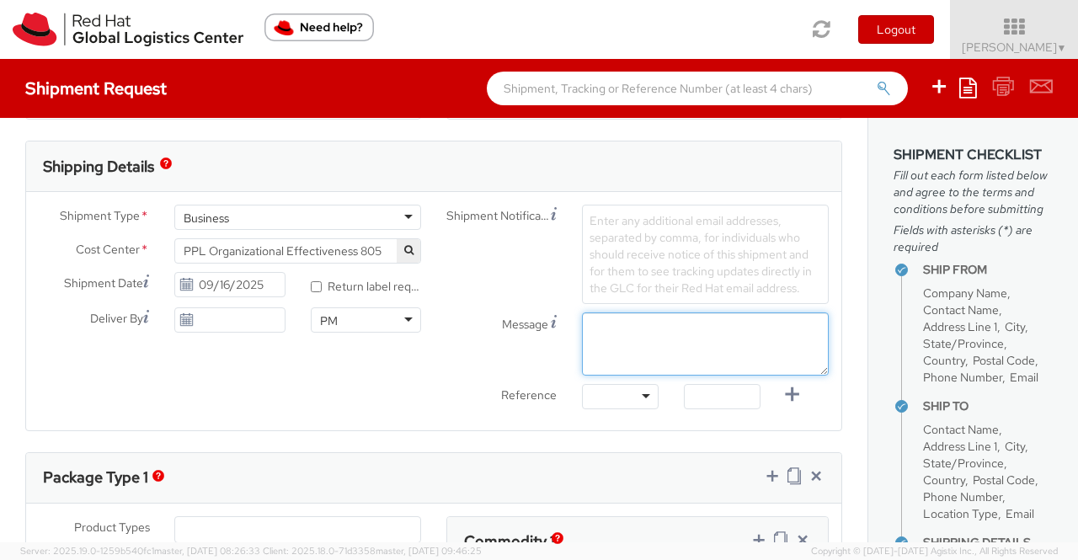
click at [631, 328] on textarea "Message" at bounding box center [705, 343] width 247 height 63
paste textarea "New Hire Kit."
type textarea "New Hire Kit."
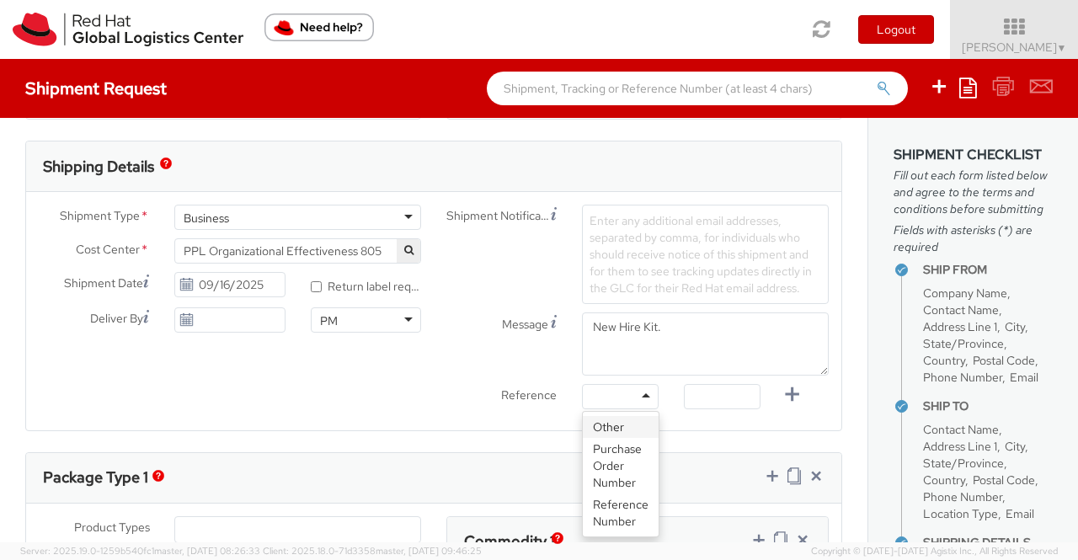
click at [633, 393] on div at bounding box center [620, 396] width 77 height 25
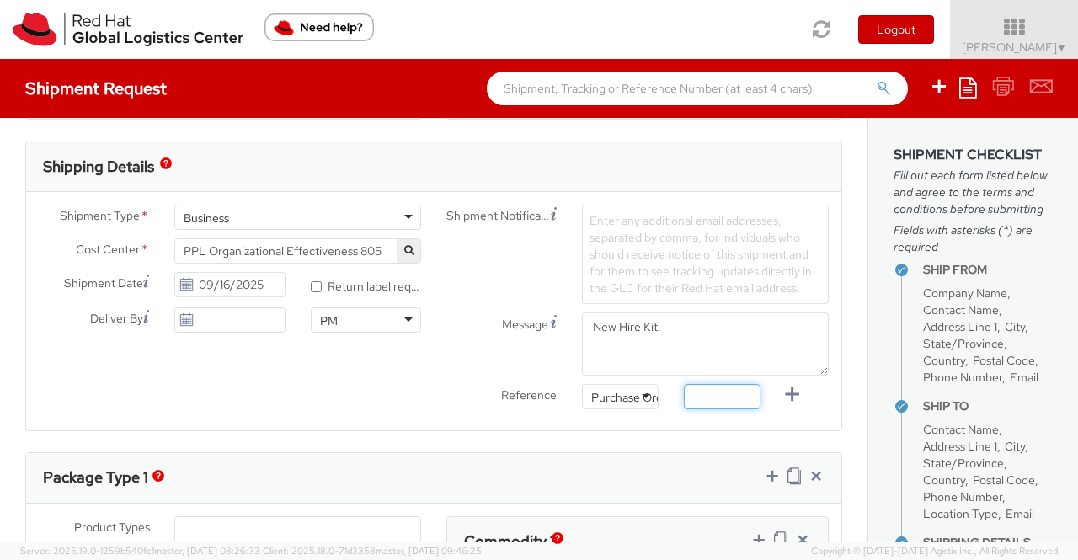
click at [726, 391] on input "text" at bounding box center [722, 396] width 77 height 25
paste input "New Hire Kit for Associate"
type input "New Hire Kit for Associate"
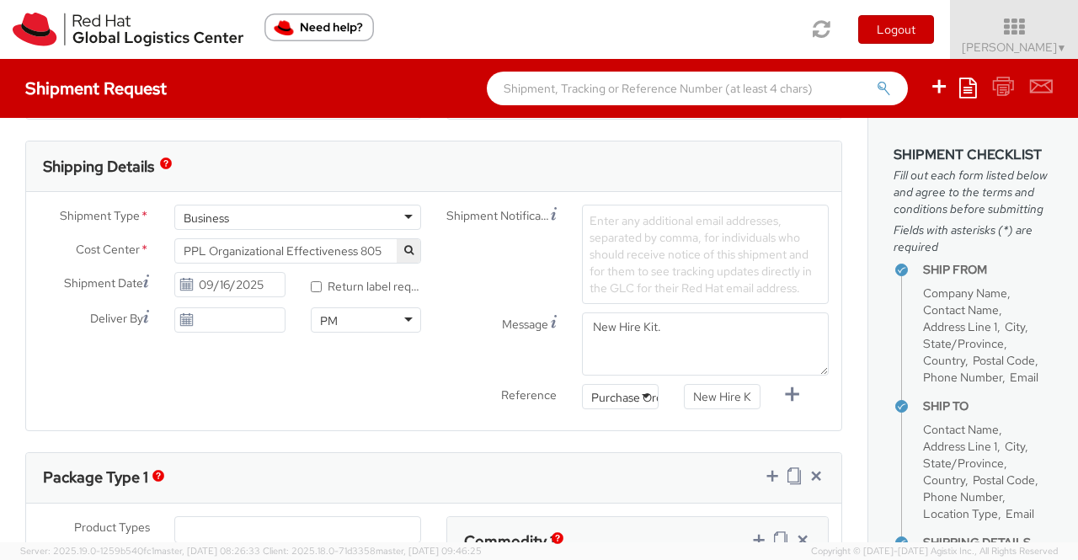
click at [417, 416] on div "Shipment Type * Business Business Business Cost Center * Facilities Admin-Unali…" at bounding box center [433, 311] width 815 height 238
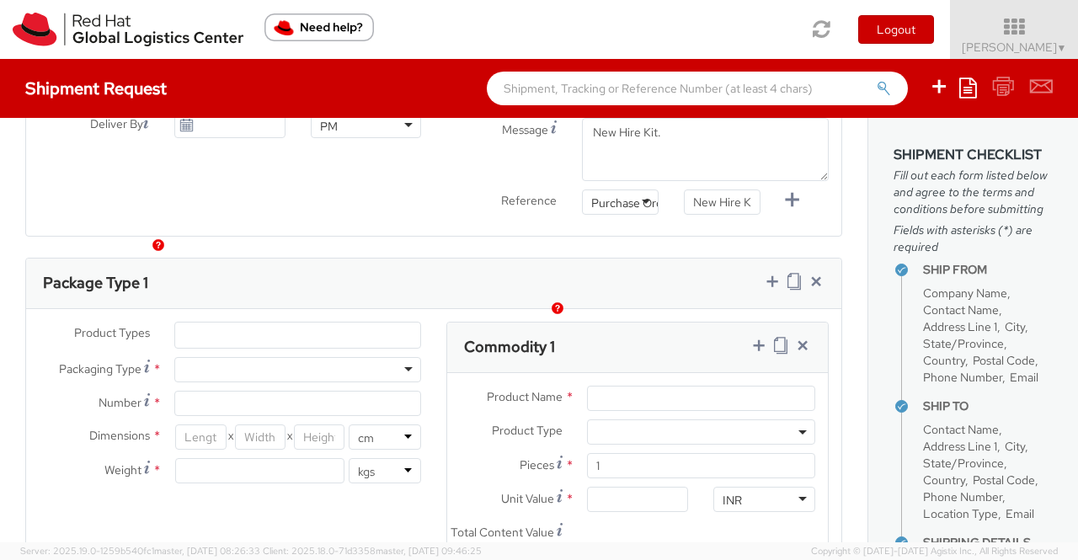
scroll to position [758, 0]
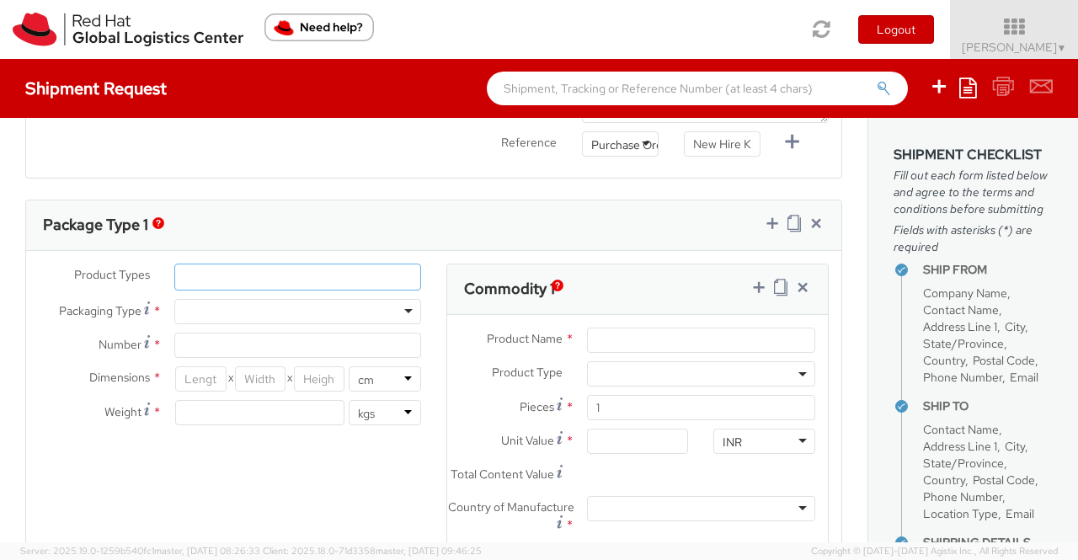
click at [343, 277] on ul at bounding box center [297, 276] width 245 height 25
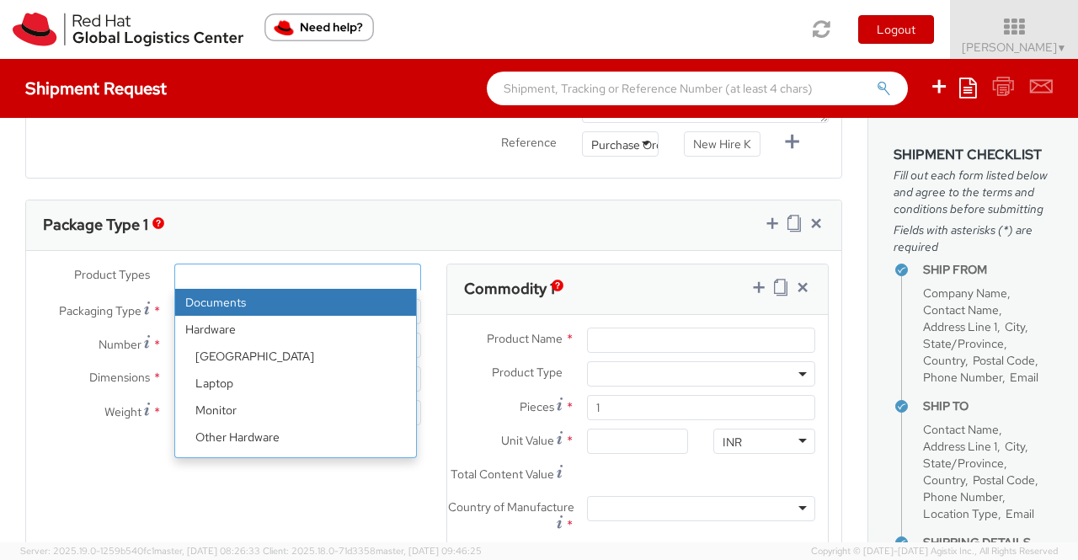
scroll to position [74, 0]
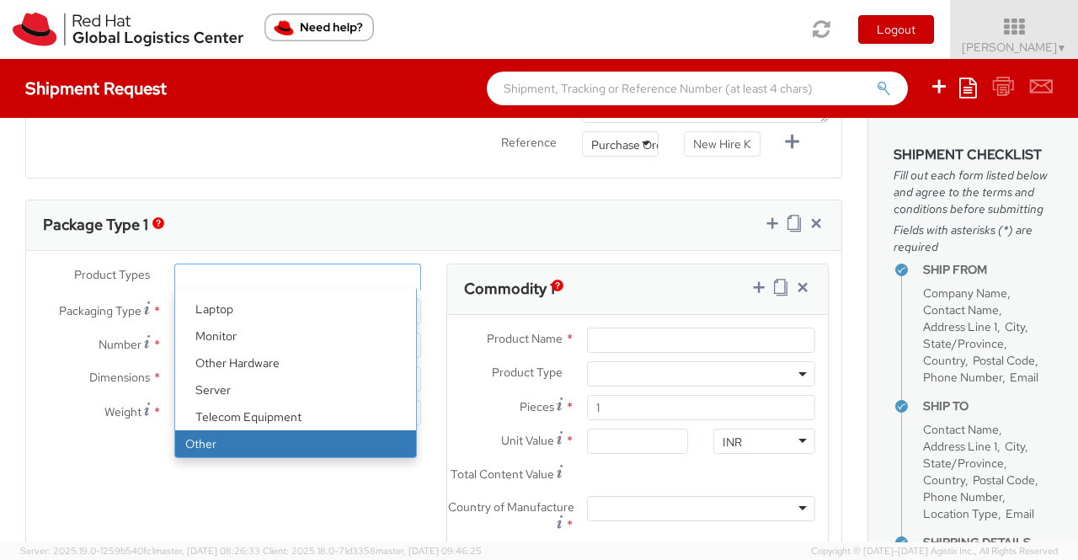
select select "OTHER"
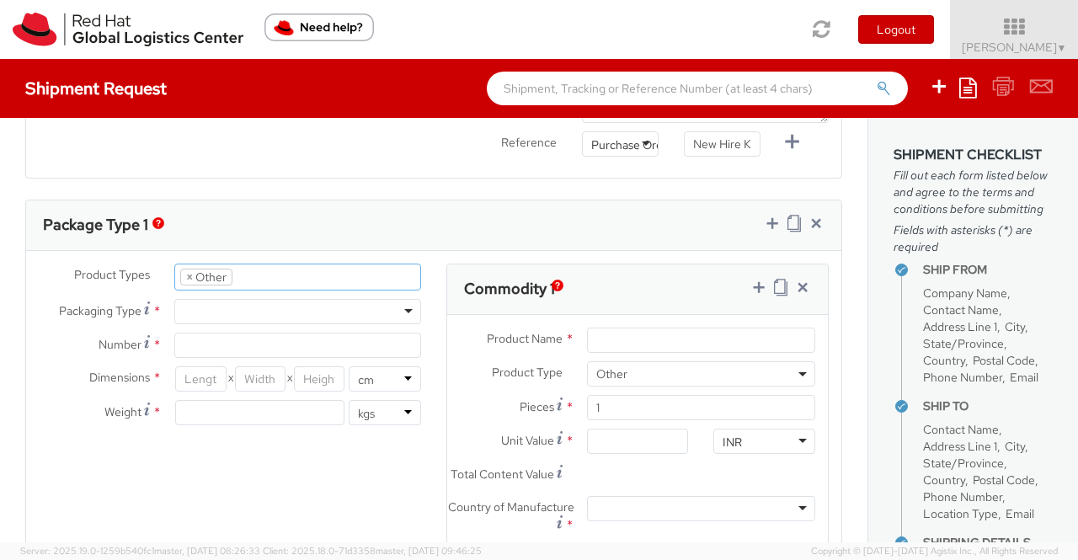
scroll to position [128, 0]
click at [397, 308] on div at bounding box center [297, 311] width 247 height 25
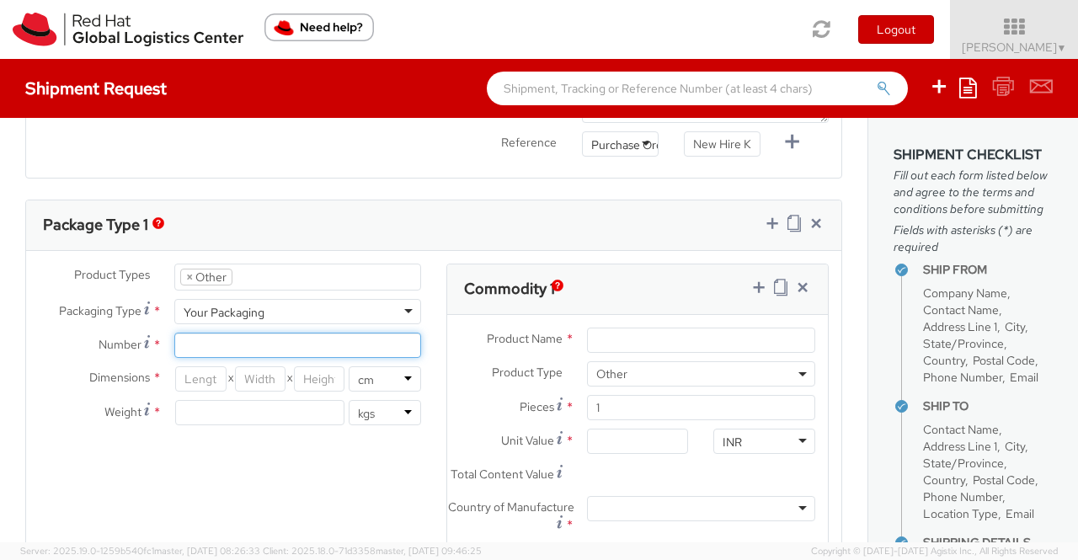
click at [242, 335] on input "Number *" at bounding box center [297, 345] width 247 height 25
type input "1"
click at [244, 479] on div "Product Types * Documents Docking Station Laptop Monitor Other Hardware Server …" at bounding box center [433, 448] width 815 height 370
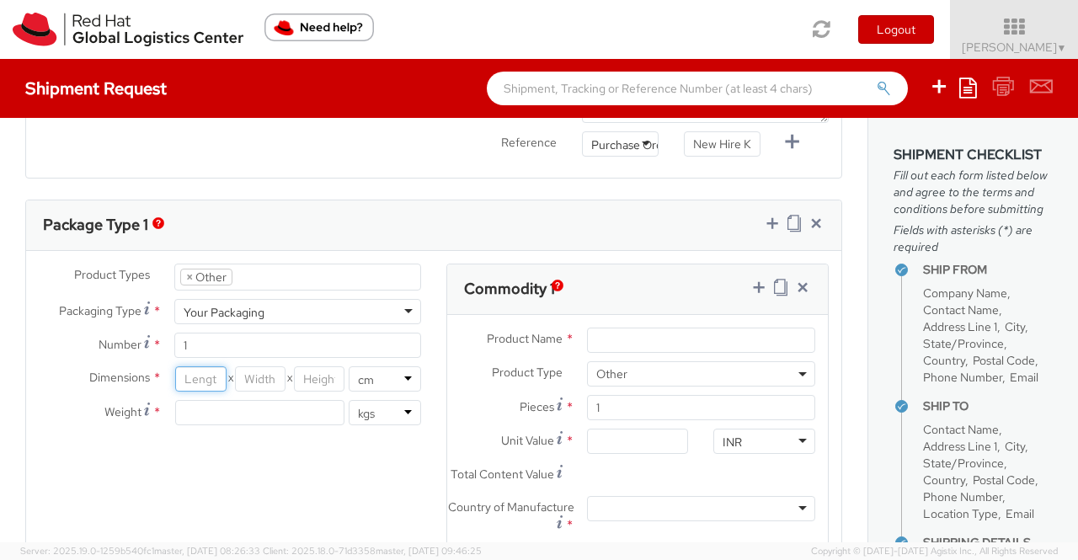
click at [209, 378] on input "number" at bounding box center [200, 378] width 51 height 25
type input "35"
click at [255, 373] on input "number" at bounding box center [260, 378] width 51 height 25
type input "30"
click at [303, 376] on input "number" at bounding box center [319, 378] width 51 height 25
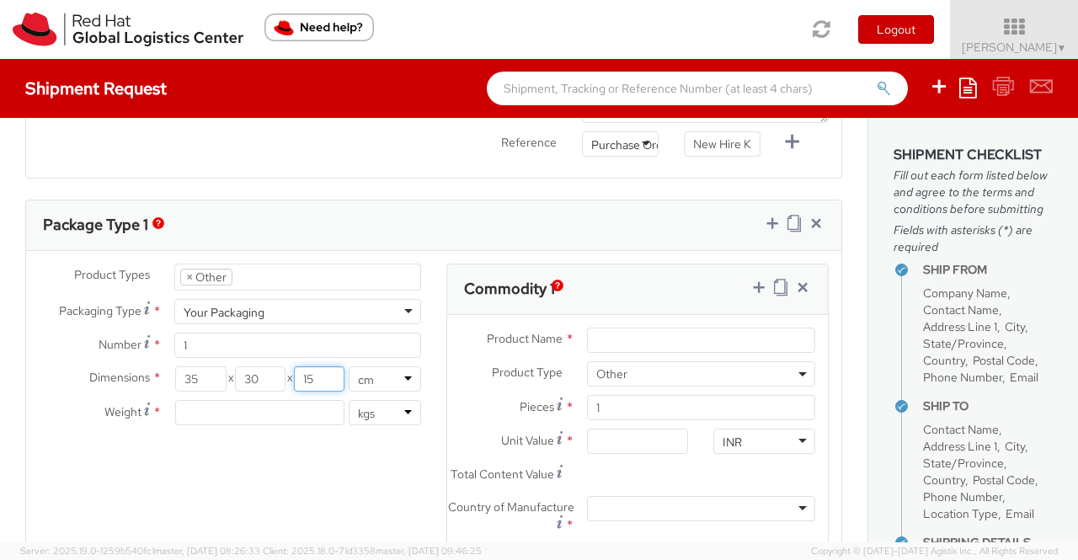
type input "15"
click at [339, 496] on div "Product Types * Documents Docking Station Laptop Monitor Other Hardware Server …" at bounding box center [433, 448] width 815 height 370
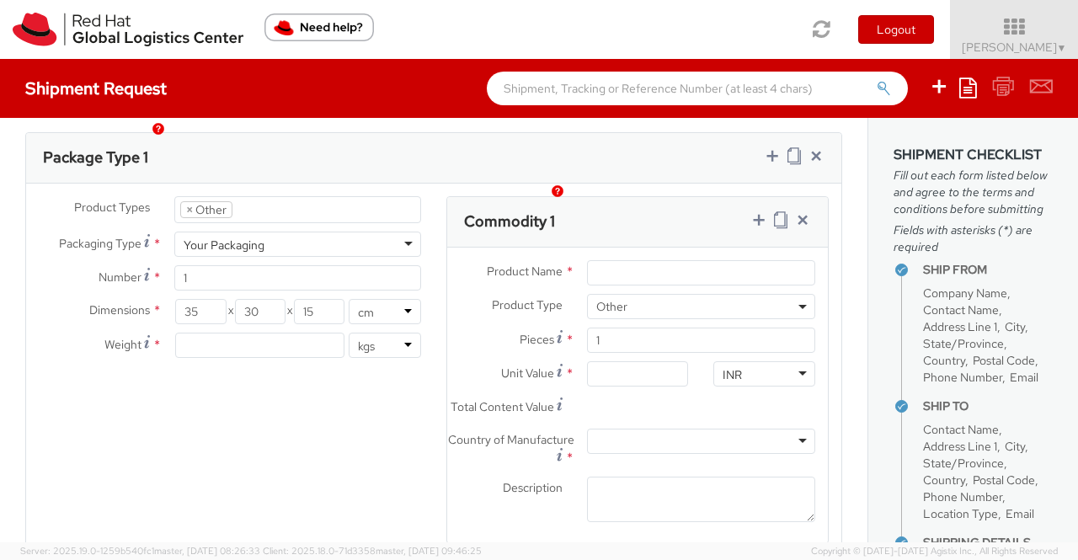
scroll to position [876, 0]
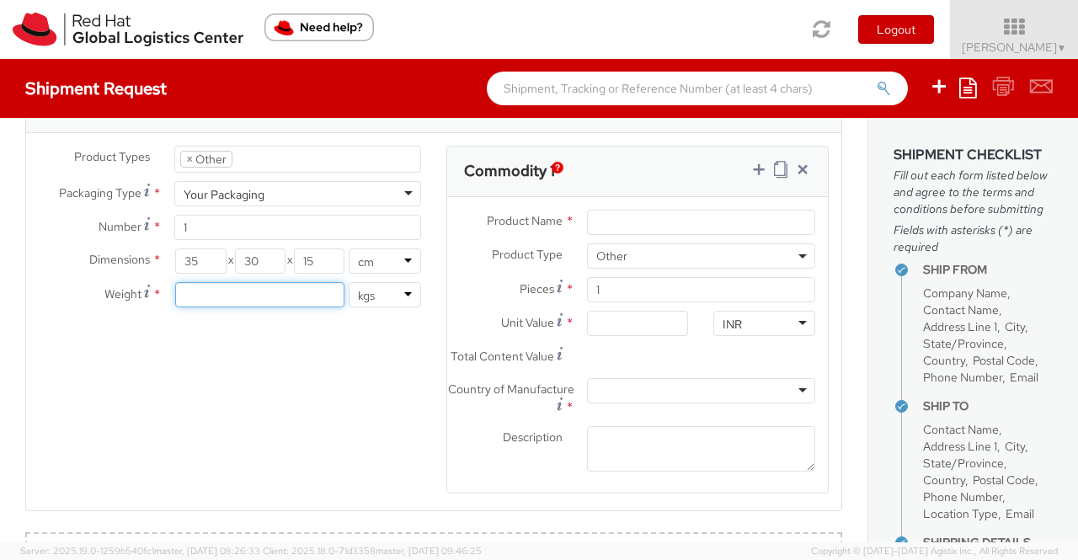
click at [199, 294] on input "number" at bounding box center [259, 294] width 169 height 25
type input "0.70"
click at [274, 378] on div "Product Types * Documents Docking Station Laptop Monitor Other Hardware Server …" at bounding box center [433, 331] width 815 height 370
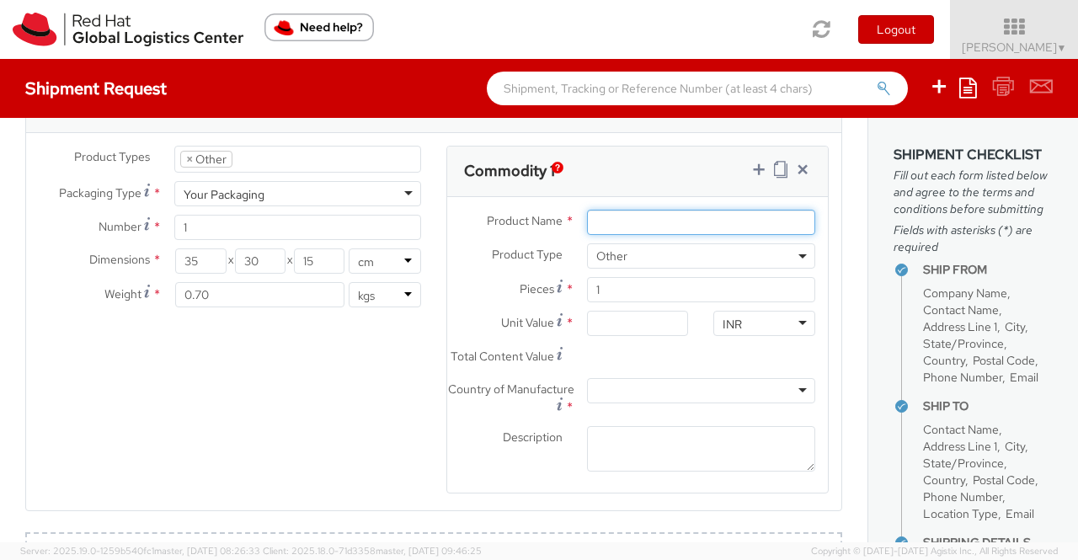
click at [648, 218] on input "Product Name *" at bounding box center [701, 222] width 228 height 25
paste input "Postcard"
type input "Postcard"
click at [405, 398] on div "Product Types * Documents Docking Station Laptop Monitor Other Hardware Server …" at bounding box center [433, 331] width 815 height 370
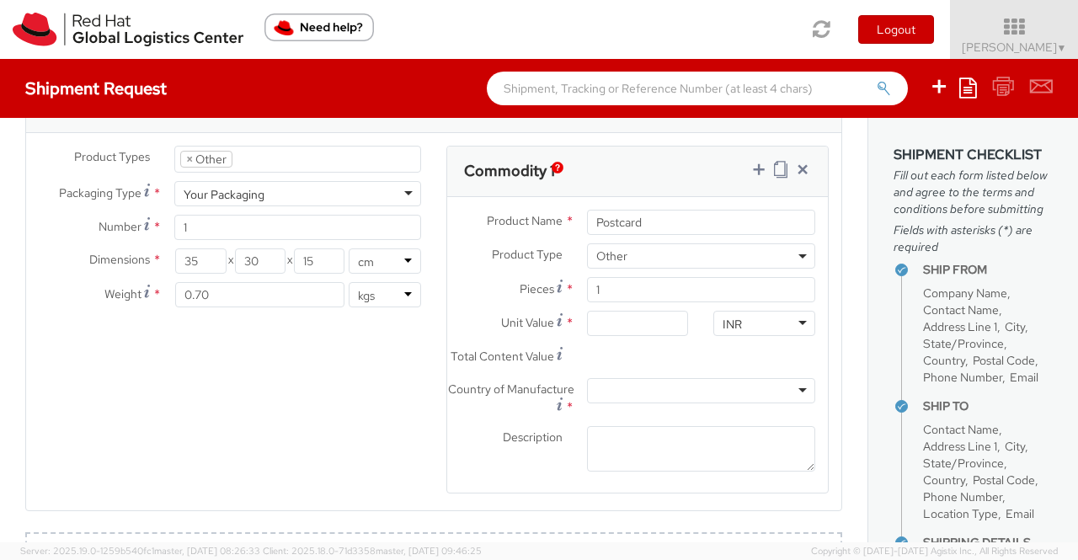
click at [759, 311] on div "INR" at bounding box center [764, 323] width 102 height 25
type input "USD"
click at [635, 317] on input "Unit Value *" at bounding box center [638, 323] width 102 height 25
type input "0.60"
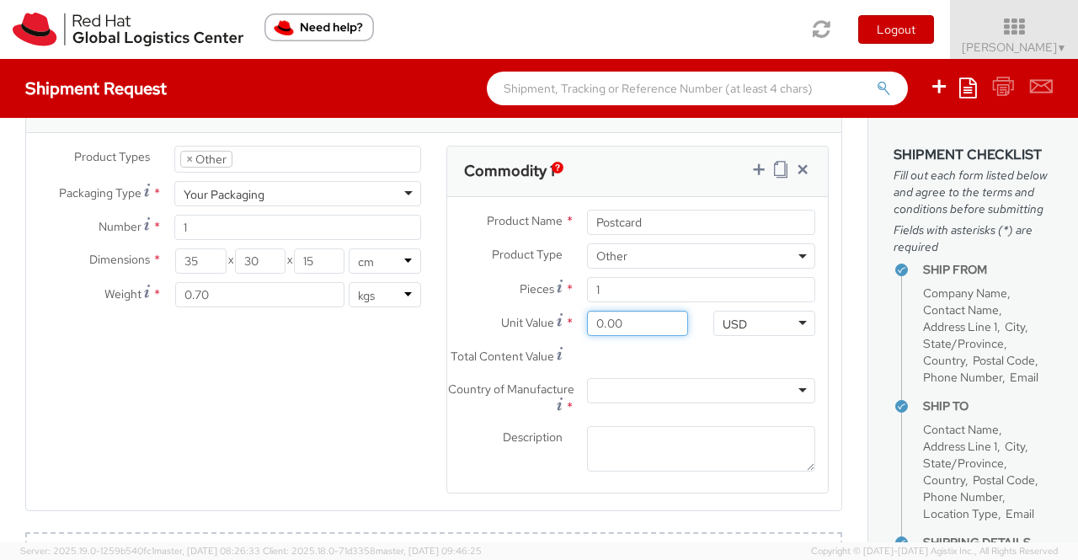
type input "0.60"
type input "0.69"
click at [354, 403] on div "Product Types * Documents Docking Station Laptop Monitor Other Hardware Server …" at bounding box center [433, 331] width 815 height 370
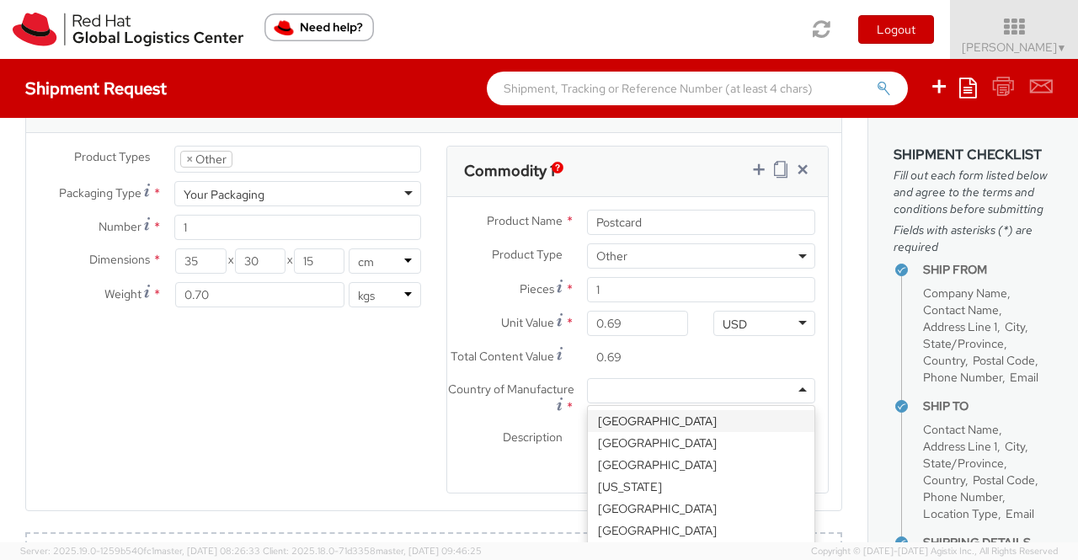
click at [795, 403] on div at bounding box center [701, 390] width 228 height 25
type input "United"
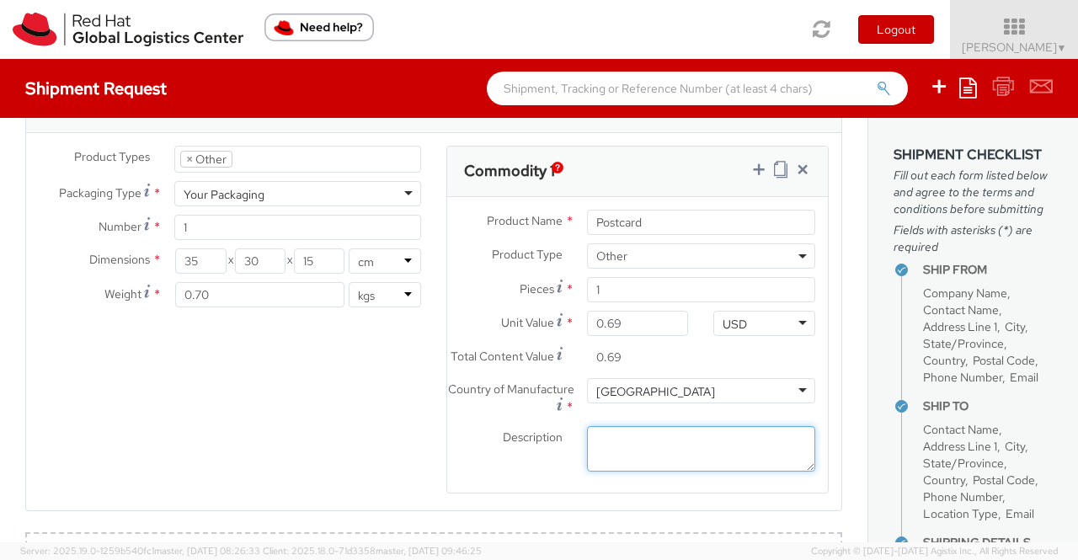
click at [701, 450] on textarea "Description *" at bounding box center [701, 449] width 228 height 46
paste textarea "Red Hat Branded (Sample - not for resale, value for customs purpose only)"
type textarea "Red Hat Branded (Sample - not for resale, value for customs purpose only)"
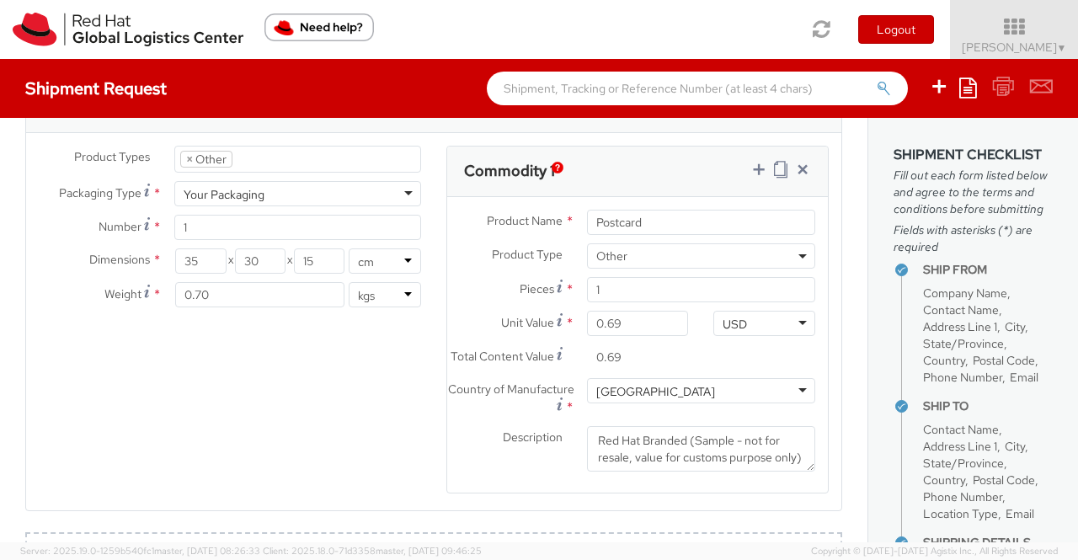
click at [363, 435] on div "Product Types * Documents Docking Station Laptop Monitor Other Hardware Server …" at bounding box center [433, 331] width 815 height 370
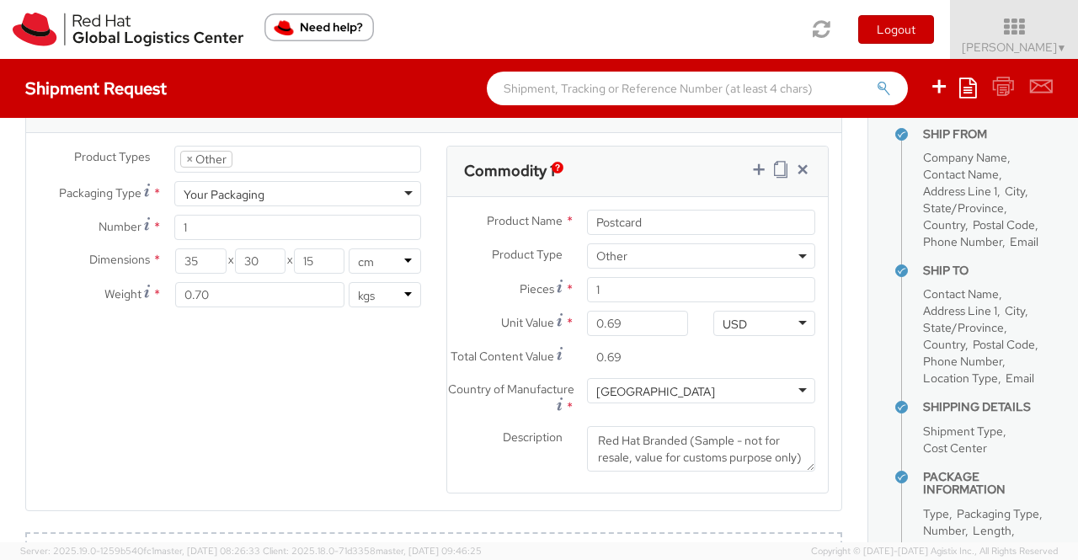
scroll to position [6, 0]
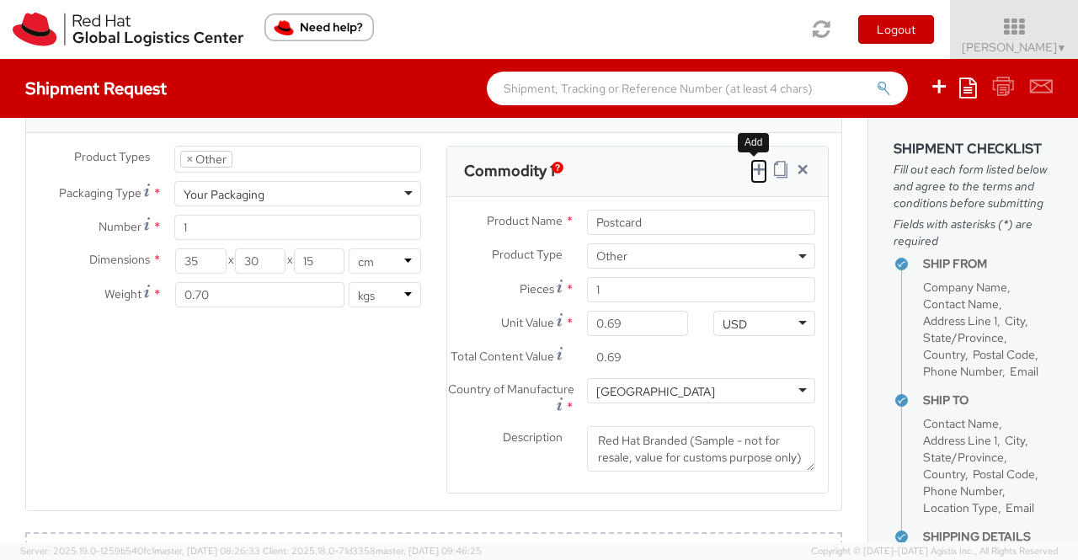
drag, startPoint x: 747, startPoint y: 164, endPoint x: 567, endPoint y: 271, distance: 208.8
click at [750, 164] on icon at bounding box center [758, 169] width 17 height 17
select select
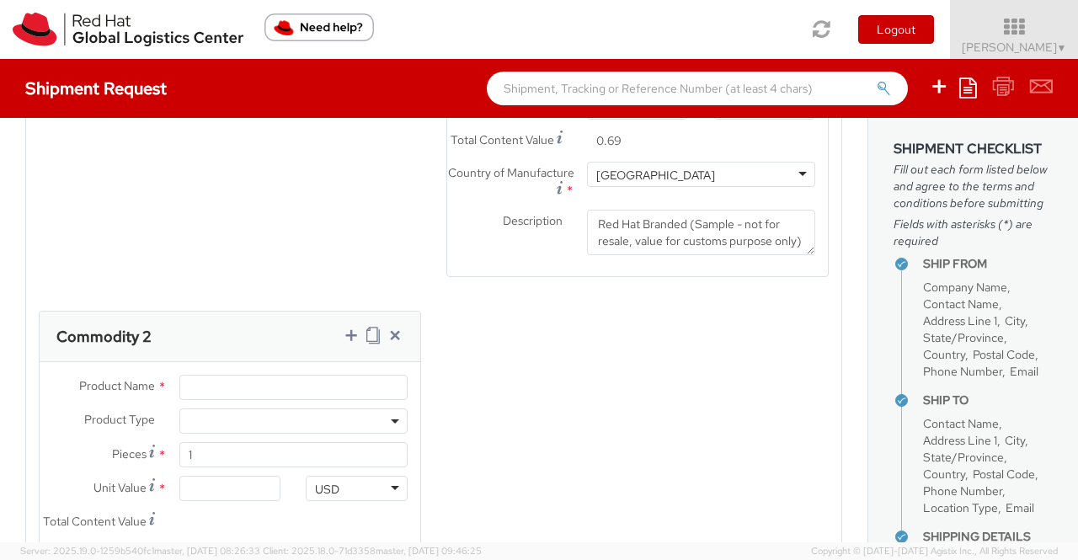
scroll to position [1128, 0]
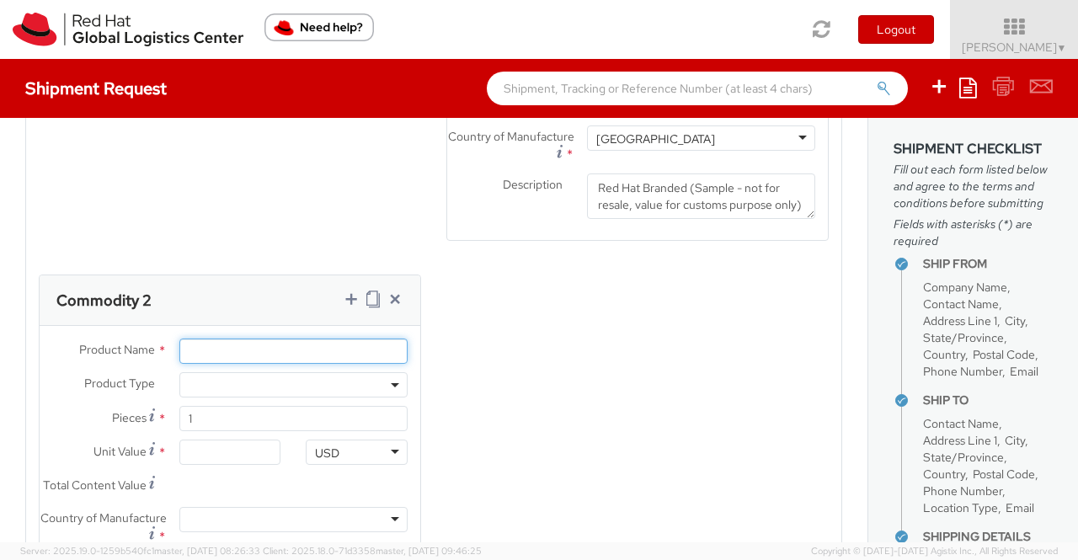
click at [205, 358] on input "Product Name *" at bounding box center [293, 350] width 228 height 25
paste input "Fedora Hat - 100% polyester"
type input "Fedora Hat - 100% polyester"
click at [443, 324] on div "Product Types * Documents Docking Station Laptop Monitor Other Hardware Server …" at bounding box center [433, 268] width 815 height 751
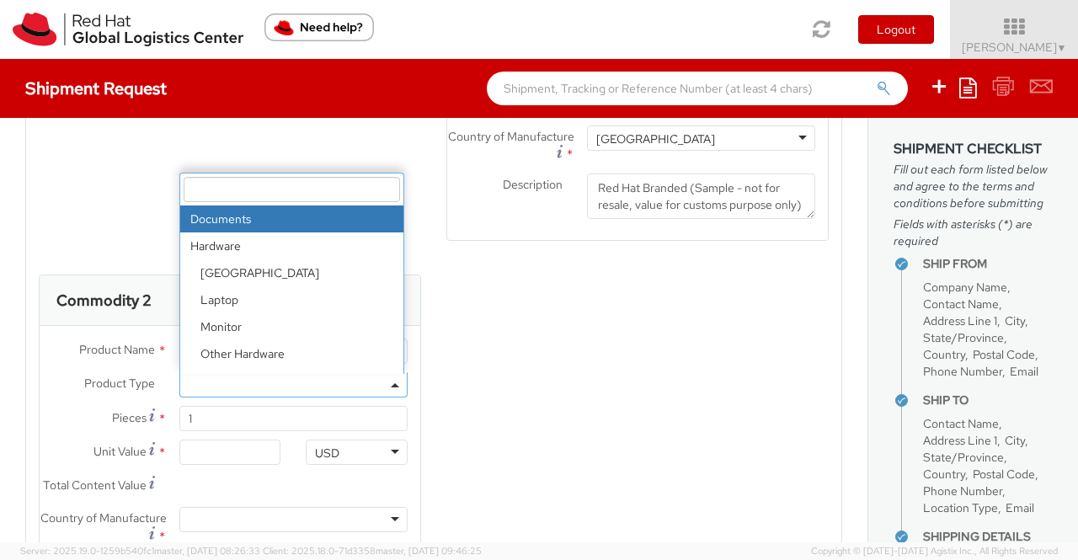
click at [391, 387] on b at bounding box center [395, 385] width 8 height 4
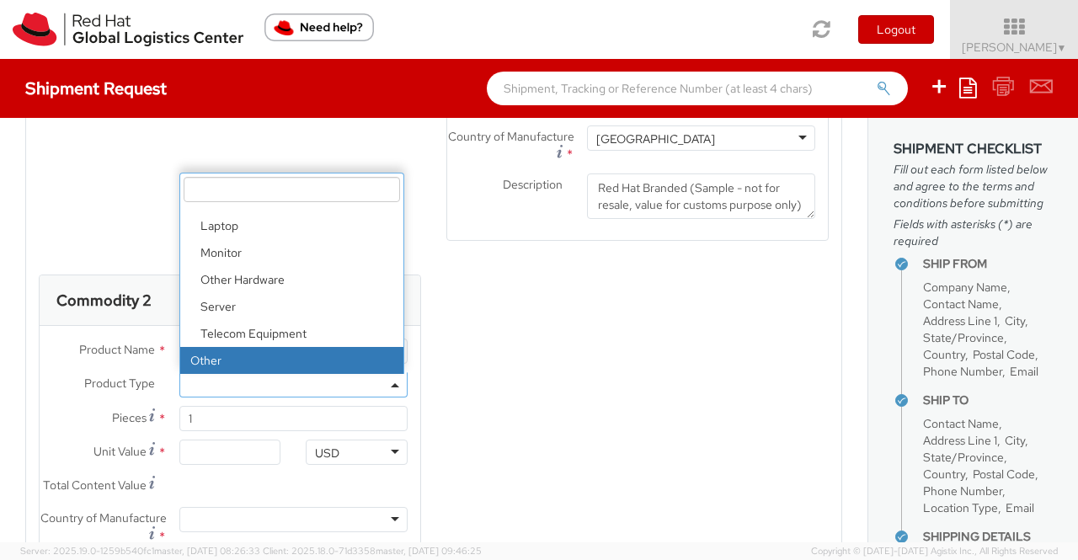
select select "OTHER"
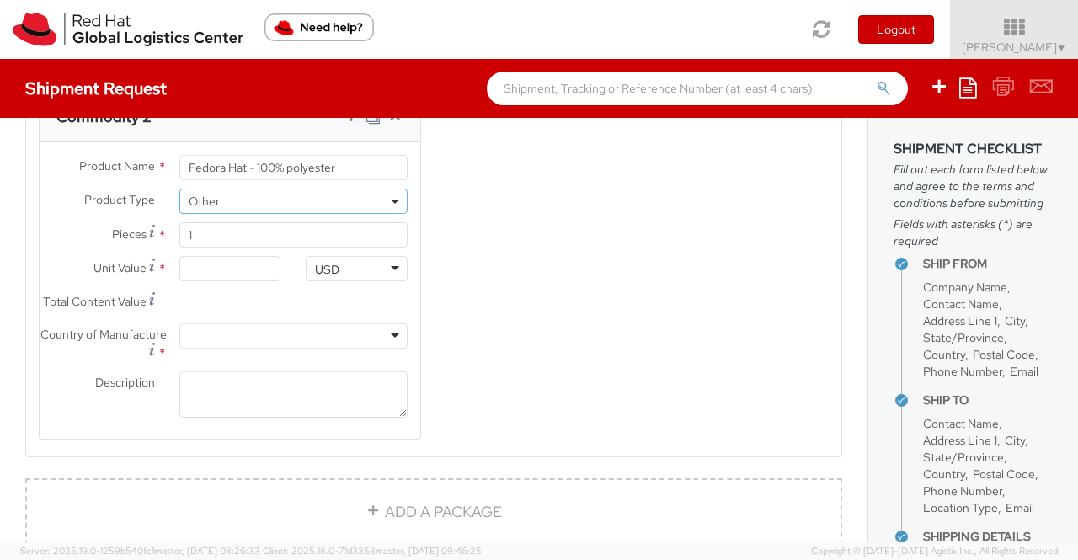
scroll to position [1381, 0]
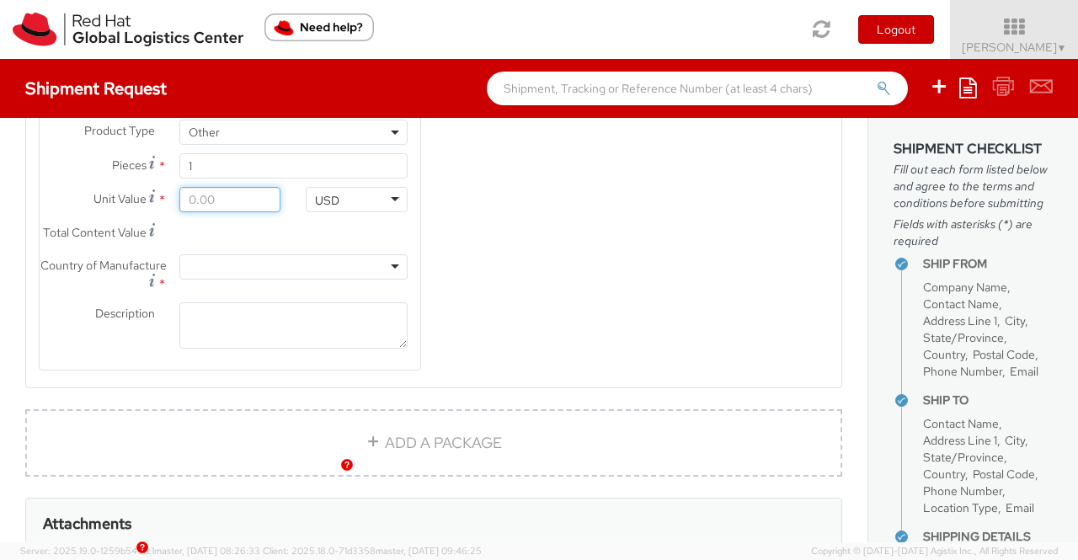
click at [232, 212] on input "Unit Value *" at bounding box center [230, 199] width 102 height 25
type input "1.00"
type input "18.00"
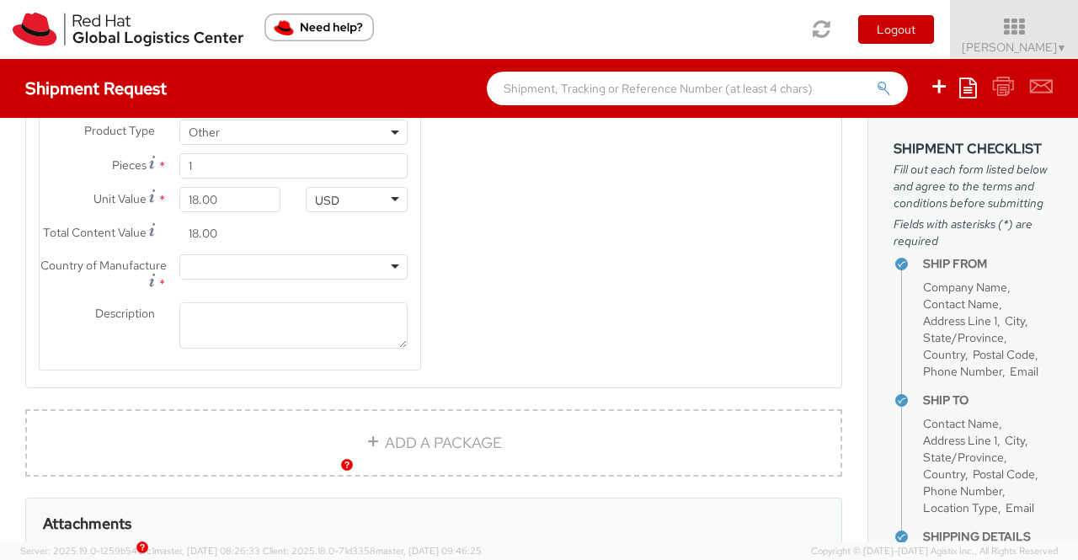
click at [546, 264] on div "Product Types * Documents Docking Station Laptop Monitor Other Hardware Server …" at bounding box center [433, 16] width 815 height 751
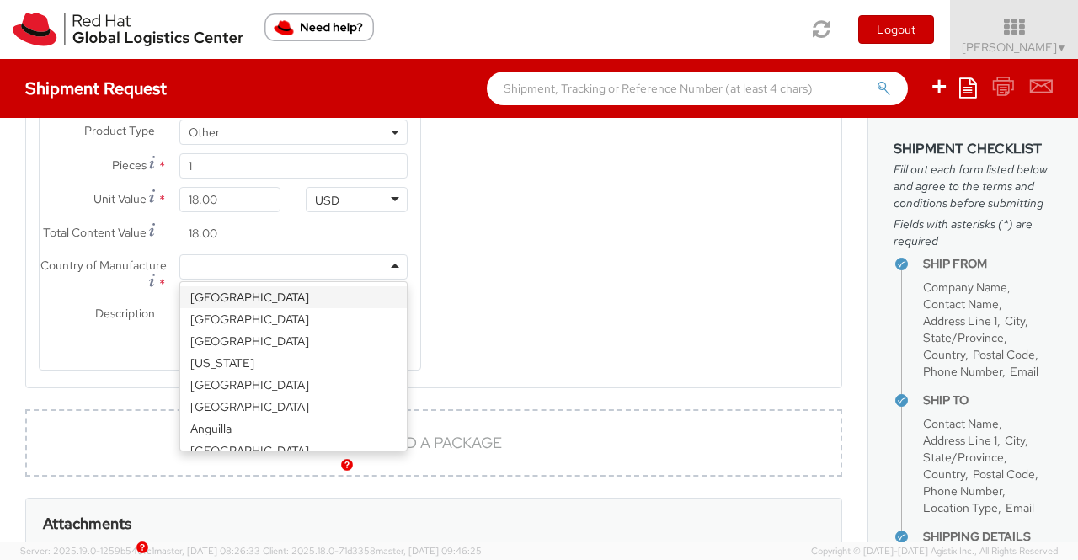
click at [231, 279] on div at bounding box center [293, 266] width 228 height 25
type input "Chi"
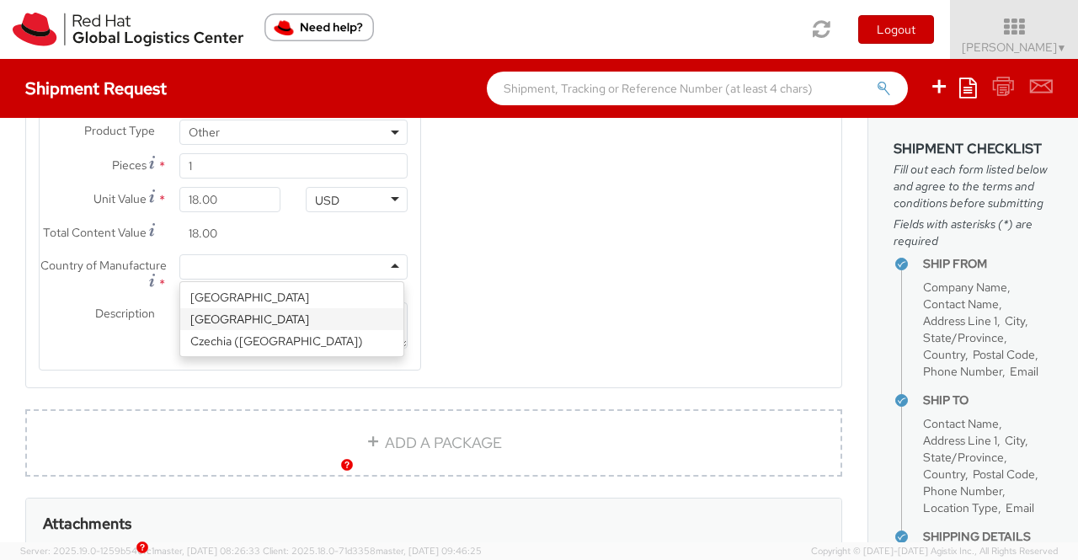
scroll to position [0, 0]
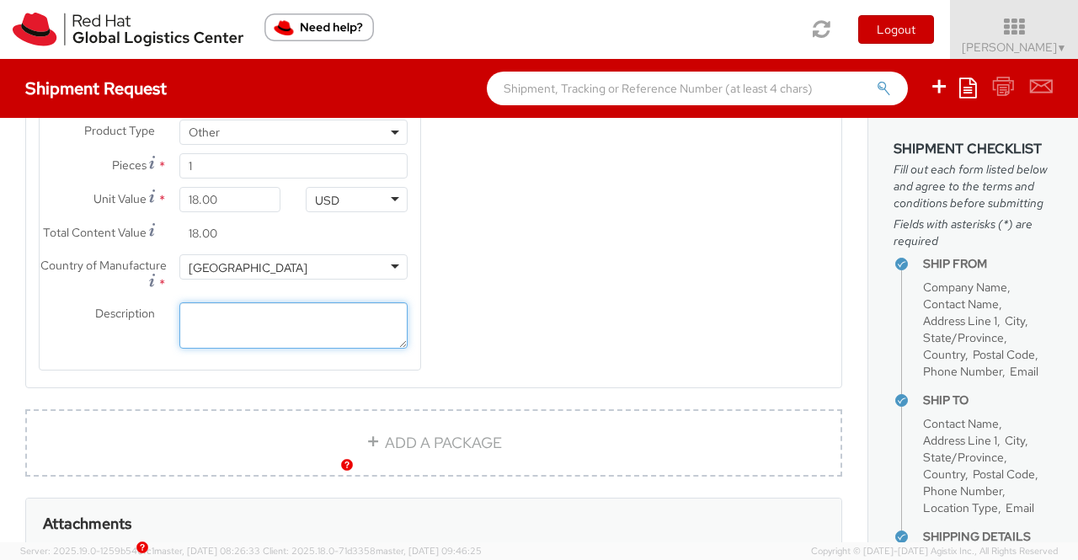
click at [327, 329] on textarea "Description *" at bounding box center [293, 325] width 228 height 46
paste textarea "Red Hat Branded (Sample - not for resale, value for customs purpose only)"
type textarea "Red Hat Branded (Sample - not for resale, value for customs purpose only)"
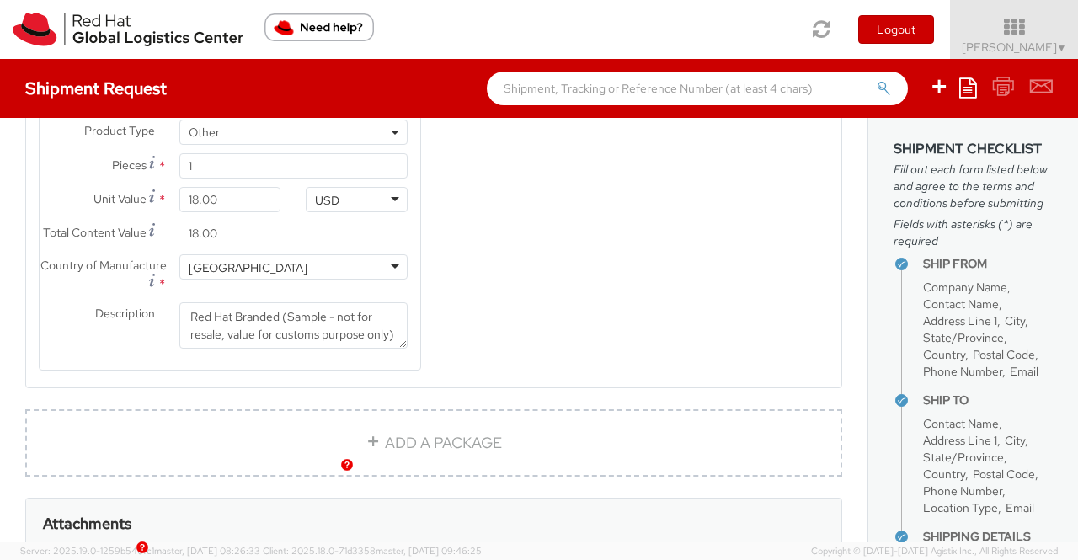
click at [575, 314] on div "Product Types * Documents Docking Station Laptop Monitor Other Hardware Server …" at bounding box center [433, 16] width 815 height 751
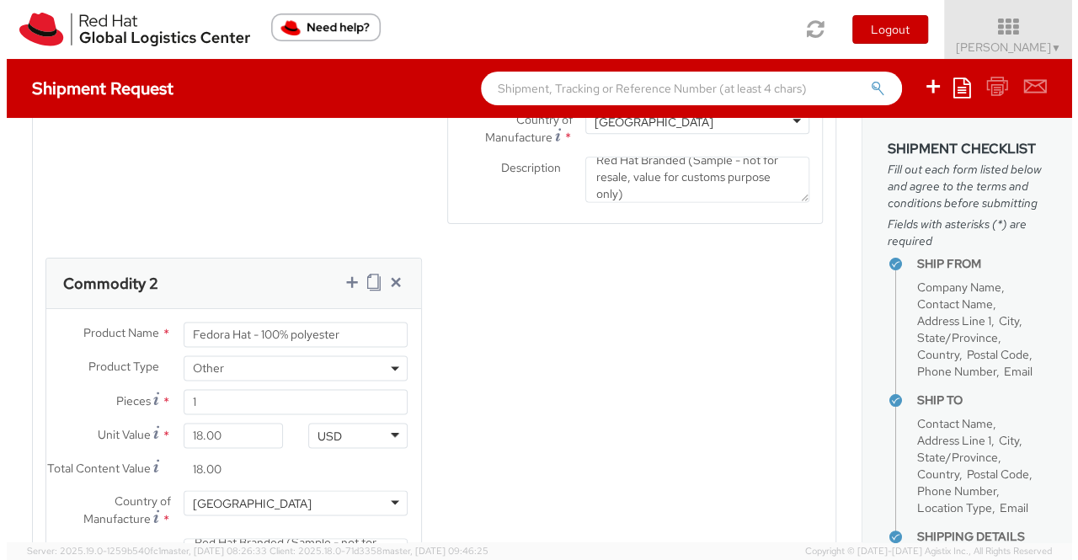
scroll to position [1128, 0]
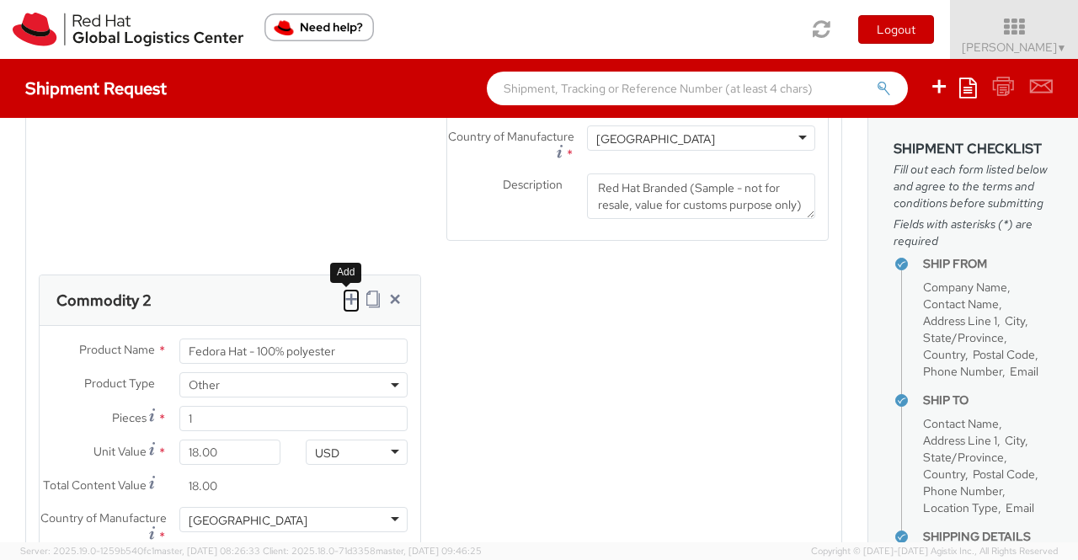
click at [343, 307] on icon at bounding box center [351, 298] width 17 height 17
select select
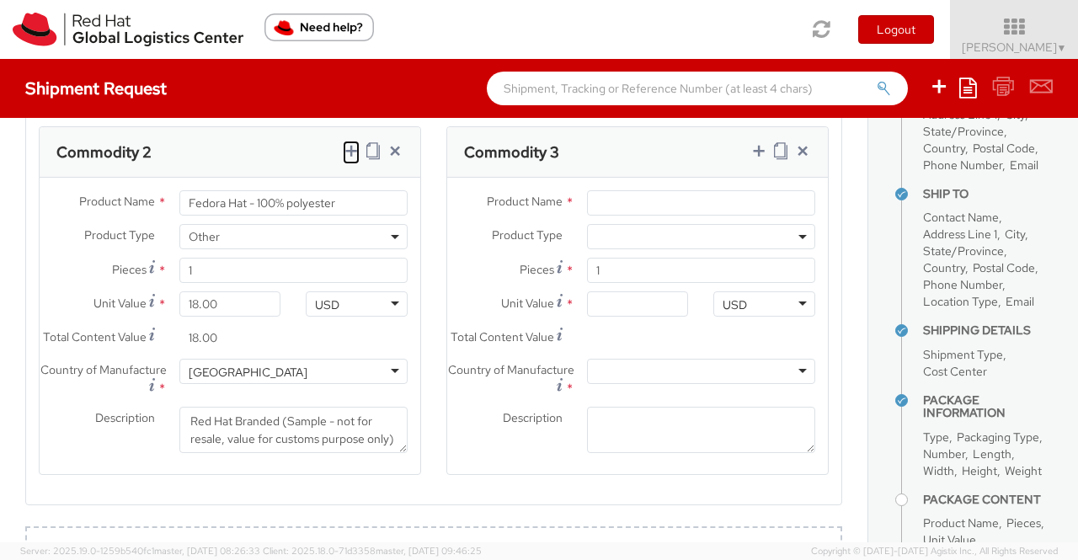
scroll to position [1289, 0]
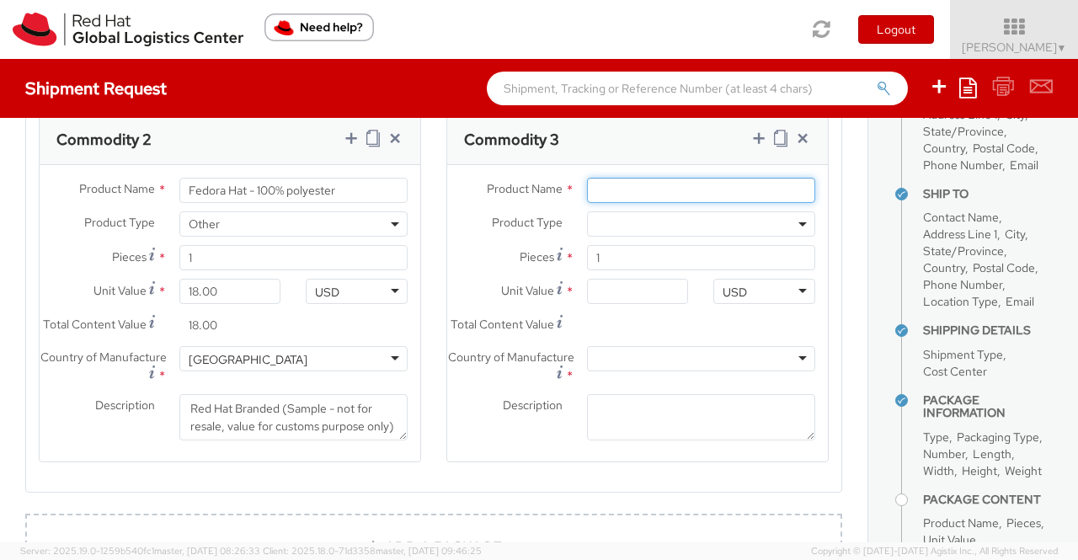
click at [610, 194] on input "Product Name *" at bounding box center [701, 190] width 228 height 25
paste input "Sticker"
type input "Sticker"
click at [697, 225] on span at bounding box center [701, 223] width 228 height 25
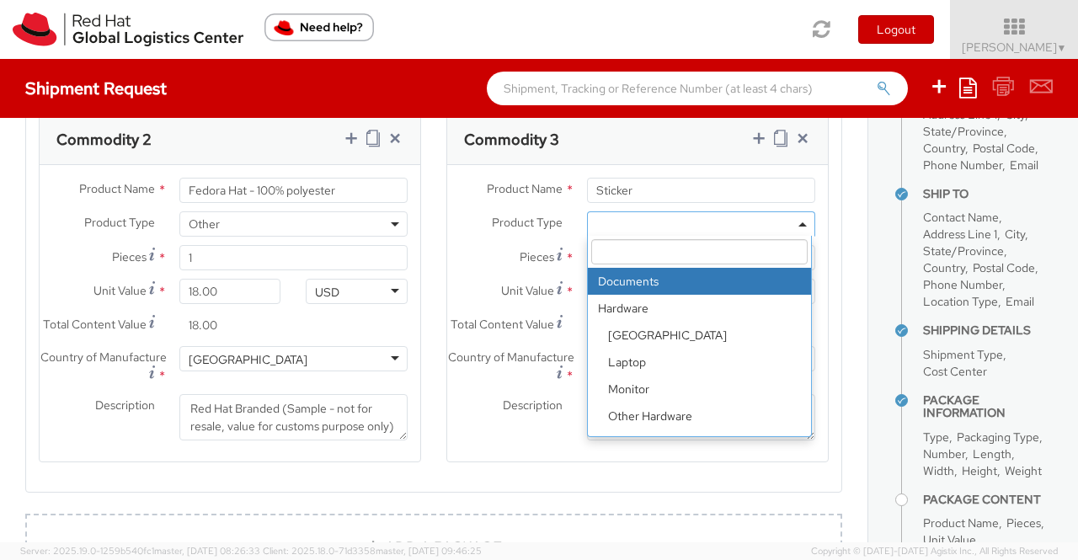
scroll to position [74, 0]
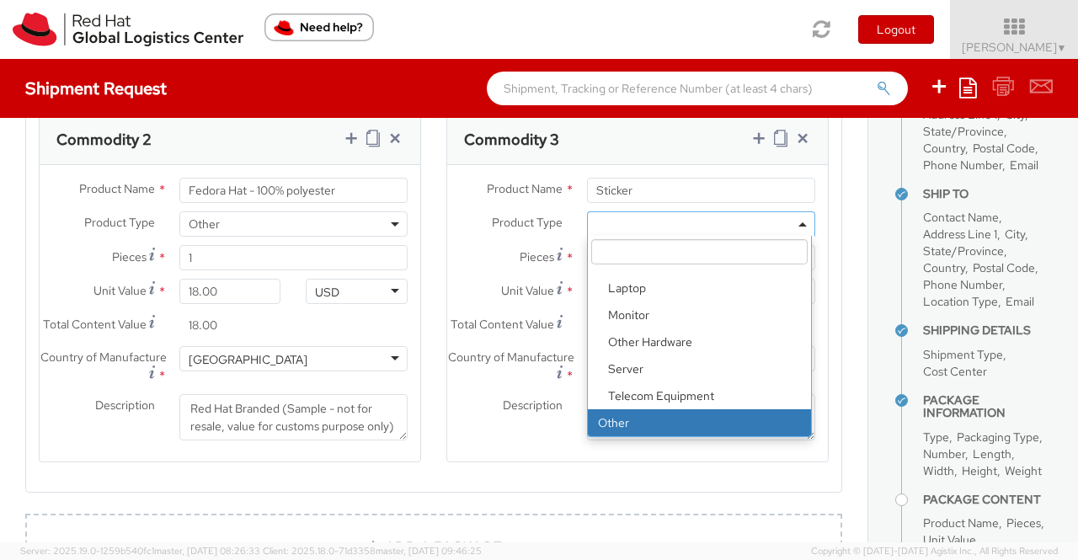
select select "OTHER"
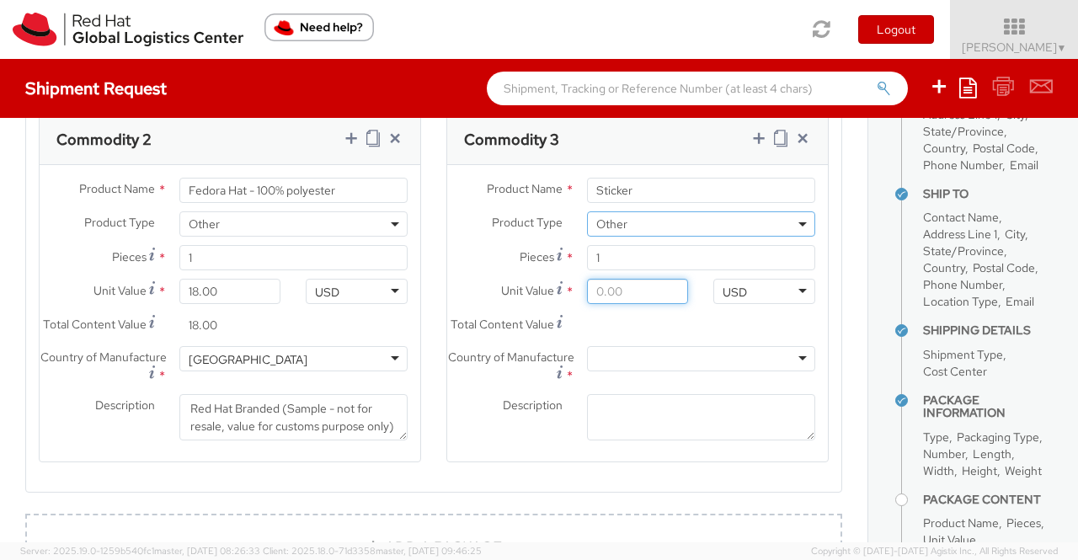
click at [625, 289] on input "Unit Value *" at bounding box center [638, 291] width 102 height 25
type input "0.20"
type input "0.29"
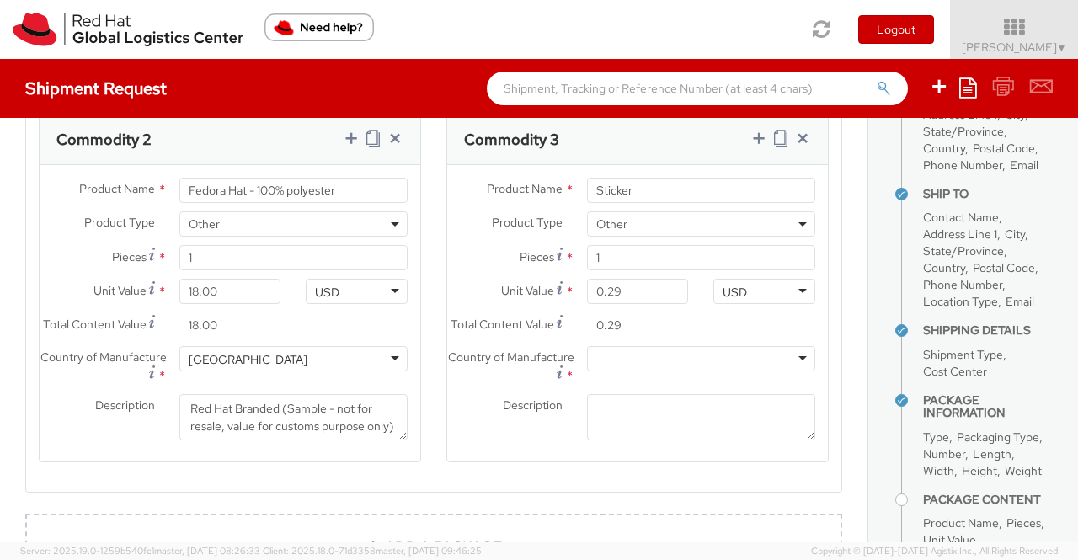
click at [437, 407] on agx-form-section "Commodity 3 Product Name * Sticker Product Type * Documents Docking Station Lap…" at bounding box center [637, 299] width 407 height 370
click at [630, 371] on div at bounding box center [701, 358] width 228 height 25
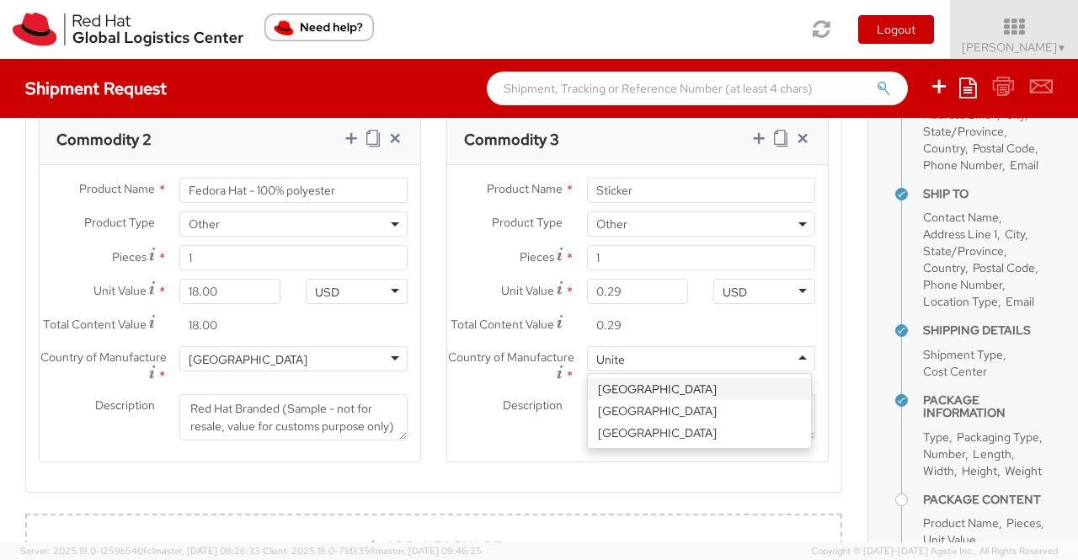
type input "United"
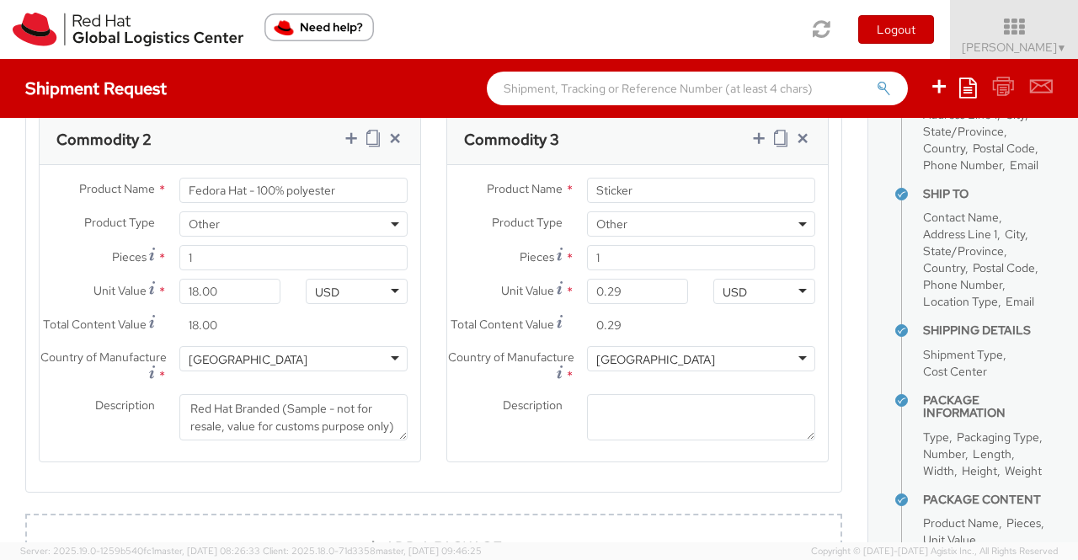
scroll to position [0, 0]
click at [681, 434] on textarea "Description *" at bounding box center [701, 417] width 228 height 46
paste textarea "Red Hat Branded (Sample - not for resale, value for customs purpose only)"
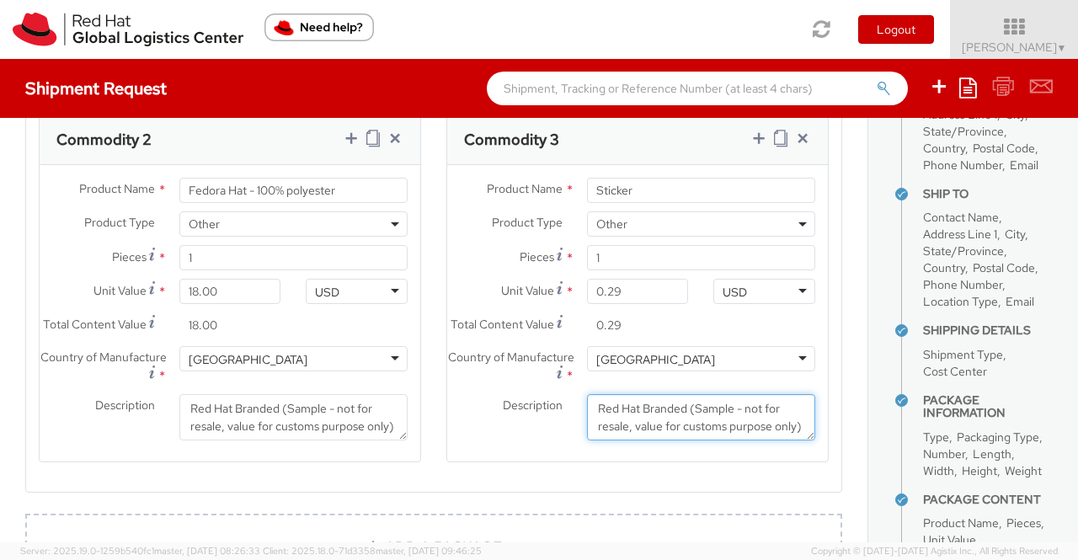
scroll to position [10, 0]
type textarea "Red Hat Branded (Sample - not for resale, value for customs purpose only)"
click at [445, 483] on agx-form-section "Commodity 3 Product Name * Sticker Product Type * Documents Docking Station Lap…" at bounding box center [637, 299] width 407 height 370
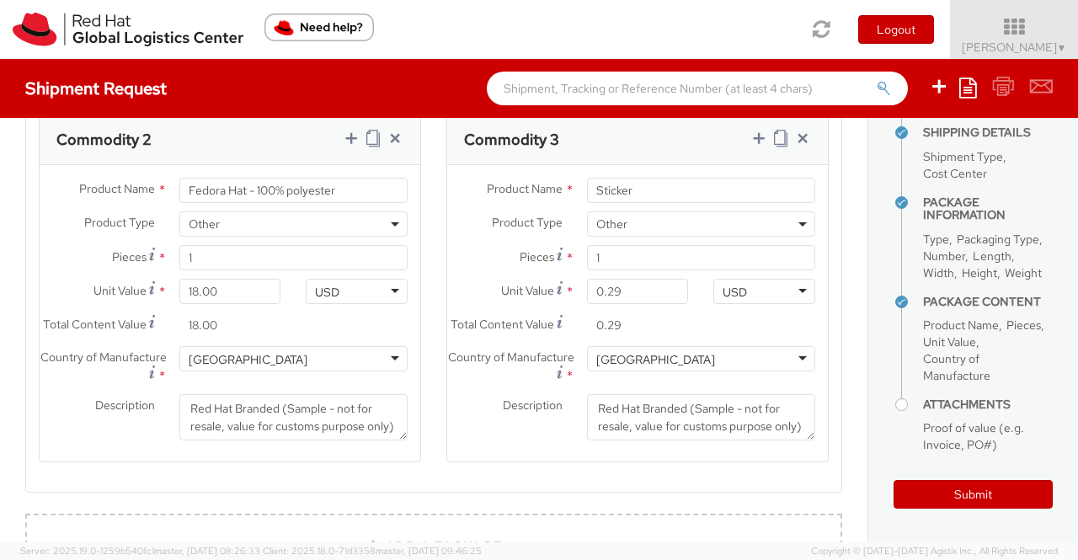
scroll to position [524, 0]
click at [673, 483] on agx-form-section "Commodity 3 Product Name * Sticker Product Type * Documents Docking Station Lap…" at bounding box center [637, 299] width 407 height 370
